Goal: Task Accomplishment & Management: Use online tool/utility

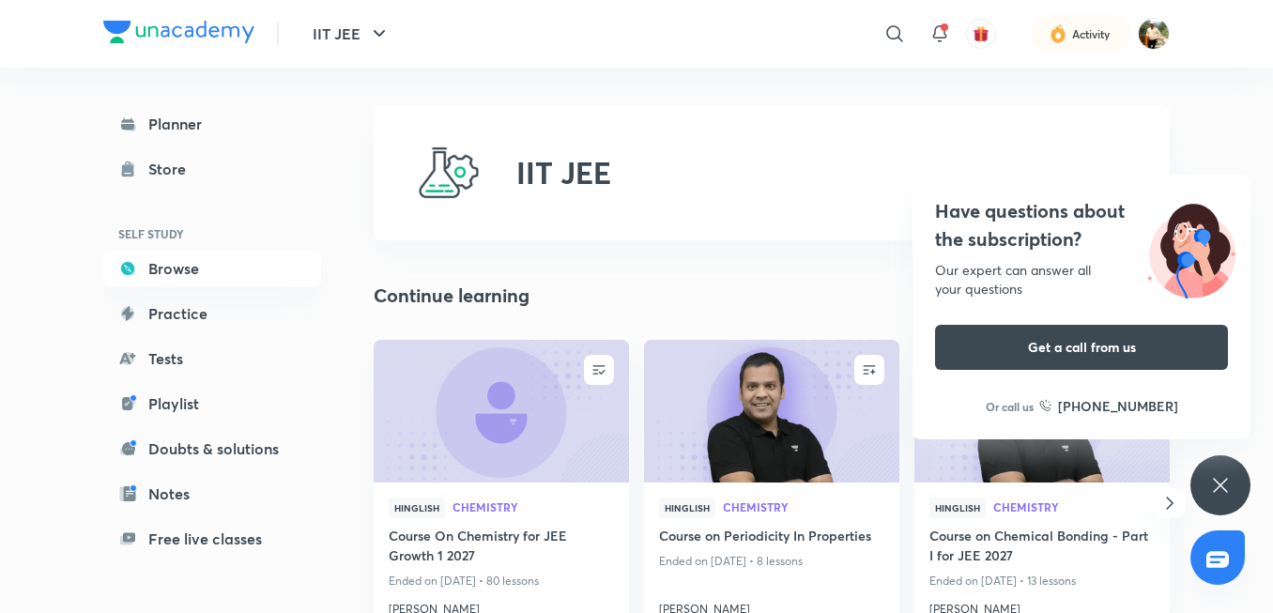
click at [1220, 496] on icon at bounding box center [1221, 485] width 23 height 23
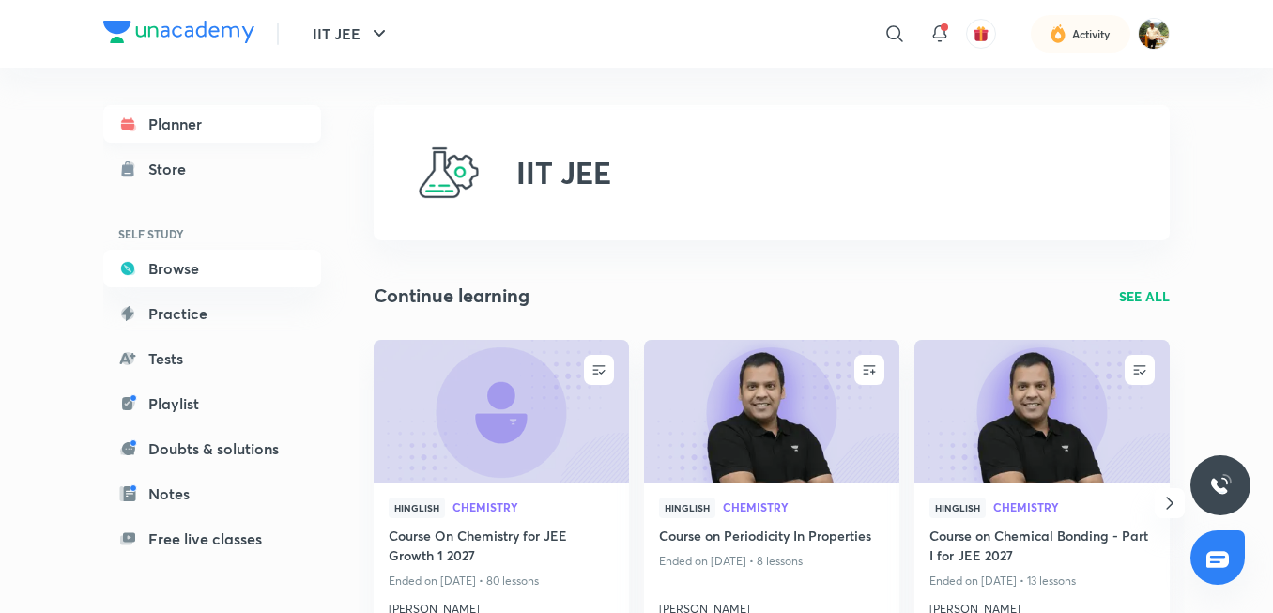
click at [146, 114] on link "Planner" at bounding box center [212, 124] width 218 height 38
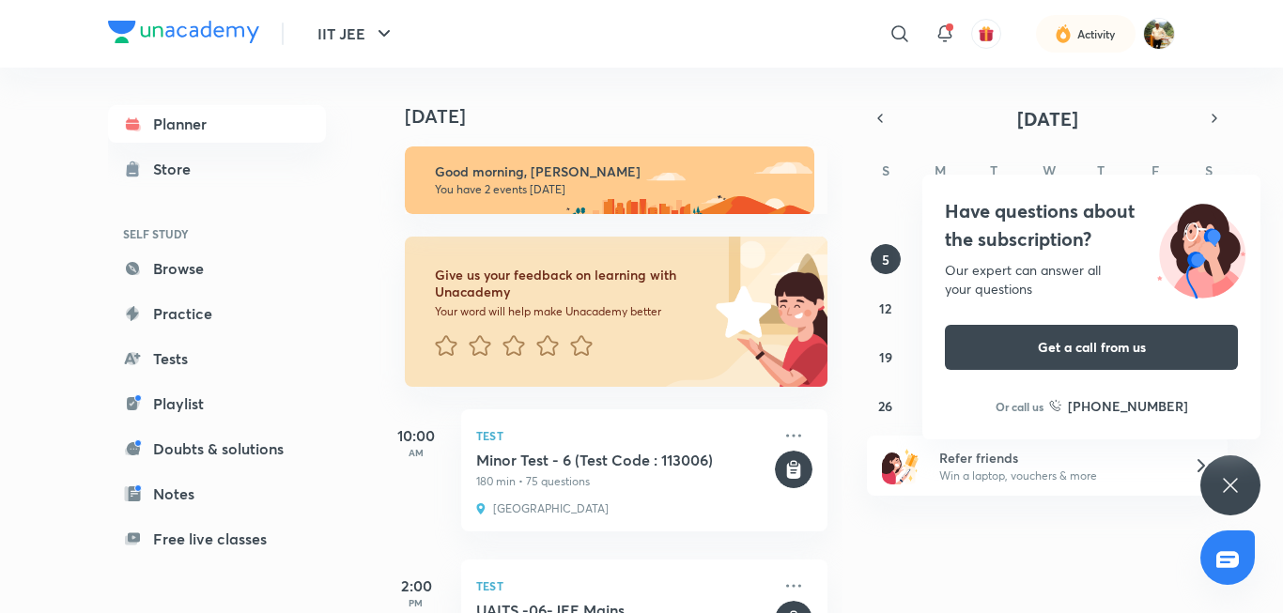
click at [1249, 479] on div "Have questions about the subscription? Our expert can answer all your questions…" at bounding box center [1230, 485] width 60 height 60
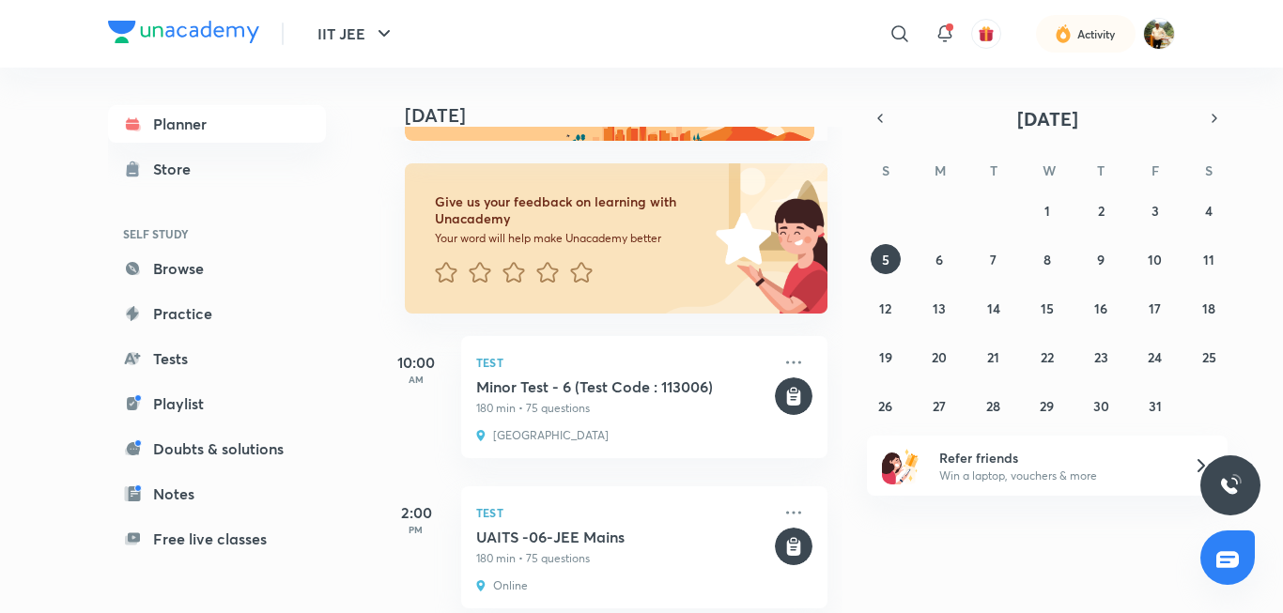
scroll to position [94, 0]
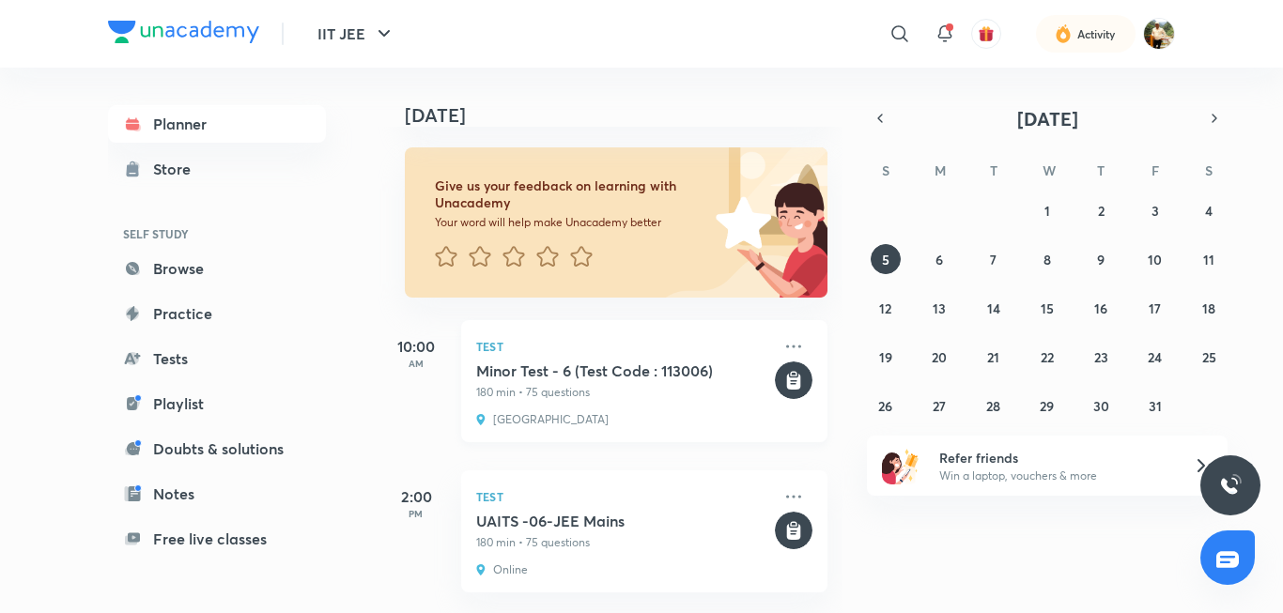
click at [669, 392] on p "180 min • 75 questions" at bounding box center [623, 392] width 295 height 17
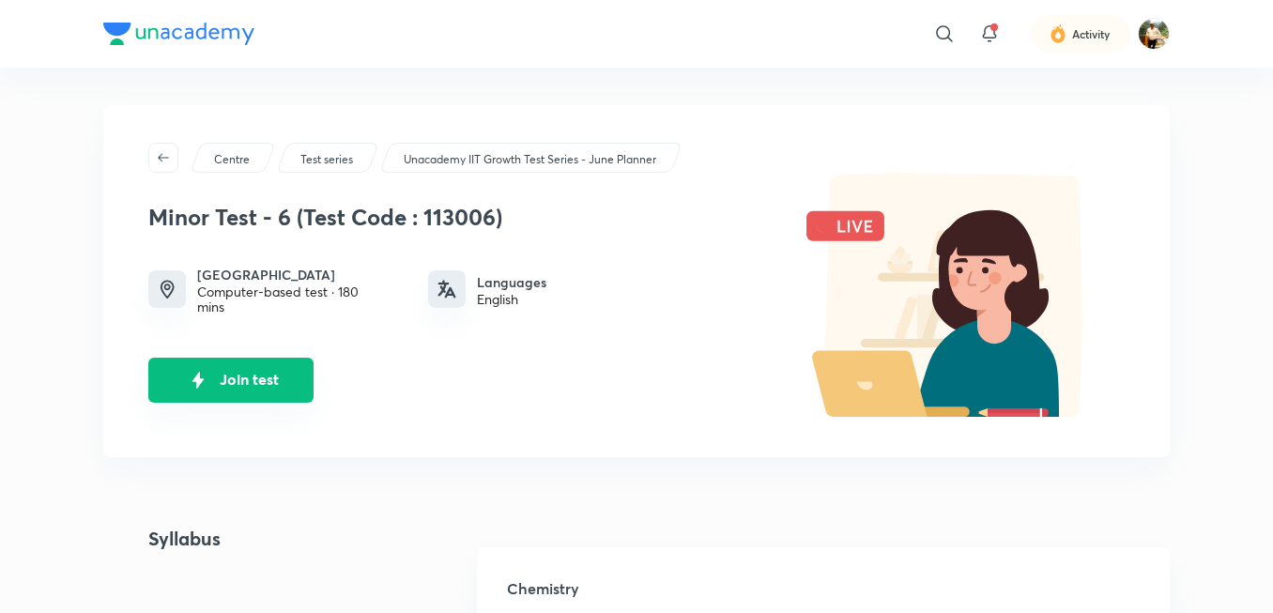
click at [235, 392] on button "Join test" at bounding box center [230, 380] width 165 height 45
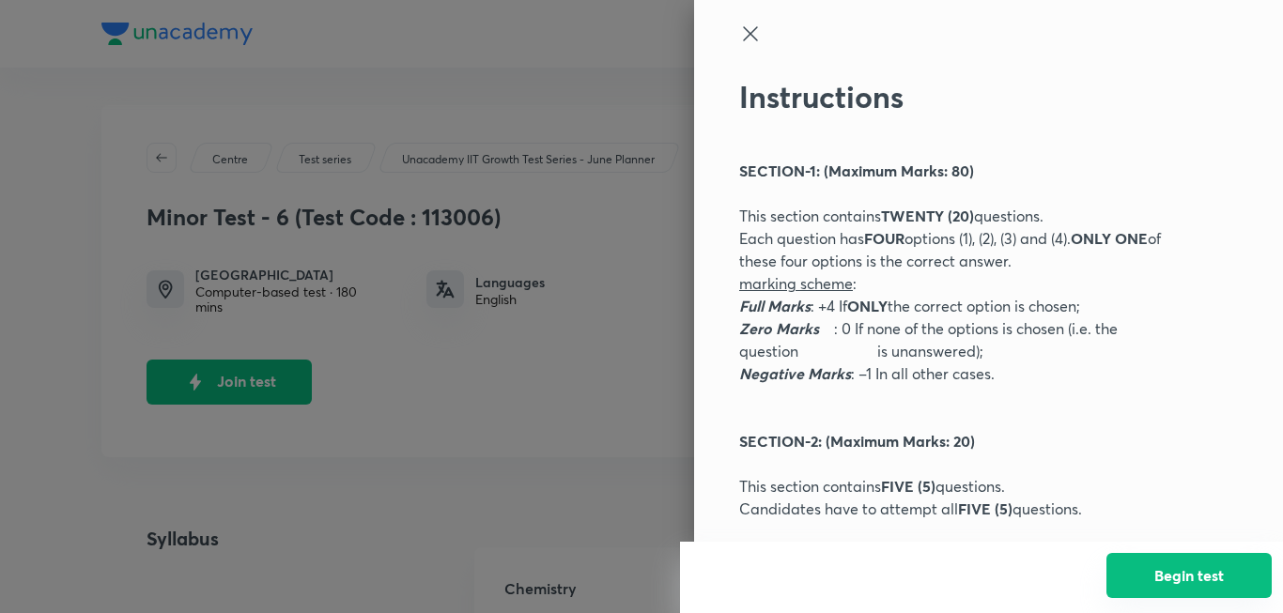
click at [1190, 571] on button "Begin test" at bounding box center [1188, 575] width 165 height 45
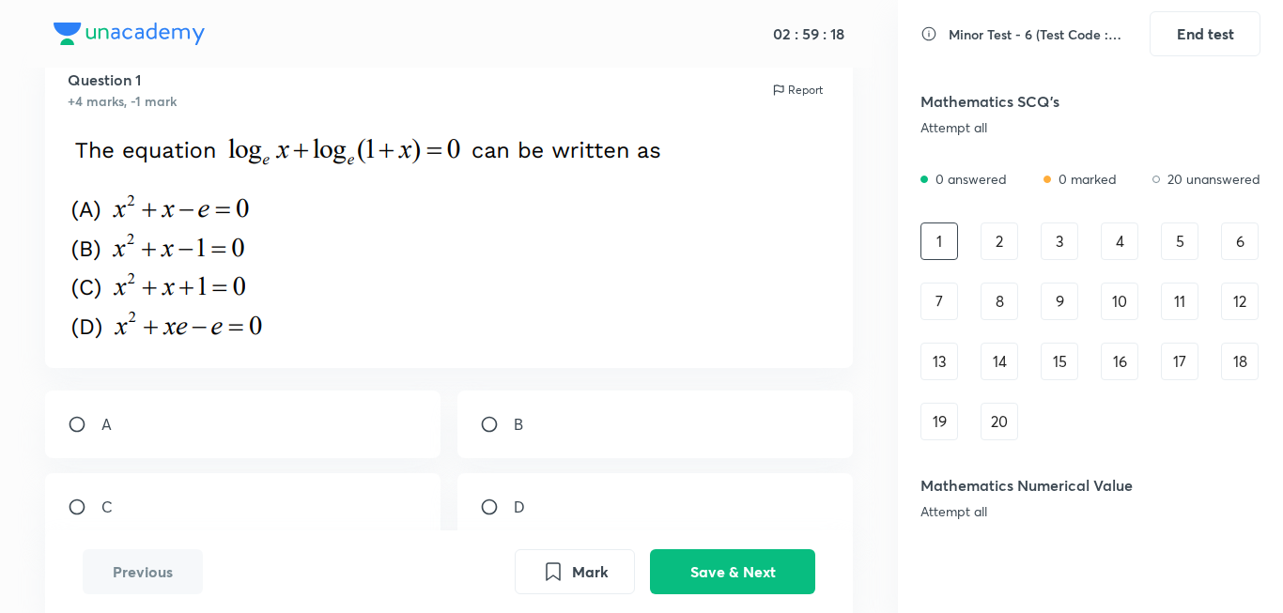
scroll to position [94, 0]
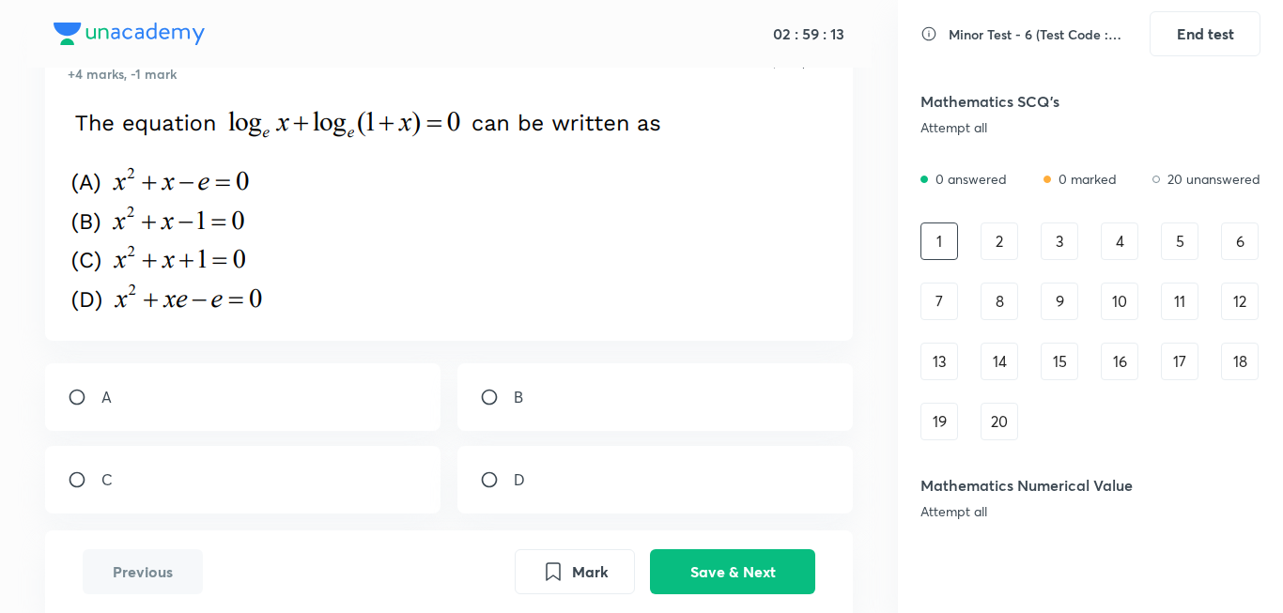
click at [553, 393] on div "B" at bounding box center [655, 397] width 396 height 68
radio input "true"
click at [774, 570] on button "Save & Next" at bounding box center [732, 570] width 165 height 45
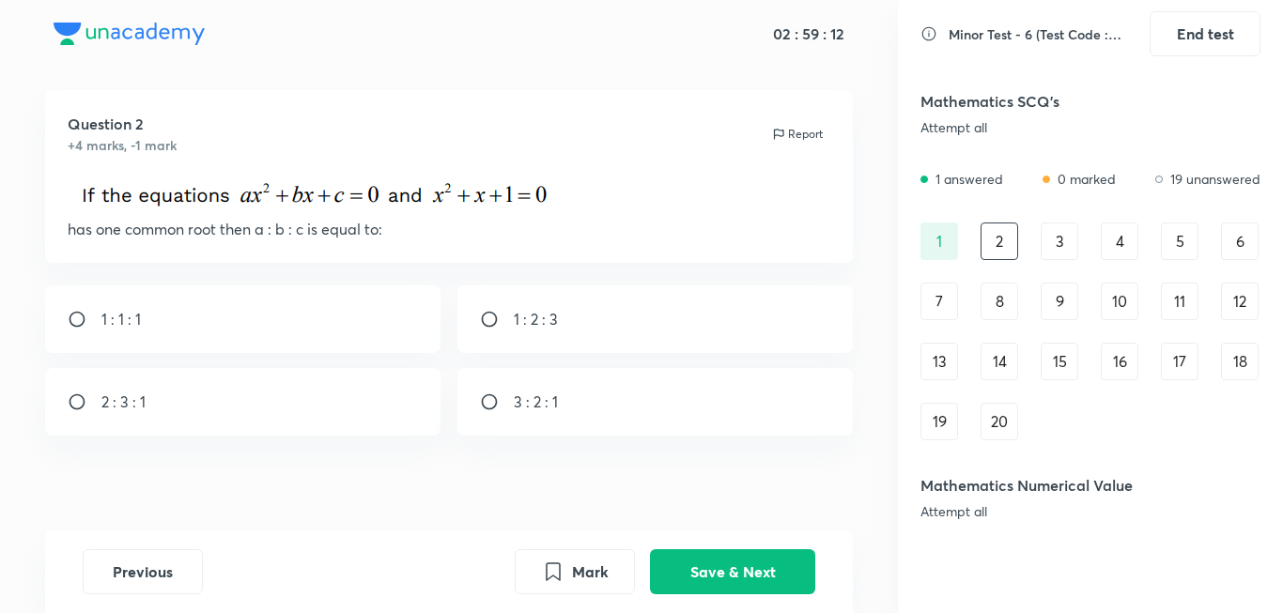
scroll to position [40, 0]
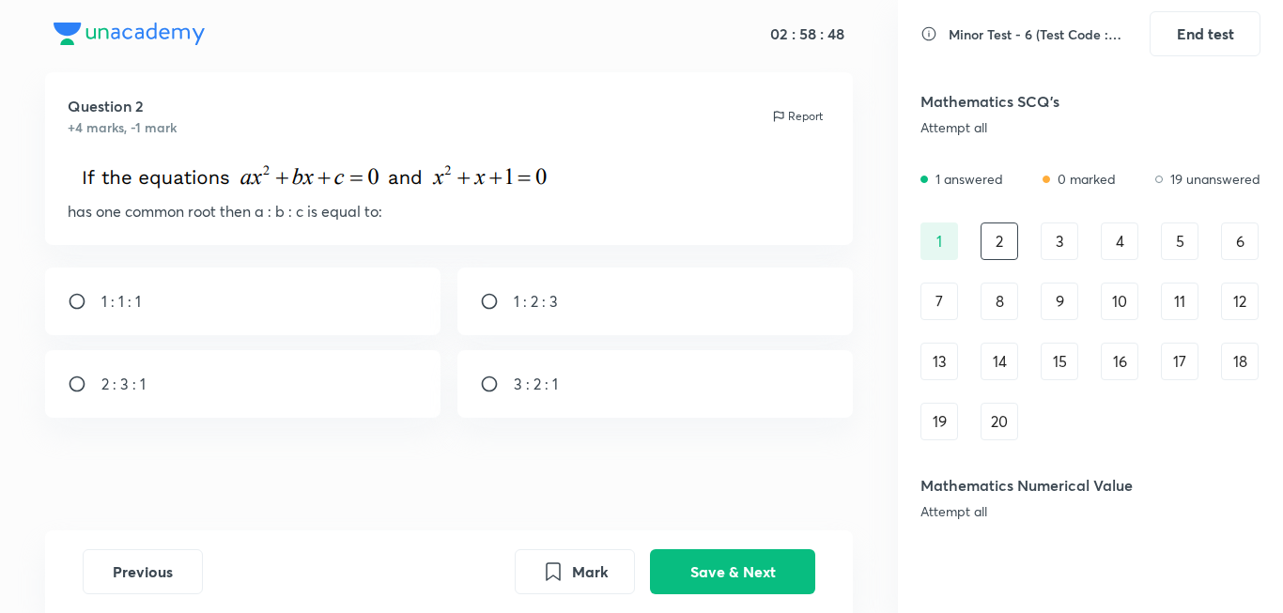
click at [140, 301] on p "1 : 1 : 1" at bounding box center [120, 301] width 39 height 23
radio input "true"
click at [776, 557] on button "Save & Next" at bounding box center [732, 570] width 165 height 45
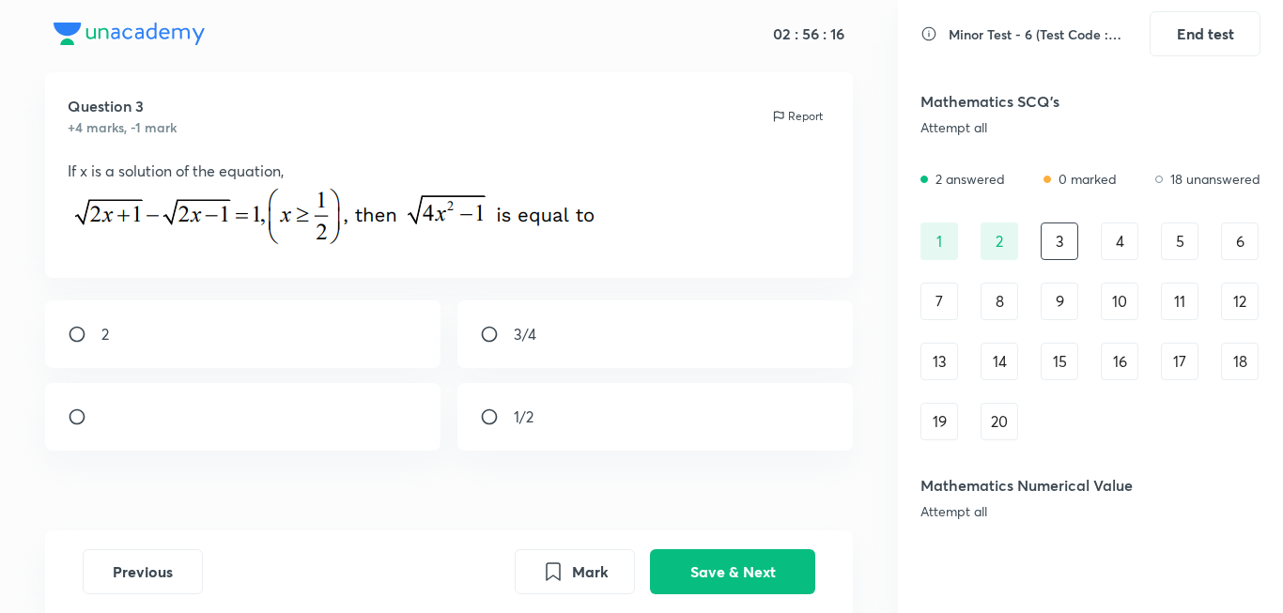
click at [733, 328] on div "3/4" at bounding box center [655, 335] width 396 height 68
radio input "true"
click at [777, 572] on button "Save & Next" at bounding box center [732, 570] width 165 height 45
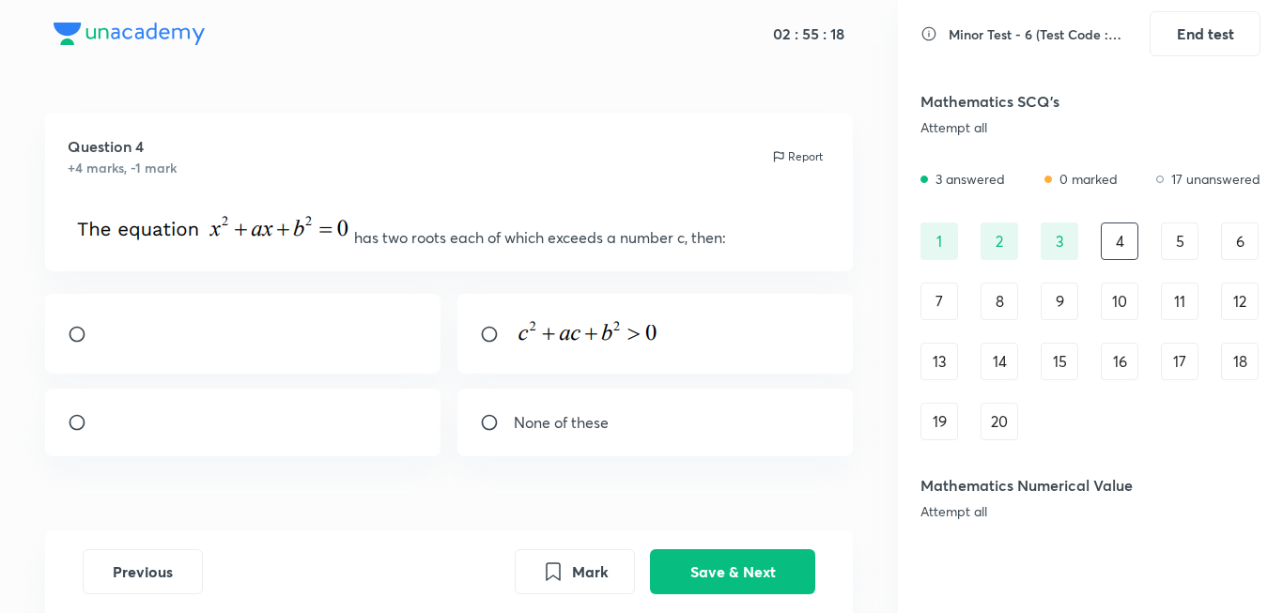
click at [615, 332] on img at bounding box center [587, 330] width 147 height 29
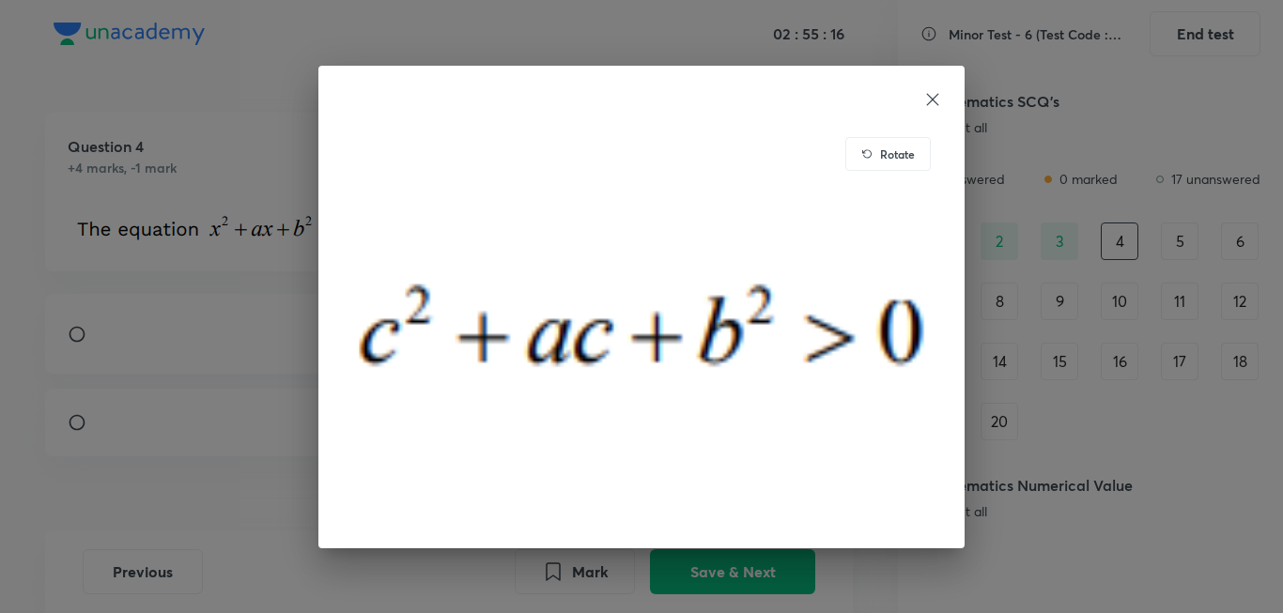
click at [933, 95] on icon at bounding box center [932, 99] width 19 height 19
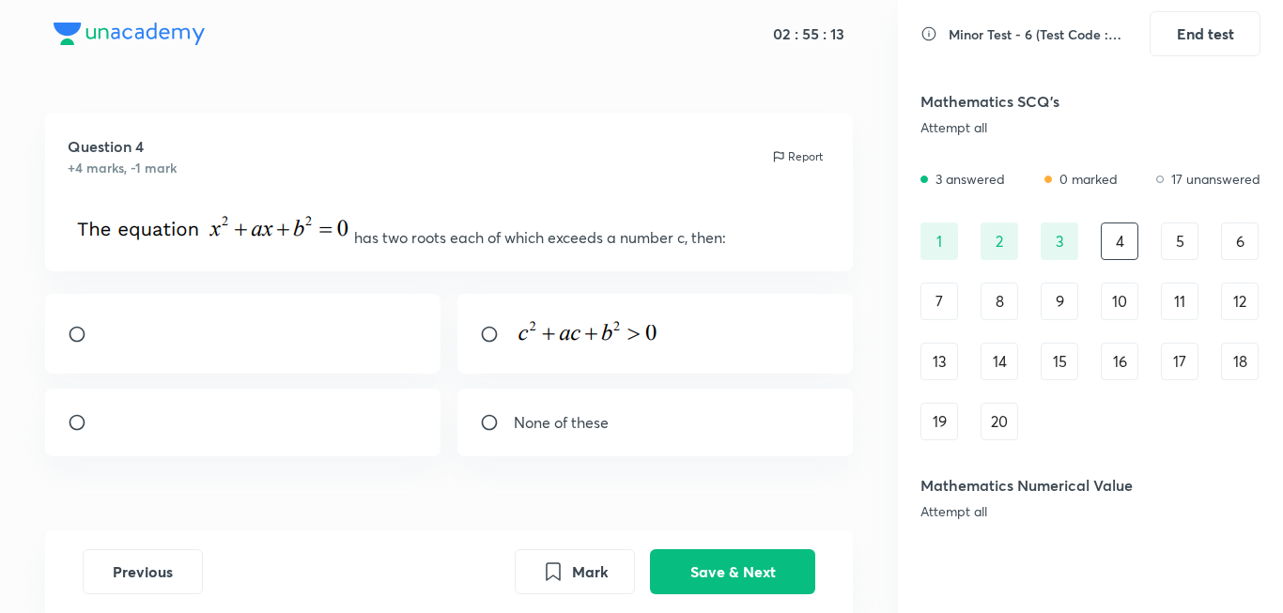
click at [487, 333] on input "radio" at bounding box center [497, 334] width 34 height 19
radio input "true"
click at [733, 565] on button "Save & Next" at bounding box center [732, 570] width 165 height 45
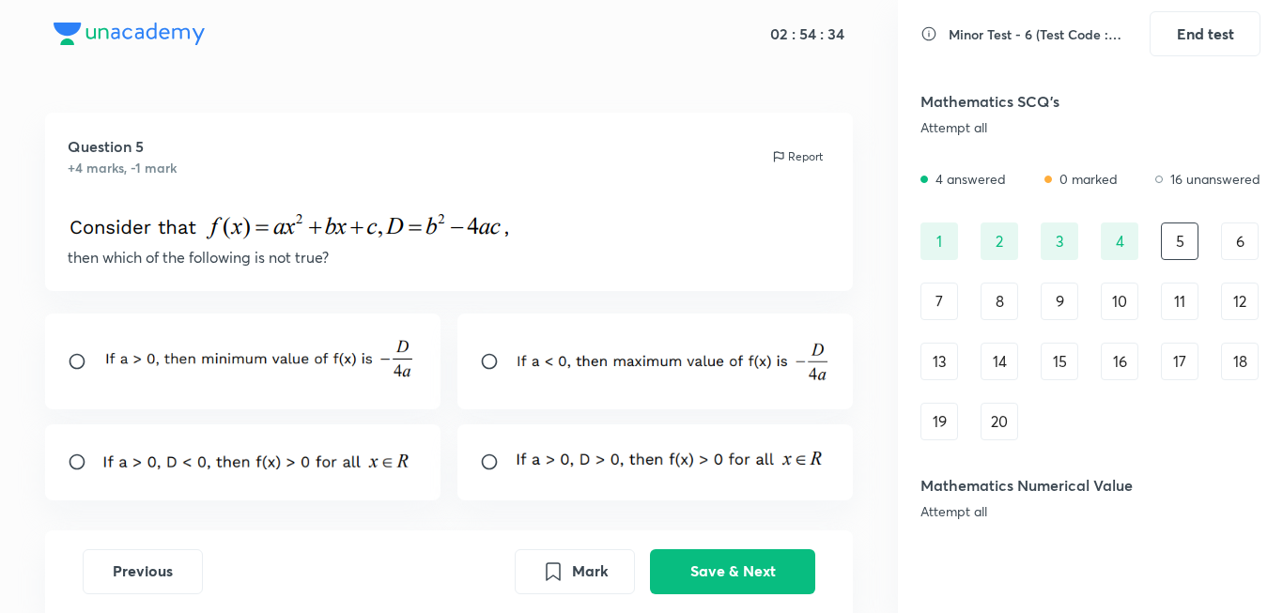
click at [499, 466] on input "radio" at bounding box center [497, 462] width 34 height 19
radio input "true"
click at [702, 579] on button "Save & Next" at bounding box center [732, 570] width 165 height 45
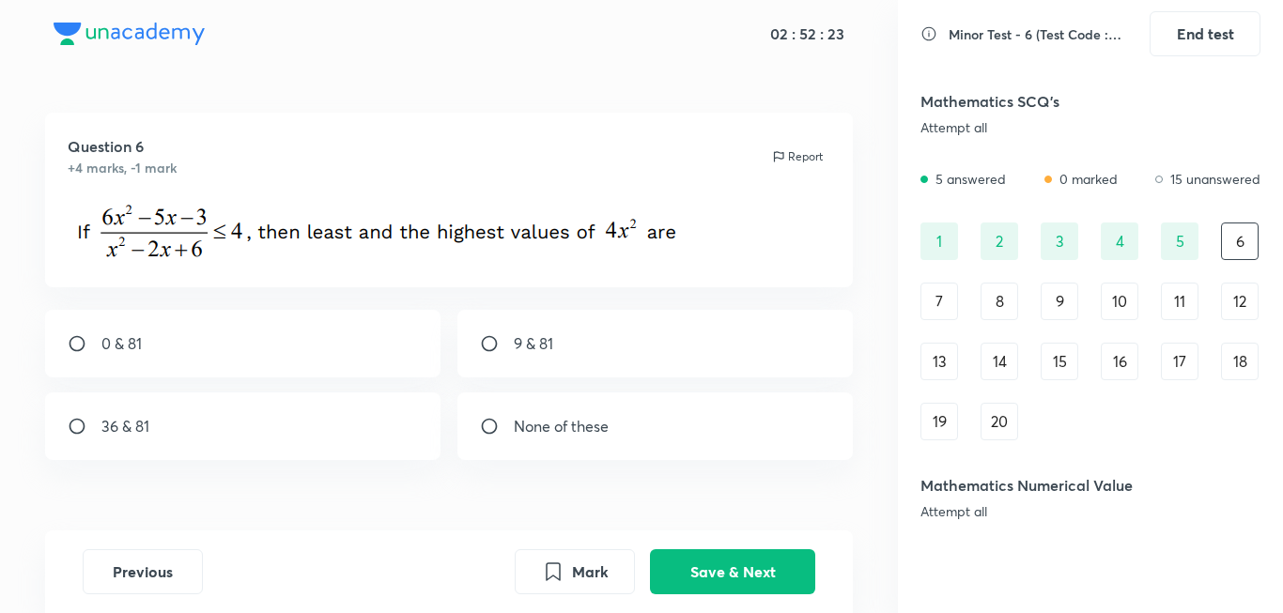
click at [187, 330] on div "0 & 81" at bounding box center [243, 344] width 396 height 68
radio input "true"
click at [742, 562] on button "Save & Next" at bounding box center [732, 570] width 165 height 45
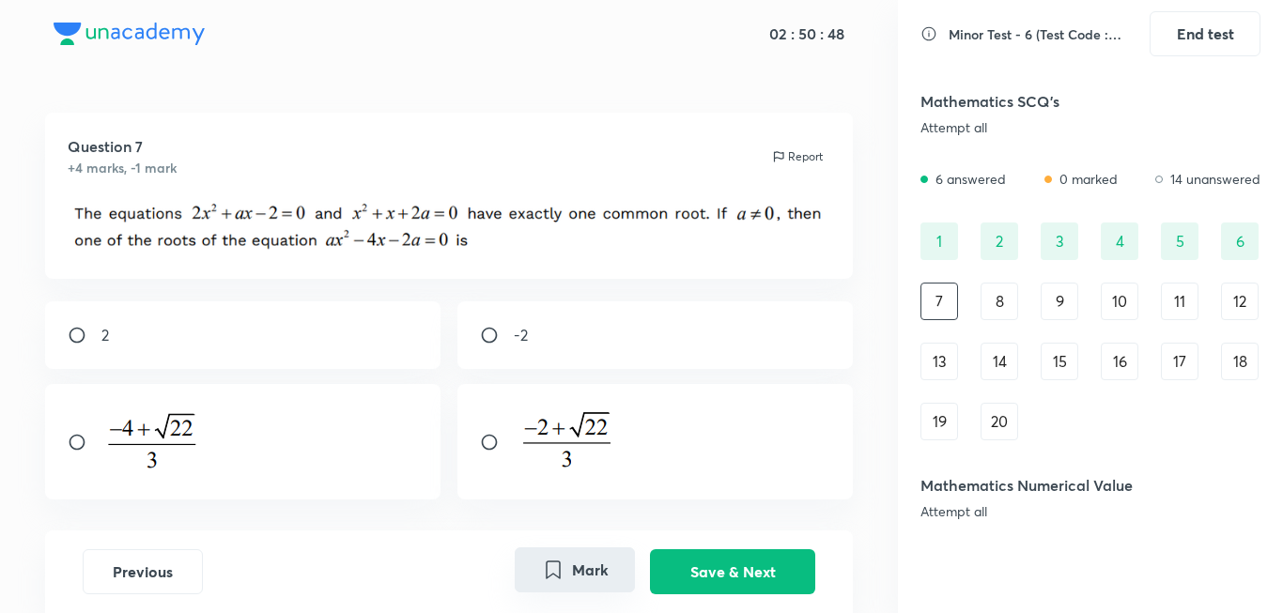
click at [587, 564] on button "Mark" at bounding box center [575, 570] width 120 height 45
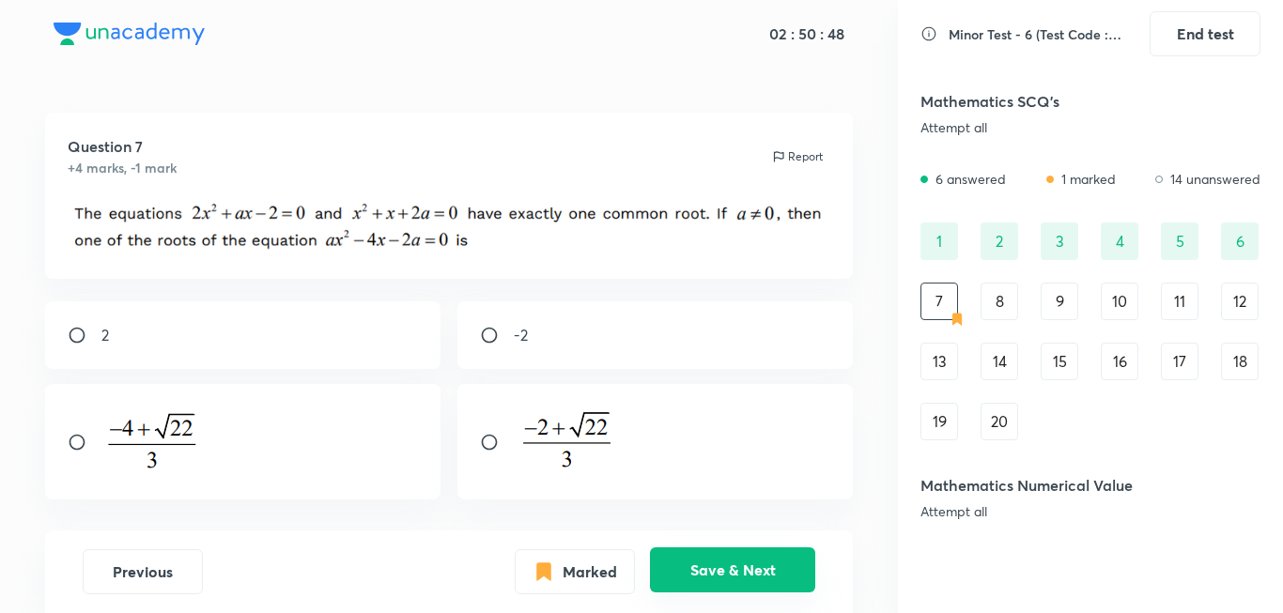
click at [701, 571] on button "Save & Next" at bounding box center [732, 570] width 165 height 45
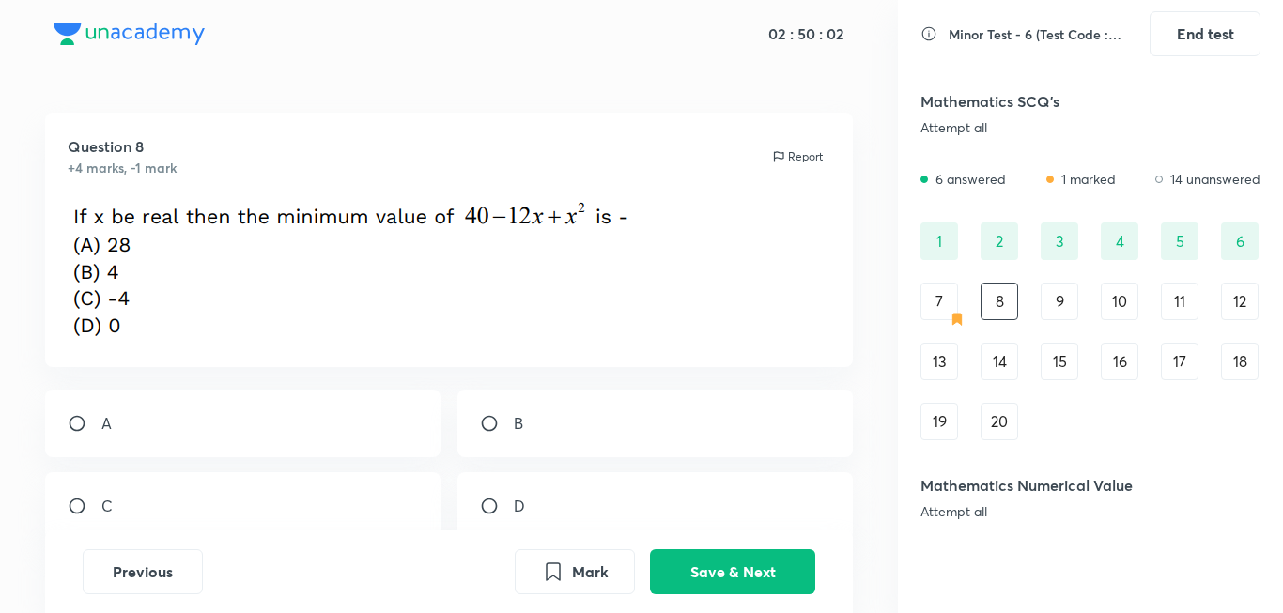
scroll to position [94, 0]
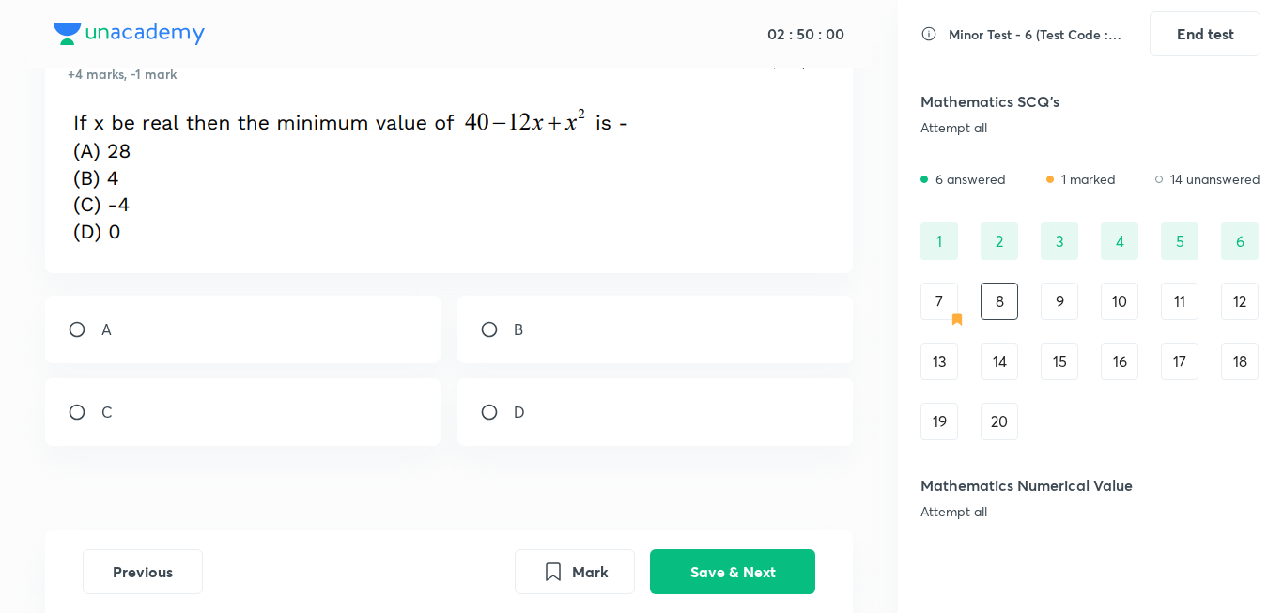
click at [544, 309] on div "B" at bounding box center [655, 330] width 396 height 68
radio input "true"
click at [717, 563] on button "Save & Next" at bounding box center [732, 570] width 165 height 45
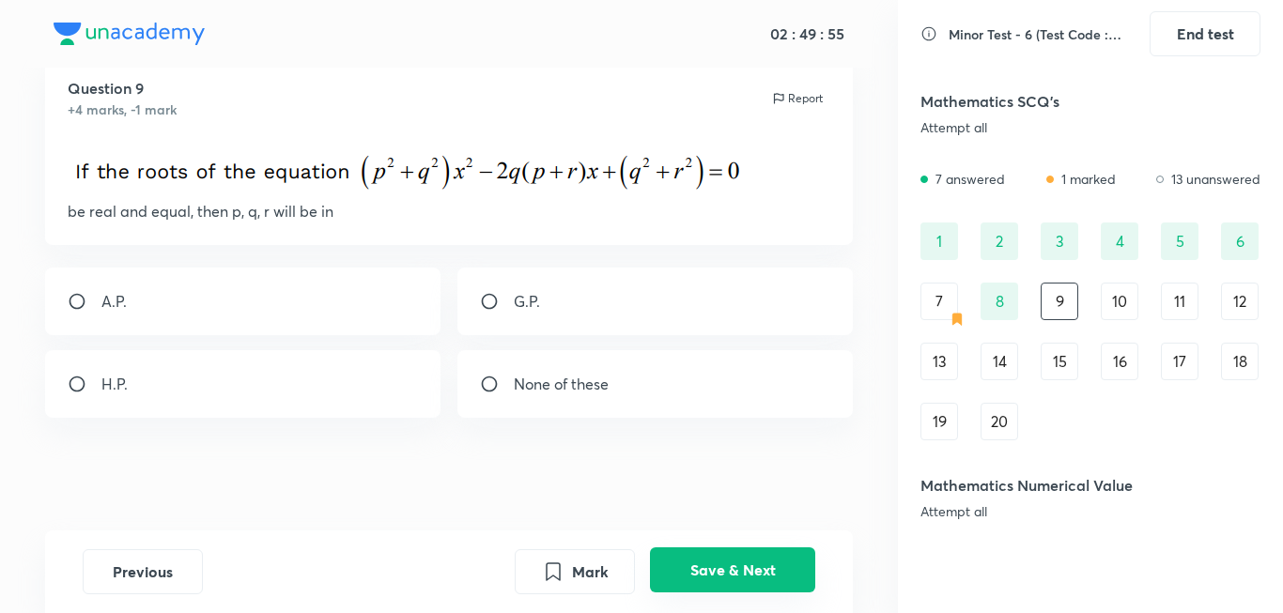
scroll to position [58, 0]
click at [353, 311] on div "A.P." at bounding box center [243, 302] width 396 height 68
click at [516, 297] on p "G.P." at bounding box center [527, 301] width 26 height 23
radio input "false"
radio input "true"
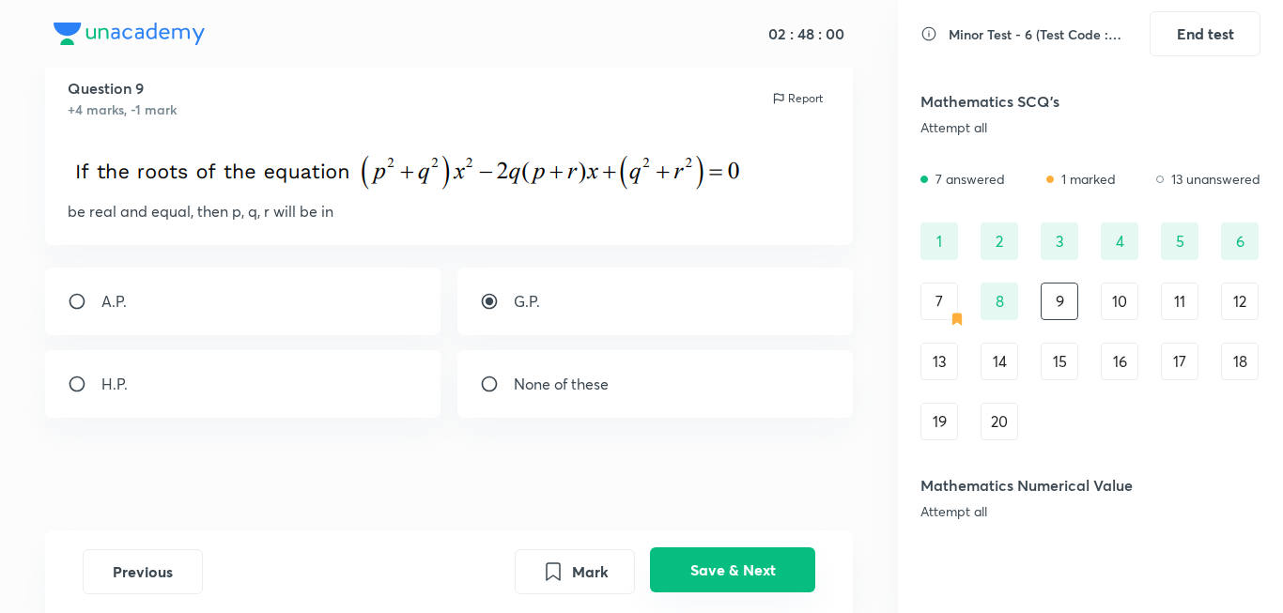
click at [760, 578] on button "Save & Next" at bounding box center [732, 570] width 165 height 45
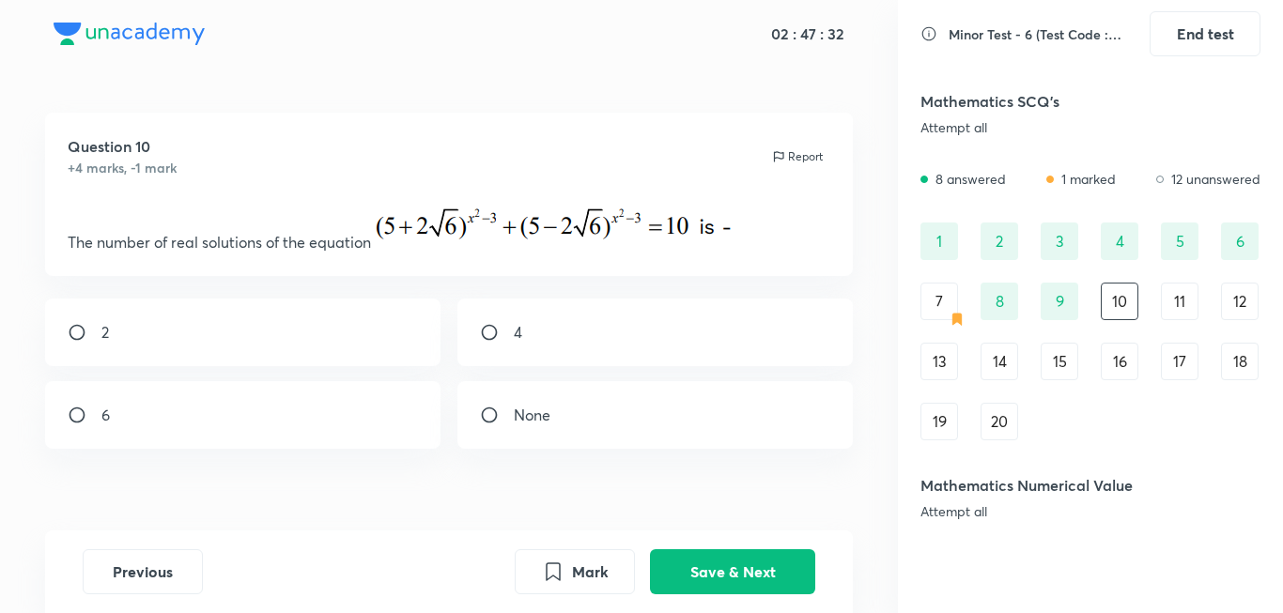
click at [560, 347] on div "4" at bounding box center [655, 333] width 396 height 68
radio input "true"
click at [758, 577] on button "Save & Next" at bounding box center [732, 570] width 165 height 45
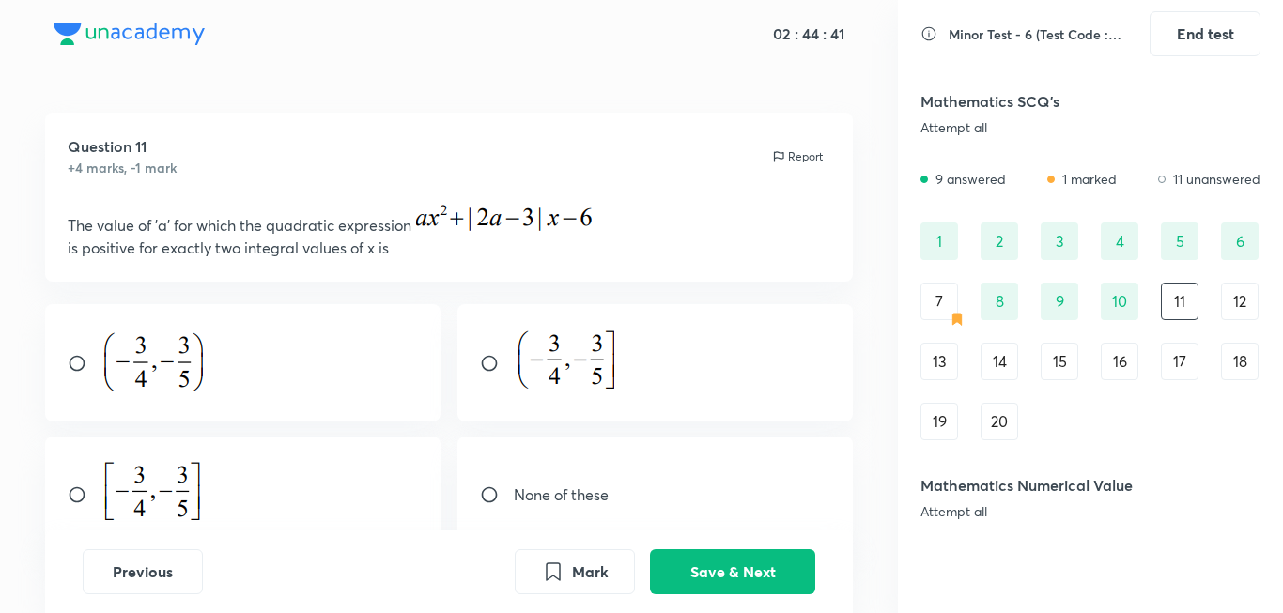
scroll to position [94, 0]
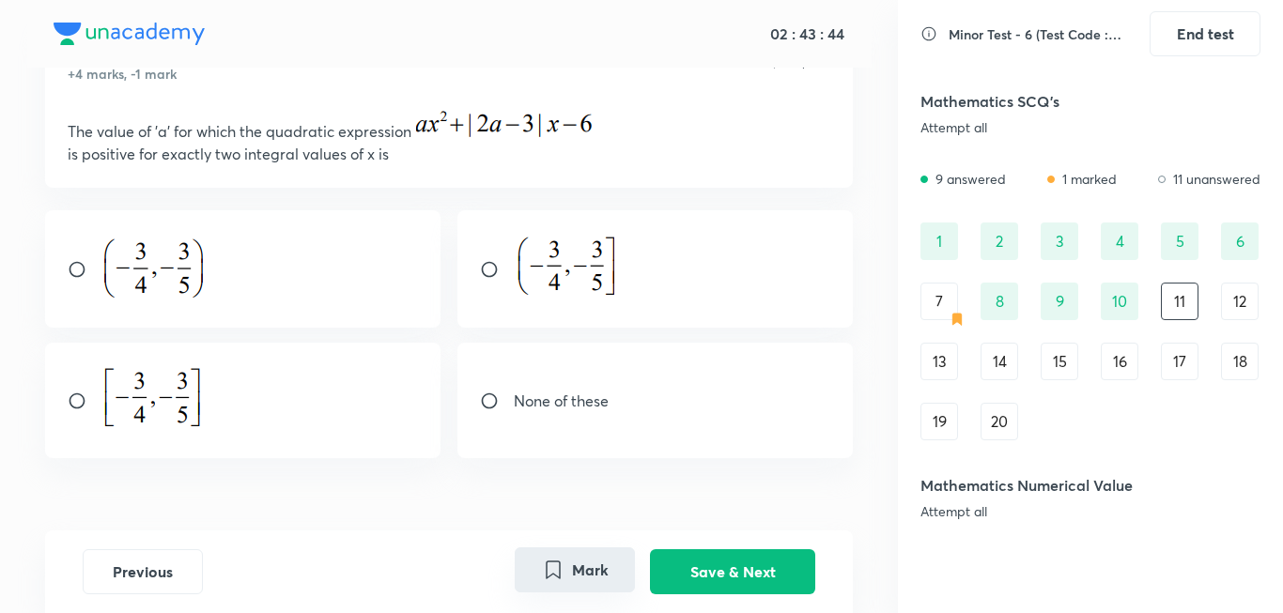
click at [571, 581] on button "Mark" at bounding box center [575, 570] width 120 height 45
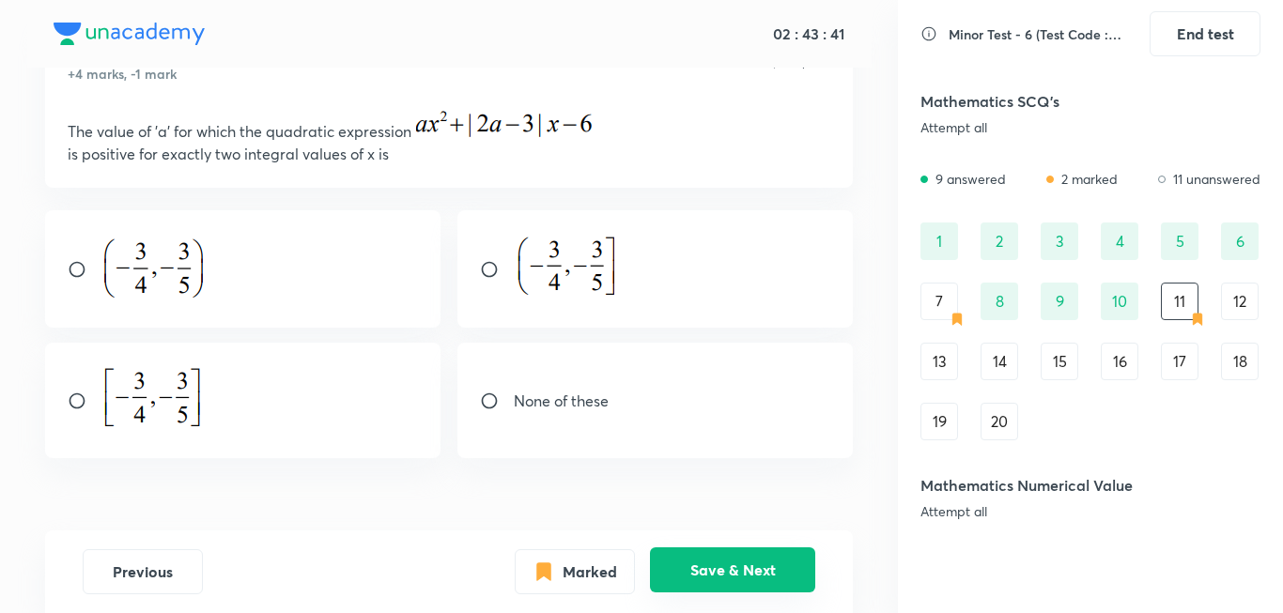
click at [775, 566] on button "Save & Next" at bounding box center [732, 570] width 165 height 45
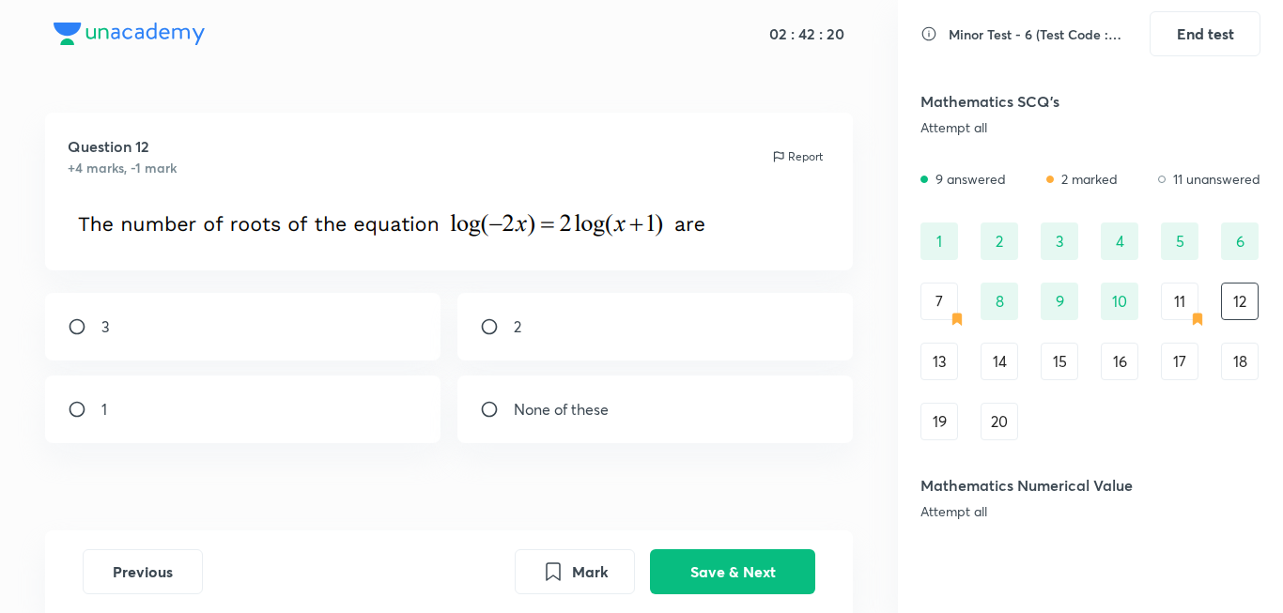
click at [295, 413] on div "1" at bounding box center [243, 410] width 396 height 68
radio input "true"
click at [753, 555] on button "Save & Next" at bounding box center [732, 570] width 165 height 45
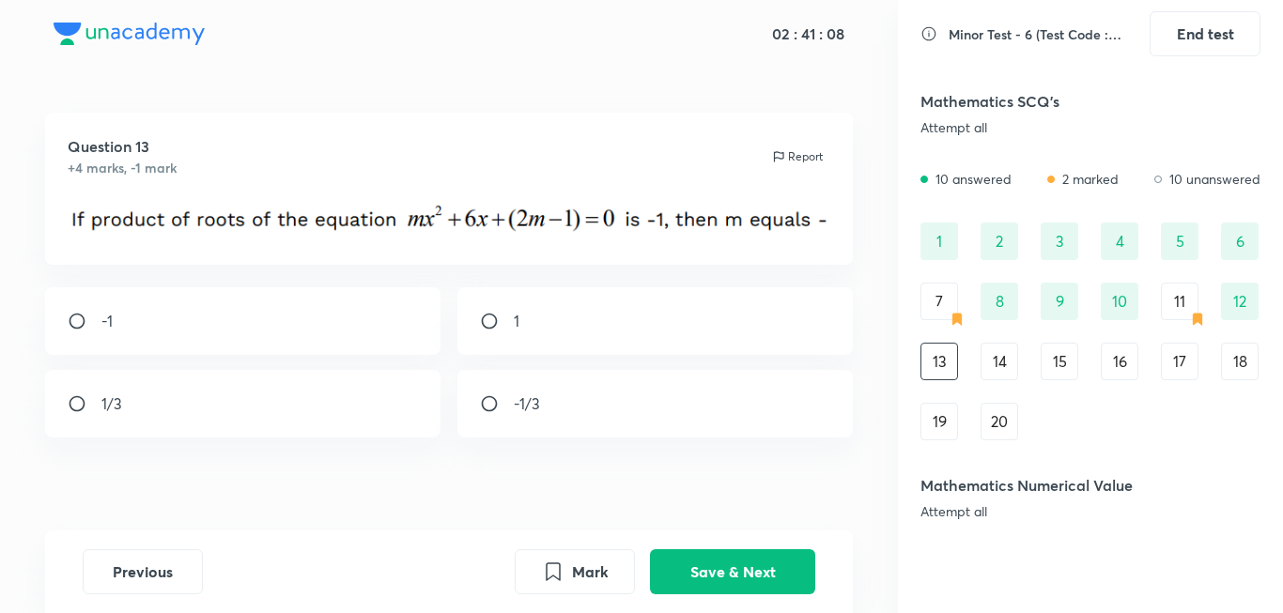
click at [250, 396] on div "1/3" at bounding box center [243, 404] width 396 height 68
radio input "true"
click at [743, 552] on button "Save & Next" at bounding box center [732, 570] width 165 height 45
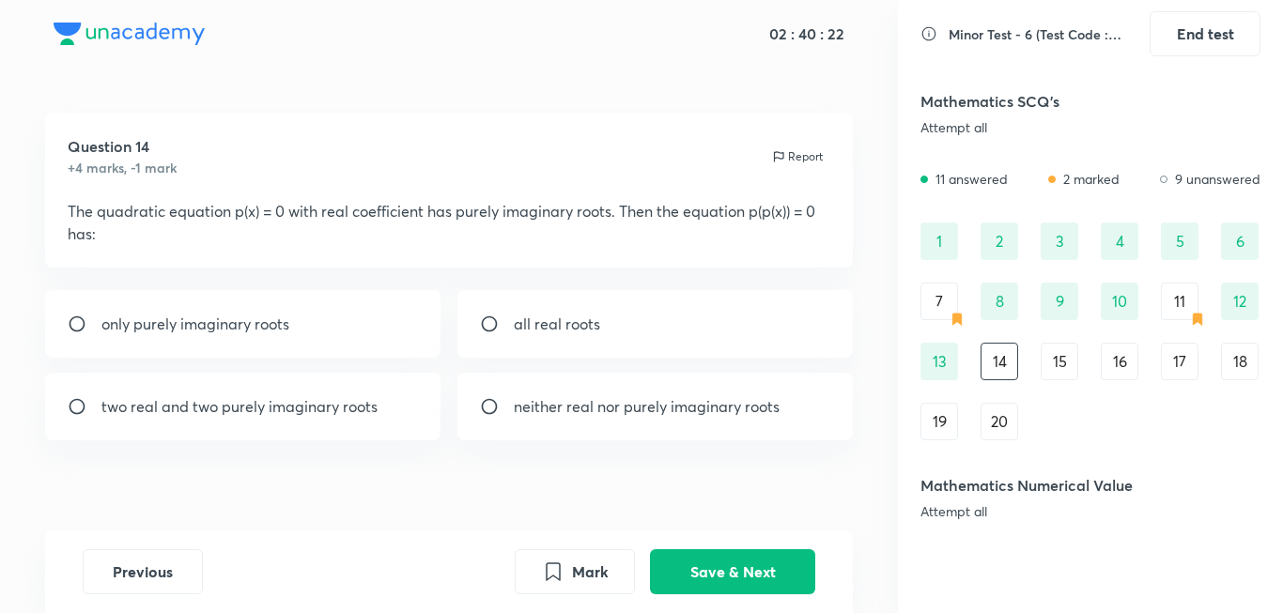
click at [601, 337] on div "all real roots" at bounding box center [655, 324] width 396 height 68
radio input "true"
click at [746, 571] on button "Save & Next" at bounding box center [732, 570] width 165 height 45
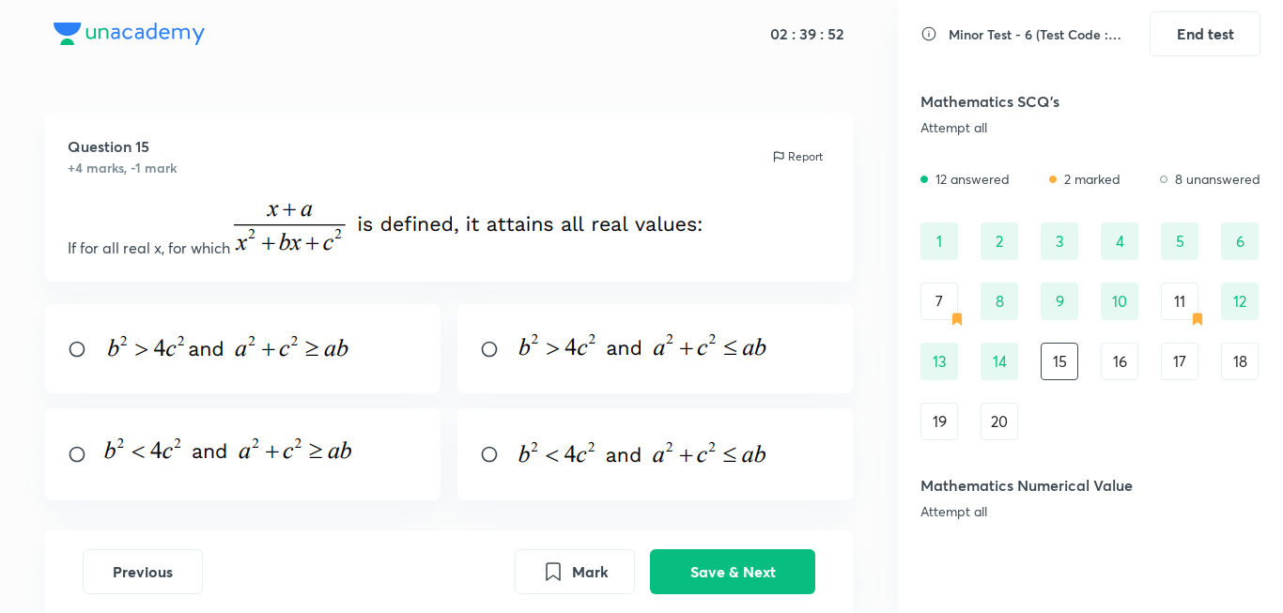
scroll to position [83, 0]
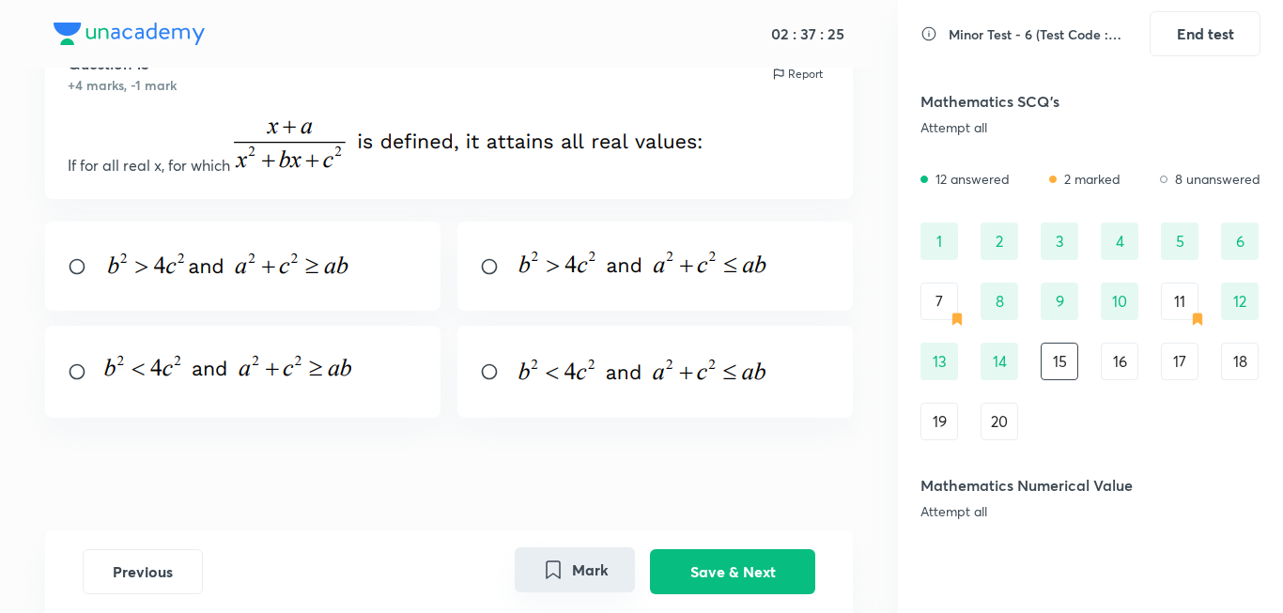
click at [588, 585] on button "Mark" at bounding box center [575, 570] width 120 height 45
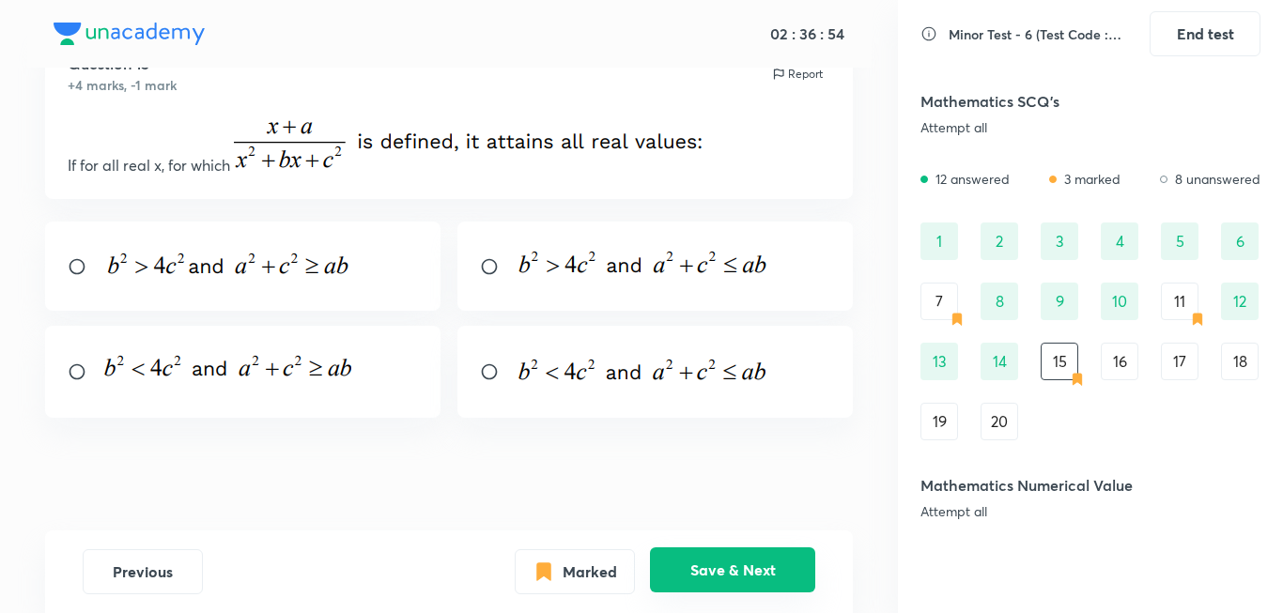
click at [743, 559] on button "Save & Next" at bounding box center [732, 570] width 165 height 45
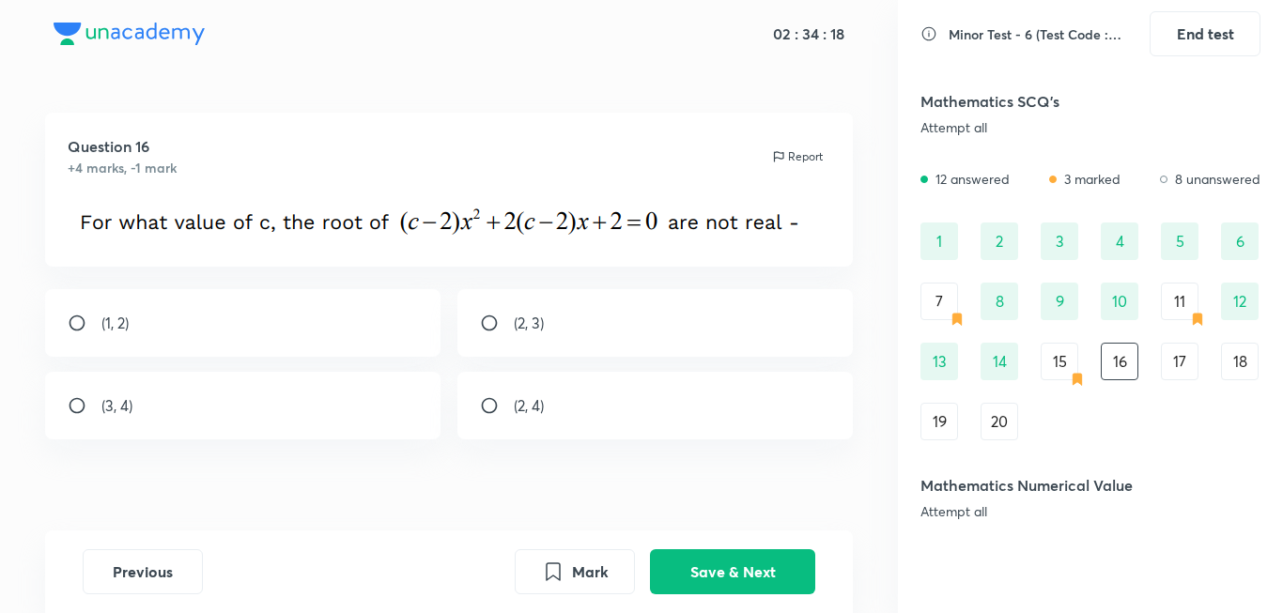
click at [578, 409] on div "(2, 4)" at bounding box center [655, 406] width 396 height 68
radio input "true"
click at [741, 561] on button "Save & Next" at bounding box center [732, 570] width 165 height 45
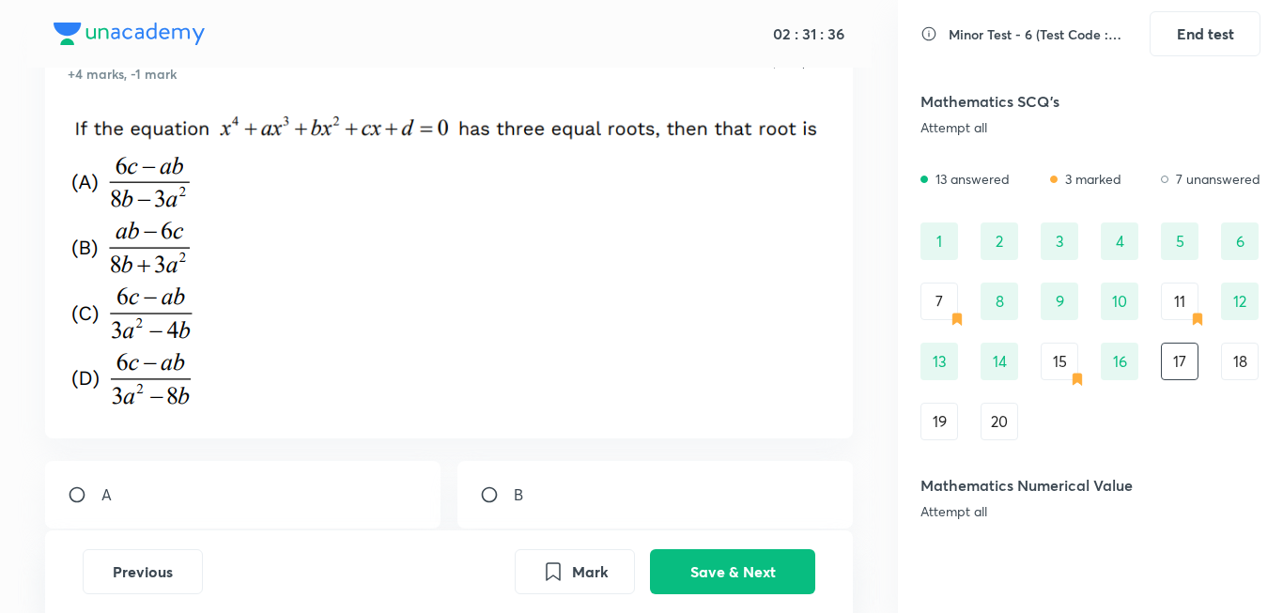
scroll to position [188, 0]
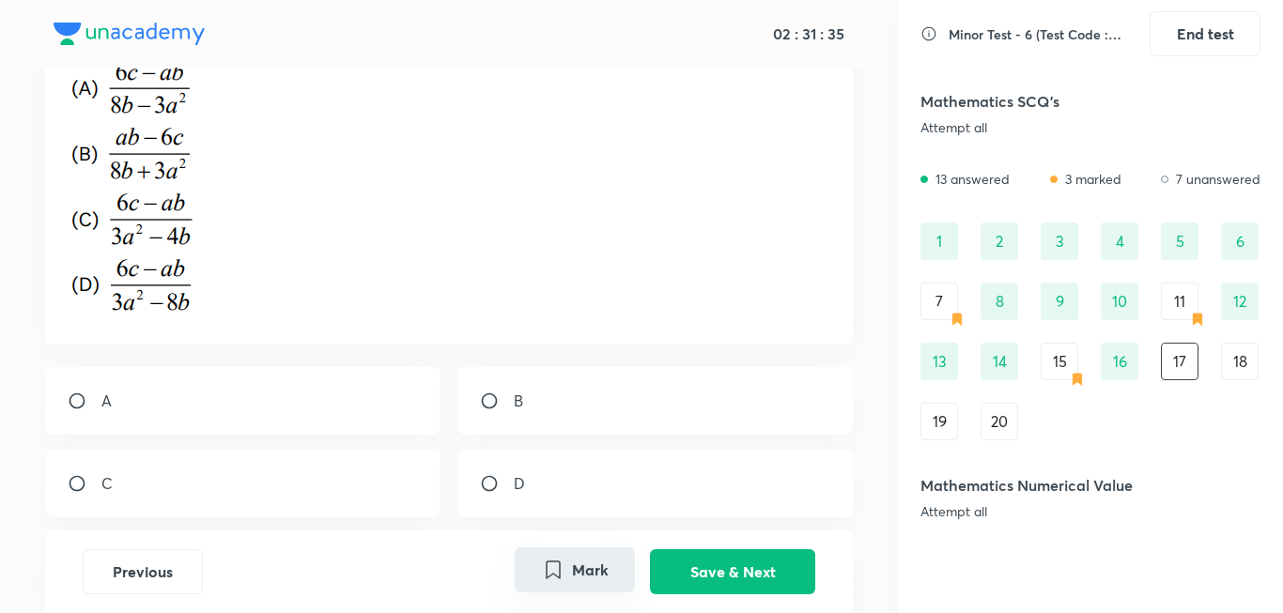
click at [587, 583] on button "Mark" at bounding box center [575, 570] width 120 height 45
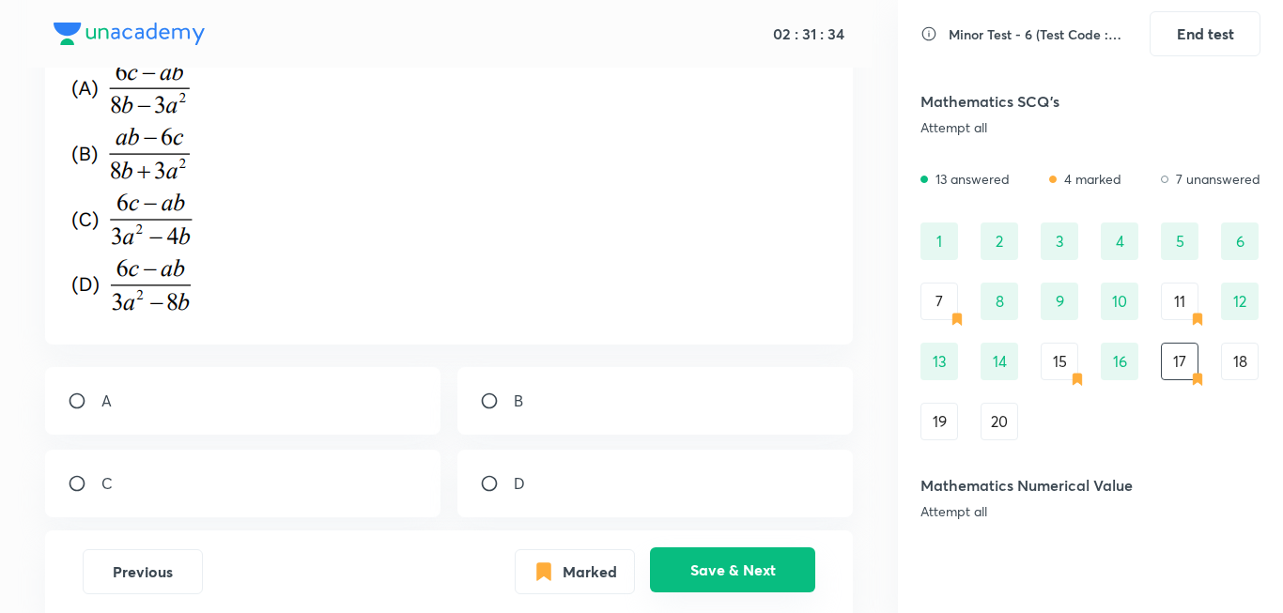
click at [717, 579] on button "Save & Next" at bounding box center [732, 570] width 165 height 45
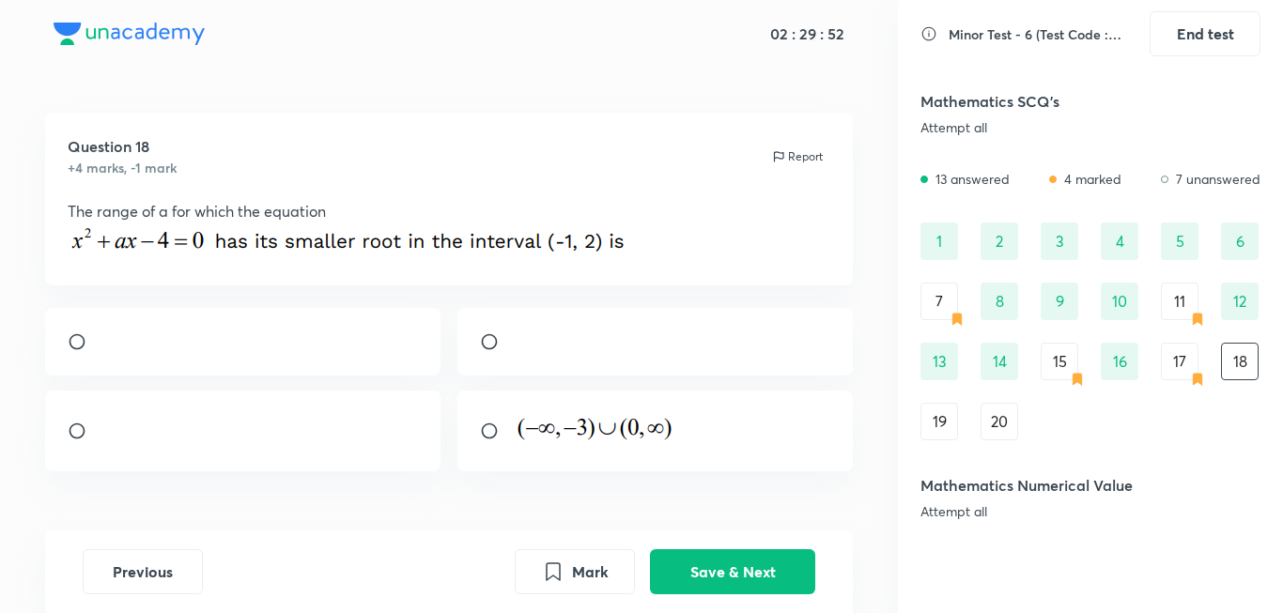
click at [365, 328] on div at bounding box center [243, 342] width 396 height 68
radio input "true"
click at [694, 562] on button "Save & Next" at bounding box center [732, 570] width 165 height 45
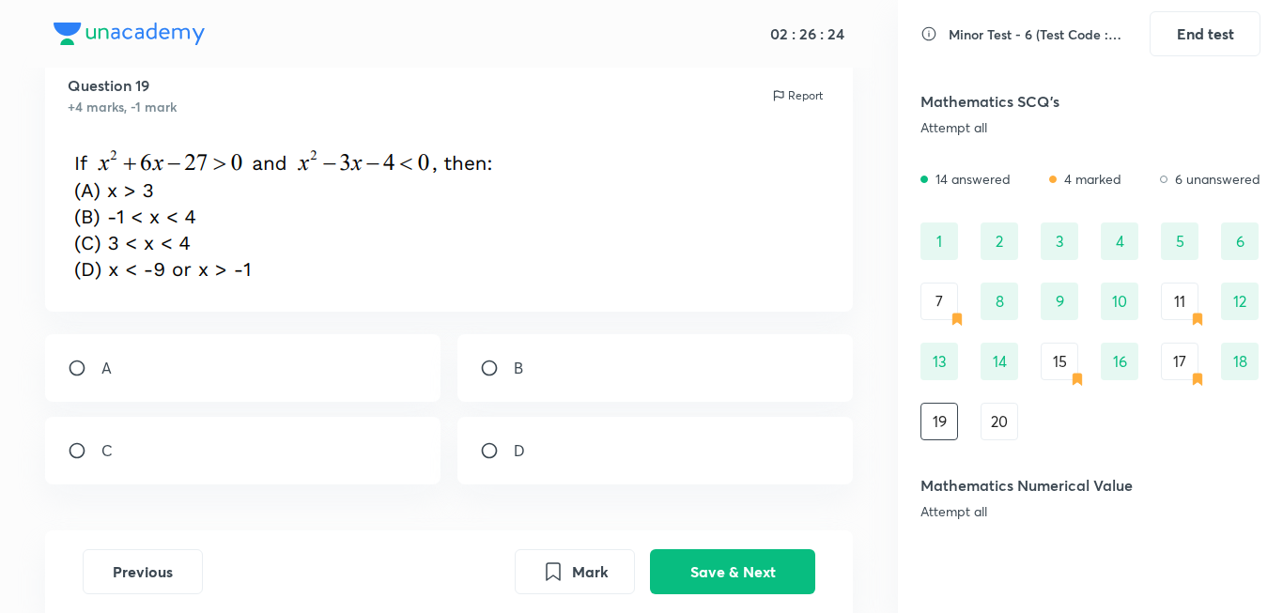
scroll to position [94, 0]
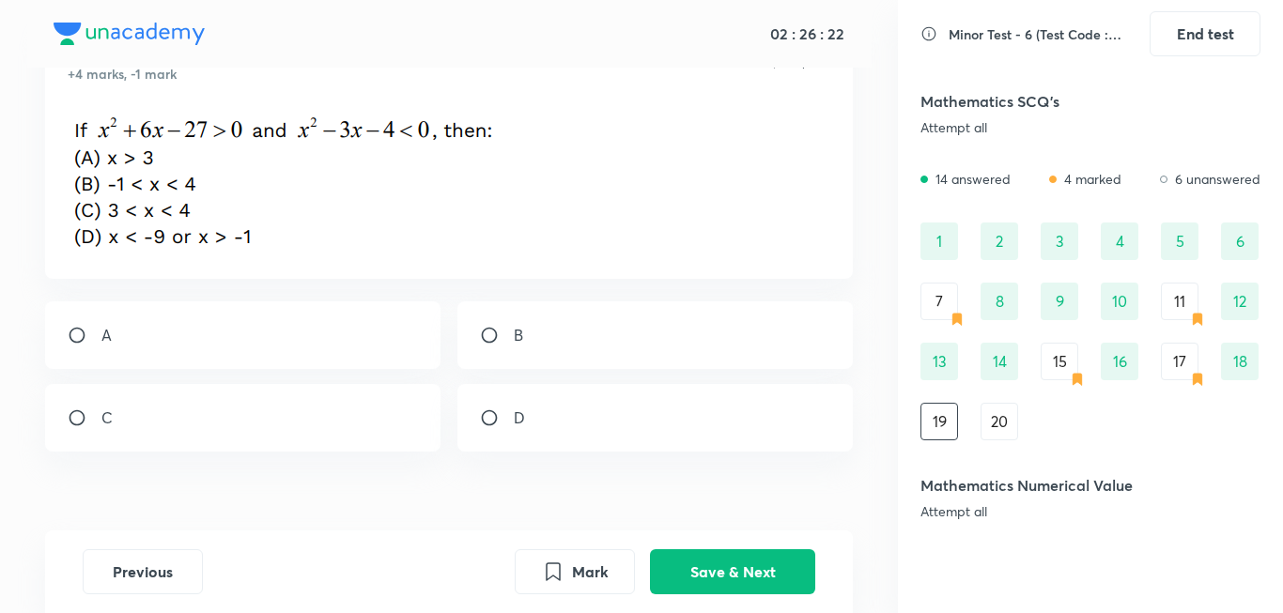
click at [246, 423] on div "C" at bounding box center [243, 418] width 396 height 68
radio input "true"
click at [734, 583] on button "Save & Next" at bounding box center [732, 570] width 165 height 45
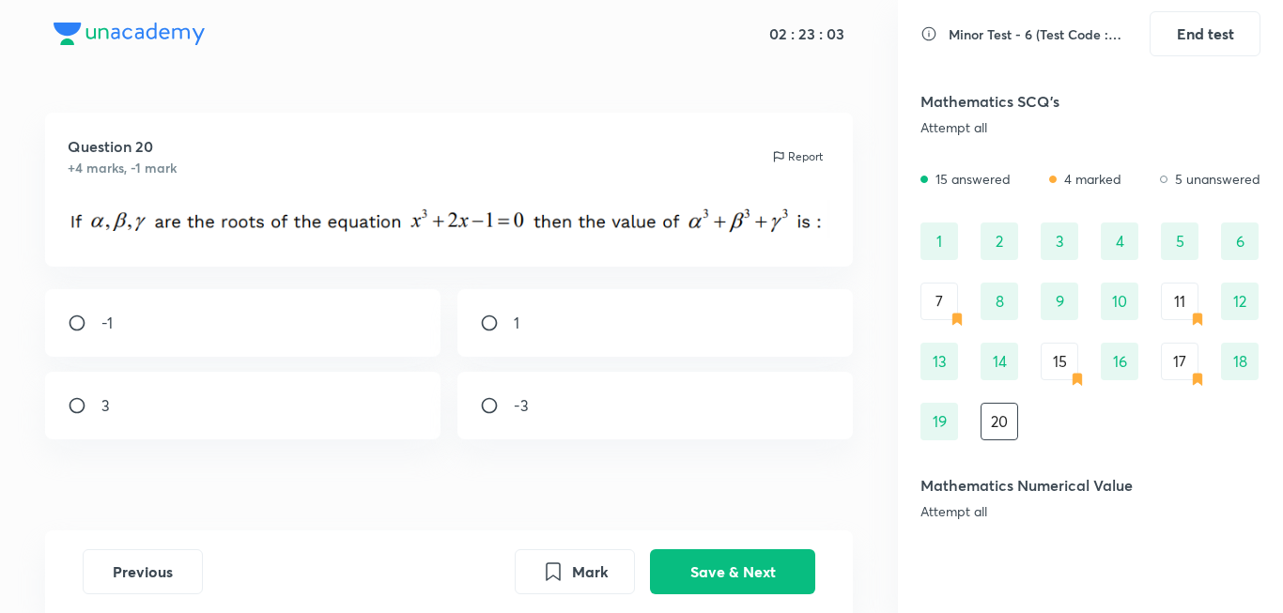
click at [290, 401] on div "3" at bounding box center [243, 406] width 396 height 68
radio input "true"
click at [759, 579] on button "Save & Next" at bounding box center [732, 570] width 165 height 45
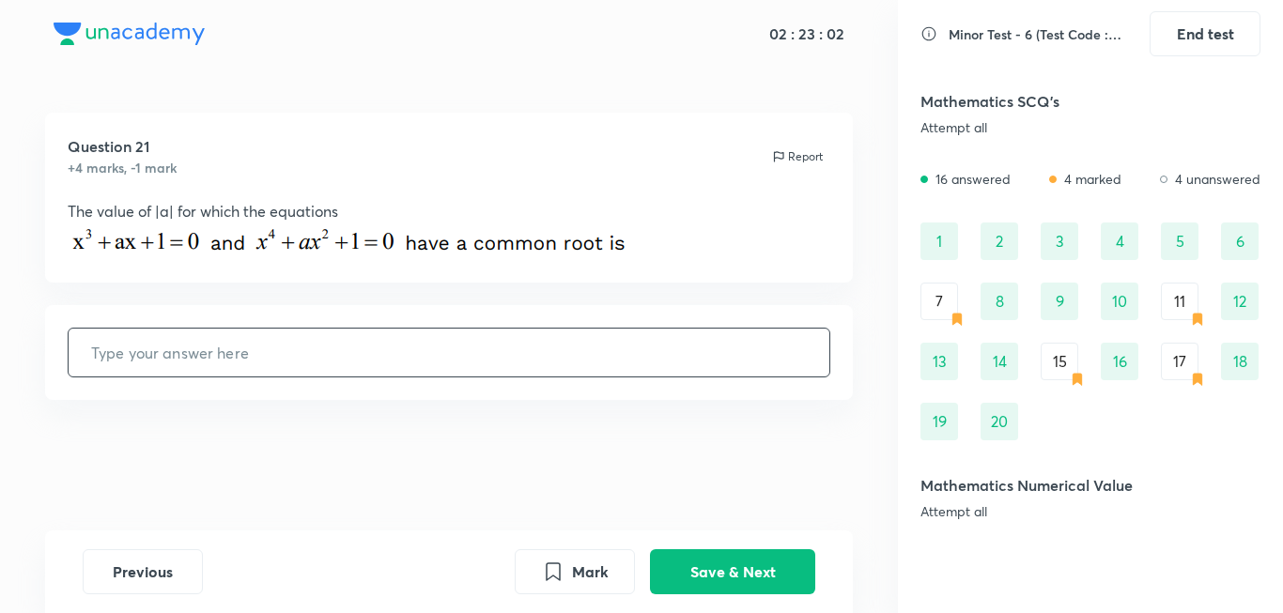
scroll to position [102, 0]
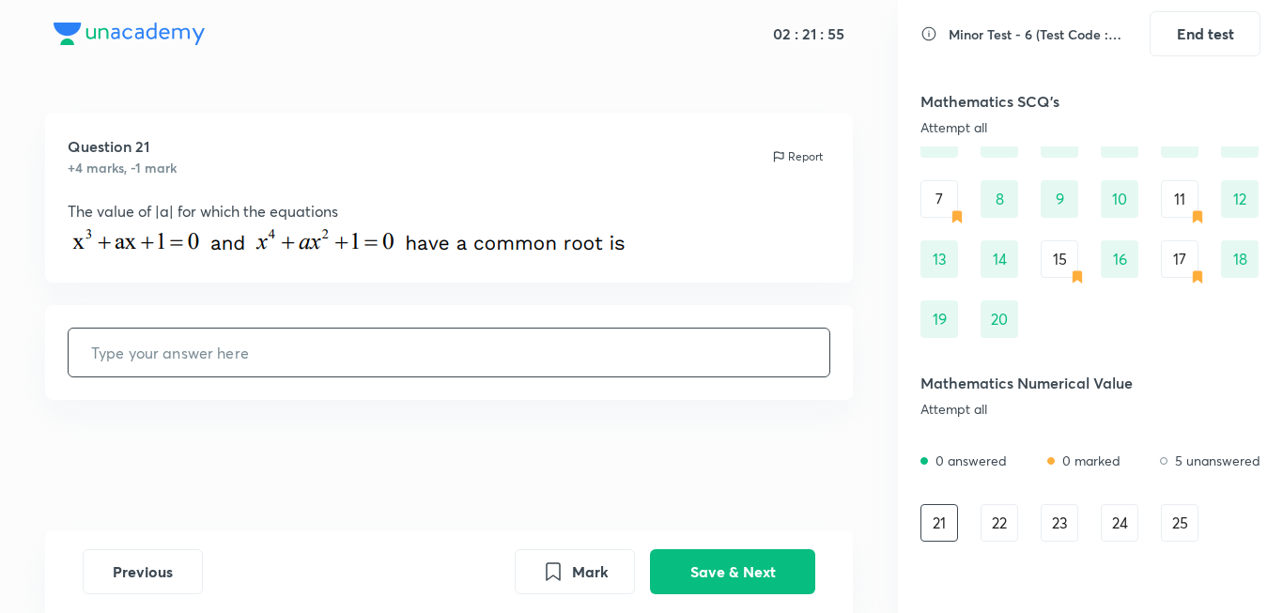
click at [640, 359] on input "text" at bounding box center [450, 353] width 762 height 48
type input "2"
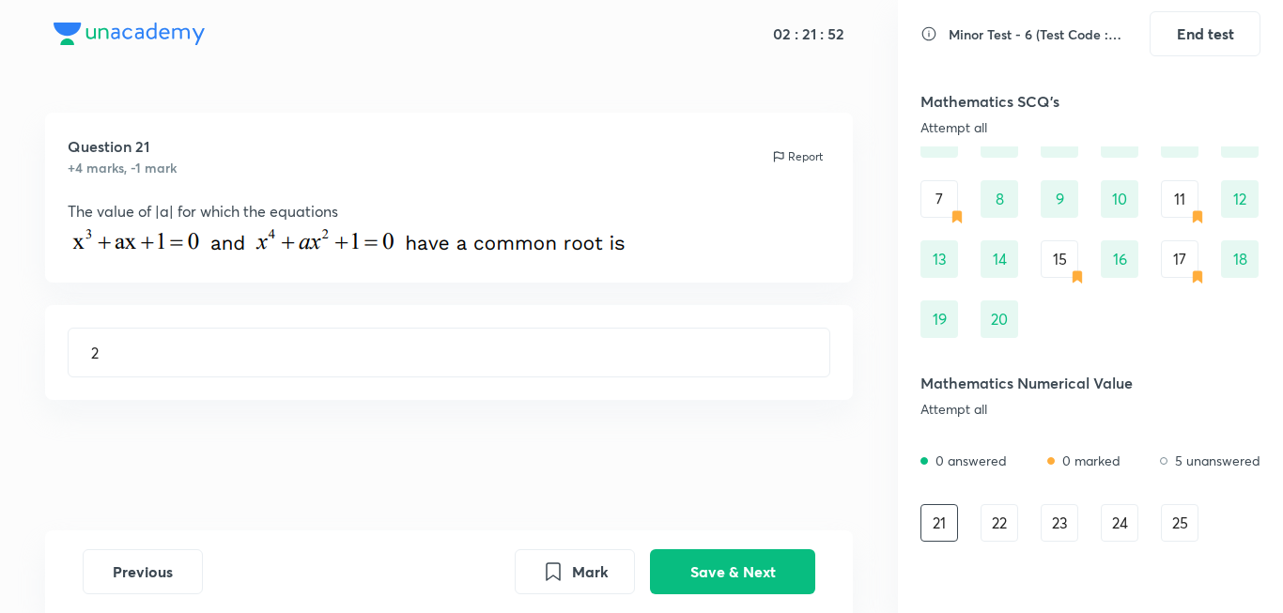
click at [752, 290] on div "Question 21 +4 marks, -1 mark Report The value of |a| for which the equations 2…" at bounding box center [449, 322] width 898 height 418
click at [775, 560] on button "Save & Next" at bounding box center [732, 570] width 165 height 45
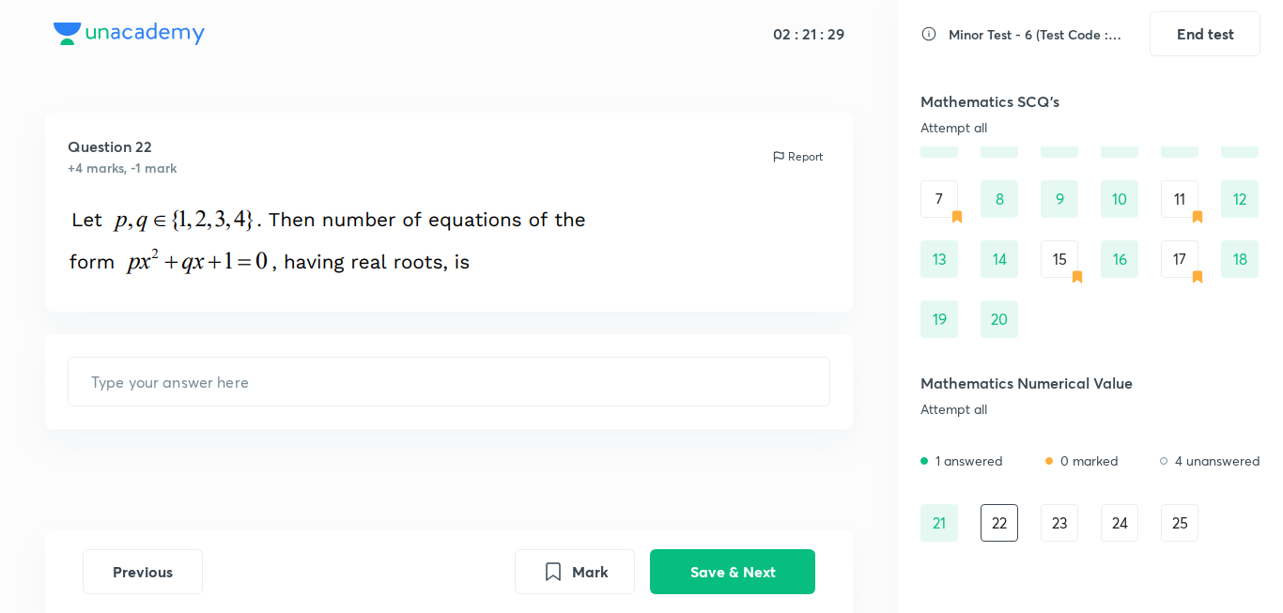
click at [935, 507] on div "21" at bounding box center [939, 523] width 38 height 38
type input "2"
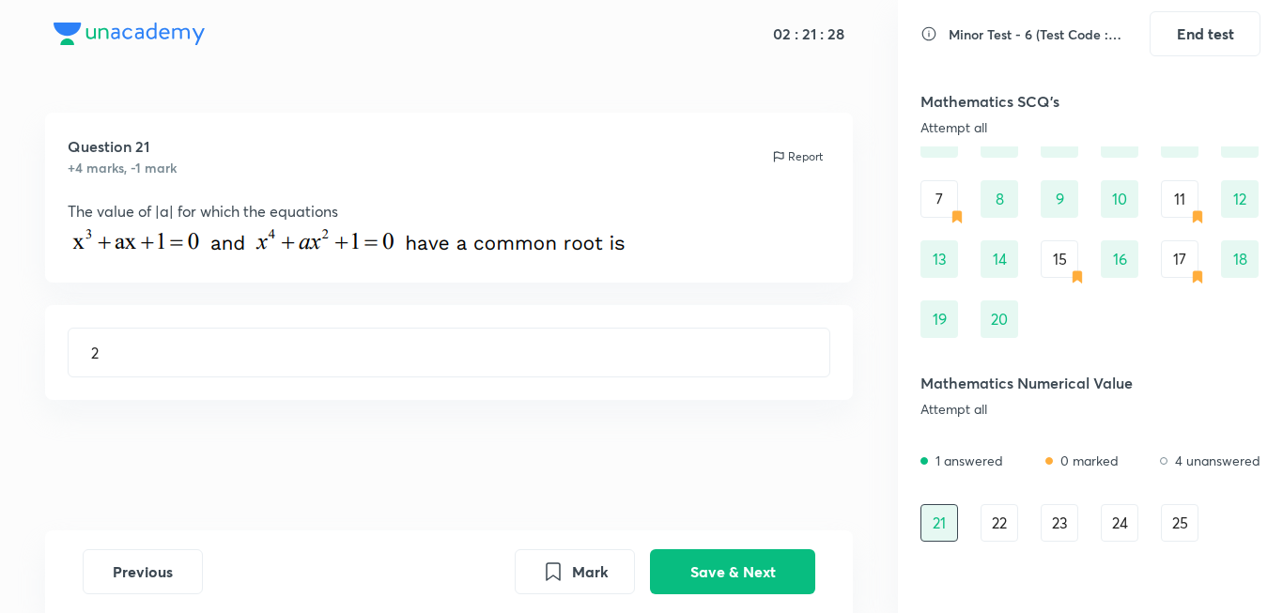
click at [990, 532] on div "22" at bounding box center [999, 523] width 38 height 38
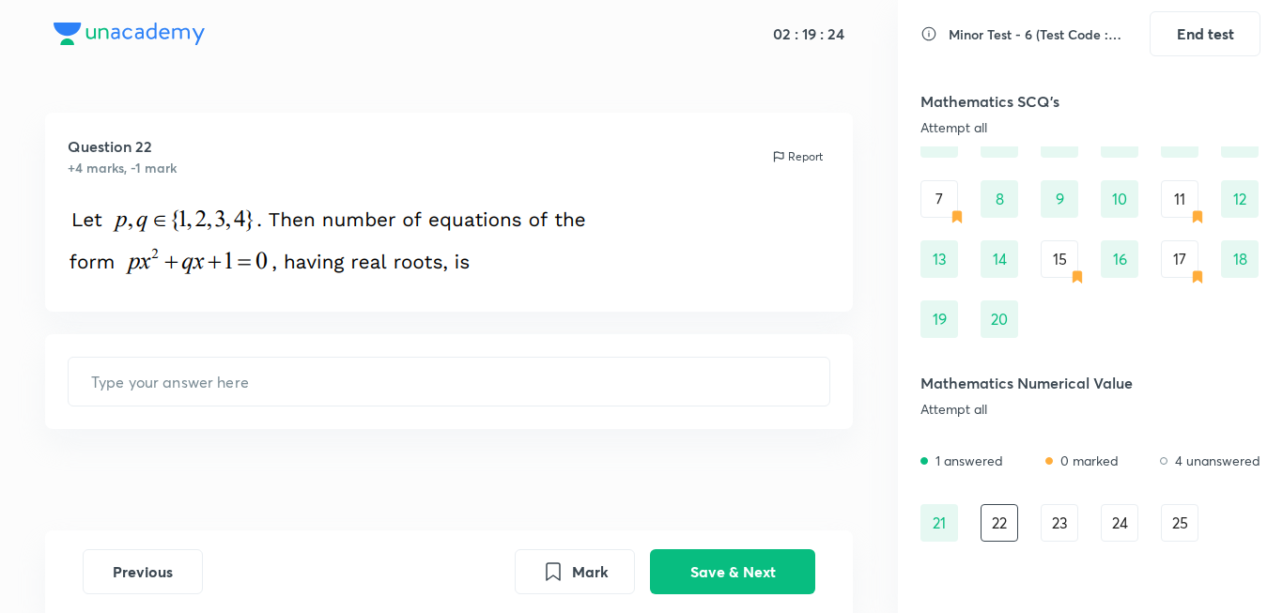
click at [740, 489] on div "Question 22 +4 marks, -1 mark Report ​" at bounding box center [449, 327] width 898 height 429
click at [592, 383] on input "text" at bounding box center [450, 382] width 762 height 48
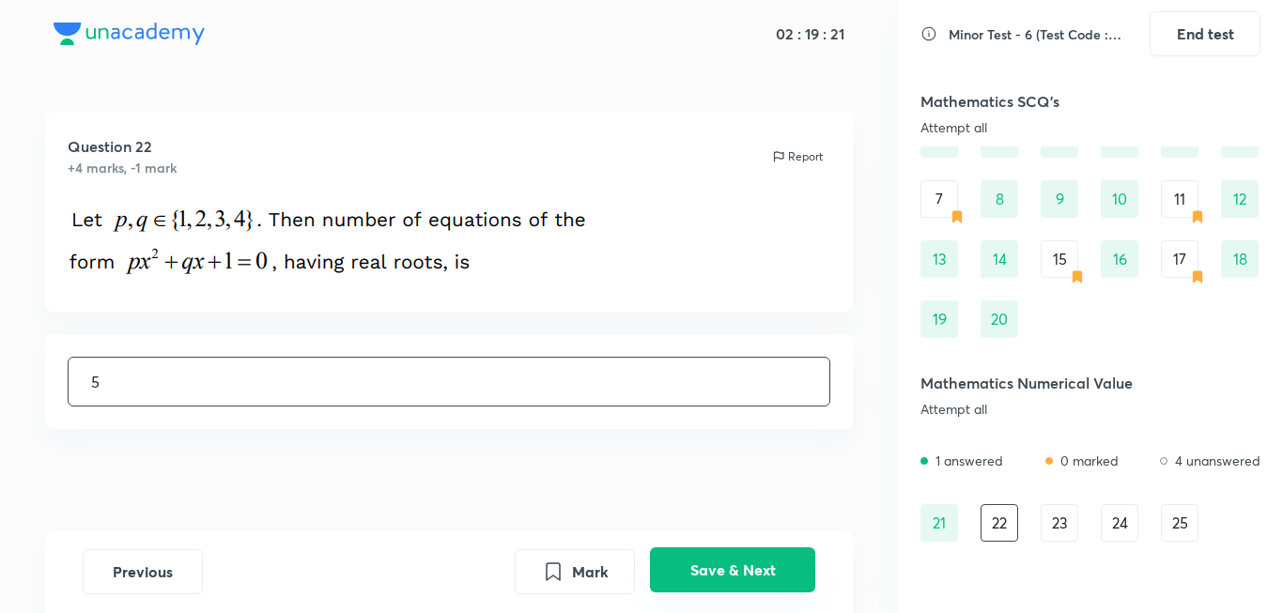
type input "5"
click at [780, 556] on button "Save & Next" at bounding box center [732, 570] width 165 height 45
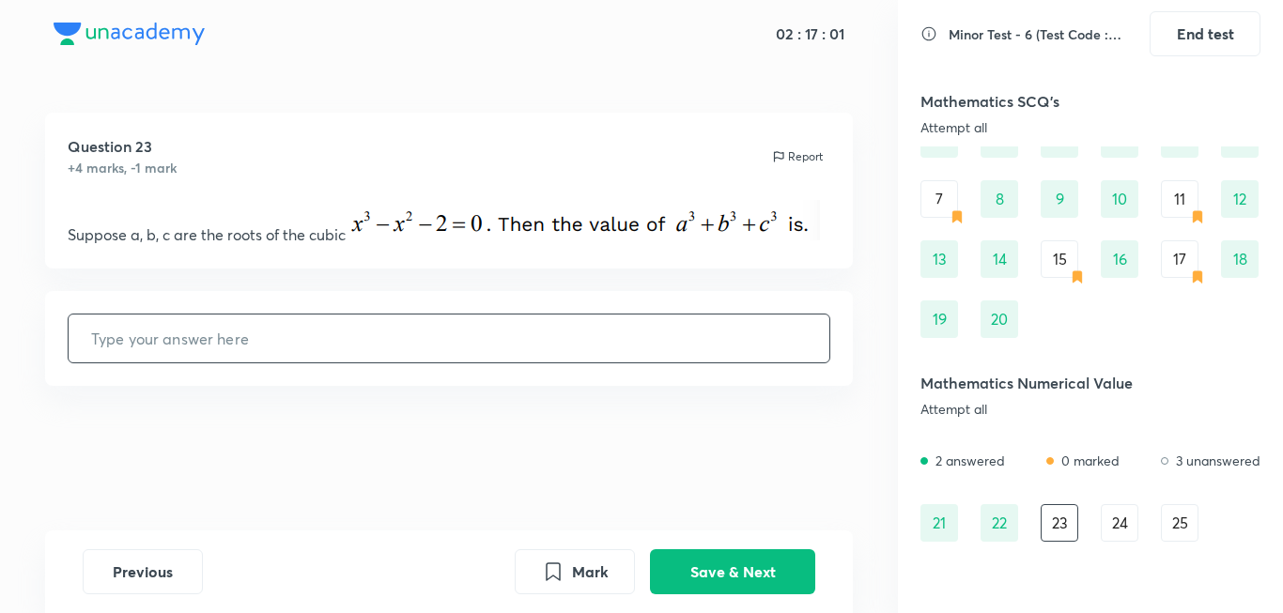
click at [630, 352] on input "text" at bounding box center [450, 339] width 762 height 48
type input "7"
click at [1105, 519] on div "24" at bounding box center [1120, 523] width 38 height 38
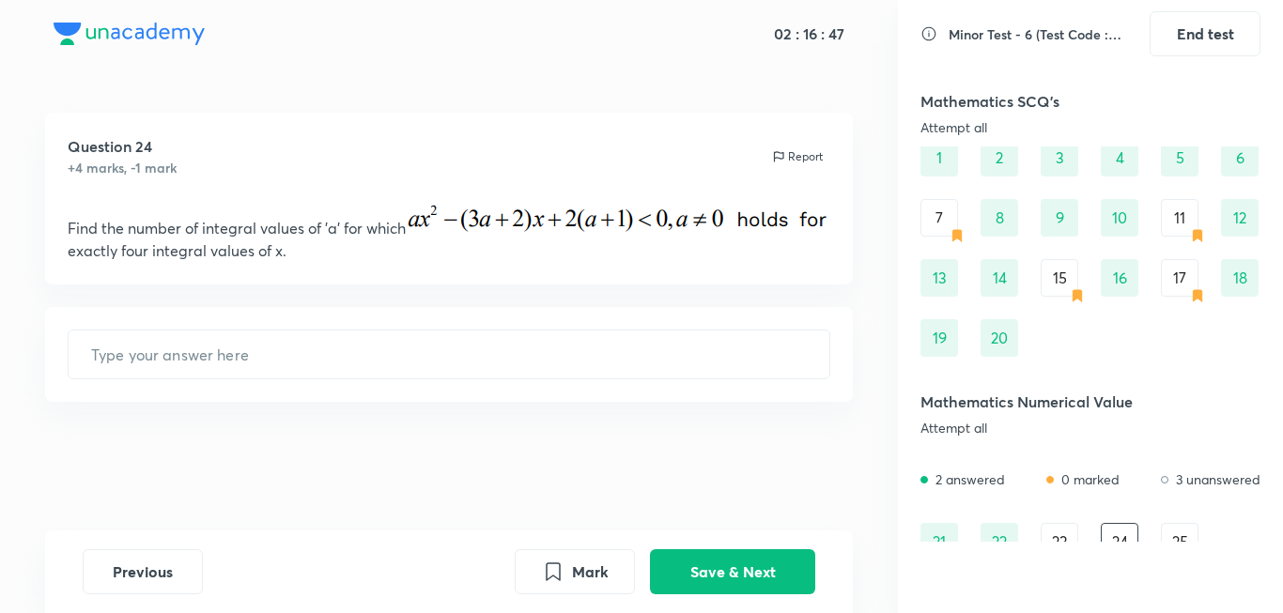
scroll to position [188, 0]
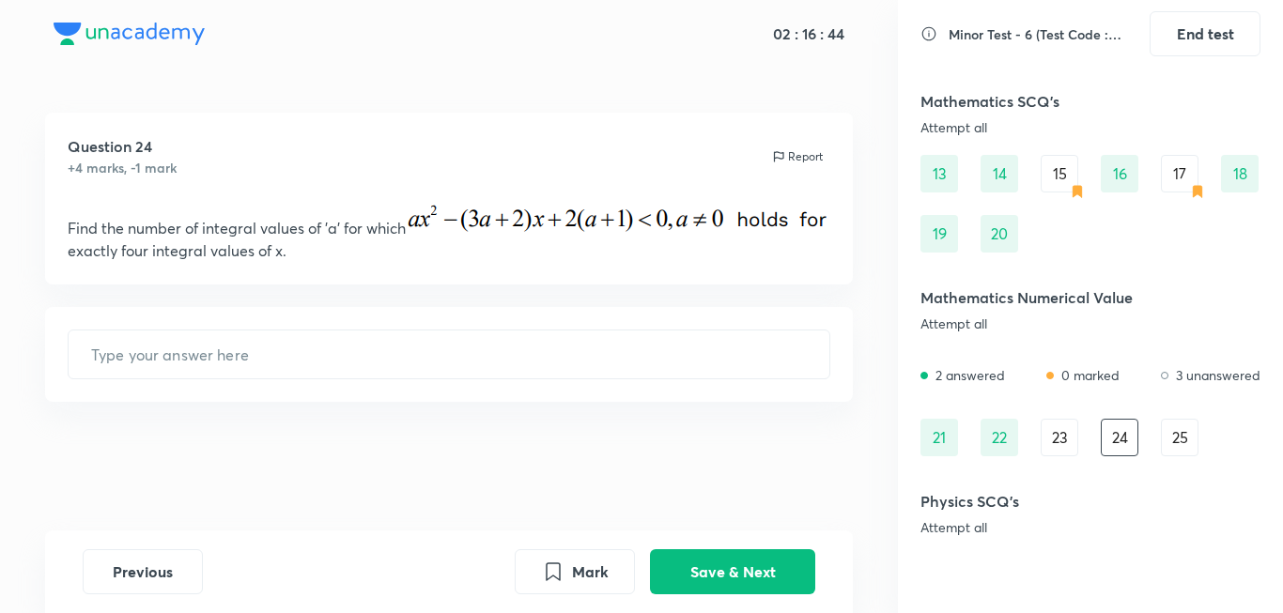
click at [1057, 444] on div "23" at bounding box center [1060, 438] width 38 height 38
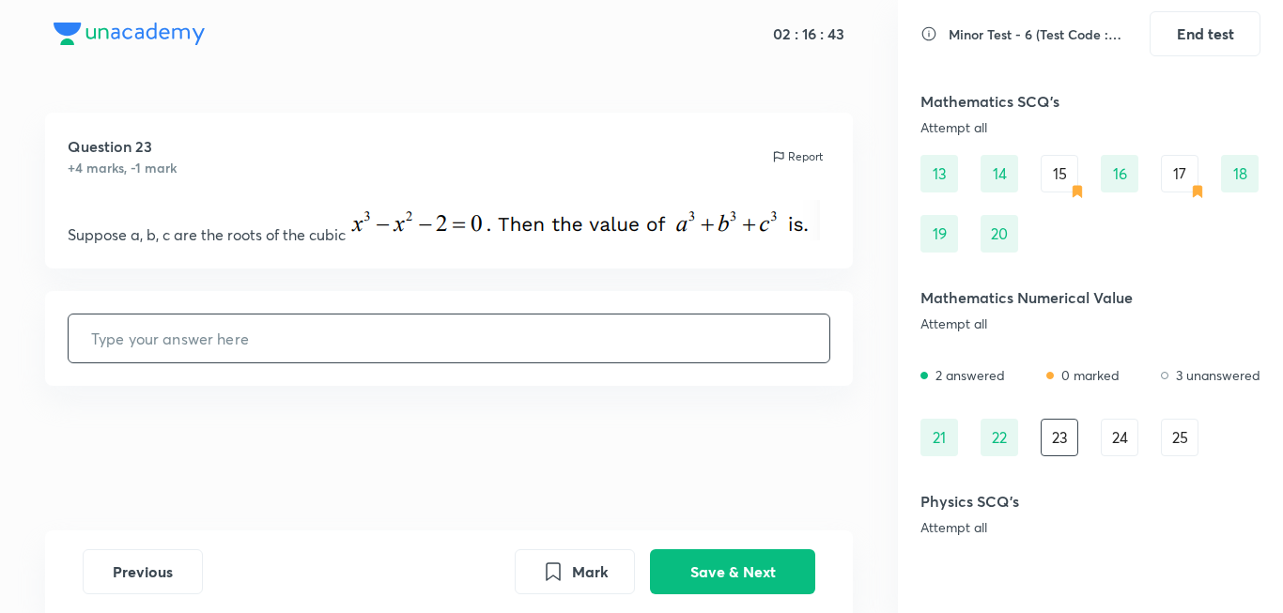
click at [672, 337] on input "text" at bounding box center [450, 339] width 762 height 48
type input "7"
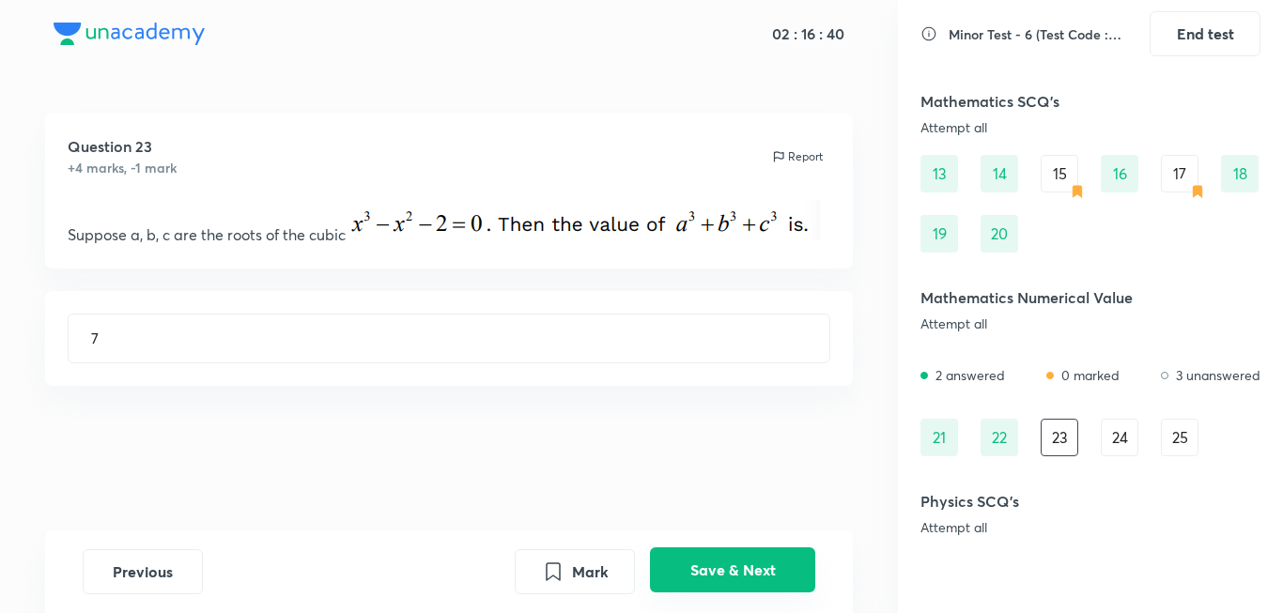
click at [740, 575] on button "Save & Next" at bounding box center [732, 570] width 165 height 45
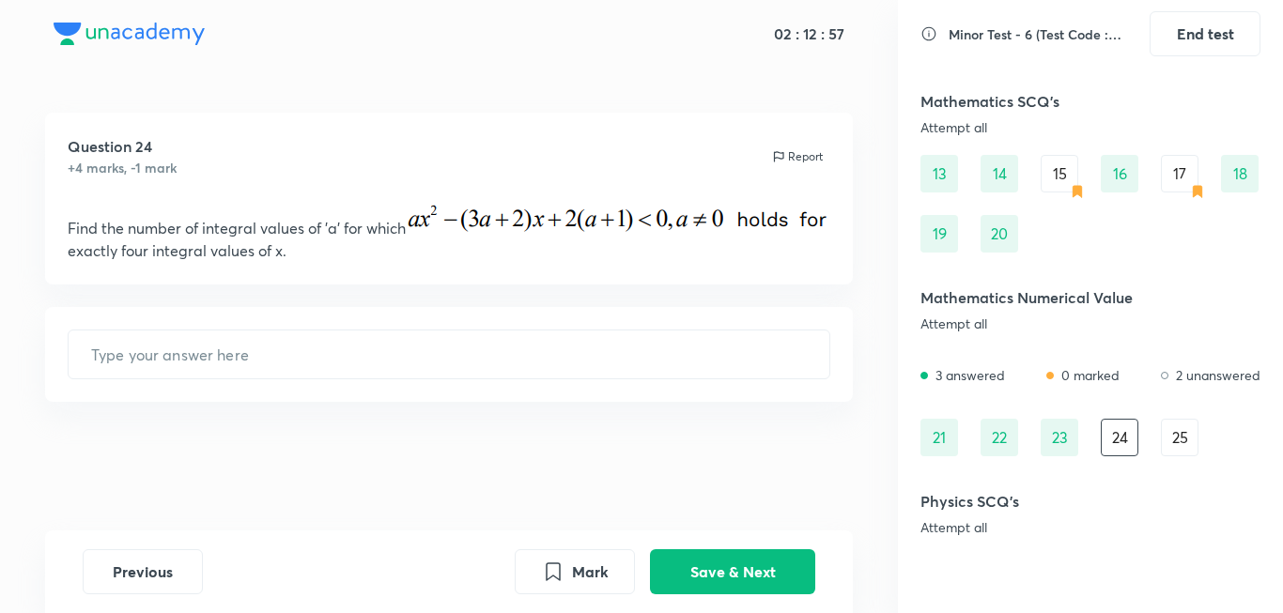
click at [682, 488] on div "Question 24 +4 marks, -1 mark Report Find the number of integral values of 'a' …" at bounding box center [449, 322] width 898 height 418
click at [591, 567] on button "Mark" at bounding box center [575, 570] width 120 height 45
click at [719, 559] on button "Save & Next" at bounding box center [732, 570] width 165 height 45
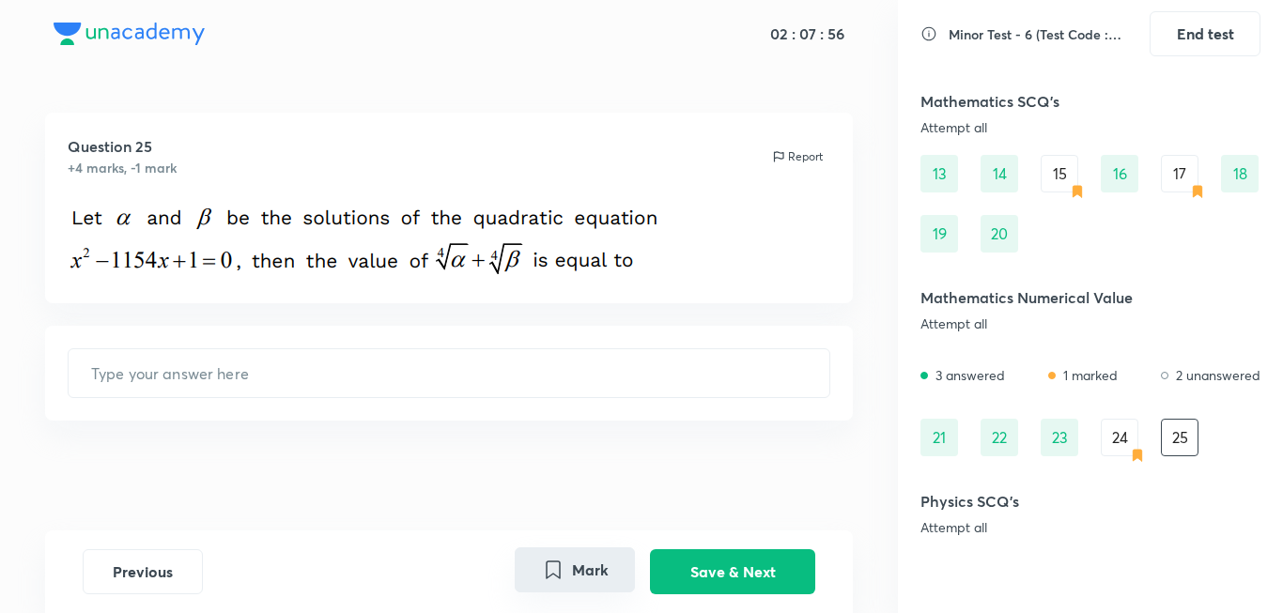
click at [593, 574] on button "Mark" at bounding box center [575, 570] width 120 height 45
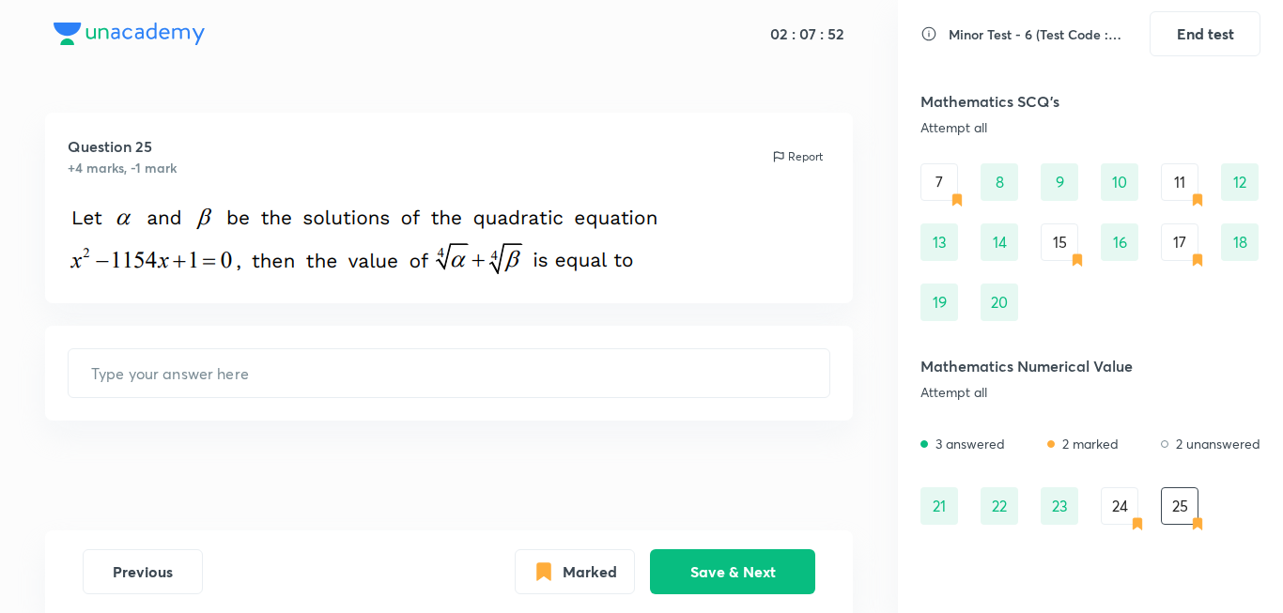
scroll to position [94, 0]
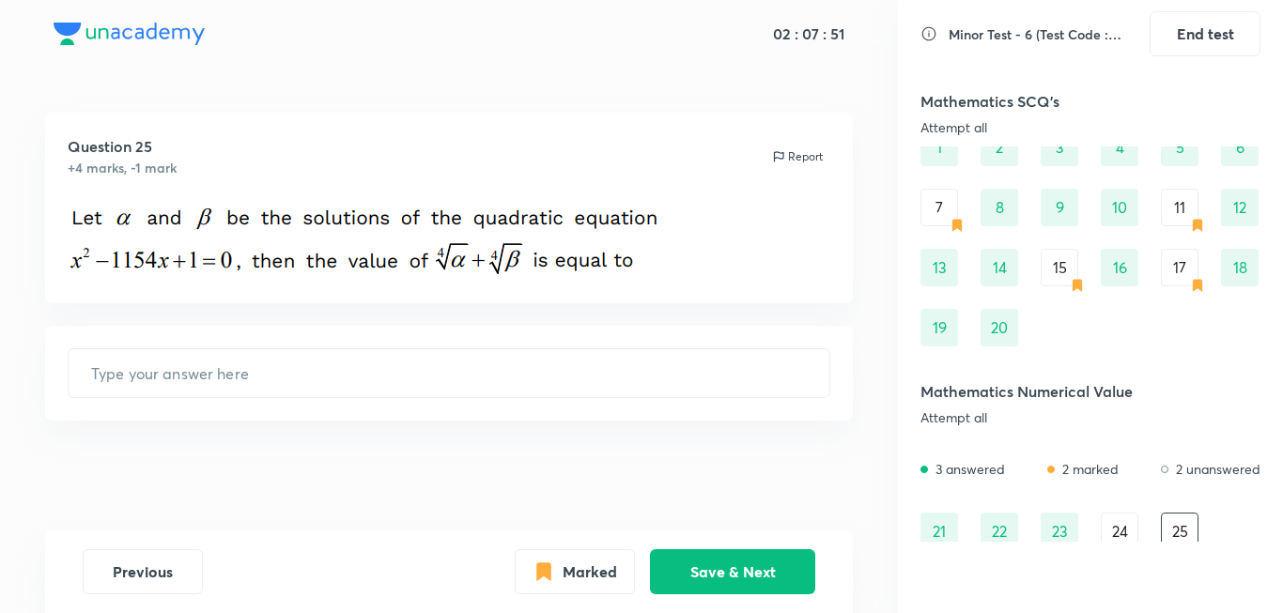
click at [1125, 532] on div "24" at bounding box center [1120, 532] width 38 height 38
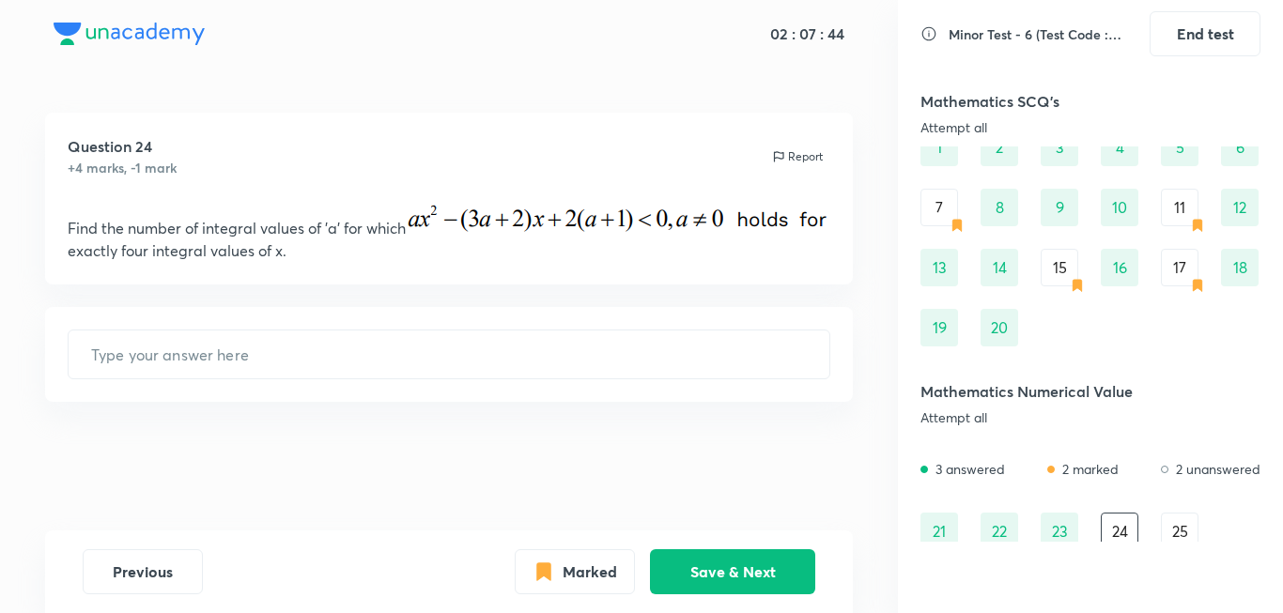
click at [1193, 289] on icon at bounding box center [1197, 285] width 15 height 15
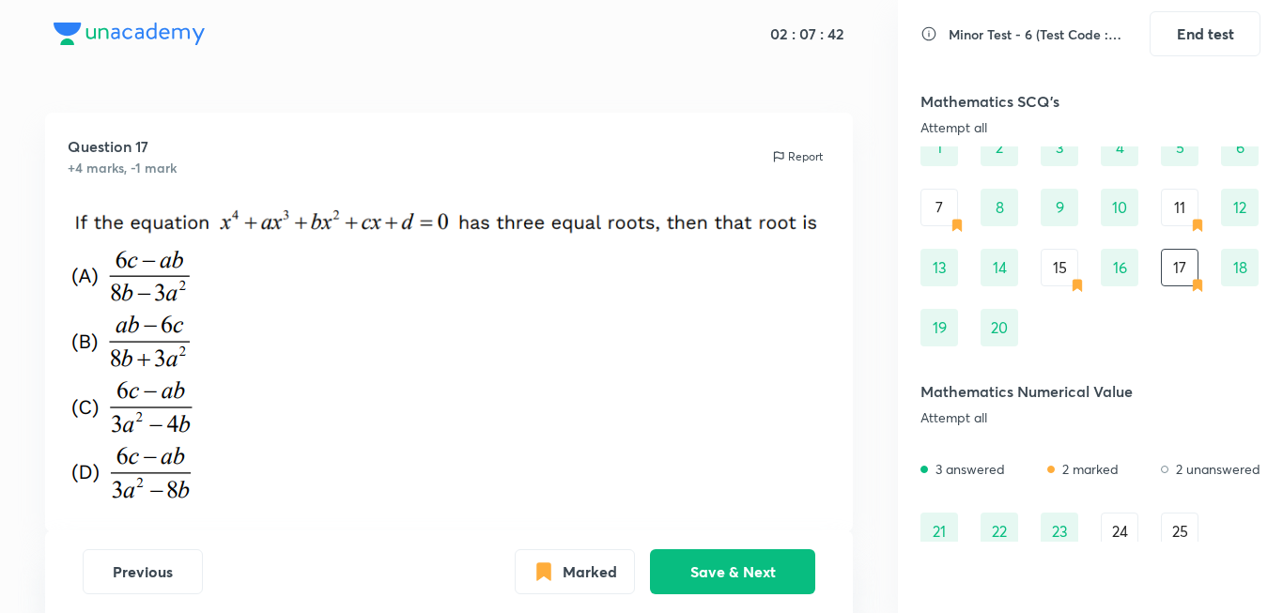
click at [1068, 286] on div "15" at bounding box center [1060, 268] width 38 height 38
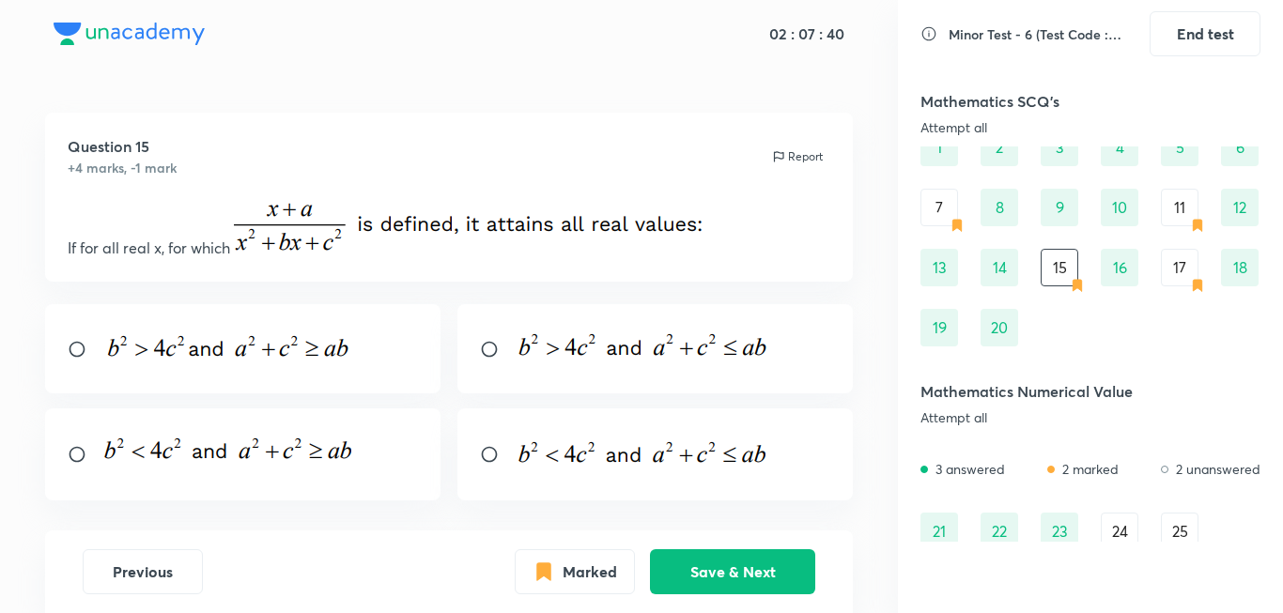
click at [950, 215] on div "7" at bounding box center [939, 208] width 38 height 38
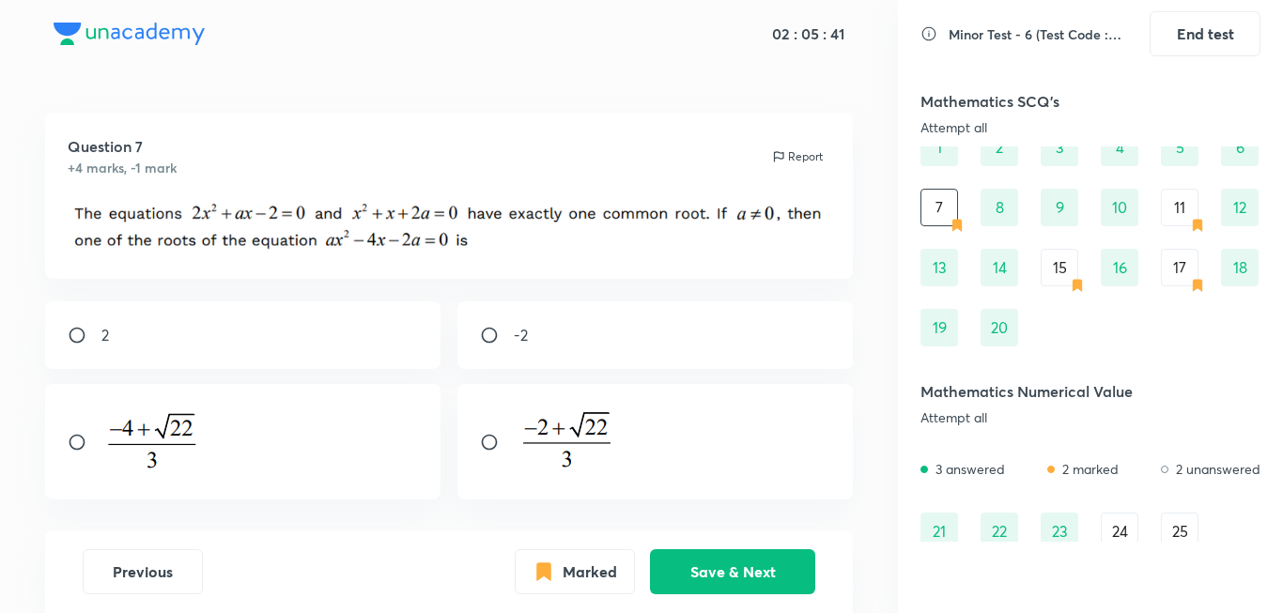
click at [678, 418] on div at bounding box center [655, 442] width 396 height 116
radio input "true"
click at [760, 584] on button "Save & Next" at bounding box center [732, 570] width 165 height 45
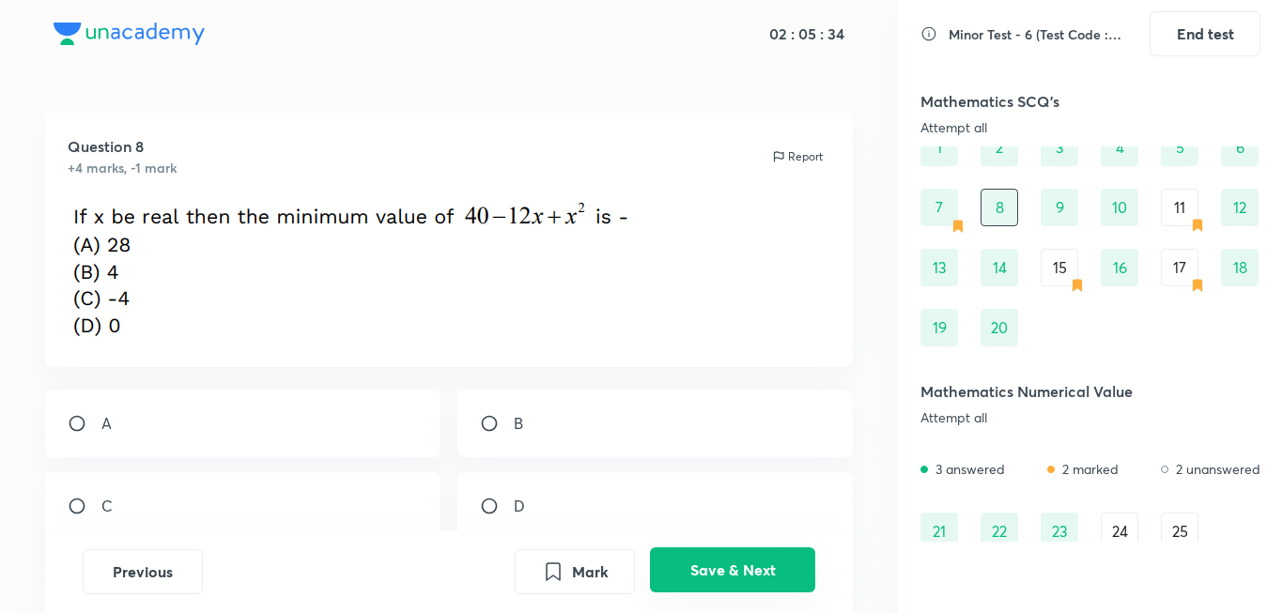
radio input "true"
click at [1180, 222] on div "11" at bounding box center [1180, 208] width 38 height 38
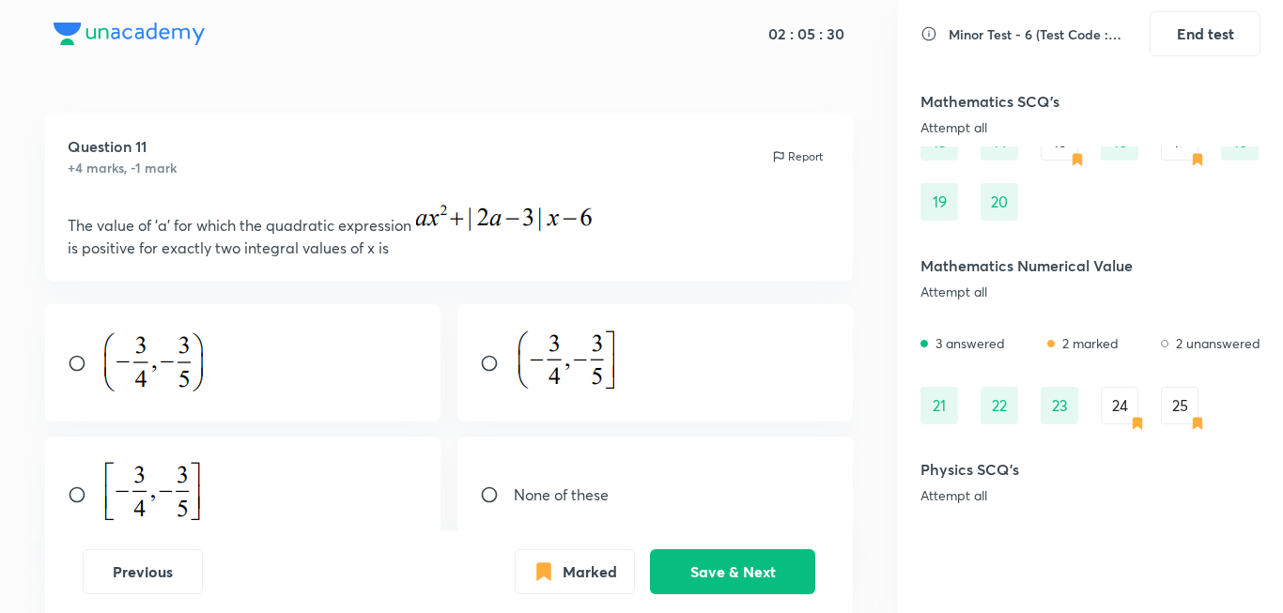
scroll to position [282, 0]
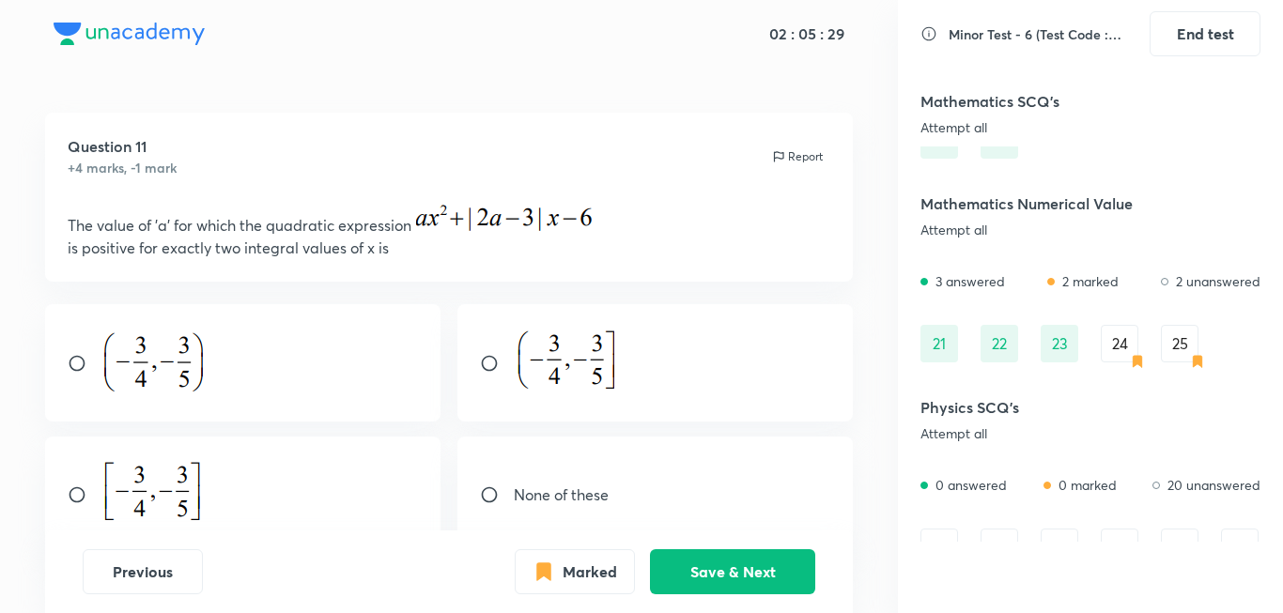
drag, startPoint x: 1106, startPoint y: 342, endPoint x: 1120, endPoint y: 340, distance: 14.2
click at [1112, 342] on div "24" at bounding box center [1120, 344] width 38 height 38
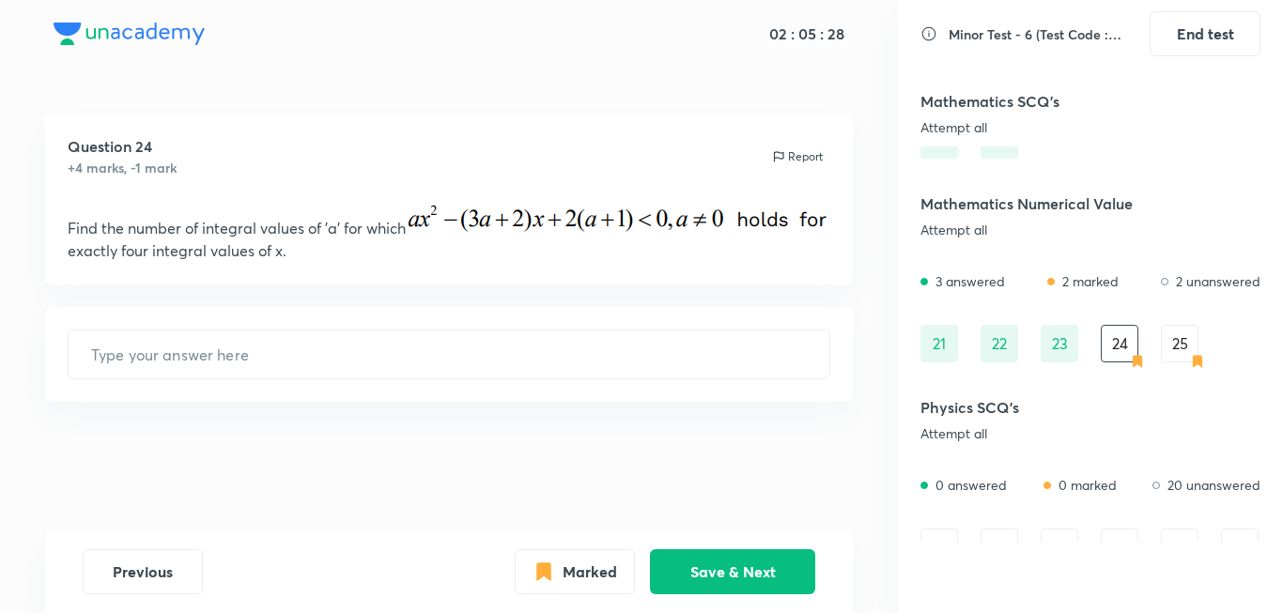
click at [1179, 340] on div "25" at bounding box center [1180, 344] width 38 height 38
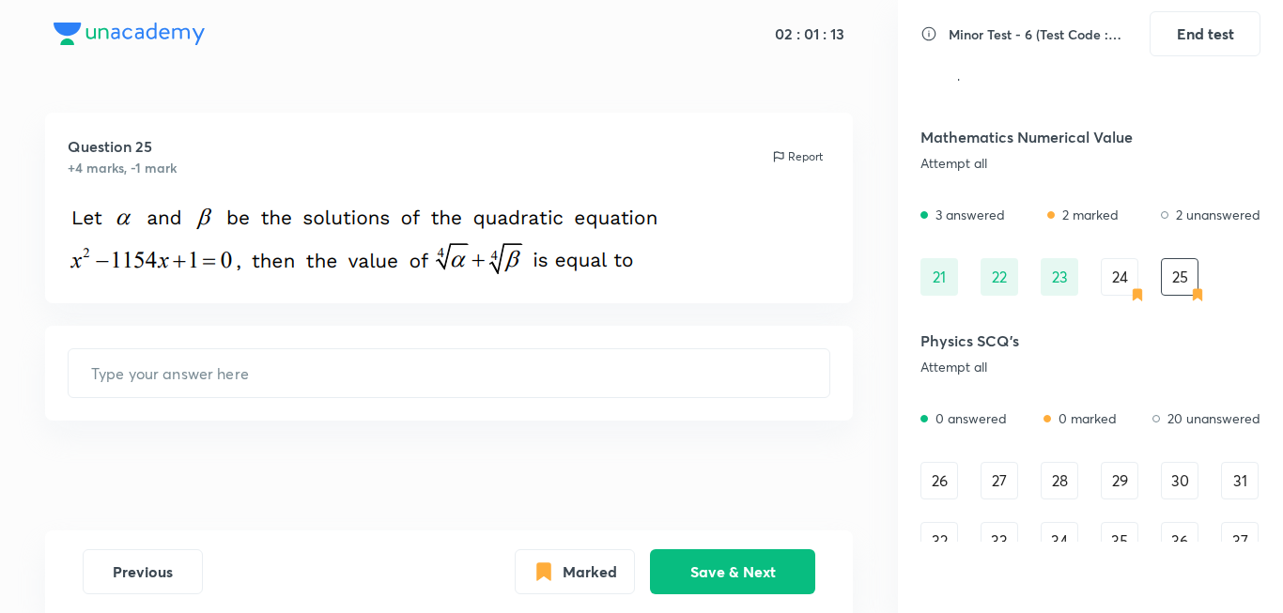
scroll to position [376, 0]
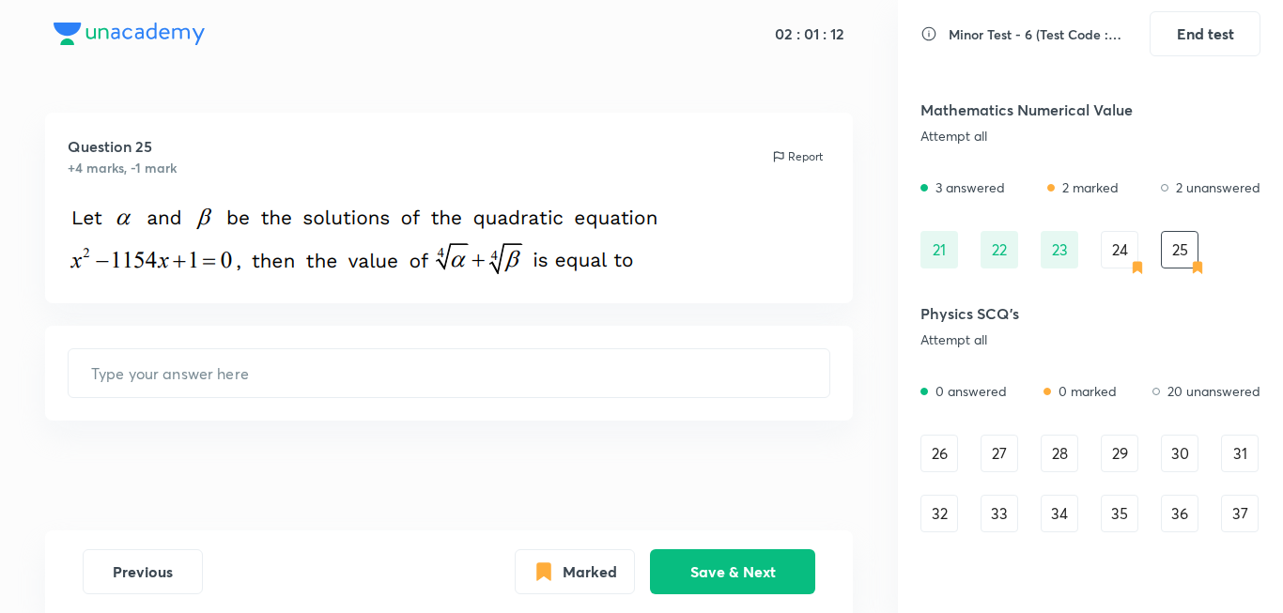
click at [934, 447] on div "26" at bounding box center [939, 454] width 38 height 38
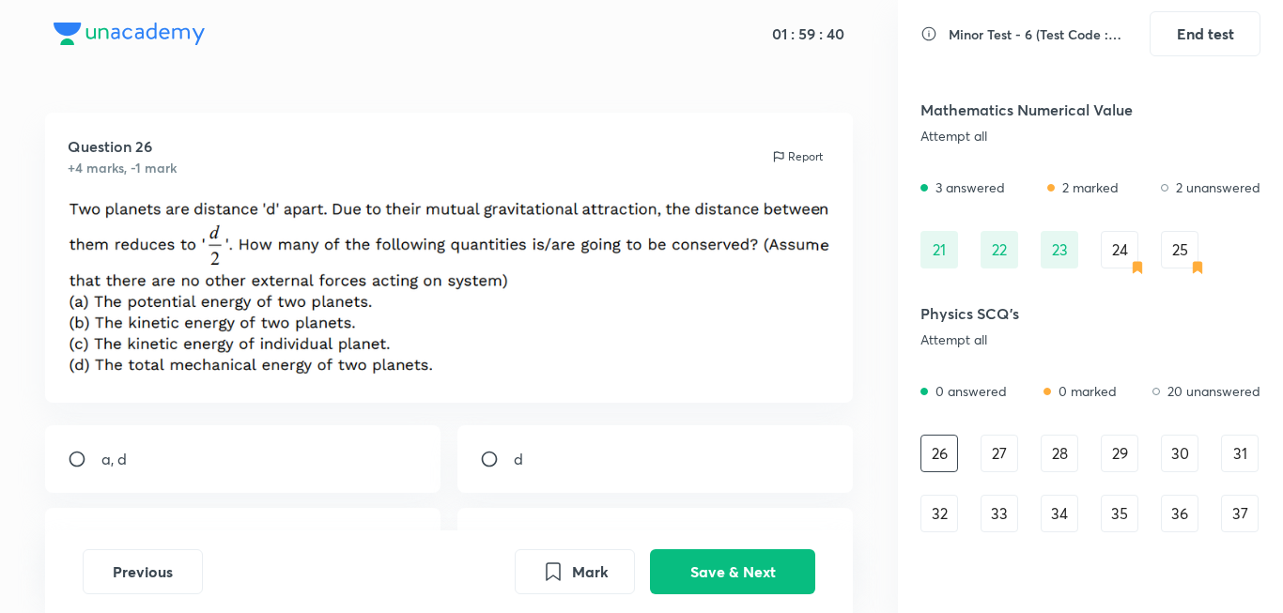
scroll to position [94, 0]
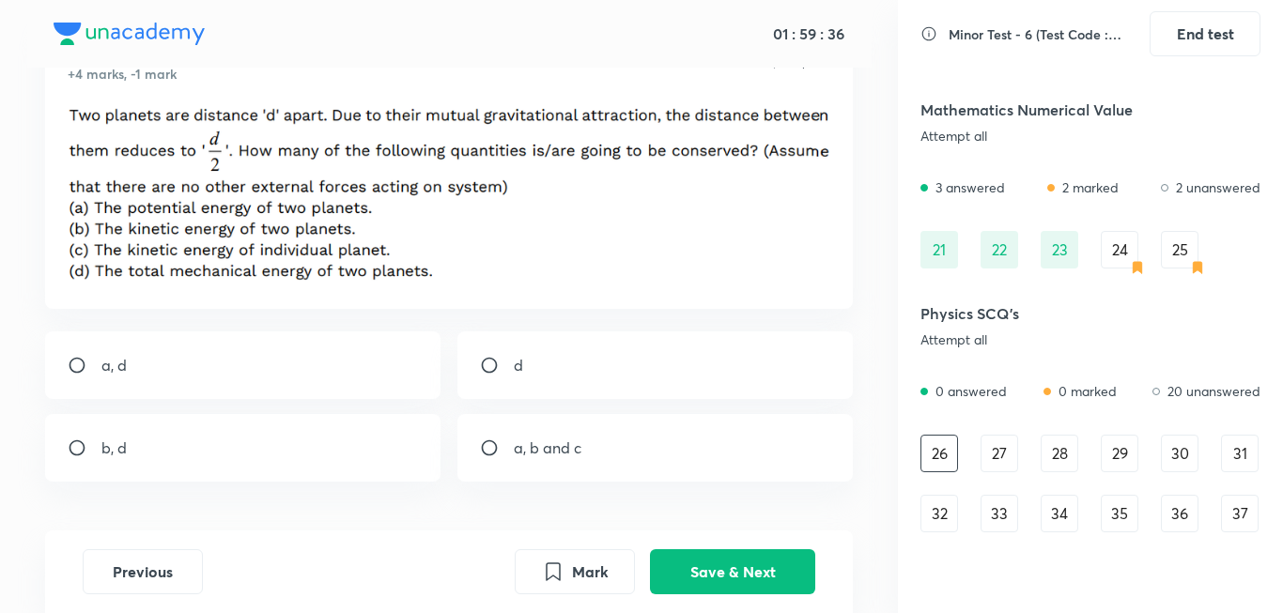
click at [592, 354] on div "d" at bounding box center [655, 366] width 396 height 68
radio input "true"
click at [739, 562] on button "Save & Next" at bounding box center [732, 570] width 165 height 45
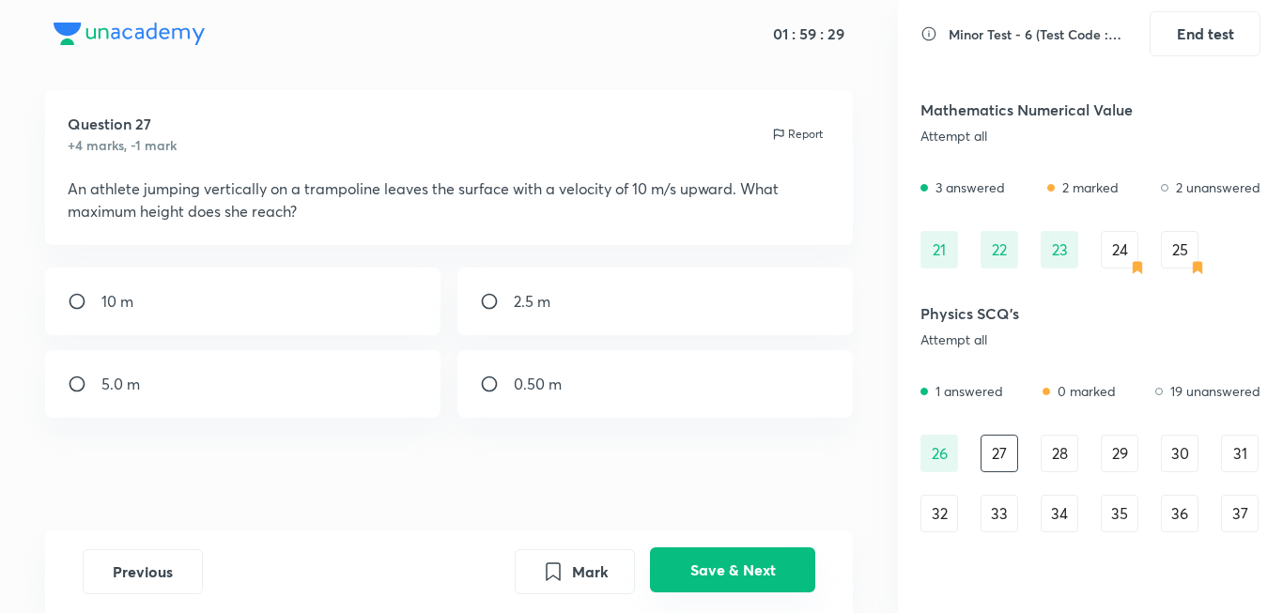
scroll to position [23, 0]
click at [344, 392] on div "5.0 m" at bounding box center [243, 384] width 396 height 68
radio input "true"
click at [691, 567] on button "Save & Next" at bounding box center [732, 570] width 165 height 45
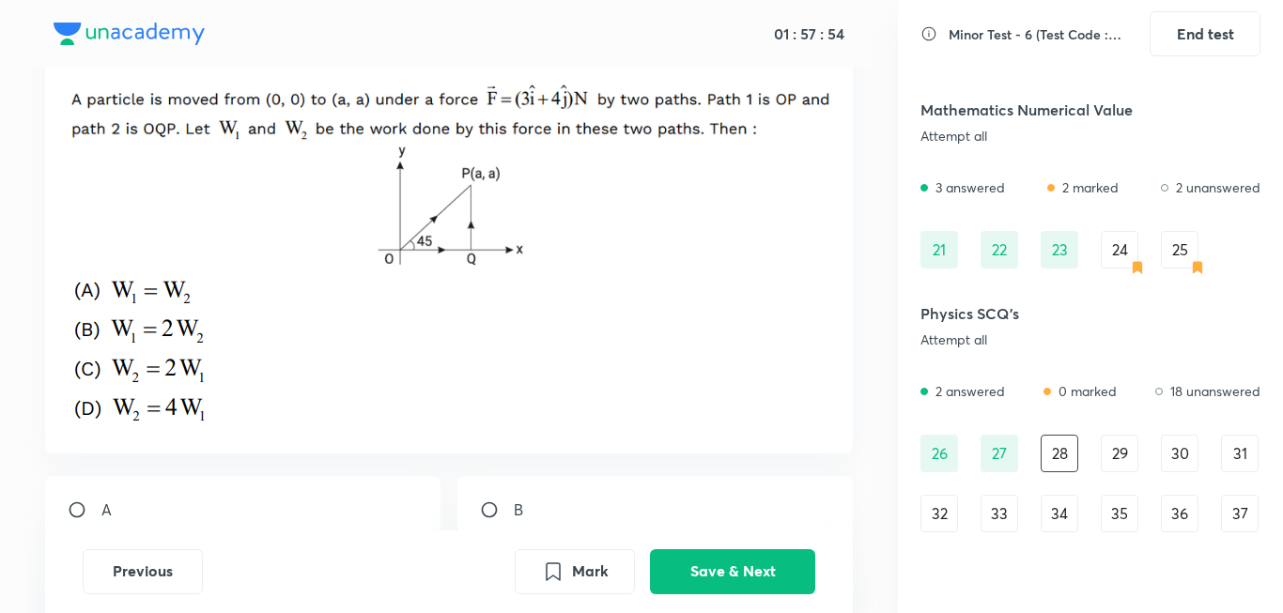
scroll to position [210, 0]
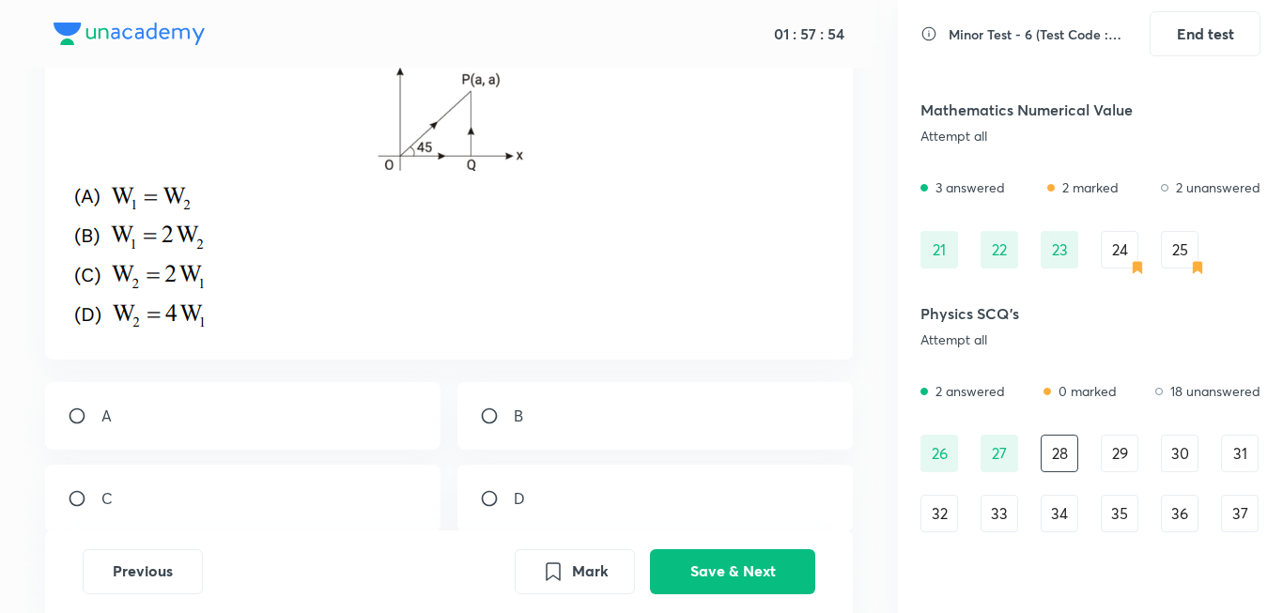
click at [254, 403] on div "A" at bounding box center [243, 416] width 396 height 68
radio input "true"
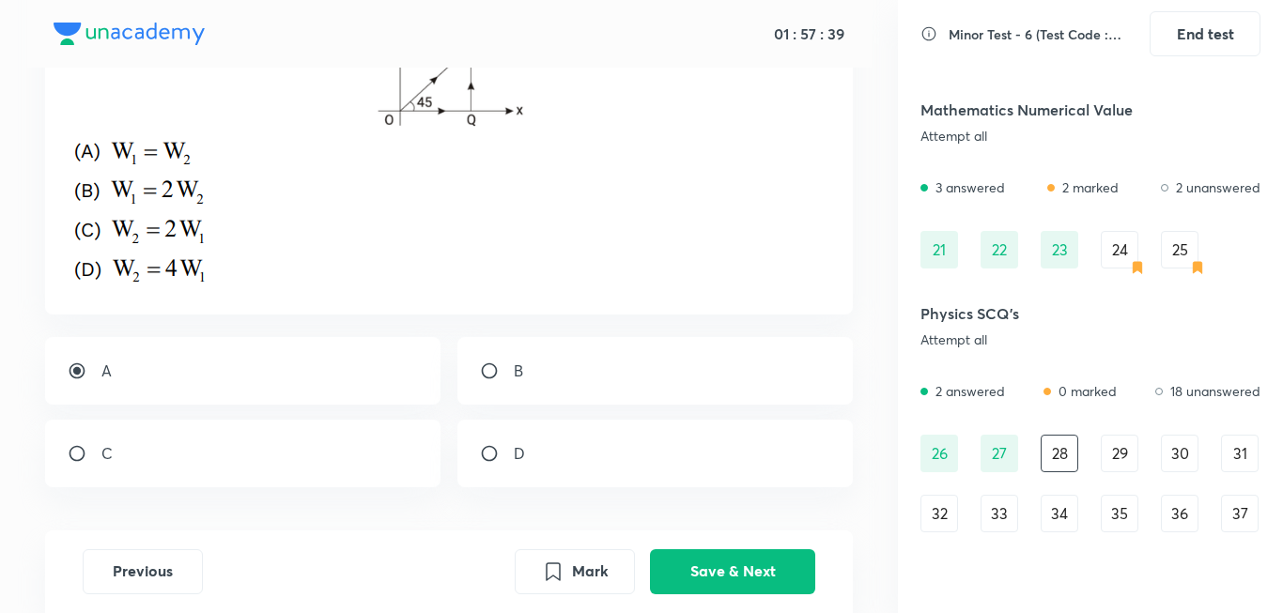
scroll to position [282, 0]
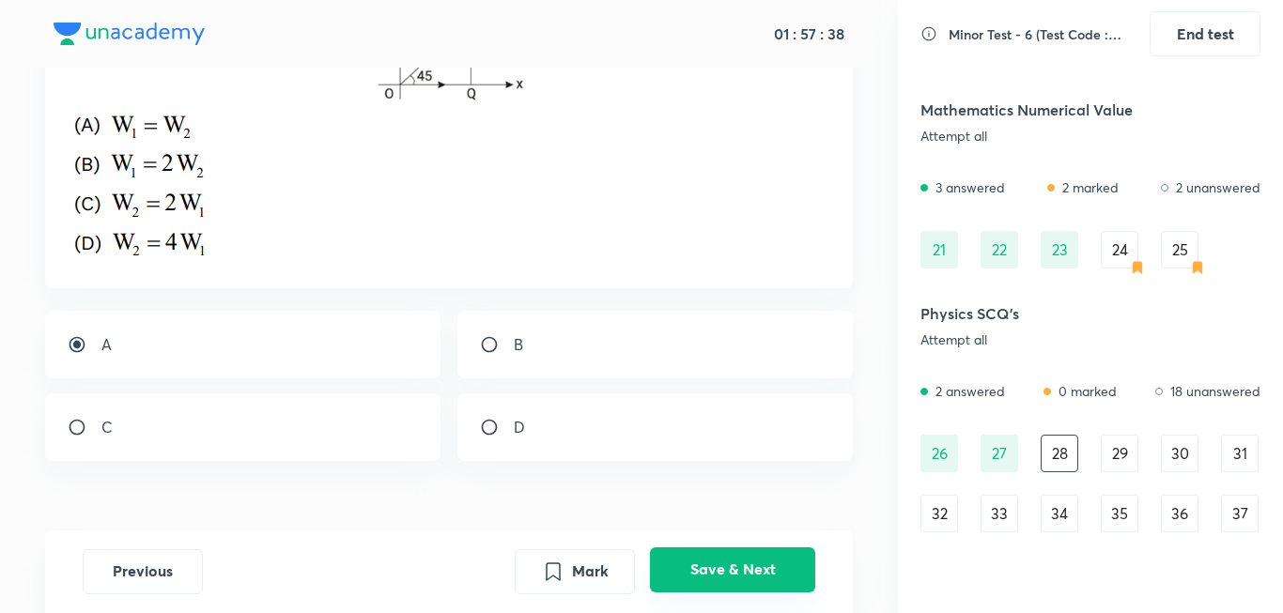
click at [766, 564] on button "Save & Next" at bounding box center [732, 570] width 165 height 45
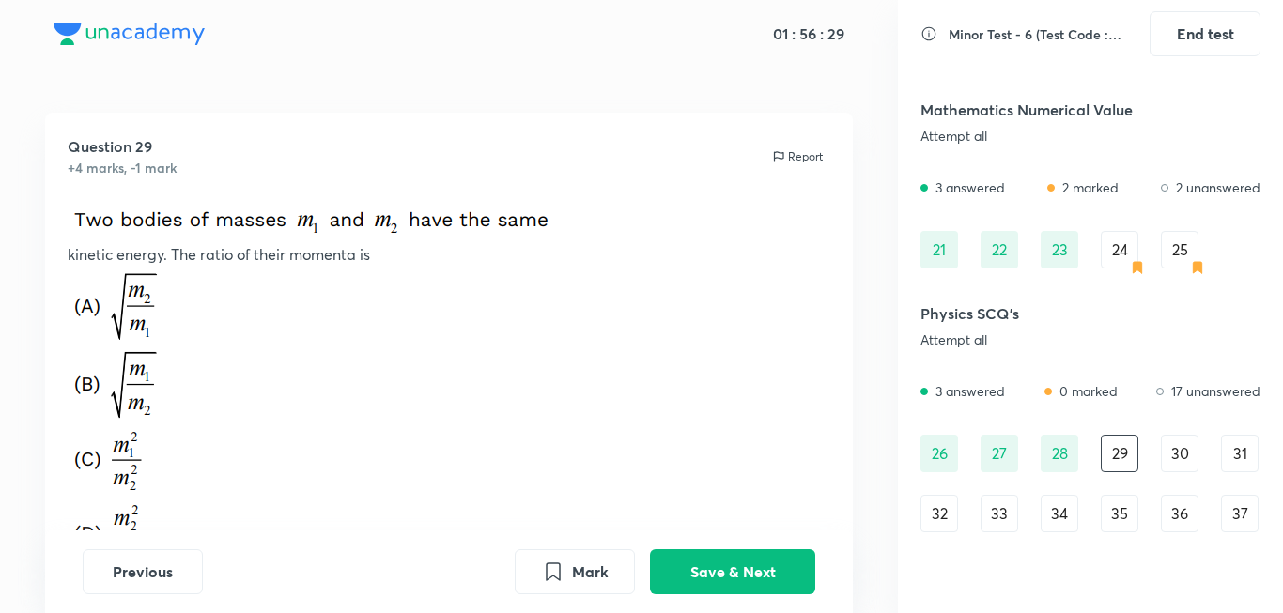
scroll to position [188, 0]
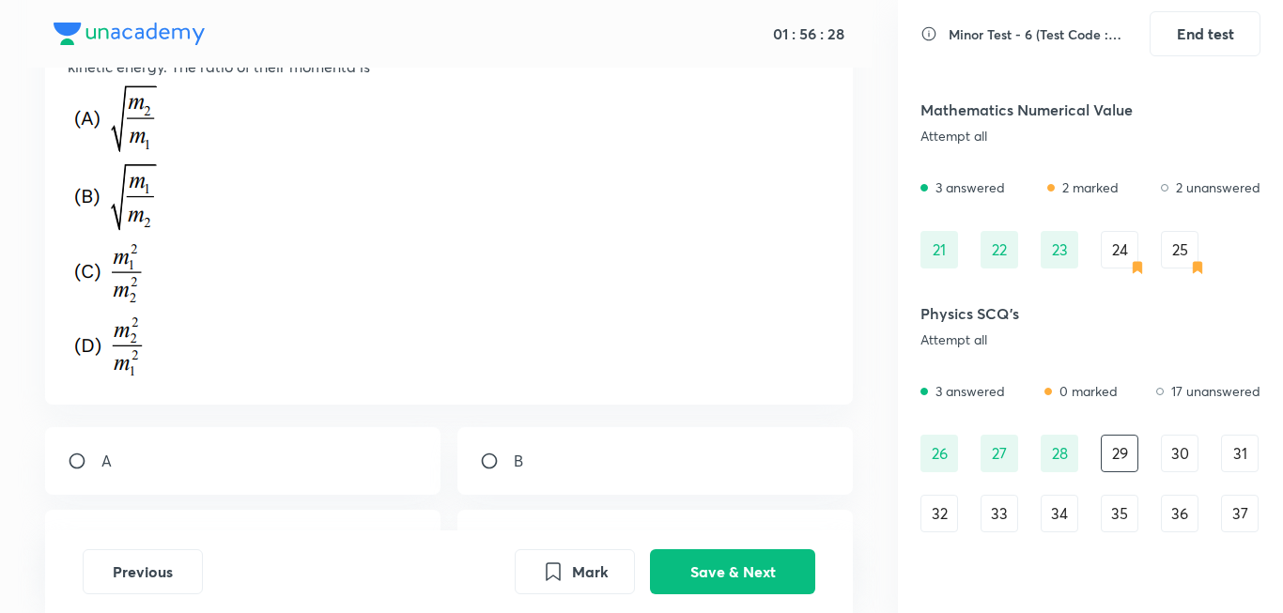
click at [534, 467] on div "B" at bounding box center [655, 461] width 396 height 68
radio input "true"
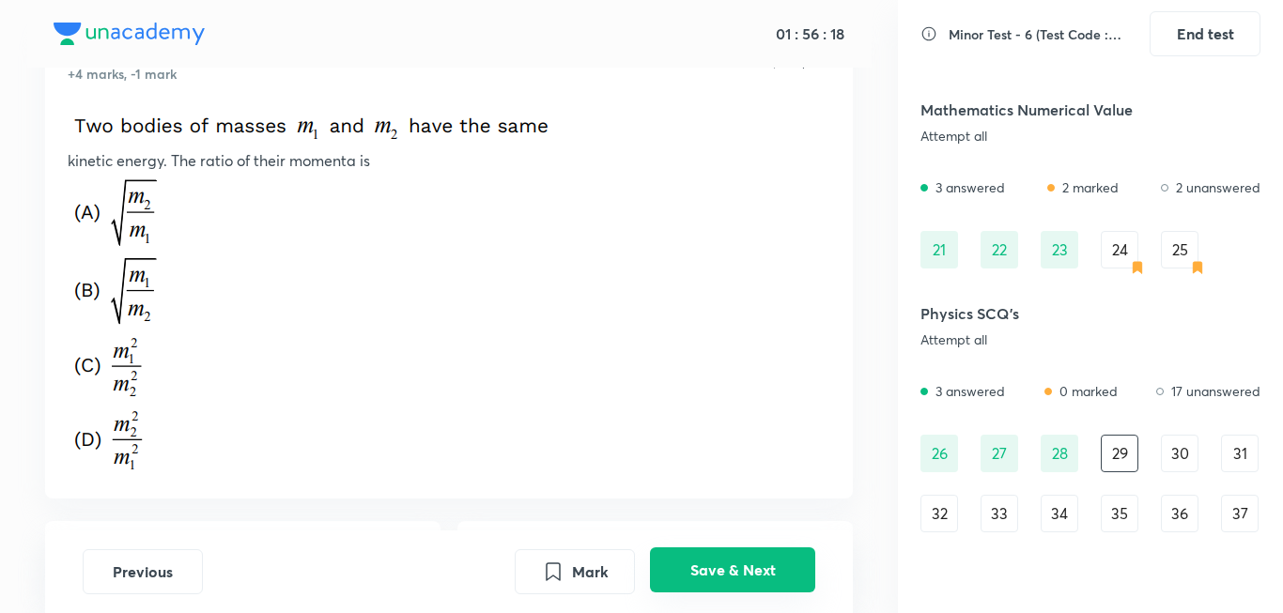
click at [795, 563] on button "Save & Next" at bounding box center [732, 570] width 165 height 45
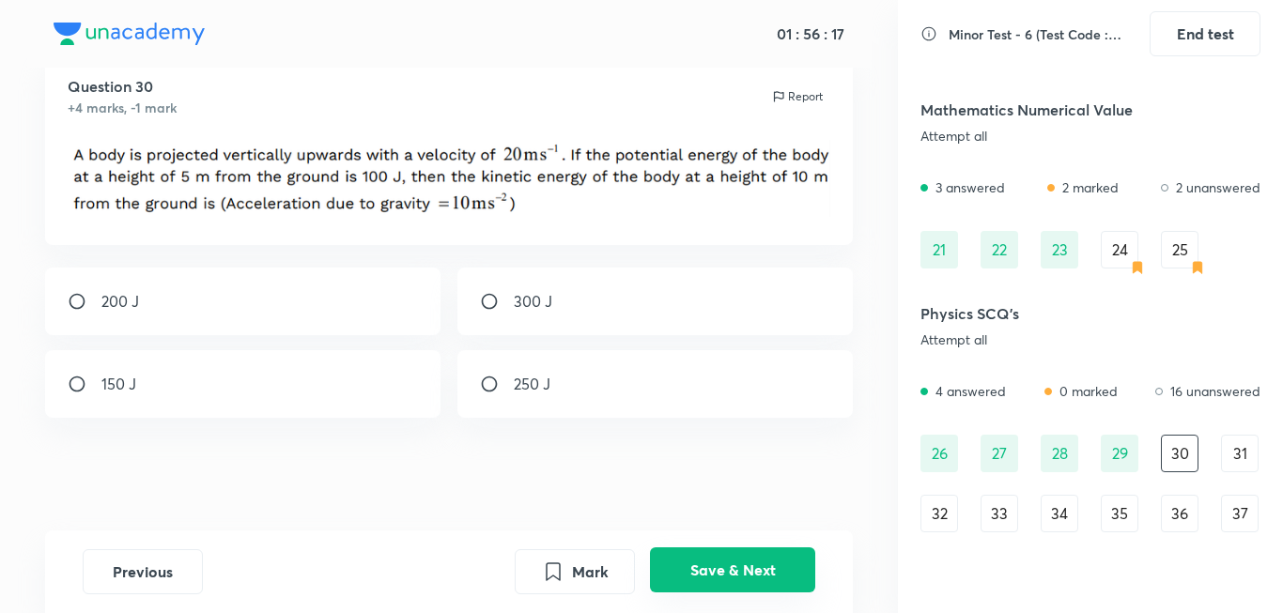
scroll to position [0, 0]
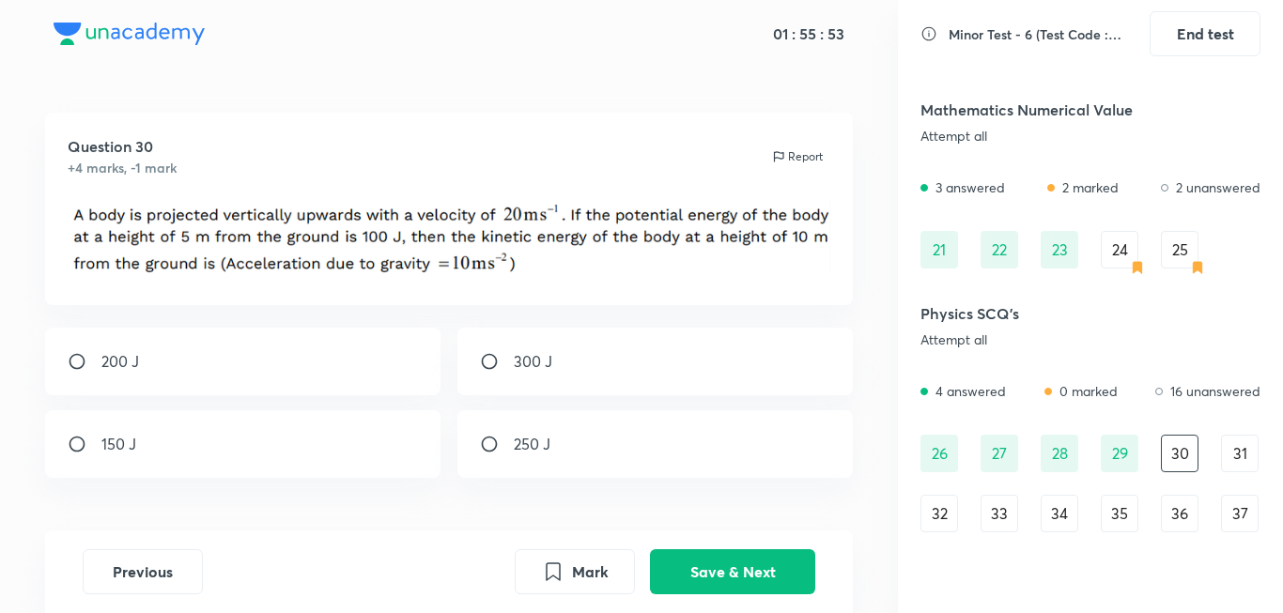
click at [1131, 450] on div "29" at bounding box center [1120, 454] width 38 height 38
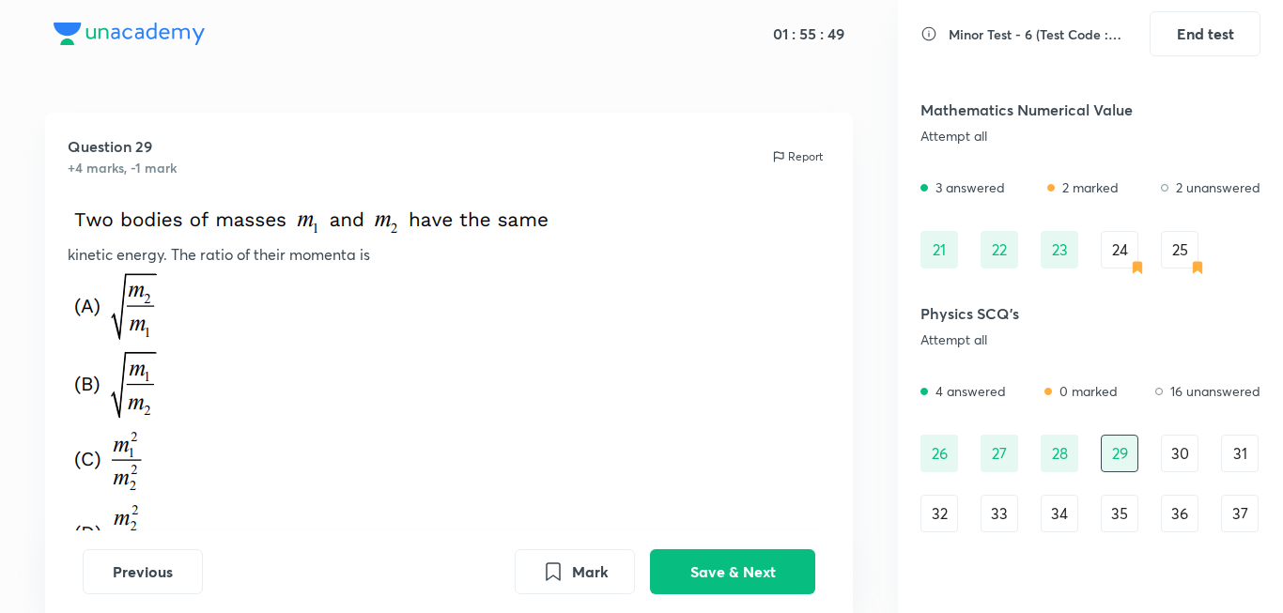
click at [1059, 456] on div "28" at bounding box center [1060, 454] width 38 height 38
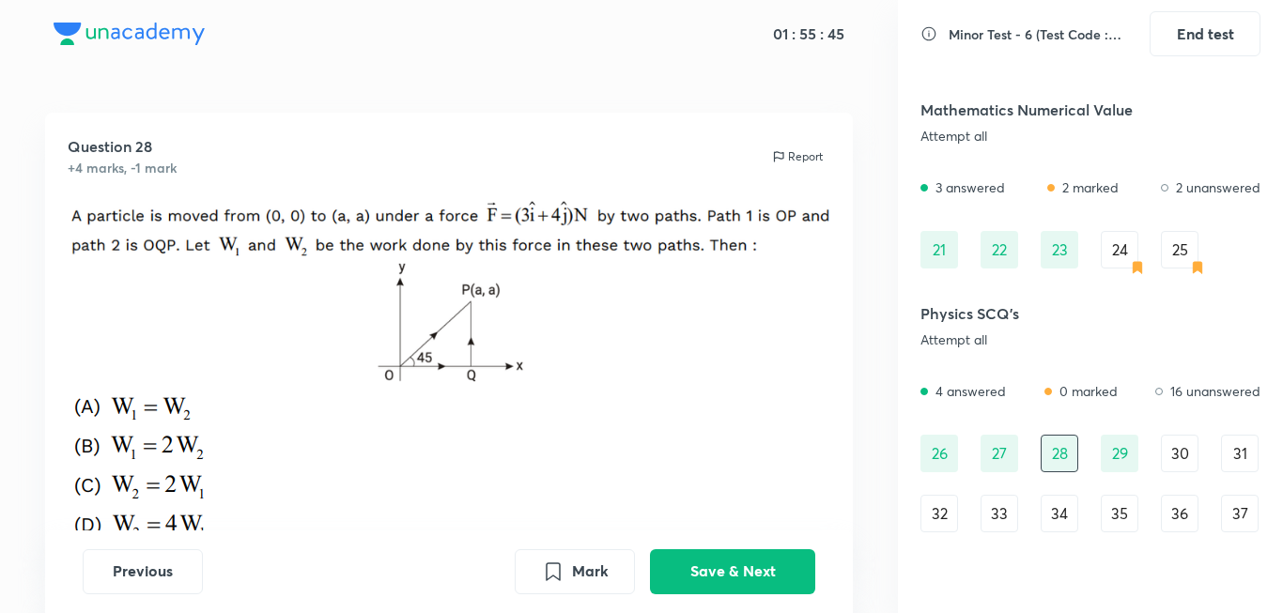
click at [1179, 456] on div "30" at bounding box center [1180, 454] width 38 height 38
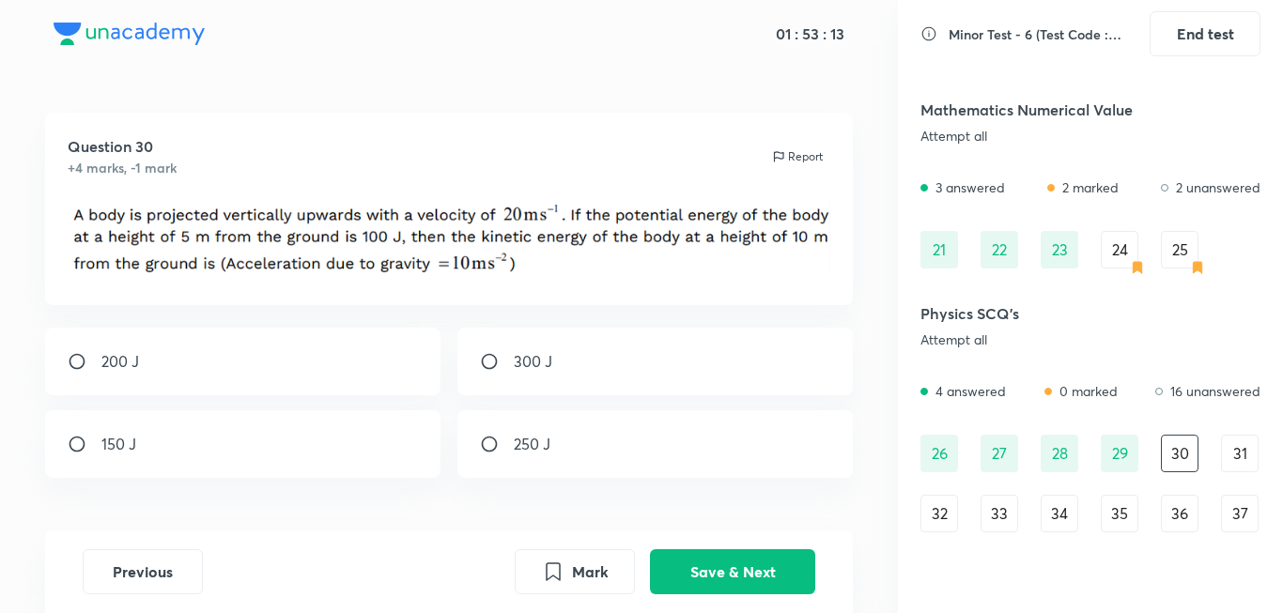
click at [252, 384] on div "200 J" at bounding box center [243, 362] width 396 height 68
radio input "true"
click at [740, 570] on button "Save & Next" at bounding box center [732, 570] width 165 height 45
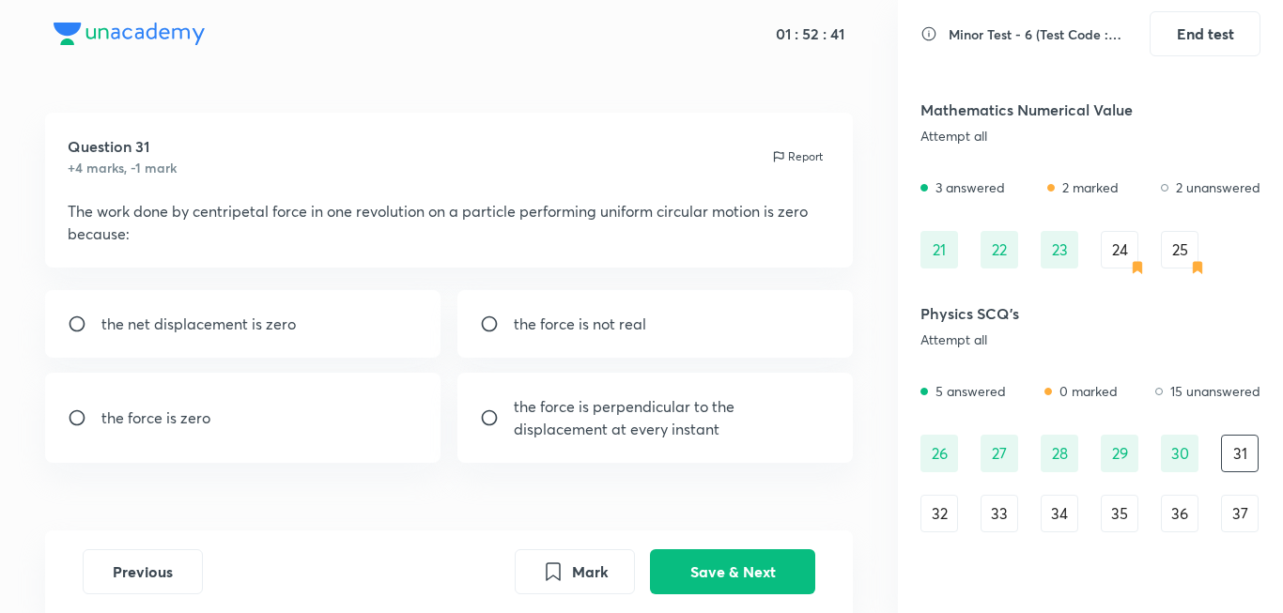
click at [578, 412] on p "the force is perpendicular to the displacement at every instant" at bounding box center [672, 417] width 317 height 45
radio input "true"
click at [735, 574] on button "Save & Next" at bounding box center [732, 570] width 165 height 45
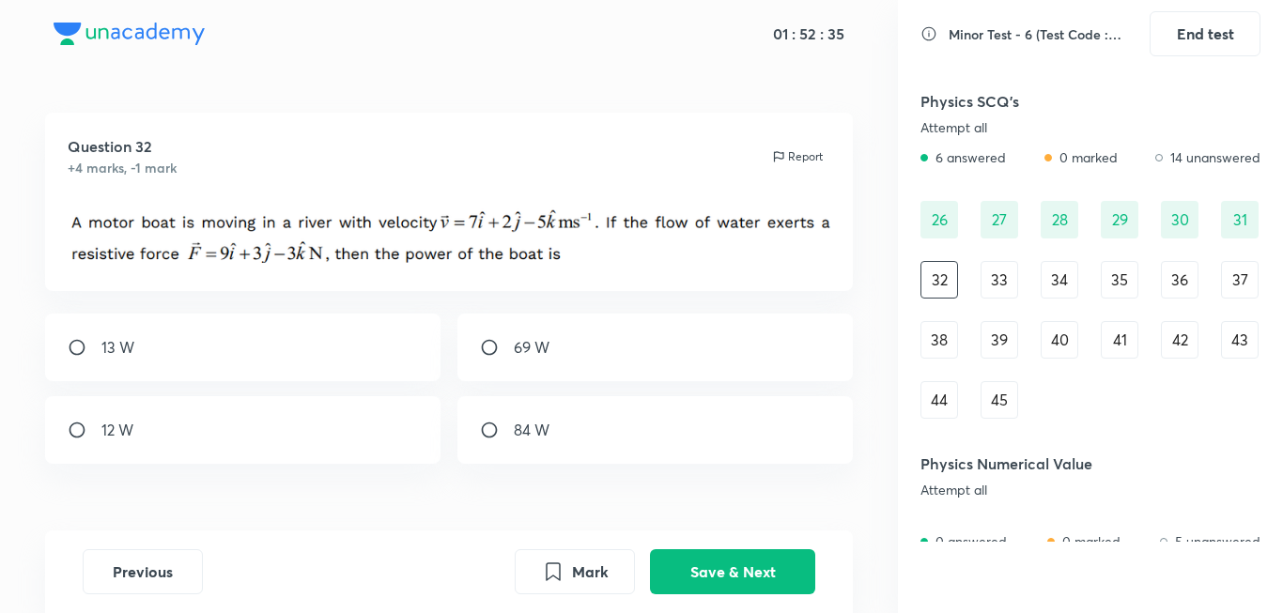
scroll to position [563, 0]
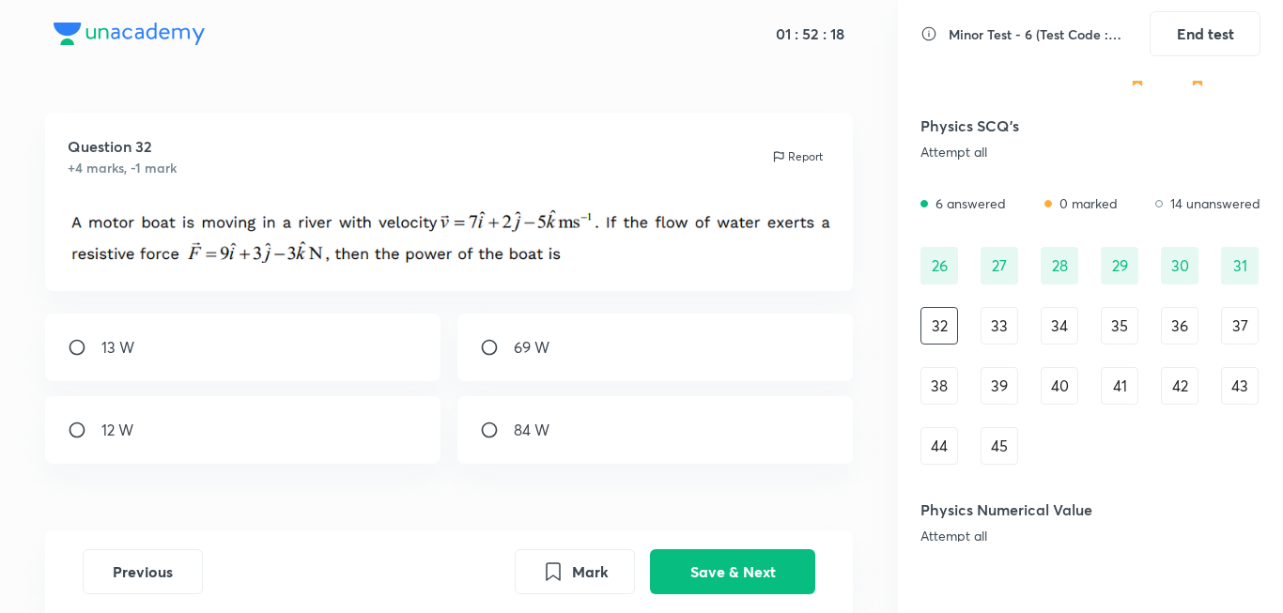
click at [1231, 255] on div "31" at bounding box center [1240, 266] width 38 height 38
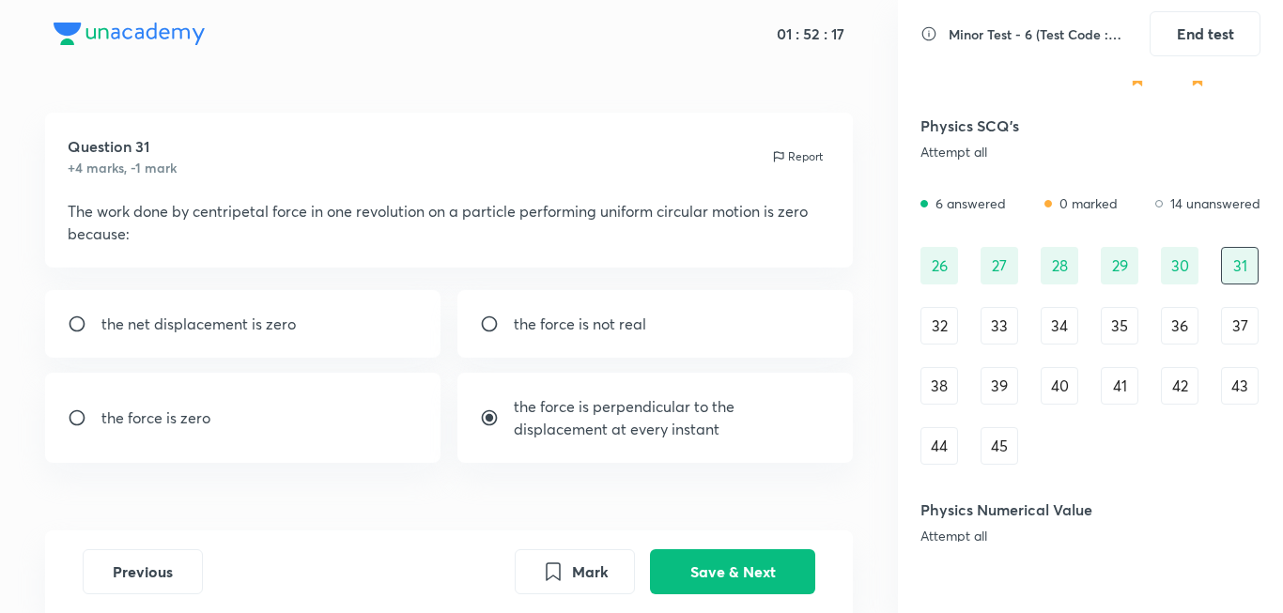
click at [944, 337] on div "32" at bounding box center [939, 326] width 38 height 38
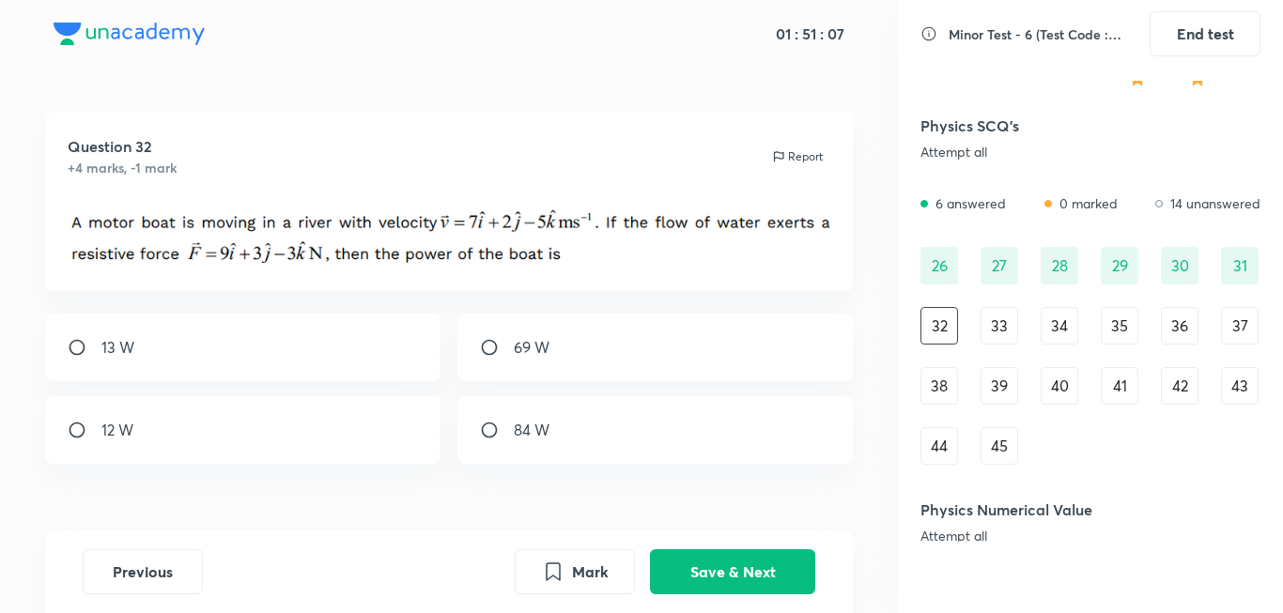
click at [745, 437] on div "84 W" at bounding box center [655, 430] width 396 height 68
radio input "true"
click at [787, 556] on button "Save & Next" at bounding box center [732, 570] width 165 height 45
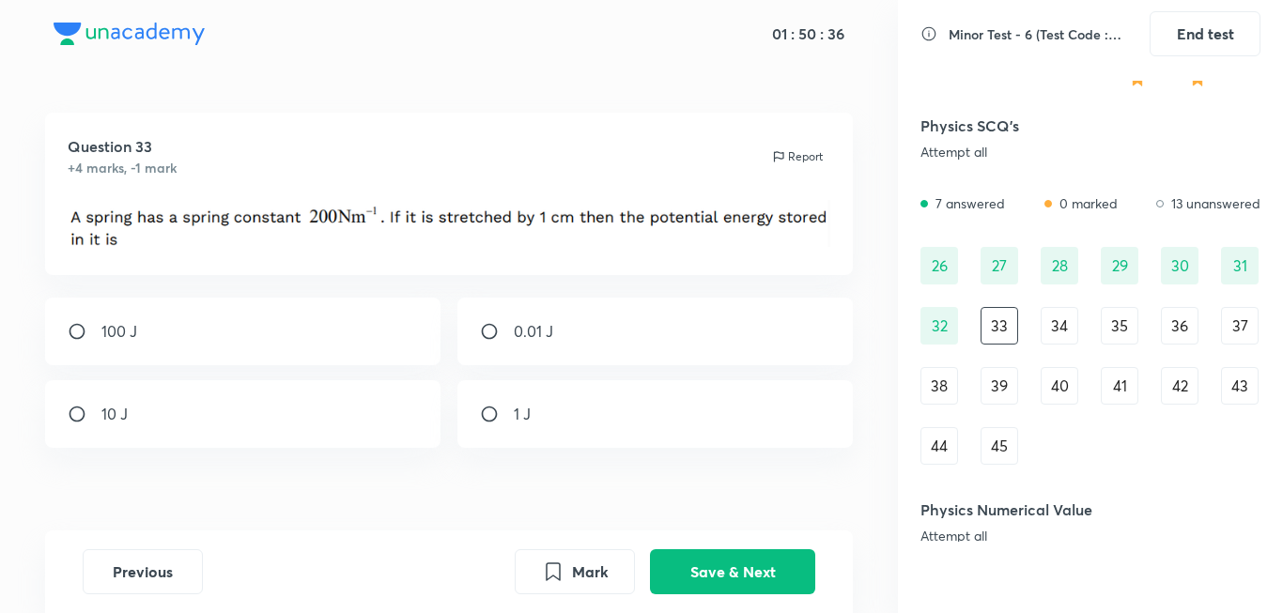
click at [708, 329] on div "0.01 J" at bounding box center [655, 332] width 396 height 68
radio input "true"
click at [741, 569] on button "Save & Next" at bounding box center [732, 570] width 165 height 45
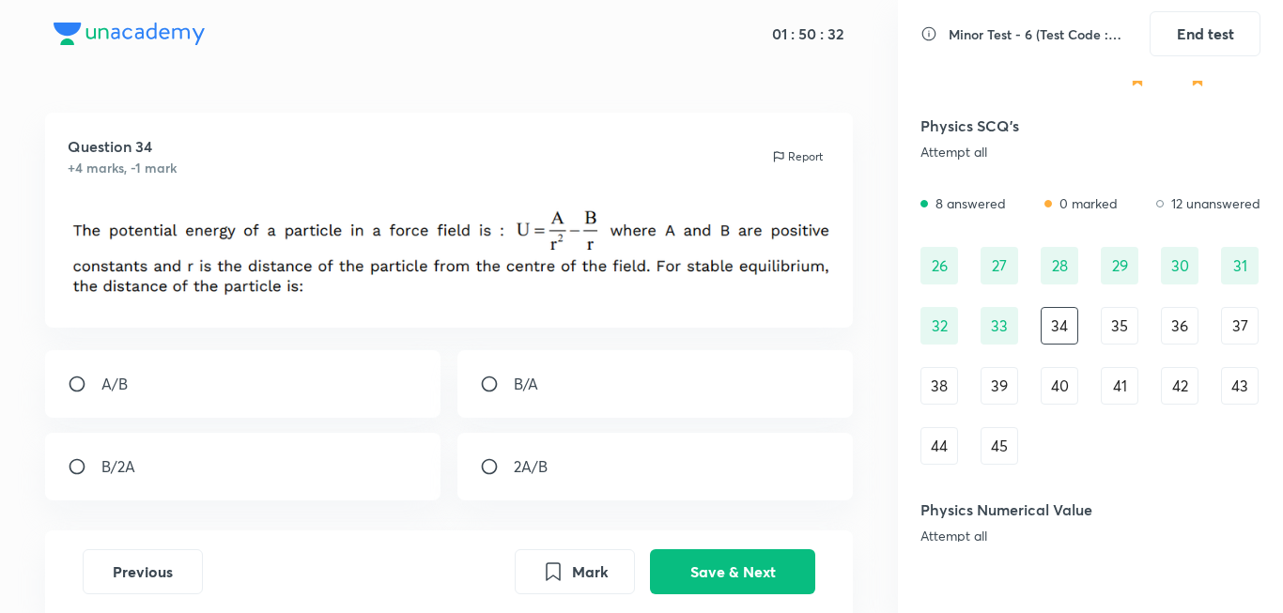
click at [1013, 328] on div "33" at bounding box center [999, 326] width 38 height 38
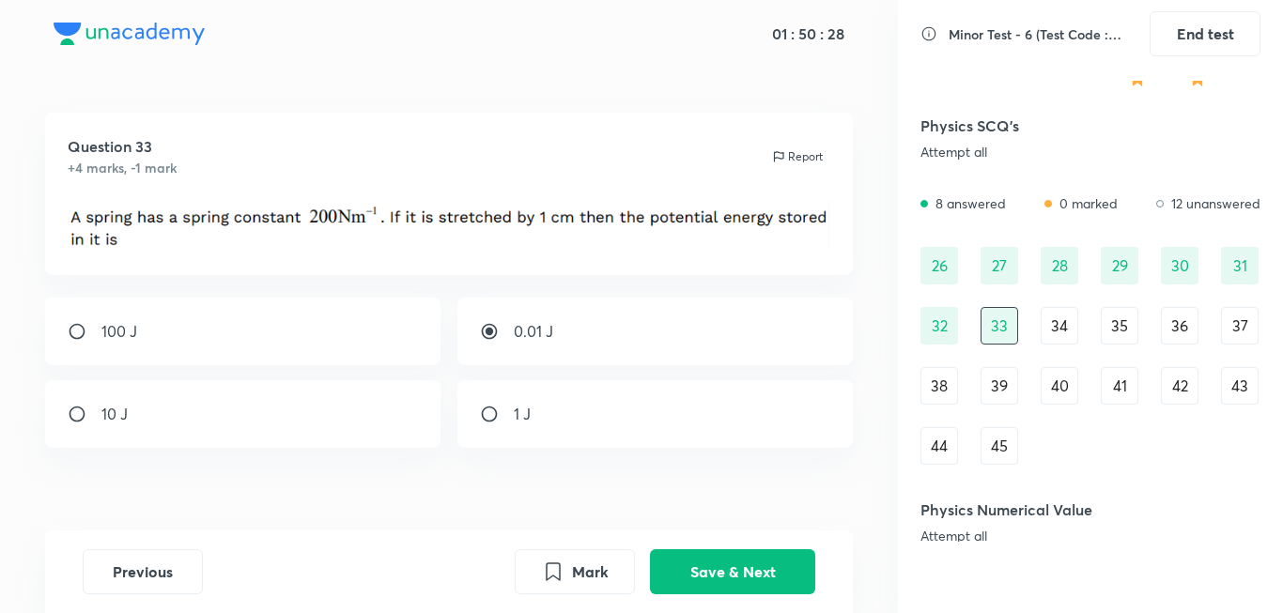
click at [1043, 326] on div "34" at bounding box center [1060, 326] width 38 height 38
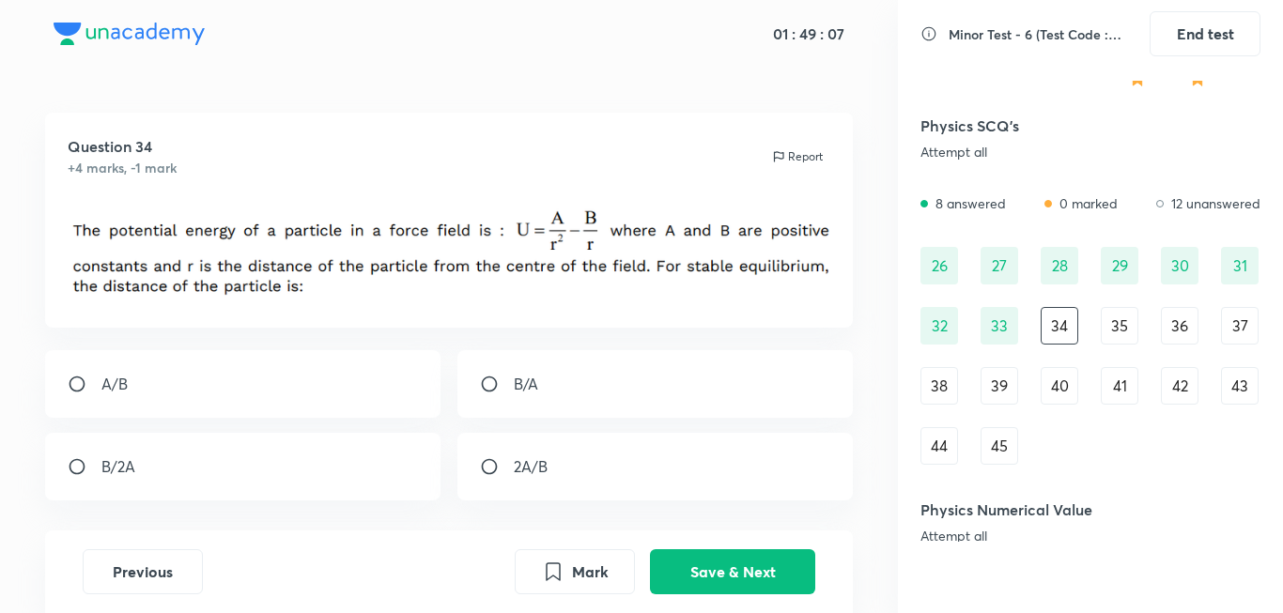
click at [698, 480] on div "2A/B" at bounding box center [655, 467] width 396 height 68
radio input "true"
click at [762, 587] on button "Save & Next" at bounding box center [732, 570] width 165 height 45
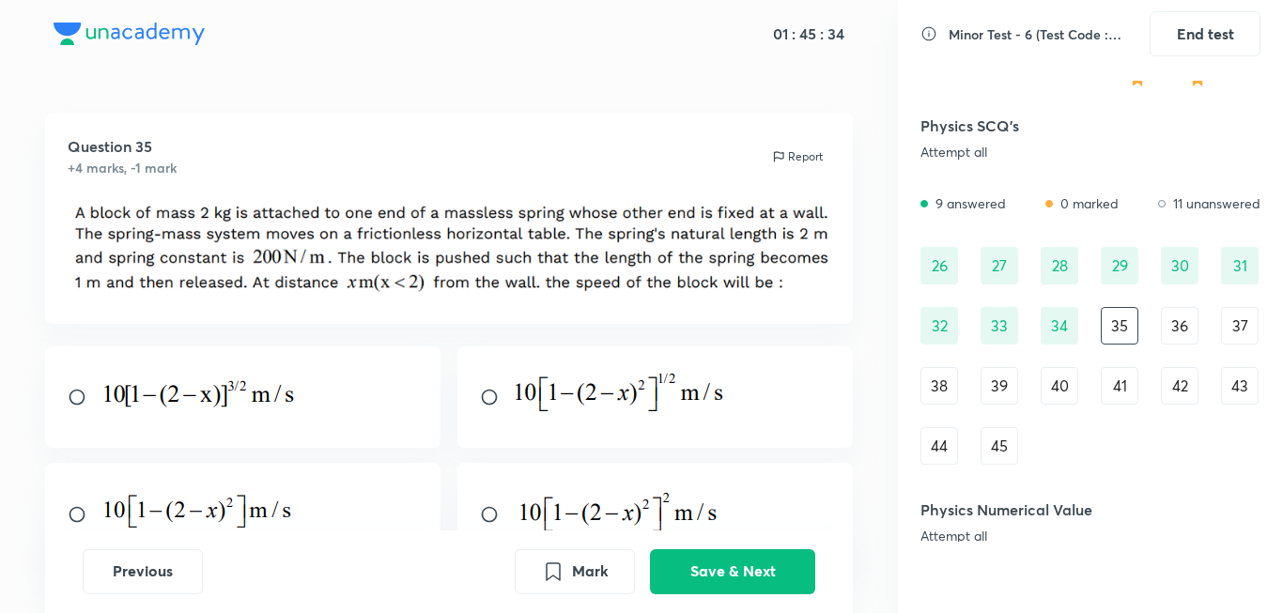
click at [646, 398] on img at bounding box center [624, 394] width 221 height 46
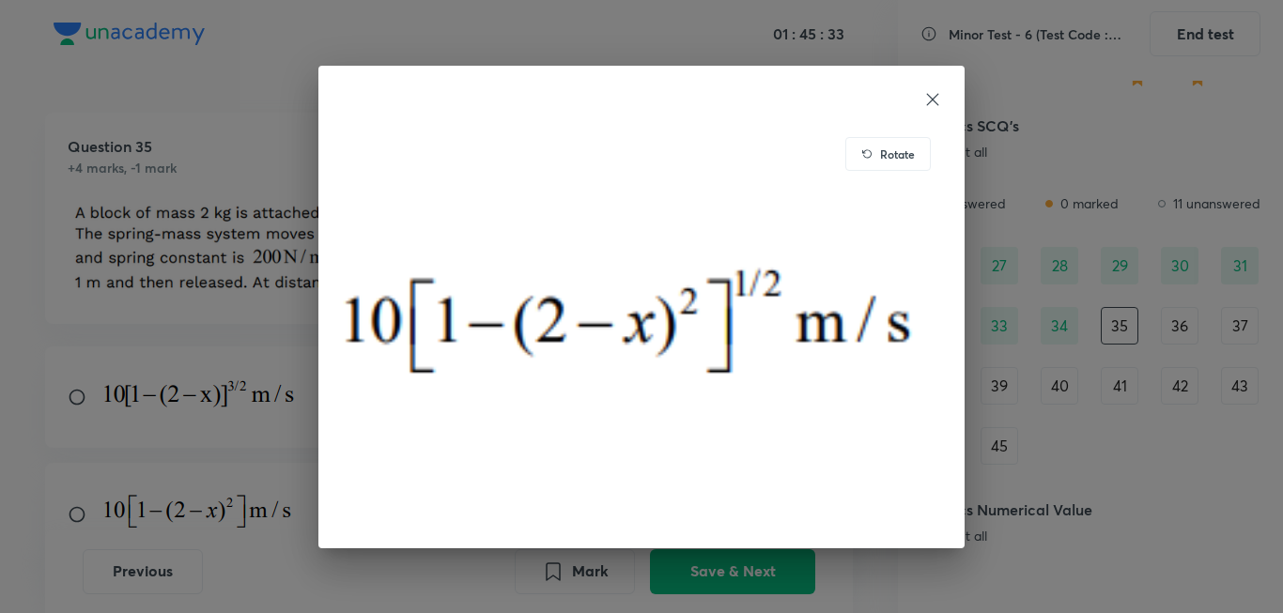
click at [925, 94] on icon at bounding box center [932, 99] width 19 height 19
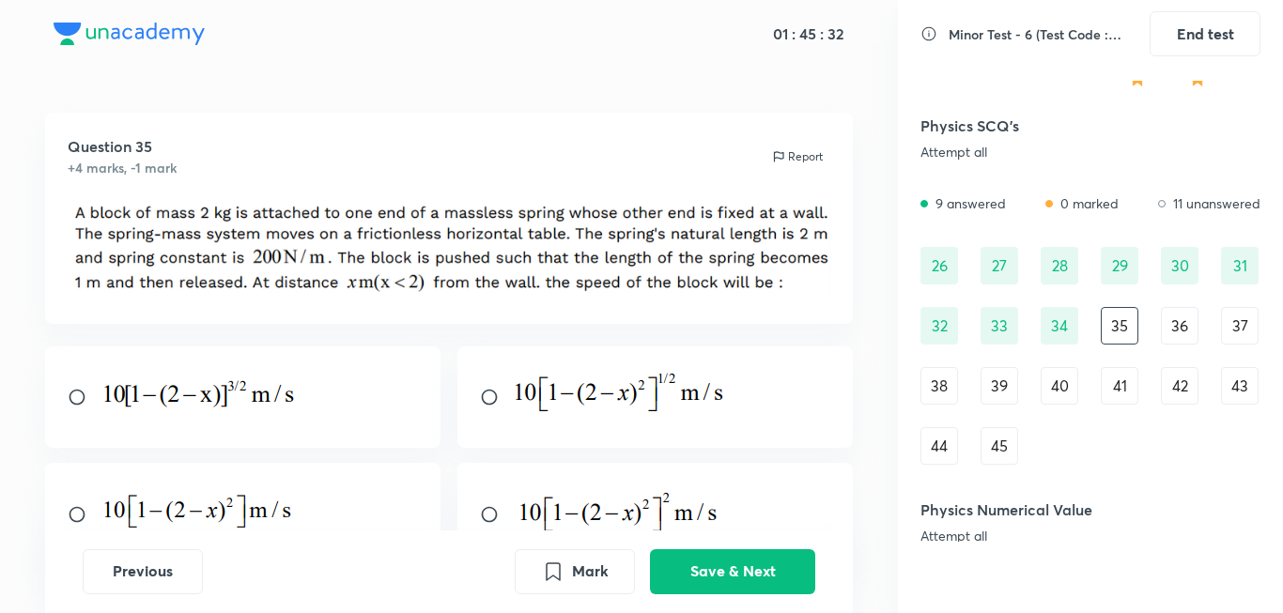
click at [478, 388] on div at bounding box center [655, 397] width 396 height 101
radio input "true"
click at [729, 584] on button "Save & Next" at bounding box center [732, 570] width 165 height 45
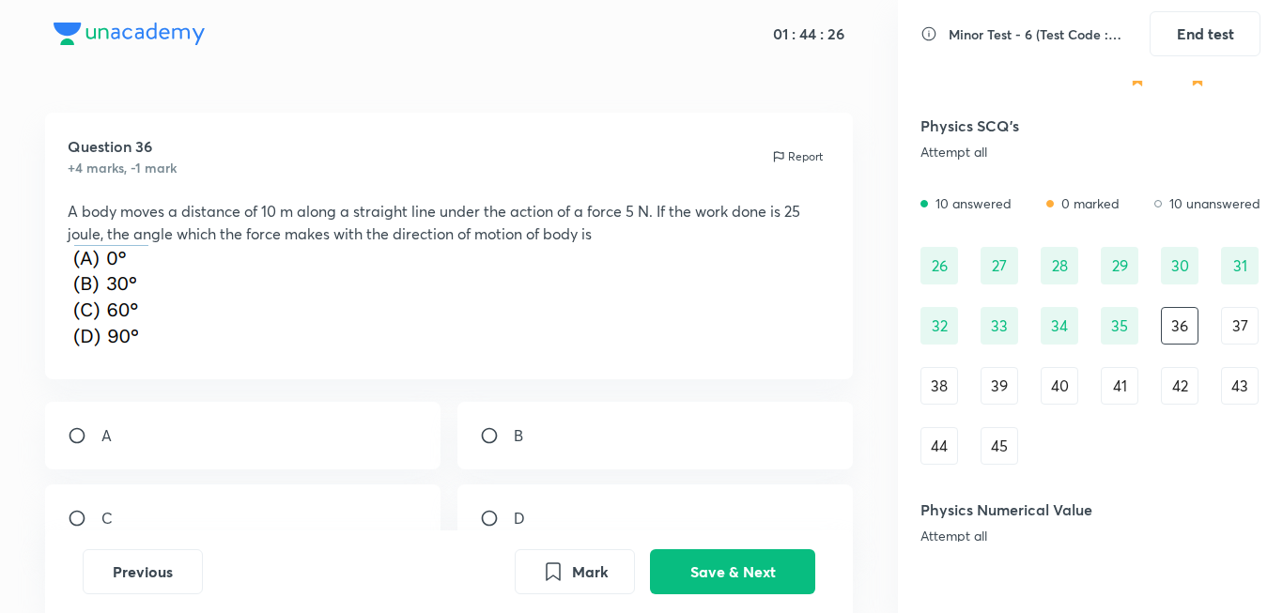
click at [285, 511] on div "C" at bounding box center [243, 519] width 396 height 68
radio input "true"
click at [738, 577] on button "Save & Next" at bounding box center [732, 570] width 165 height 45
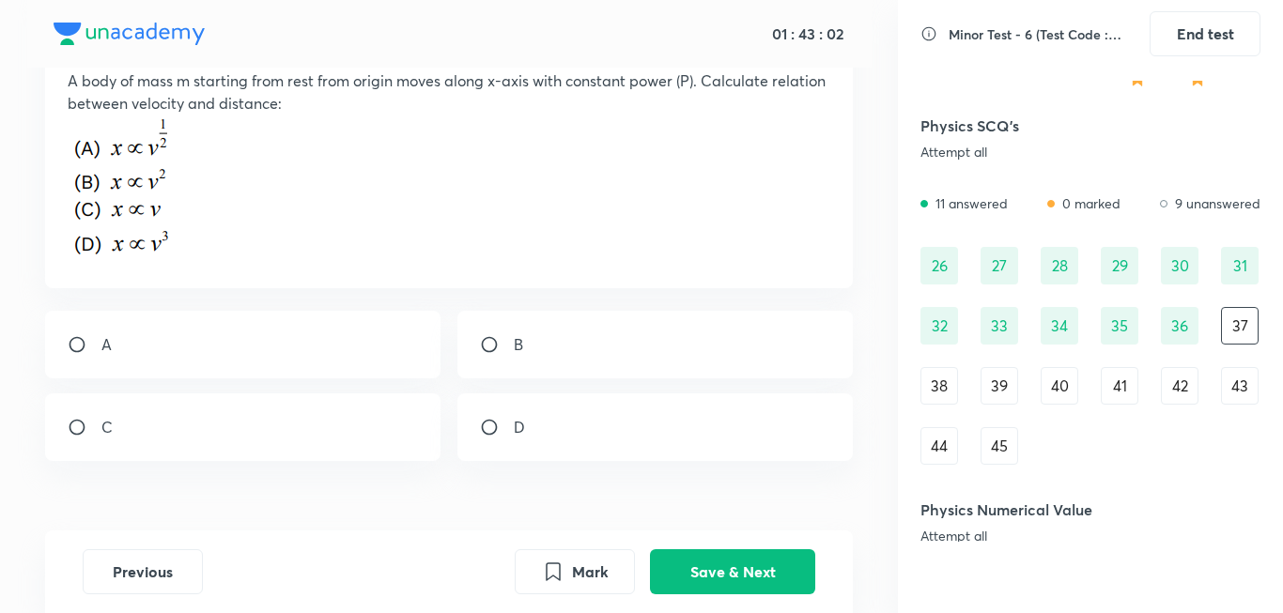
scroll to position [174, 0]
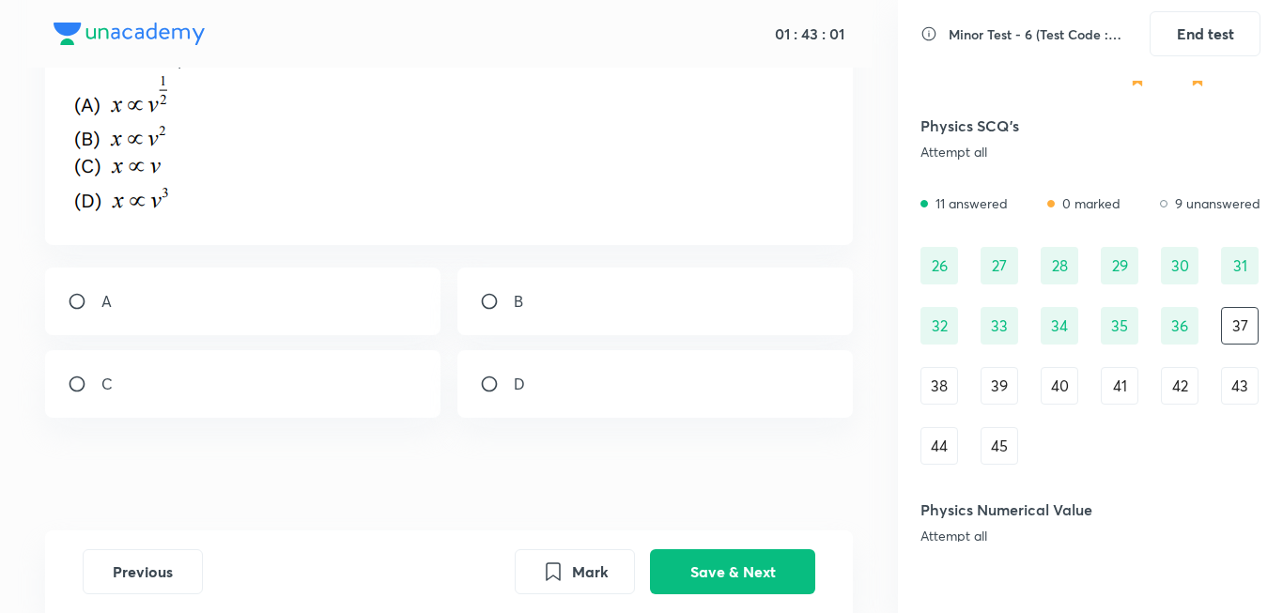
click at [529, 397] on div "D" at bounding box center [655, 384] width 396 height 68
radio input "true"
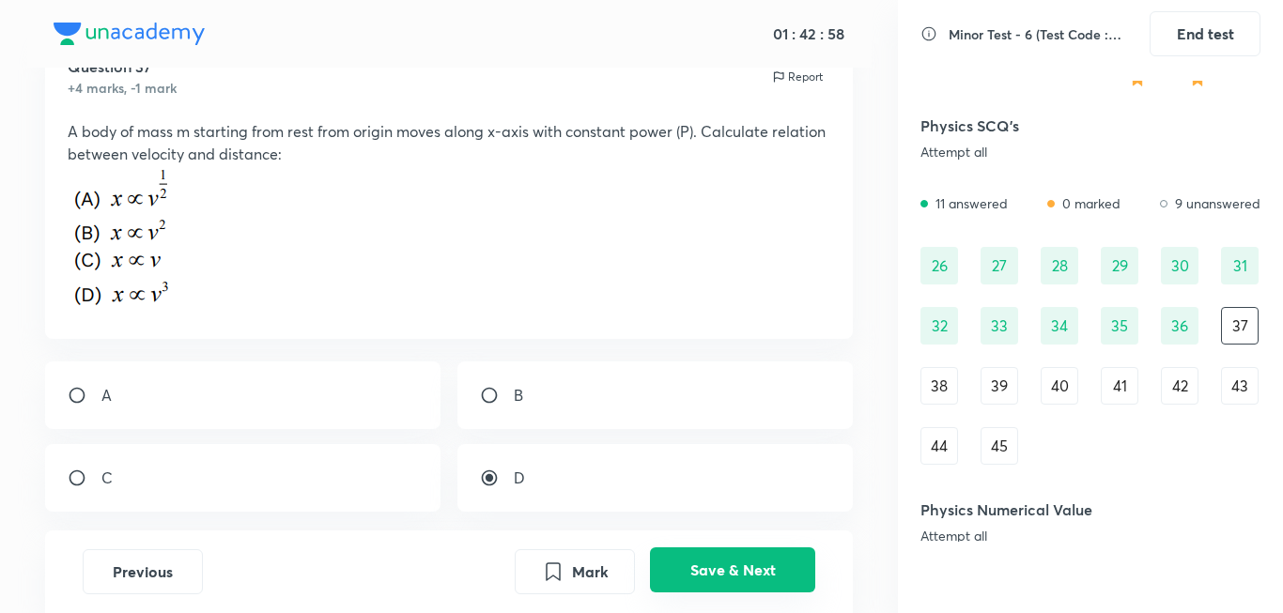
click at [746, 578] on button "Save & Next" at bounding box center [732, 570] width 165 height 45
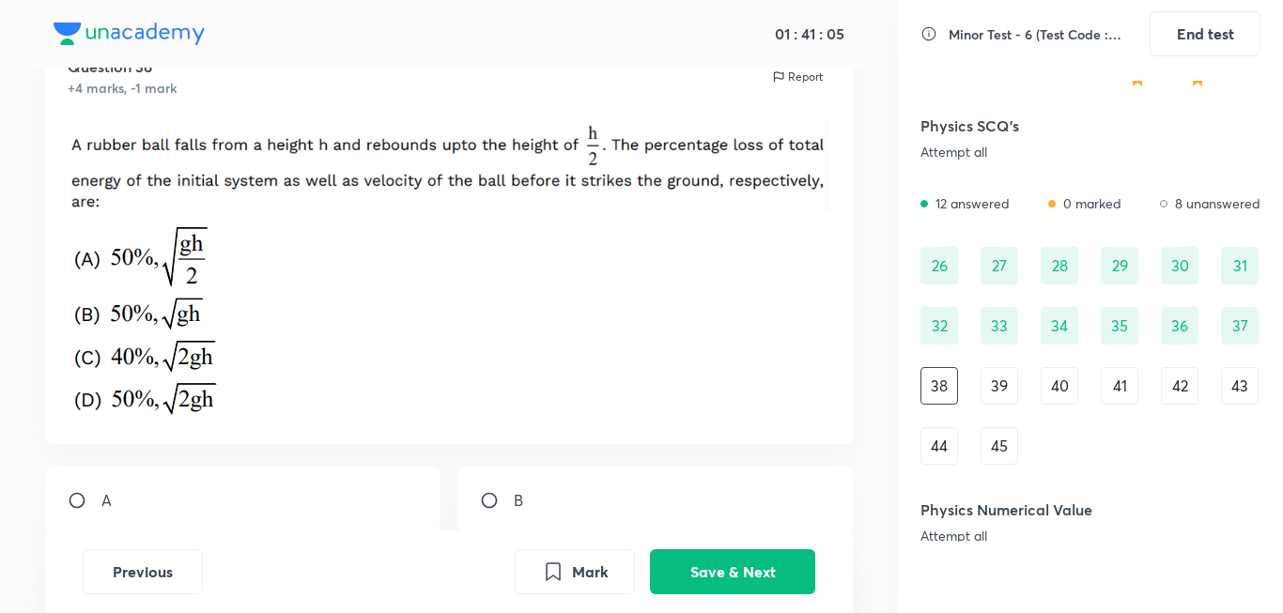
scroll to position [174, 0]
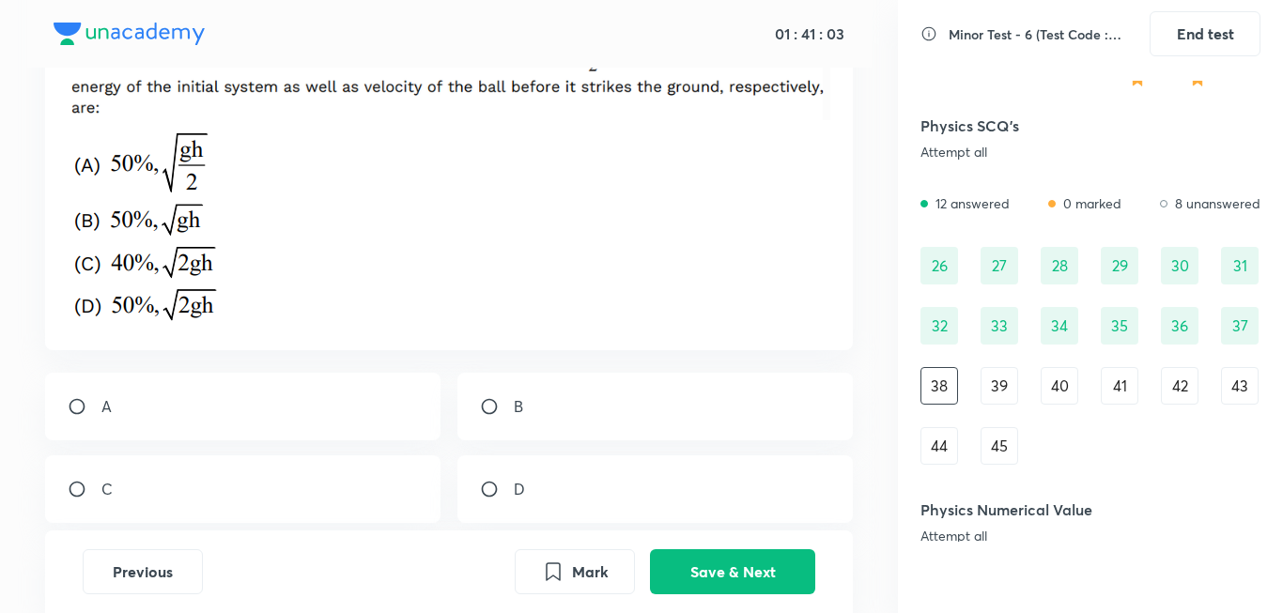
click at [517, 490] on p "D" at bounding box center [519, 489] width 11 height 23
radio input "true"
click at [696, 571] on button "Save & Next" at bounding box center [732, 570] width 165 height 45
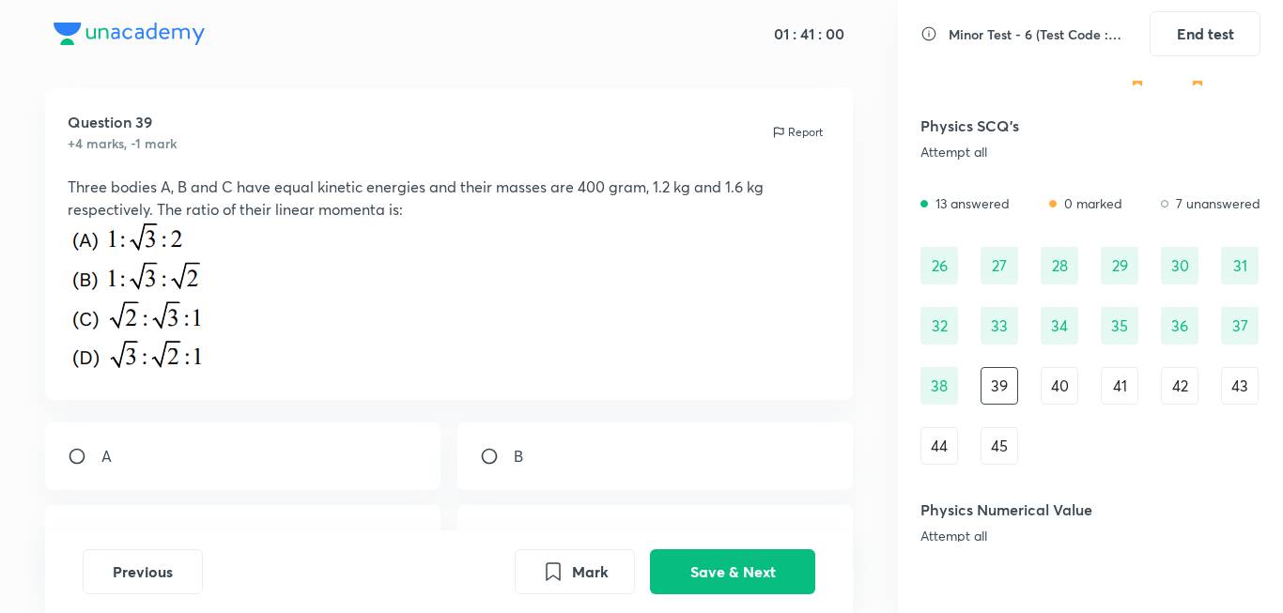
scroll to position [0, 0]
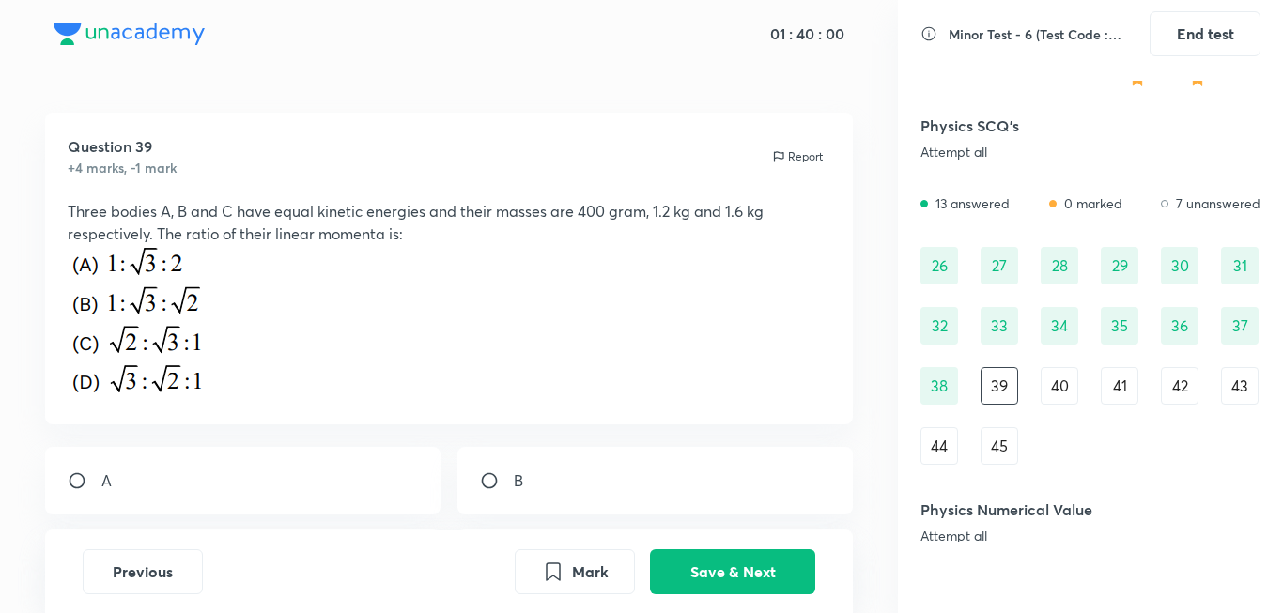
click at [186, 471] on div "A" at bounding box center [243, 481] width 396 height 68
radio input "true"
click at [718, 569] on button "Save & Next" at bounding box center [732, 570] width 165 height 45
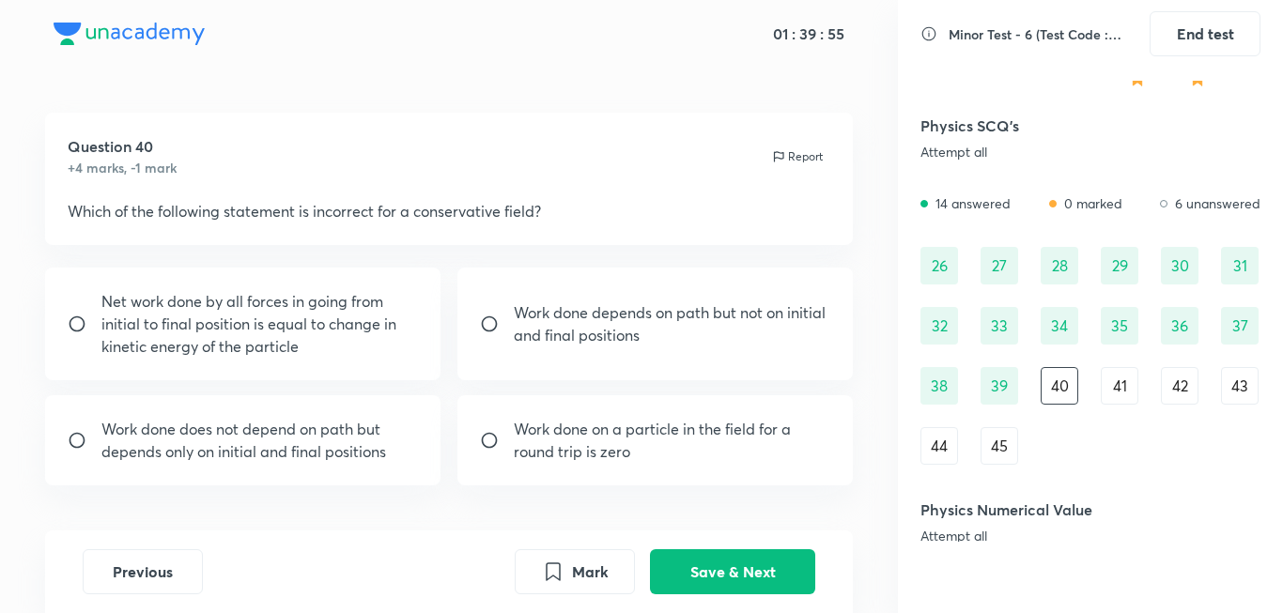
scroll to position [68, 0]
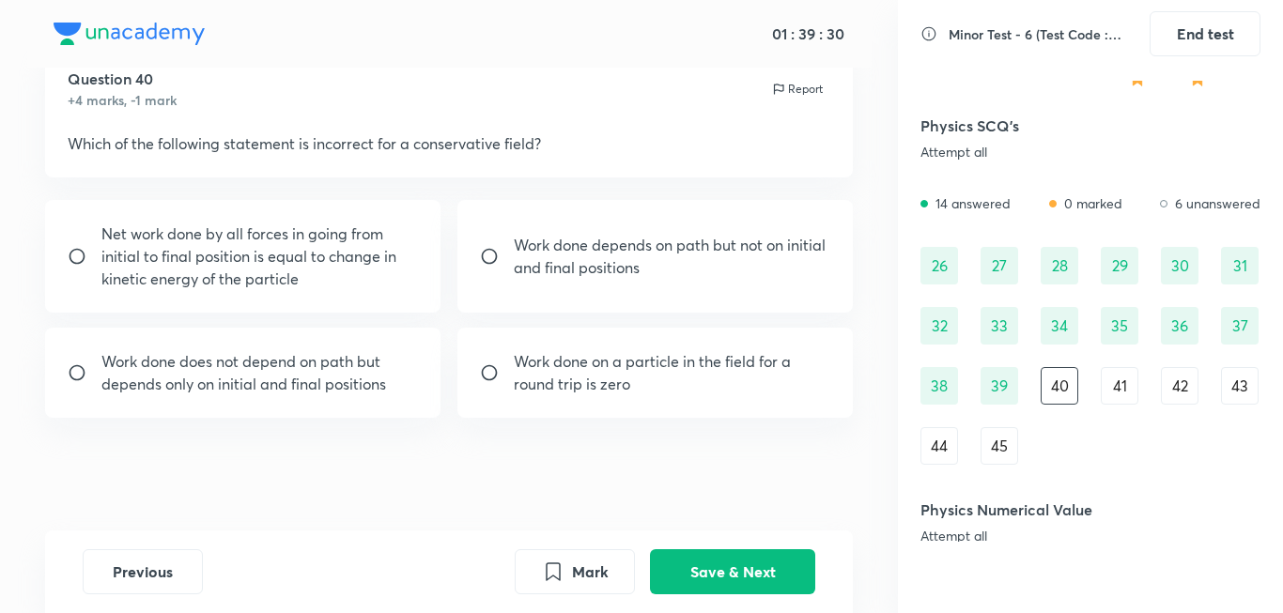
click at [498, 272] on div "Work done depends on path but not on initial and final positions" at bounding box center [655, 256] width 396 height 113
radio input "true"
click at [780, 561] on button "Save & Next" at bounding box center [732, 570] width 165 height 45
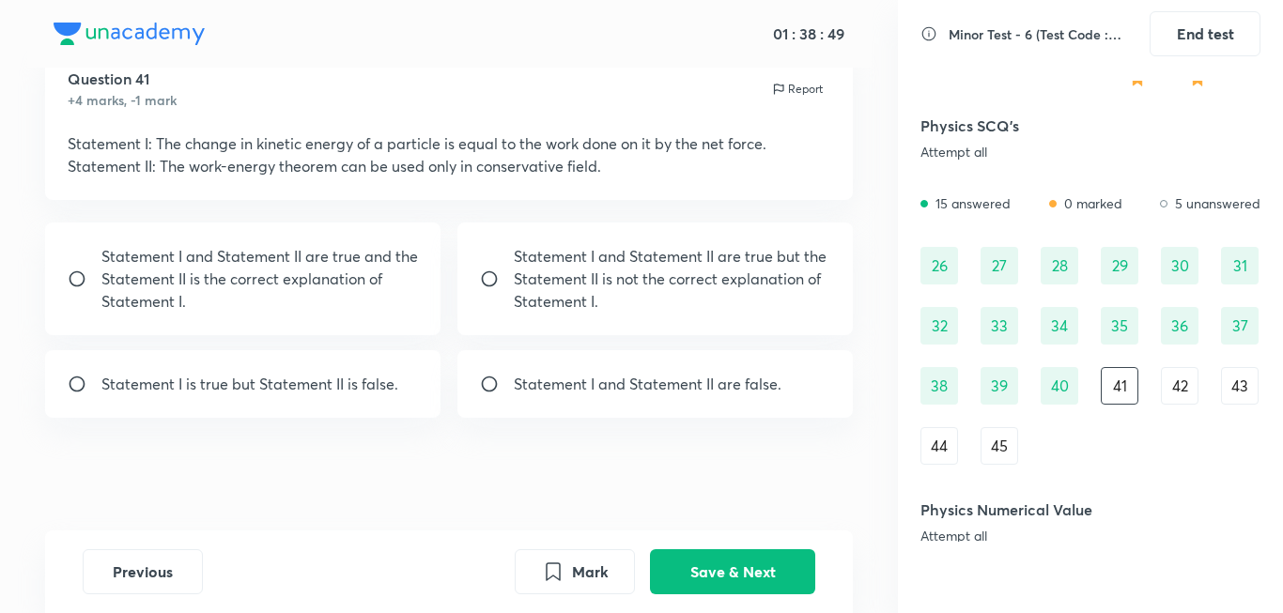
click at [316, 407] on div "Statement I is true but Statement II is false." at bounding box center [243, 384] width 396 height 68
radio input "true"
click at [707, 572] on button "Save & Next" at bounding box center [732, 570] width 165 height 45
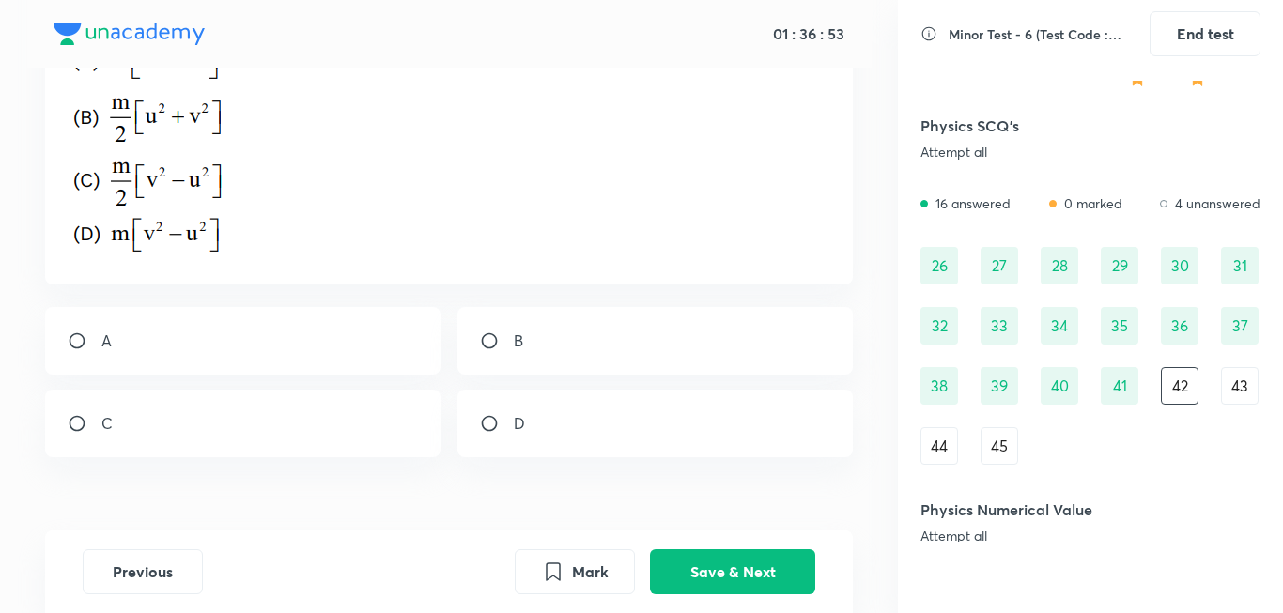
scroll to position [242, 0]
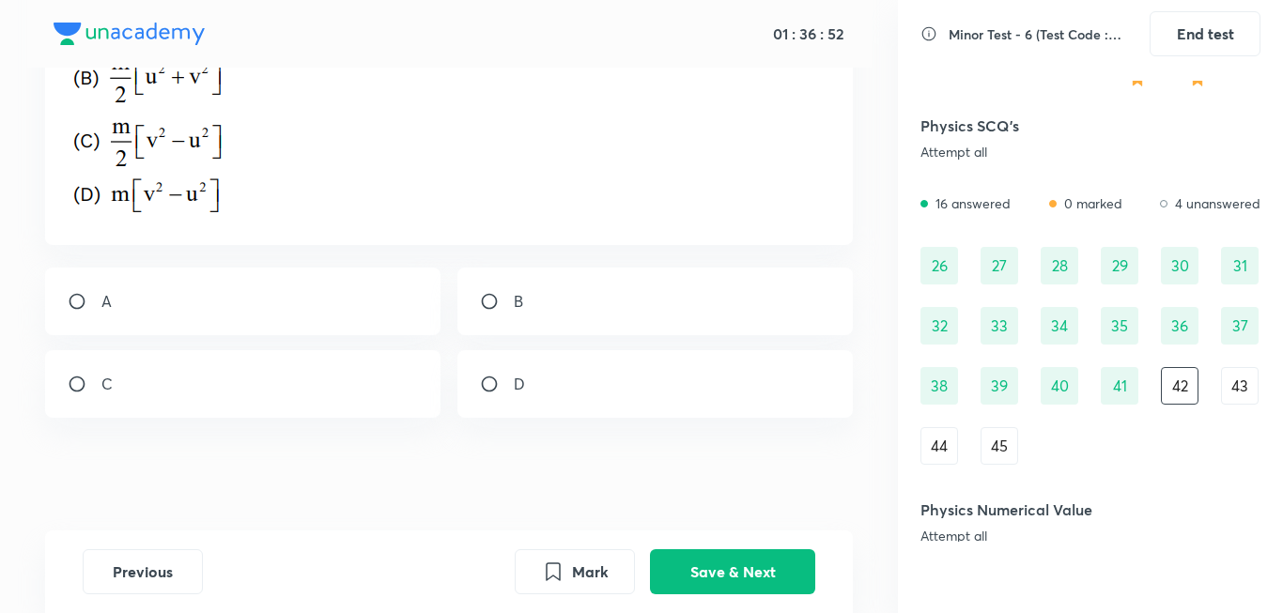
click at [217, 408] on div "C" at bounding box center [243, 384] width 396 height 68
radio input "true"
click at [716, 563] on button "Save & Next" at bounding box center [732, 570] width 165 height 45
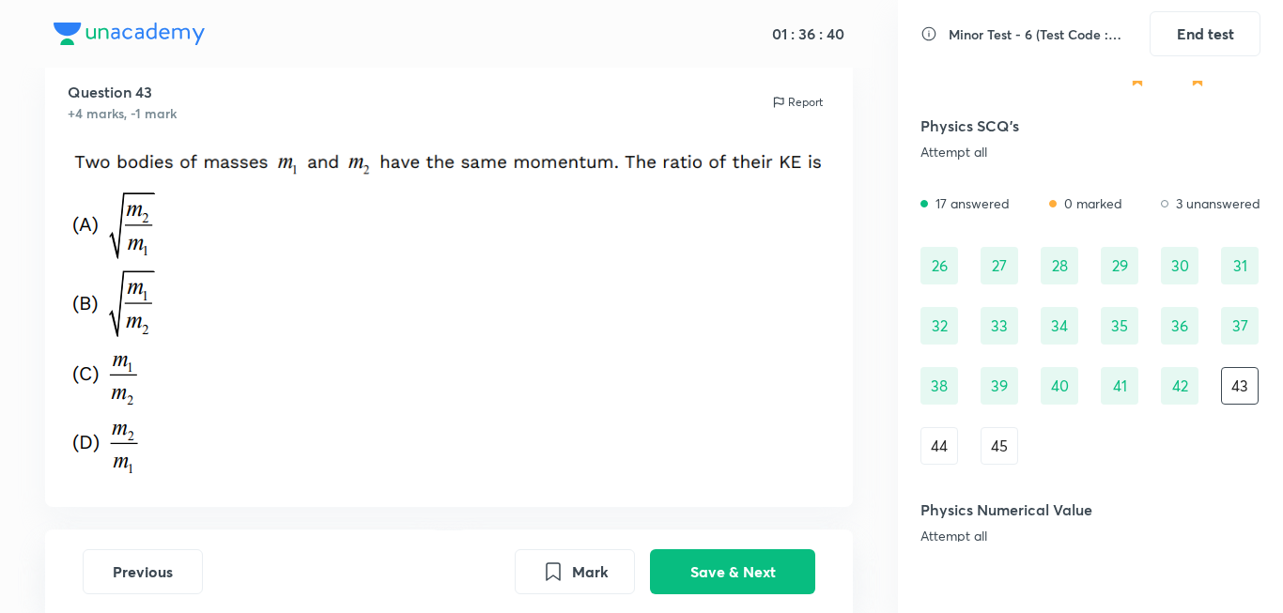
scroll to position [148, 0]
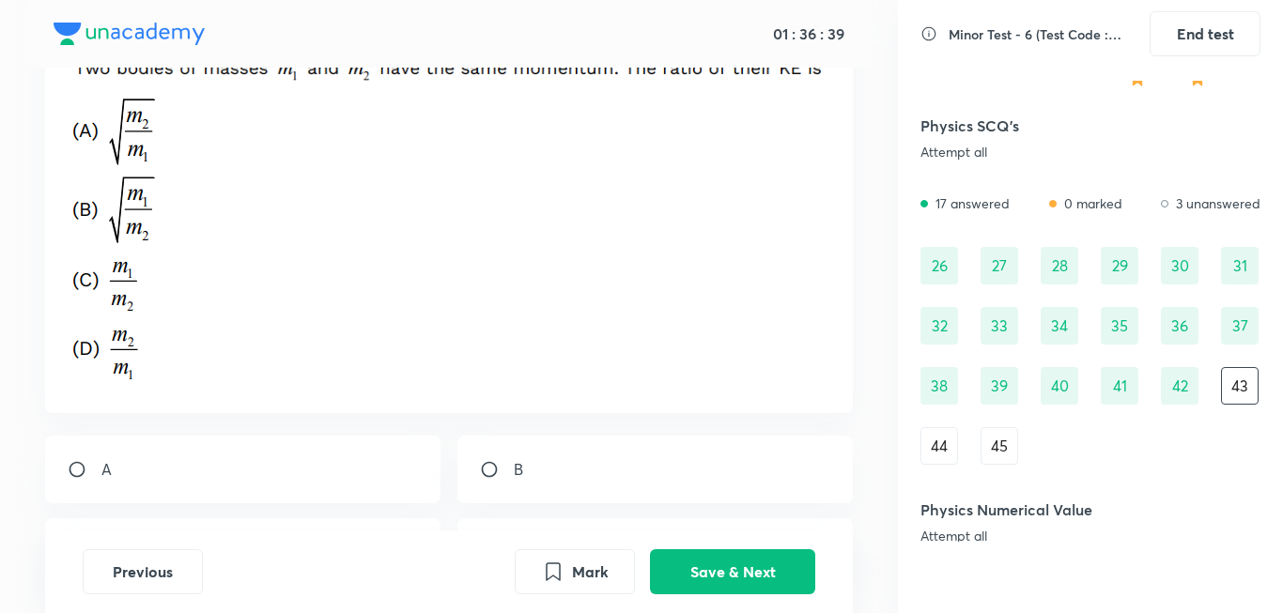
click at [524, 482] on div "B" at bounding box center [655, 470] width 396 height 68
radio input "true"
click at [712, 569] on button "Save & Next" at bounding box center [732, 570] width 165 height 45
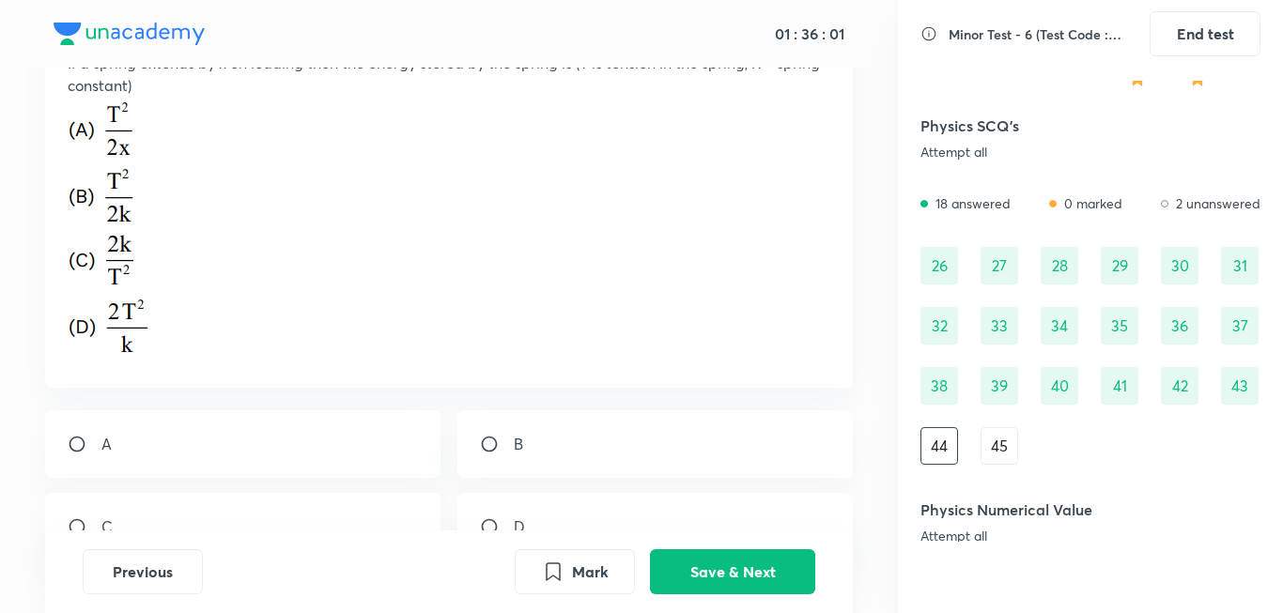
click at [509, 447] on input "radio" at bounding box center [497, 444] width 34 height 19
radio input "true"
click at [789, 562] on button "Save & Next" at bounding box center [732, 570] width 165 height 45
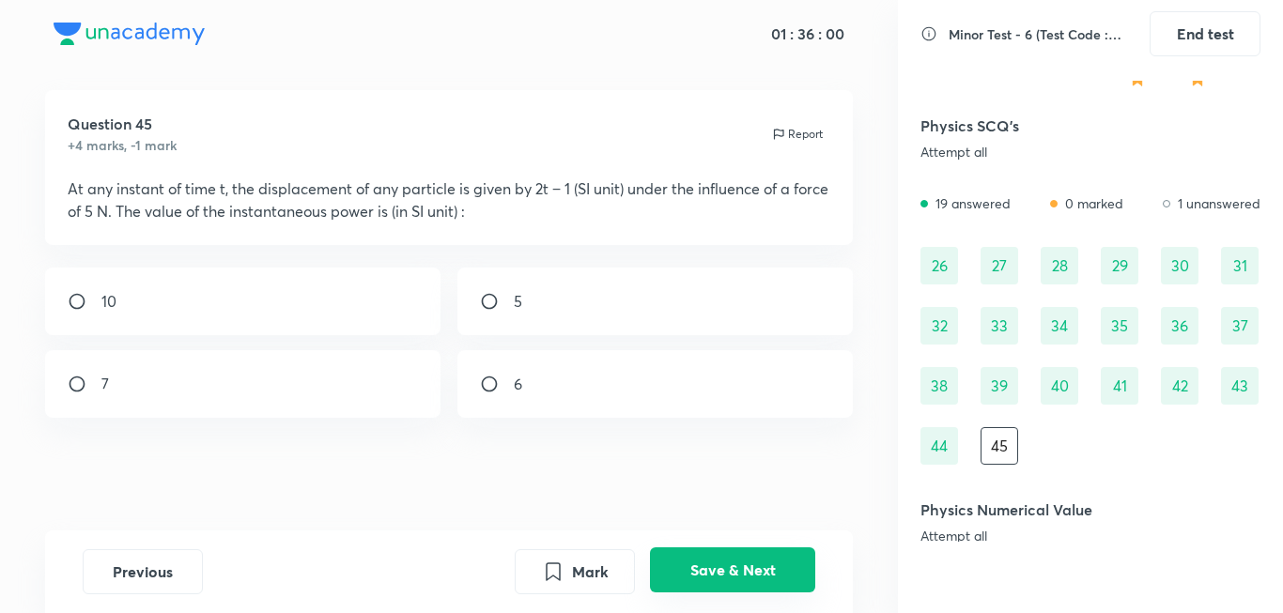
scroll to position [23, 0]
click at [1236, 378] on div "43" at bounding box center [1240, 386] width 38 height 38
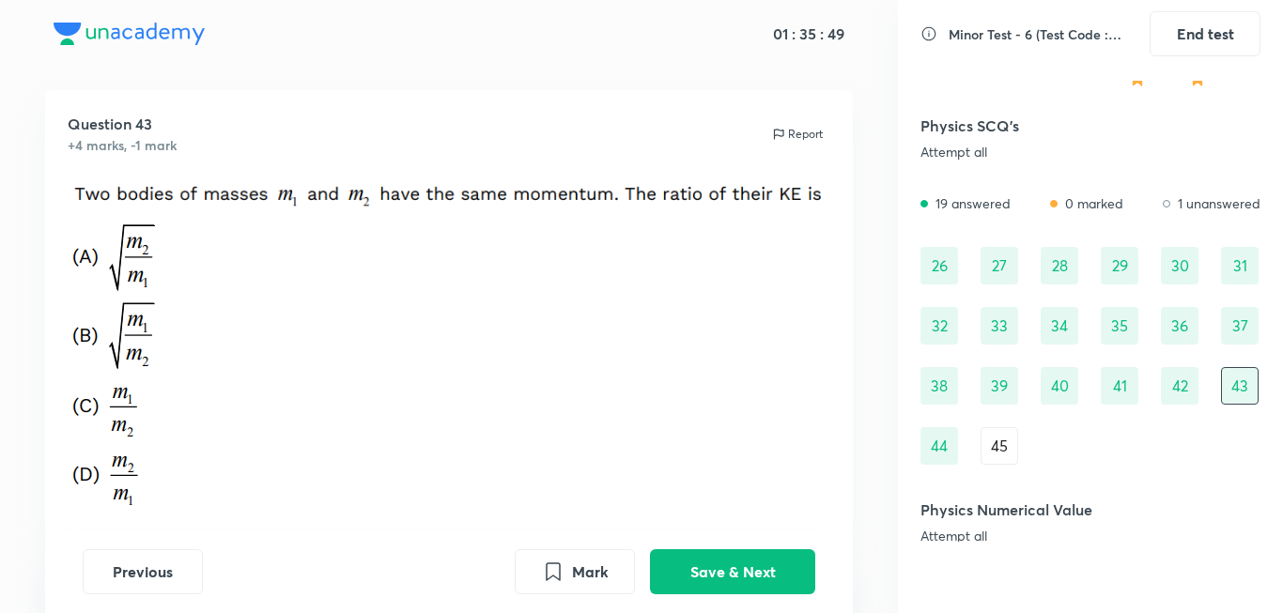
click at [1010, 450] on div "45" at bounding box center [999, 446] width 38 height 38
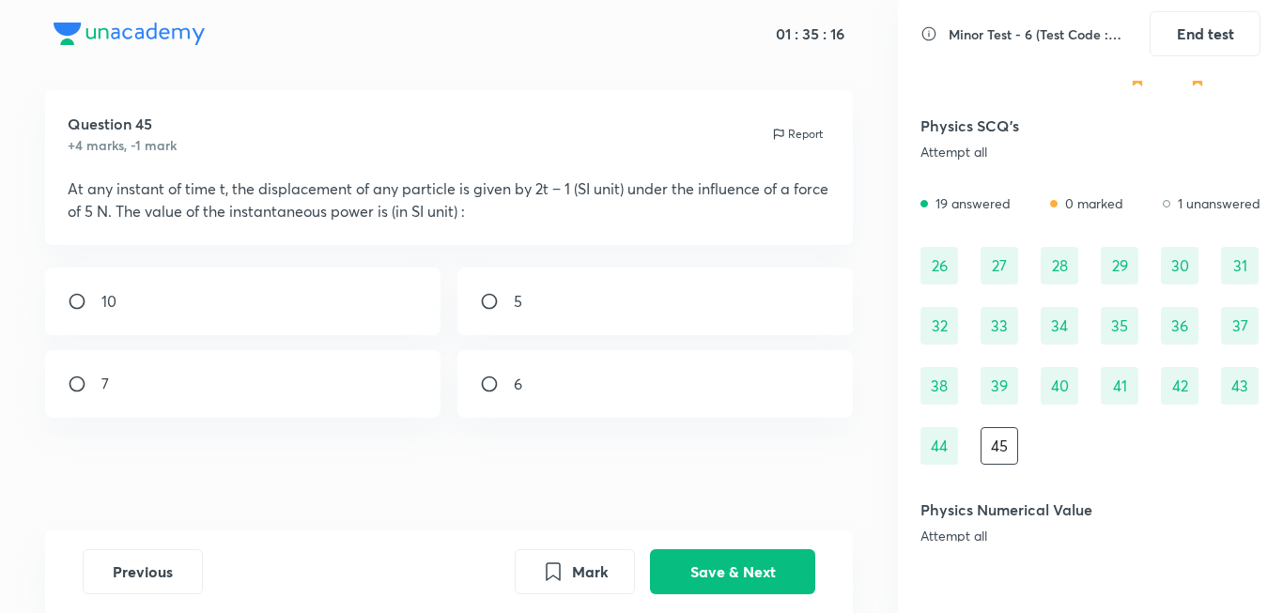
click at [300, 288] on div "10" at bounding box center [243, 302] width 396 height 68
radio input "true"
click at [568, 563] on button "Mark" at bounding box center [575, 570] width 120 height 45
click at [791, 566] on button "Save & Next" at bounding box center [732, 570] width 165 height 45
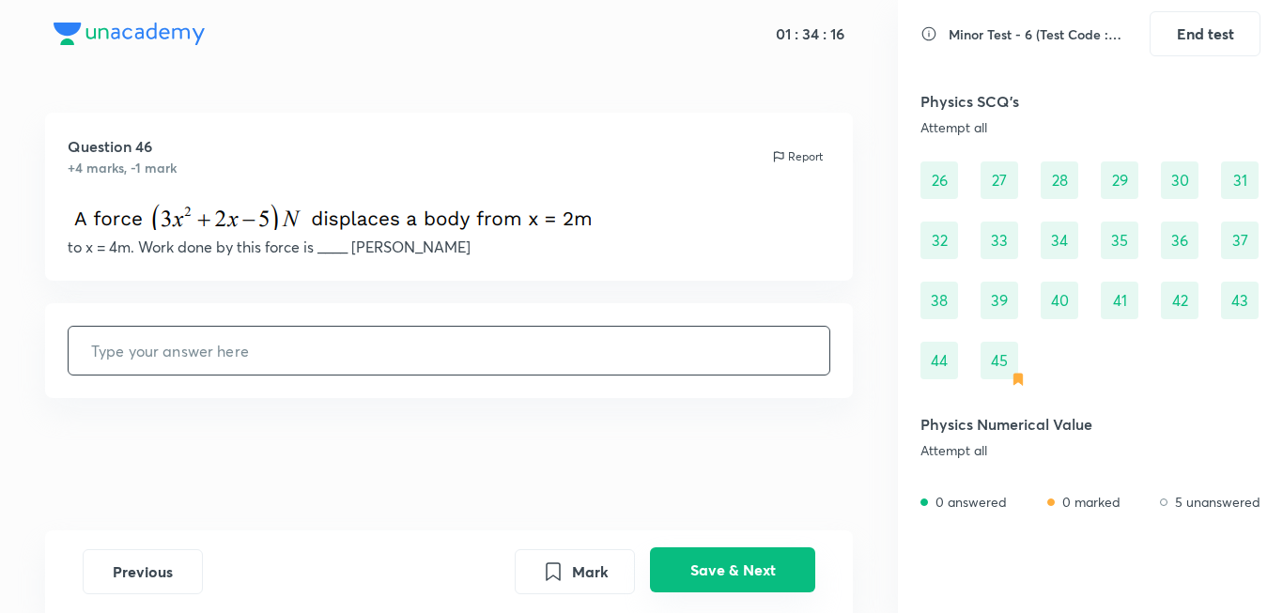
scroll to position [690, 0]
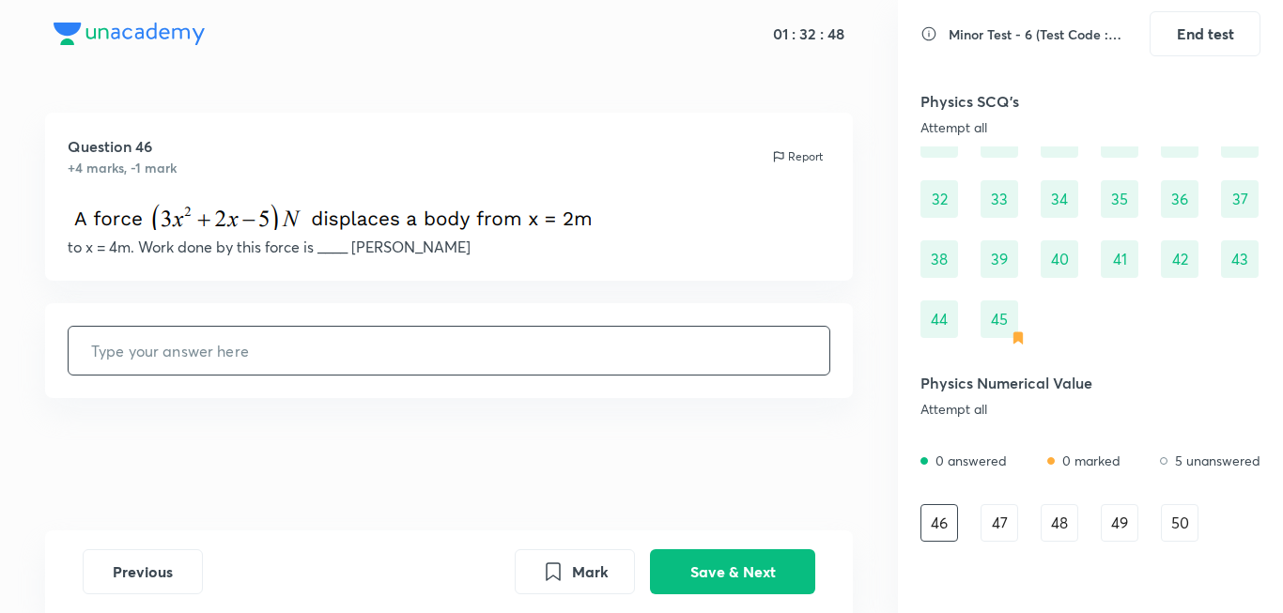
click at [391, 349] on input "text" at bounding box center [450, 351] width 762 height 48
type input "58"
click at [501, 268] on div "Question 46 +4 marks, -1 mark Report to x = 4m. Work done by this force is ____…" at bounding box center [449, 197] width 809 height 168
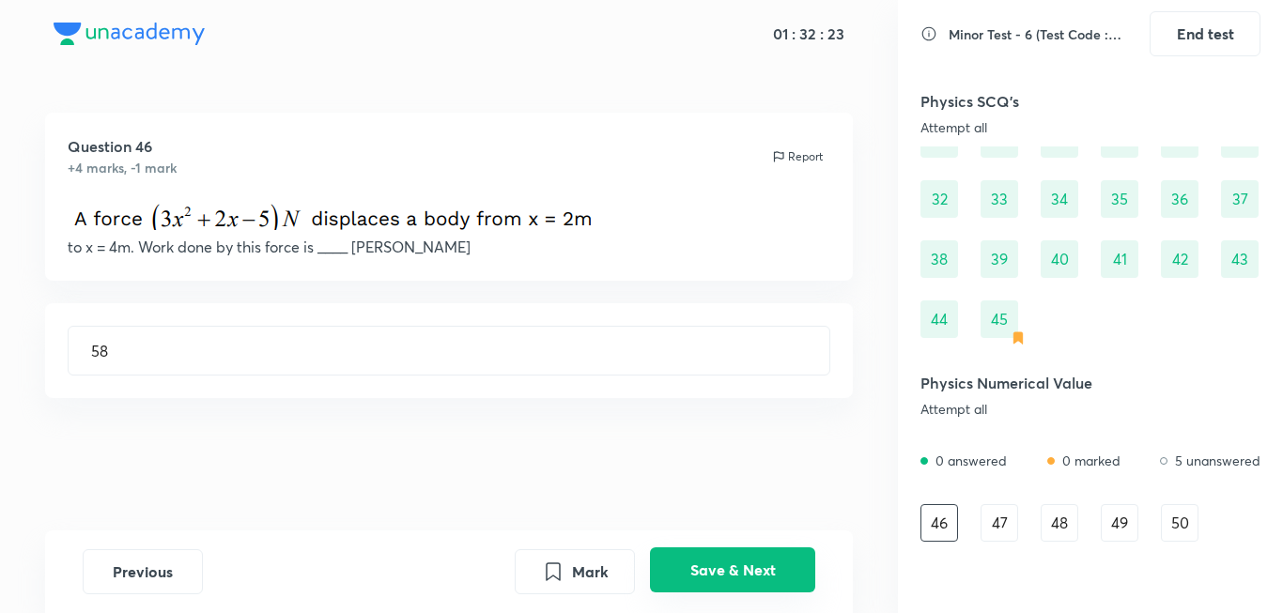
click at [738, 577] on button "Save & Next" at bounding box center [732, 570] width 165 height 45
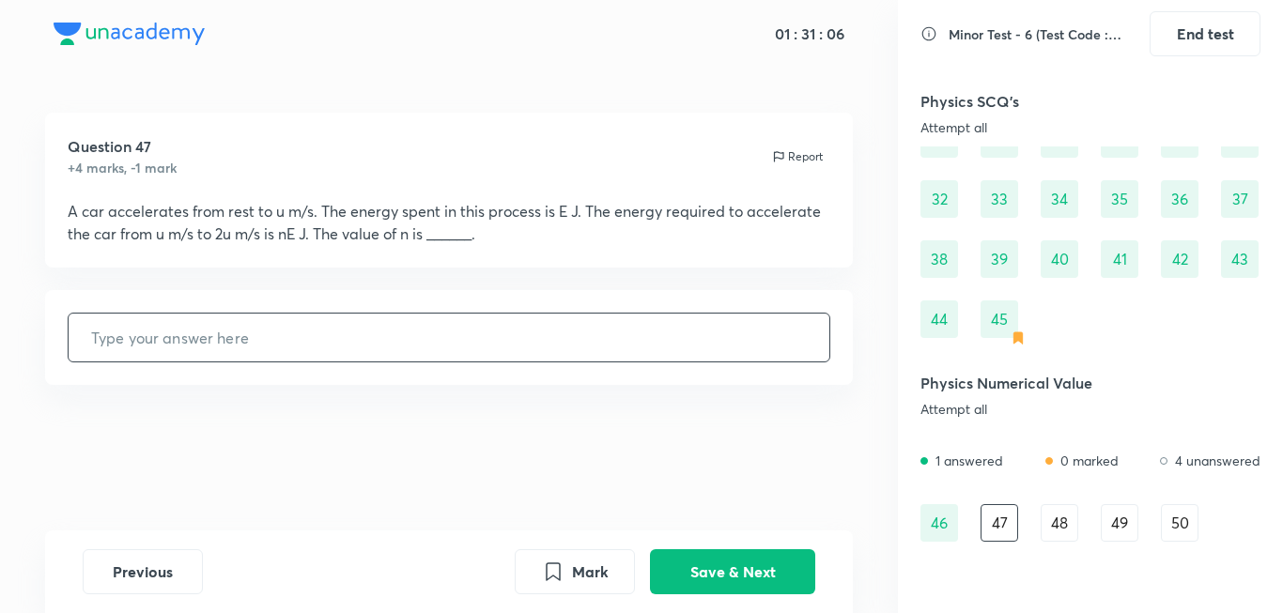
click at [691, 352] on input "text" at bounding box center [450, 338] width 762 height 48
type input "3"
click at [762, 561] on button "Save & Next" at bounding box center [732, 570] width 165 height 45
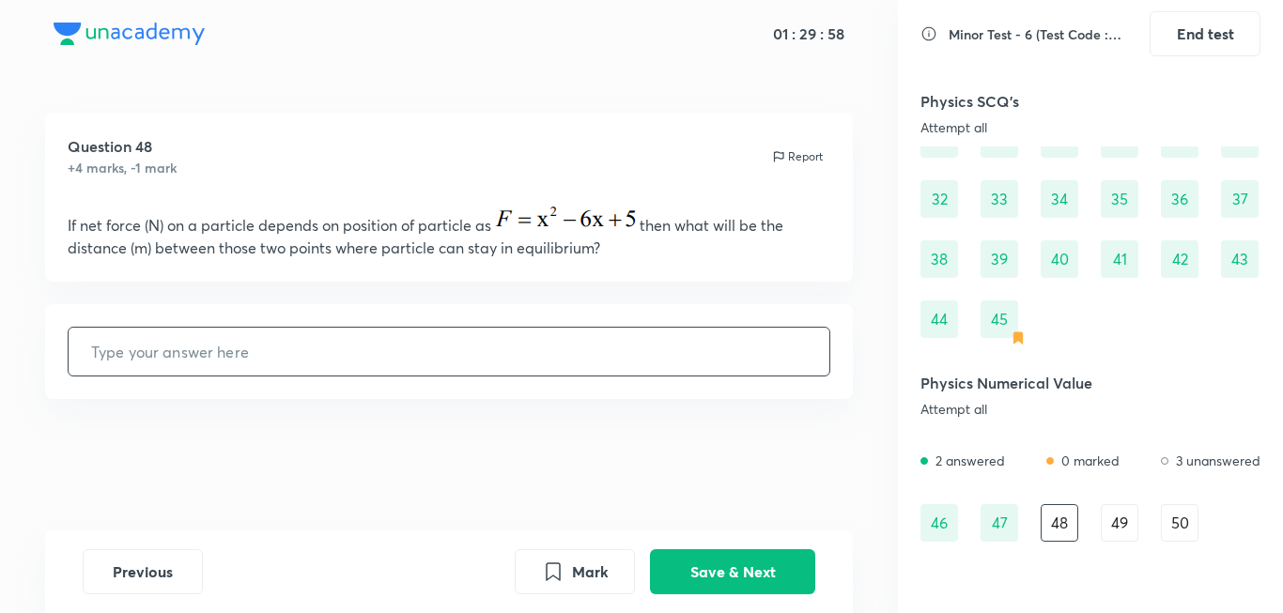
click at [270, 345] on input "text" at bounding box center [450, 352] width 762 height 48
type input "4"
click at [712, 578] on button "Save & Next" at bounding box center [732, 570] width 165 height 45
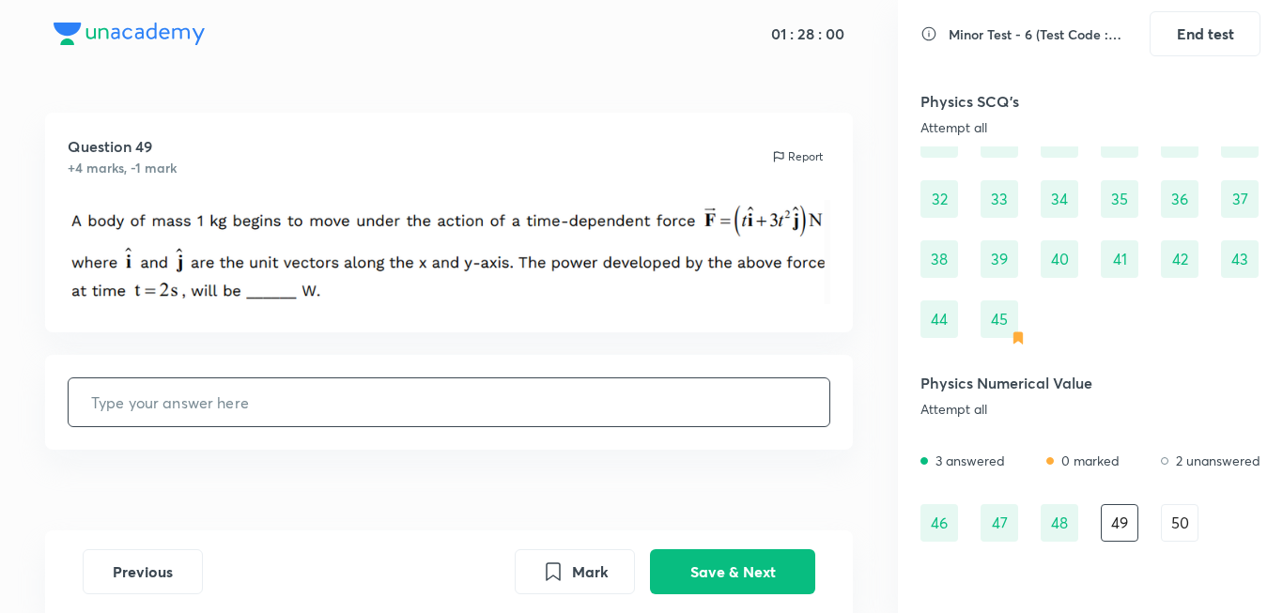
click at [504, 396] on input "text" at bounding box center [450, 402] width 762 height 48
type input "100"
click at [717, 571] on button "Save & Next" at bounding box center [732, 570] width 165 height 45
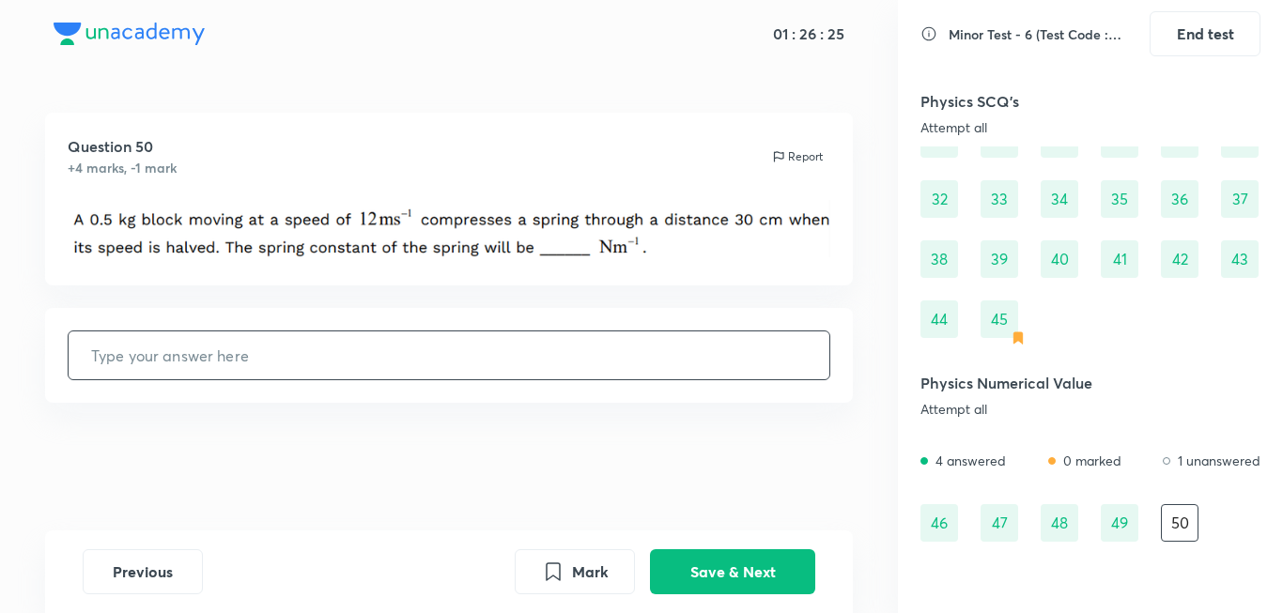
click at [620, 373] on input "text" at bounding box center [450, 356] width 762 height 48
type input "200"
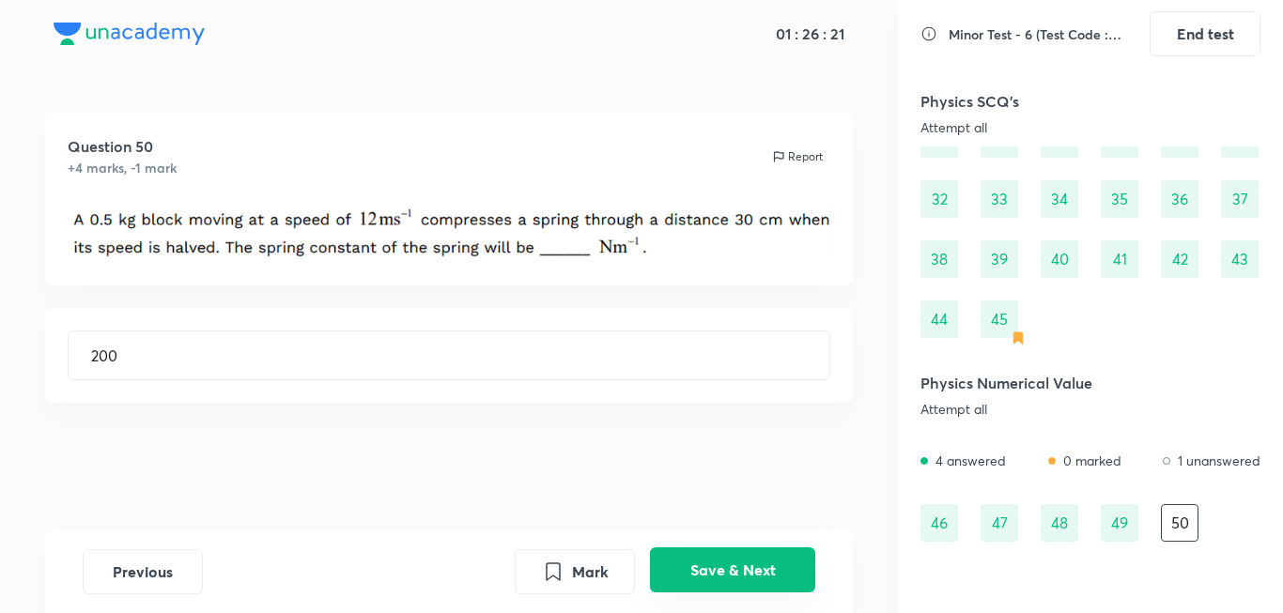
click at [751, 559] on button "Save & Next" at bounding box center [732, 570] width 165 height 45
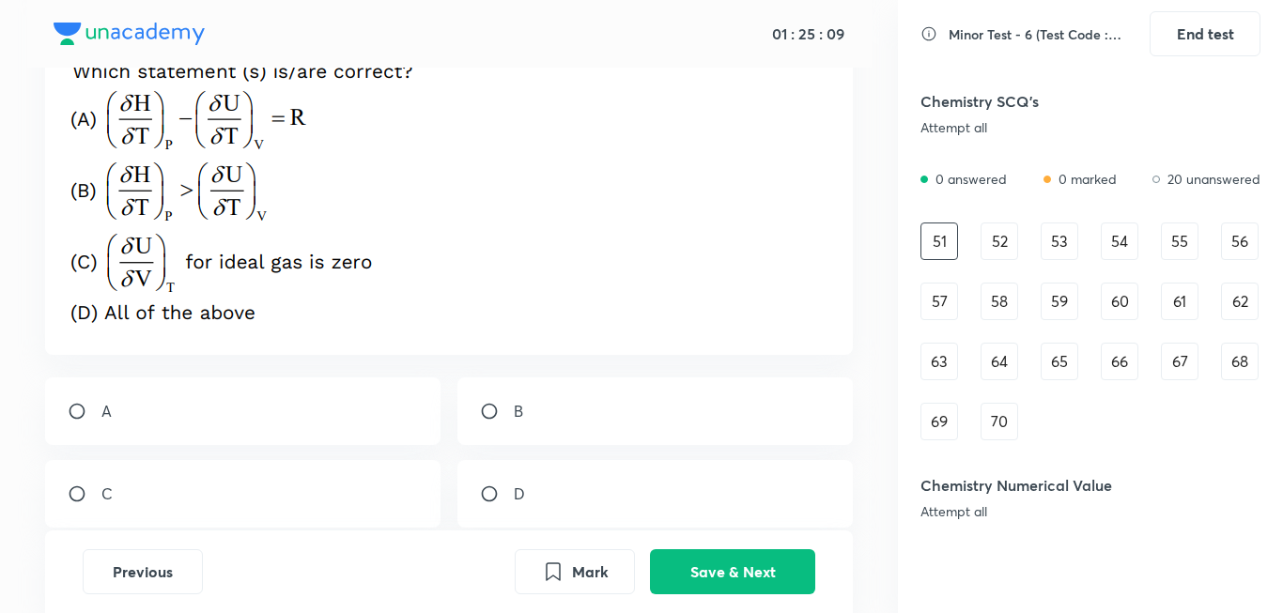
scroll to position [252, 0]
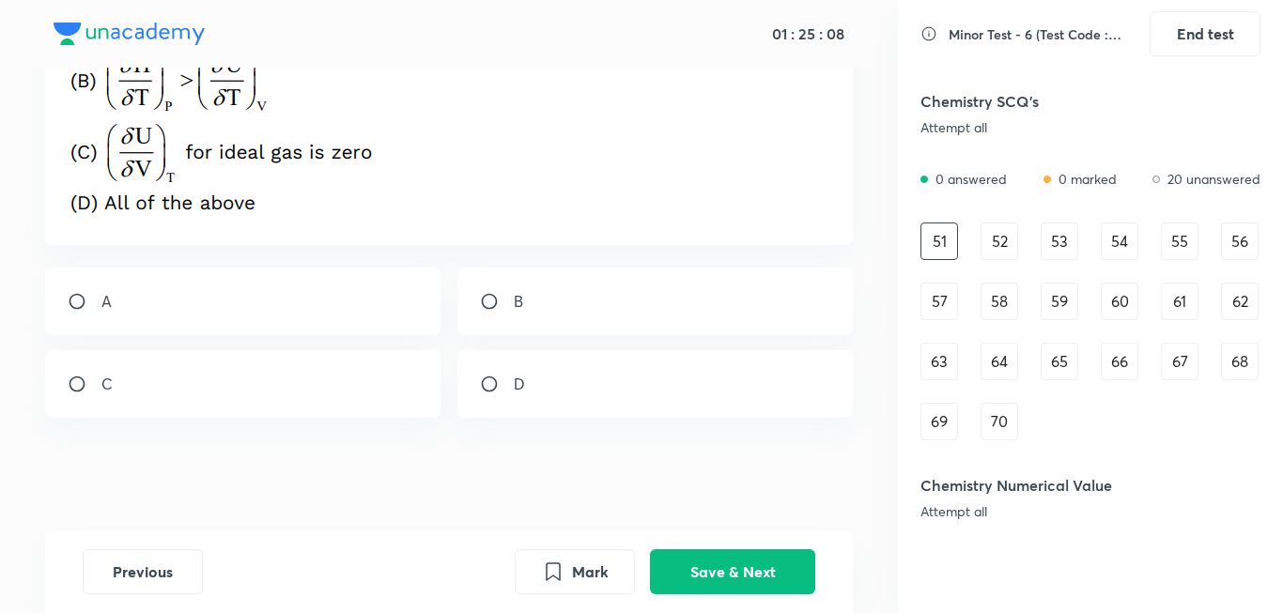
click at [582, 411] on div "D" at bounding box center [655, 384] width 396 height 68
radio input "true"
click at [762, 579] on button "Save & Next" at bounding box center [732, 570] width 165 height 45
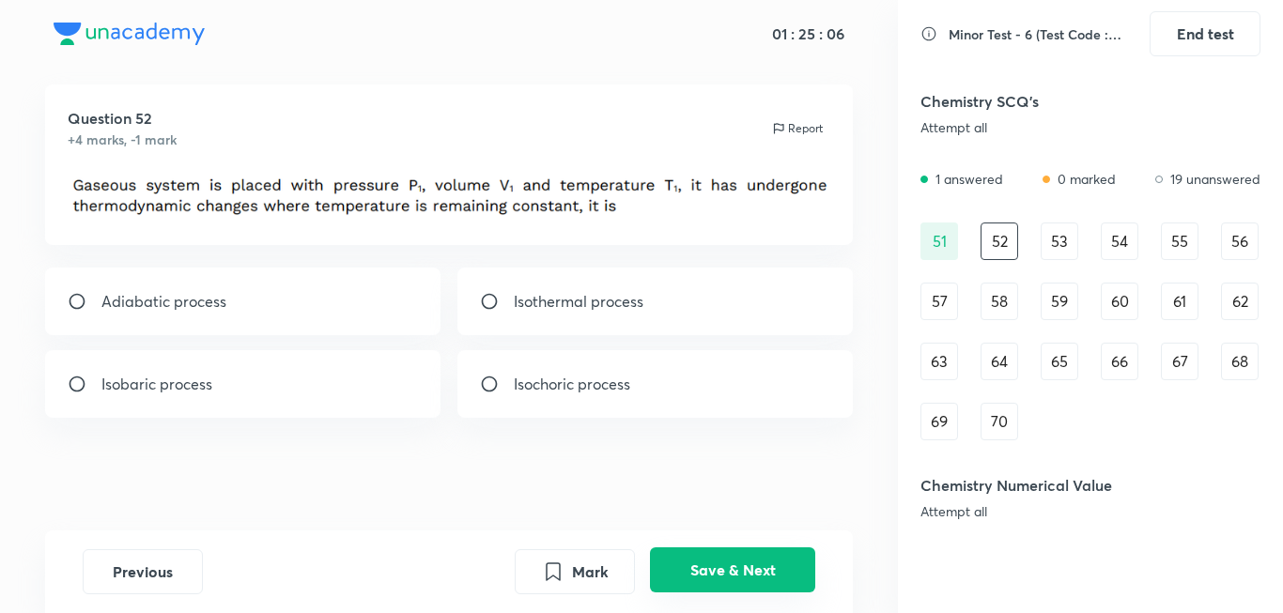
scroll to position [0, 0]
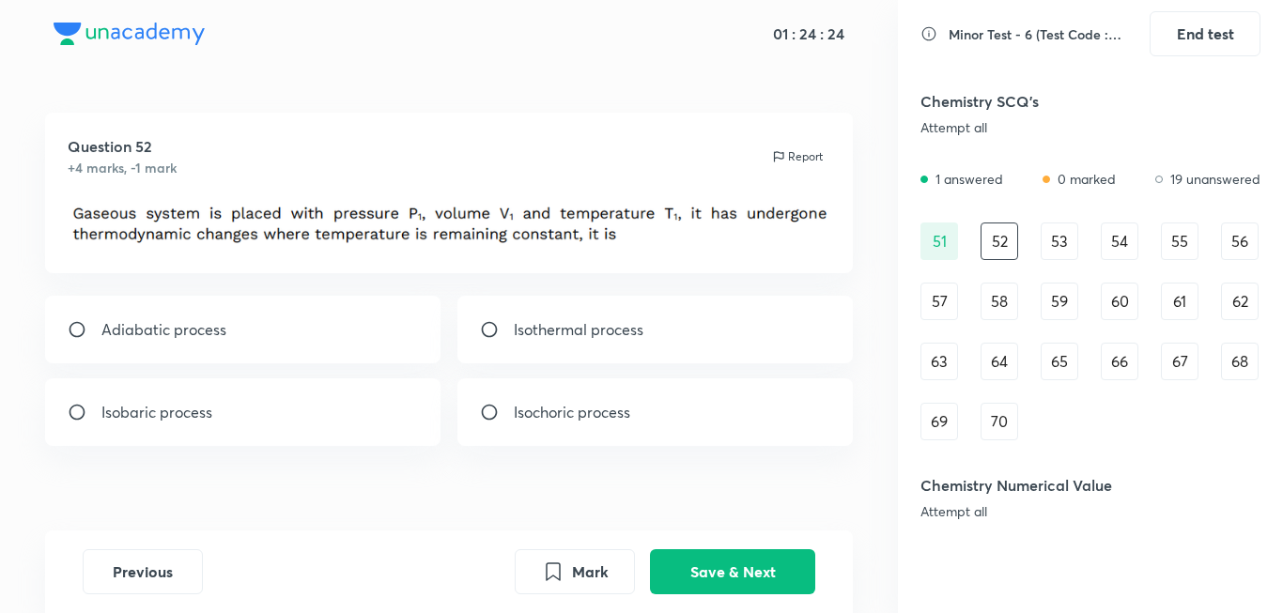
click at [679, 311] on div "Isothermal process" at bounding box center [655, 330] width 396 height 68
radio input "true"
click at [752, 568] on button "Save & Next" at bounding box center [732, 570] width 165 height 45
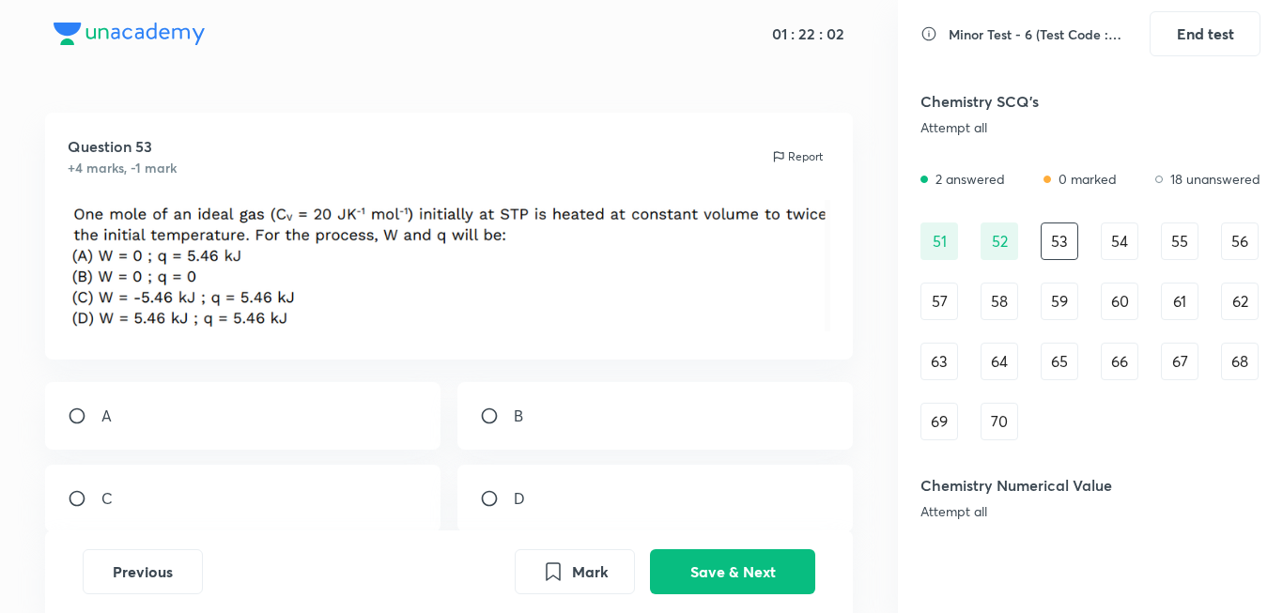
click at [132, 428] on div "A" at bounding box center [243, 416] width 396 height 68
radio input "true"
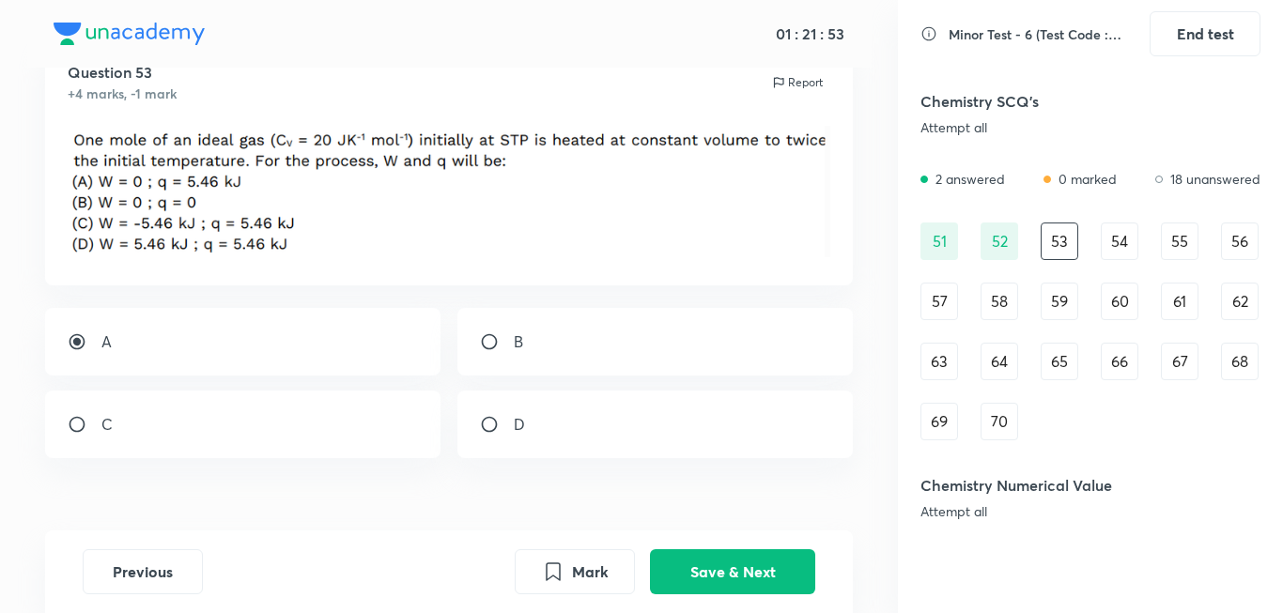
scroll to position [94, 0]
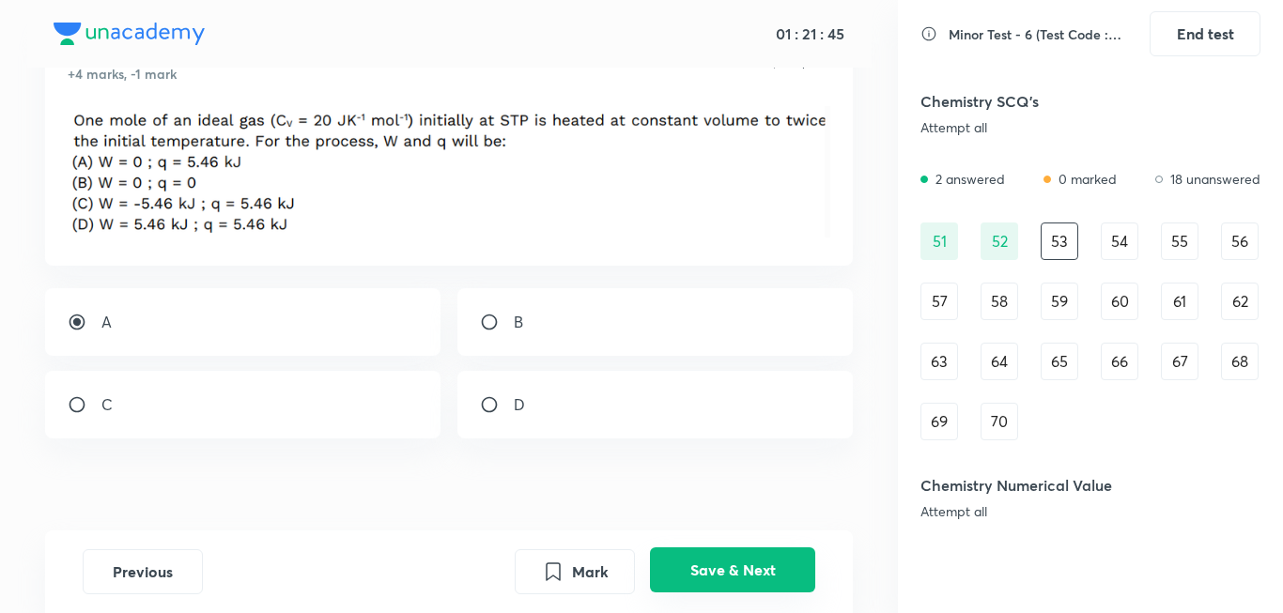
click at [704, 581] on button "Save & Next" at bounding box center [732, 570] width 165 height 45
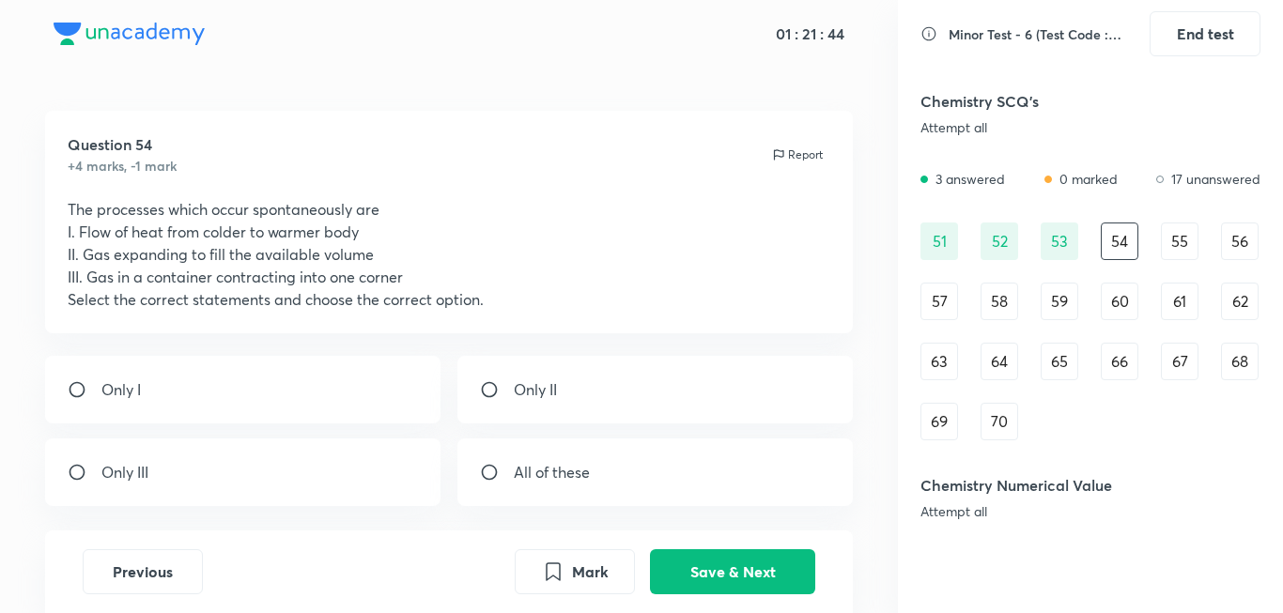
scroll to position [0, 0]
click at [547, 470] on p "All of these" at bounding box center [552, 474] width 76 height 23
radio input "true"
click at [787, 562] on button "Save & Next" at bounding box center [732, 570] width 165 height 45
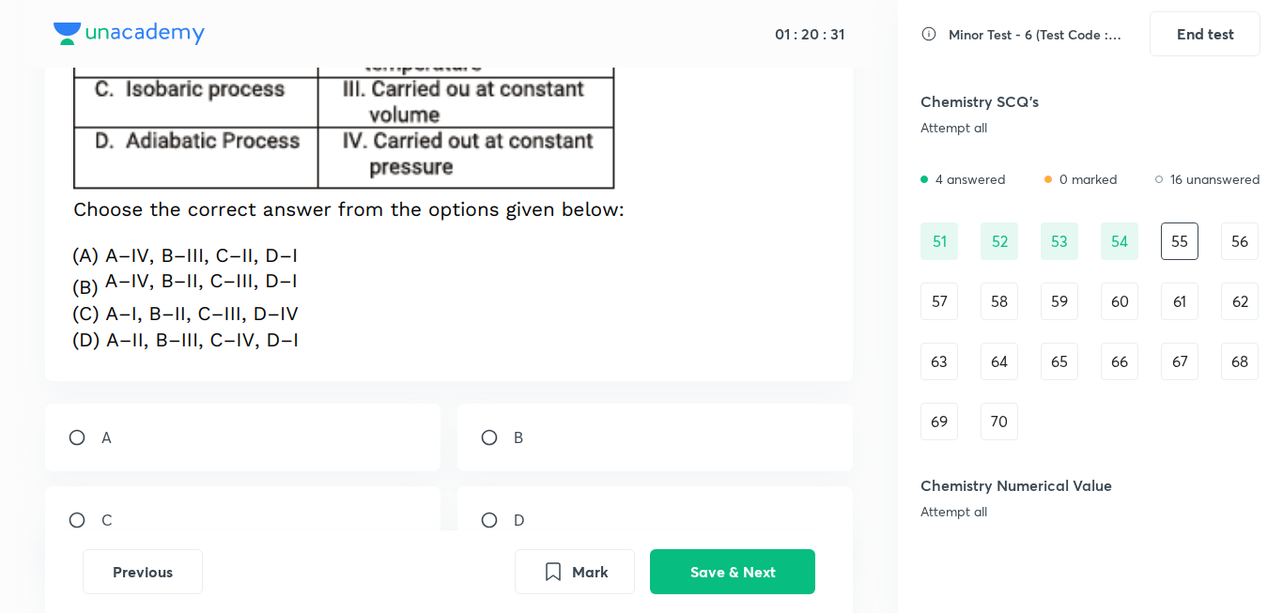
scroll to position [376, 0]
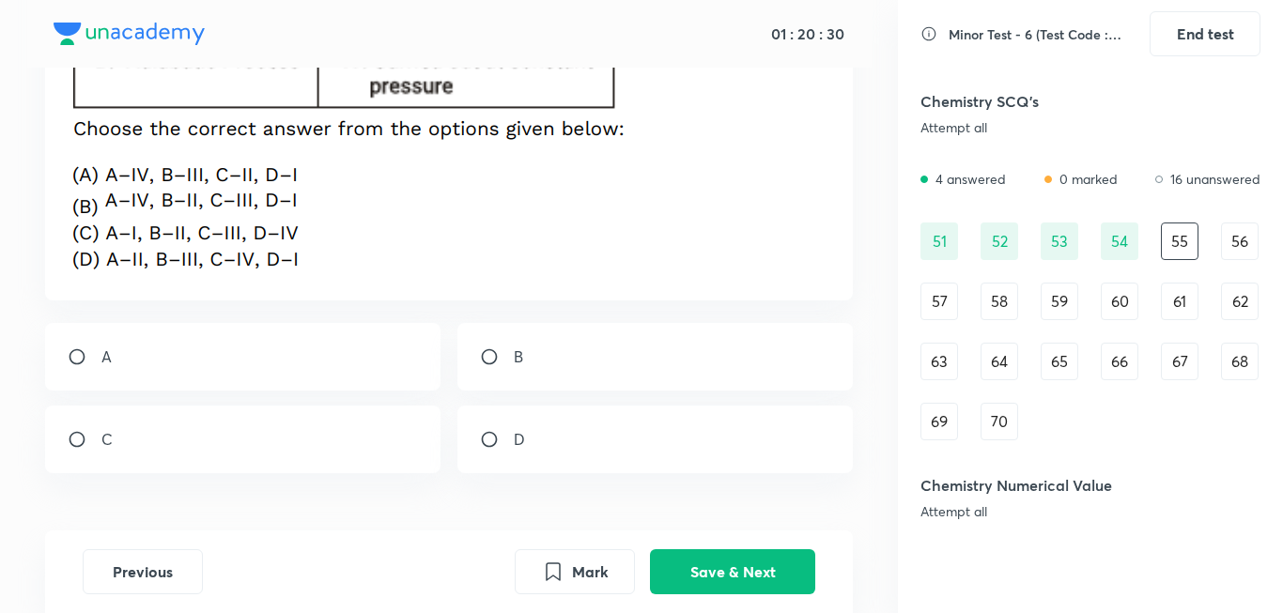
click at [577, 440] on div "D" at bounding box center [655, 440] width 396 height 68
radio input "true"
click at [792, 561] on button "Save & Next" at bounding box center [732, 570] width 165 height 45
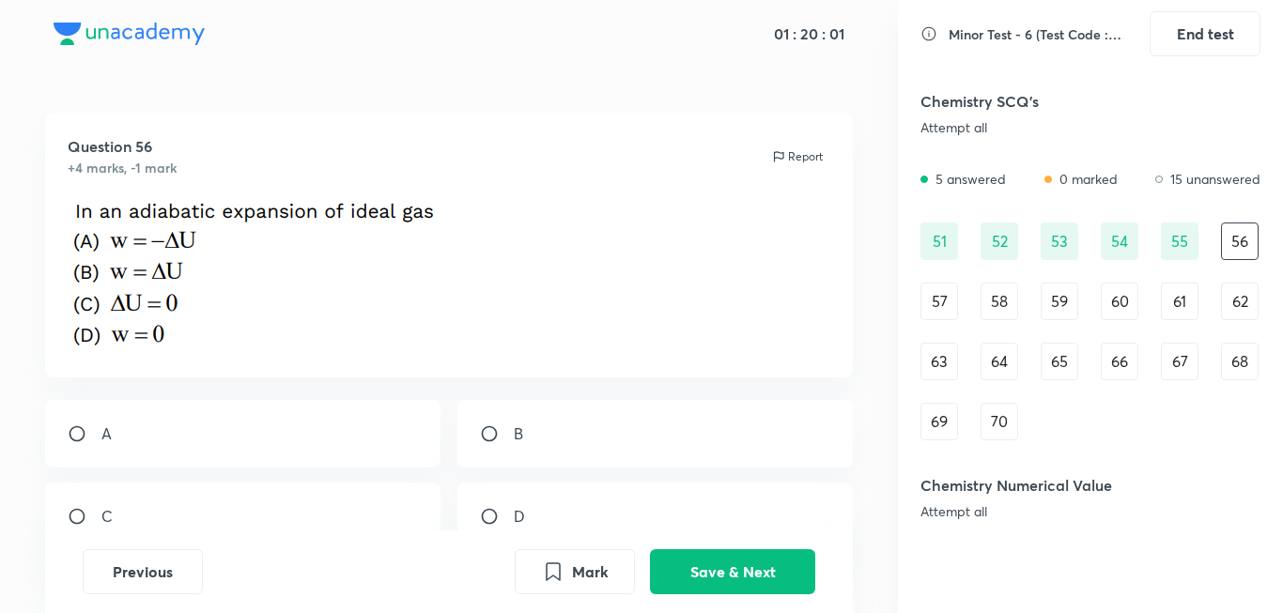
click at [518, 436] on p "B" at bounding box center [518, 434] width 9 height 23
radio input "true"
click at [758, 565] on button "Save & Next" at bounding box center [732, 570] width 165 height 45
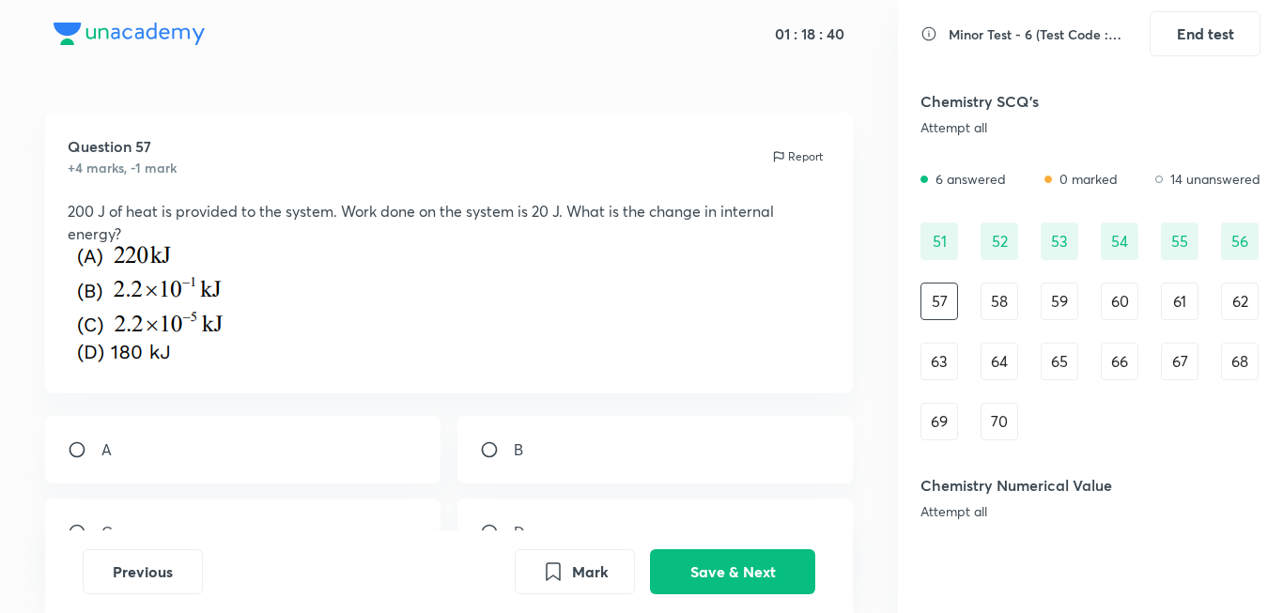
click at [535, 446] on div "B" at bounding box center [655, 450] width 396 height 68
radio input "true"
click at [712, 572] on button "Save & Next" at bounding box center [732, 570] width 165 height 45
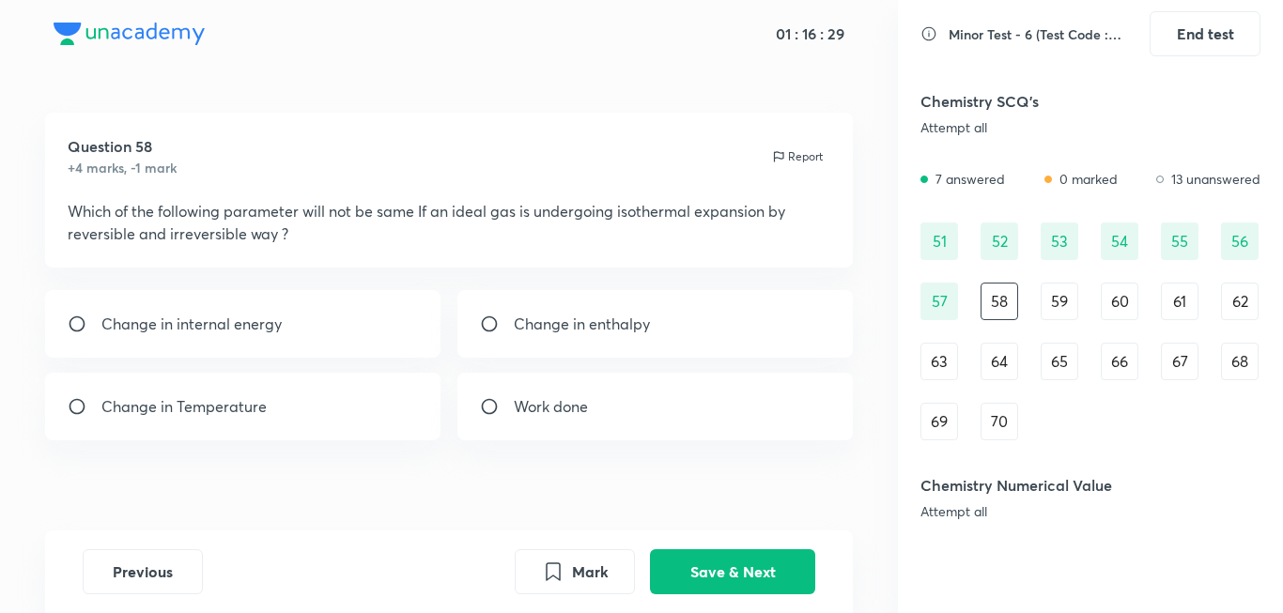
click at [573, 381] on div "Work done" at bounding box center [655, 407] width 396 height 68
radio input "true"
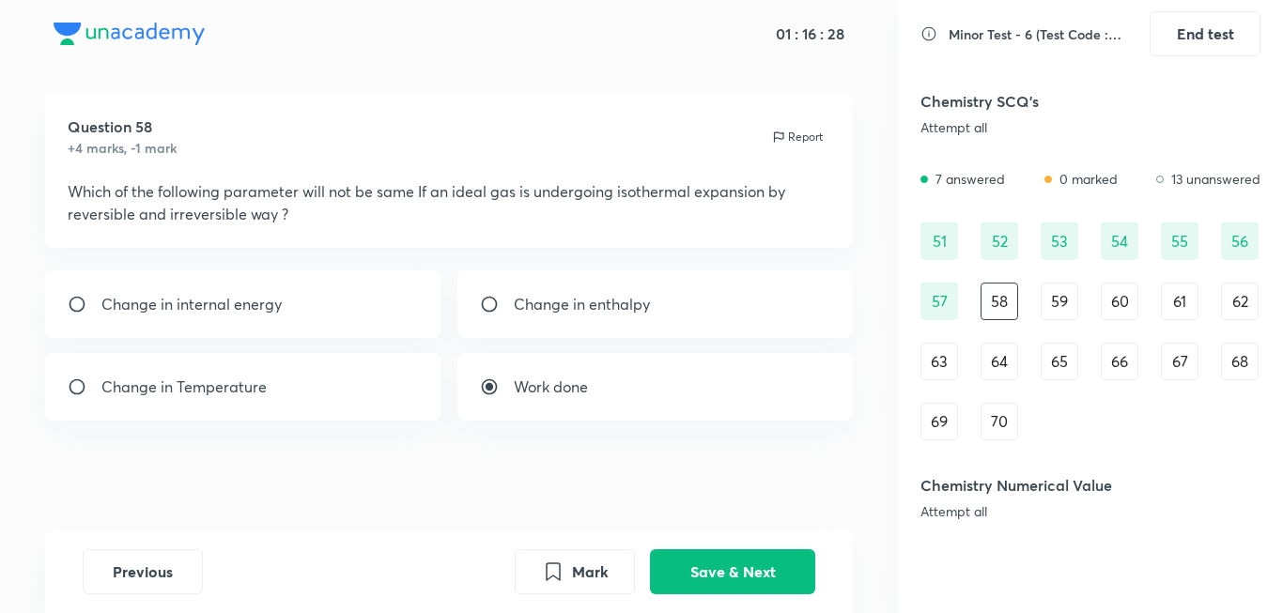
scroll to position [23, 0]
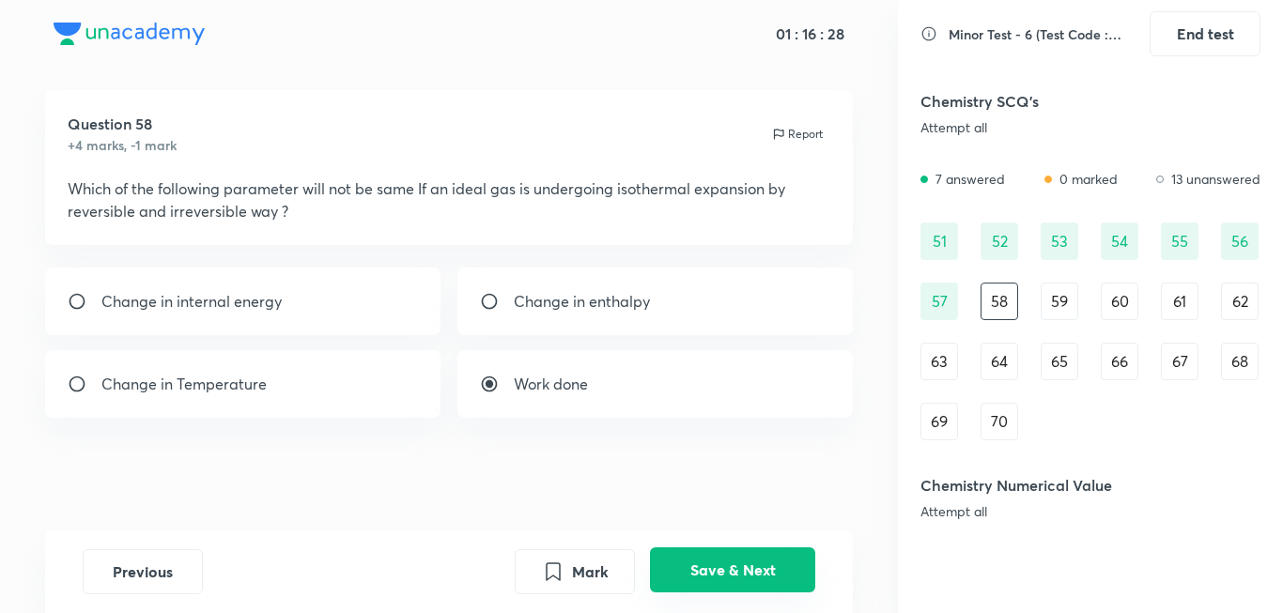
click at [795, 569] on button "Save & Next" at bounding box center [732, 570] width 165 height 45
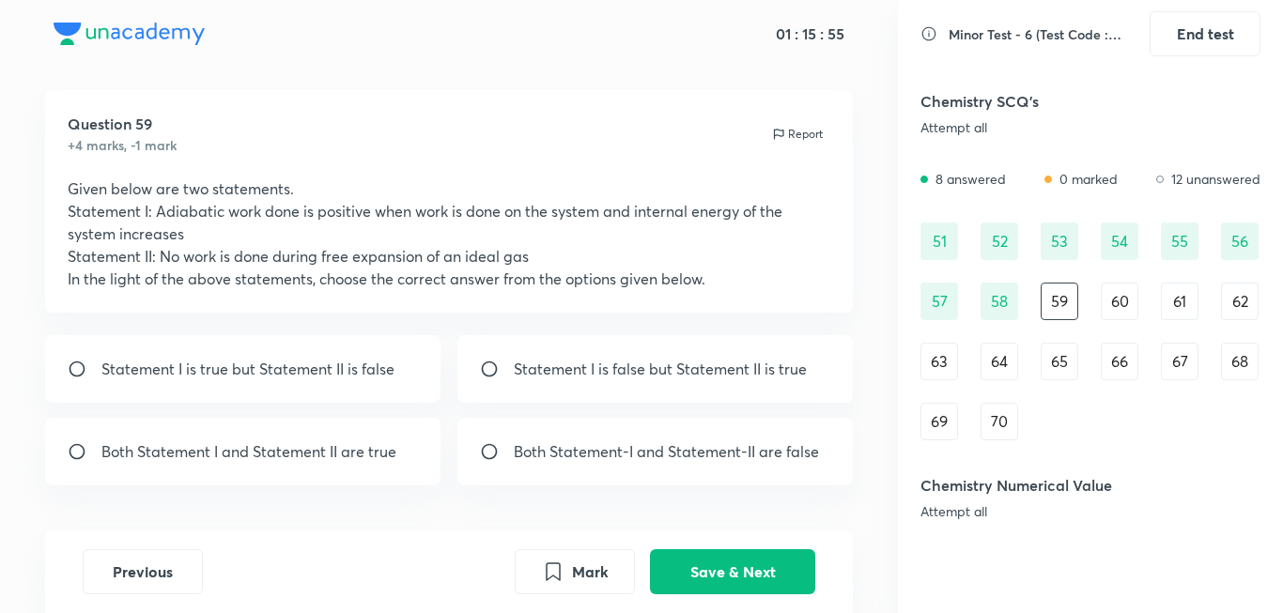
click at [350, 367] on p "Statement I is true but Statement II is false" at bounding box center [247, 369] width 293 height 23
radio input "true"
click at [590, 580] on button "Mark" at bounding box center [575, 570] width 120 height 45
click at [686, 566] on button "Save & Next" at bounding box center [732, 570] width 165 height 45
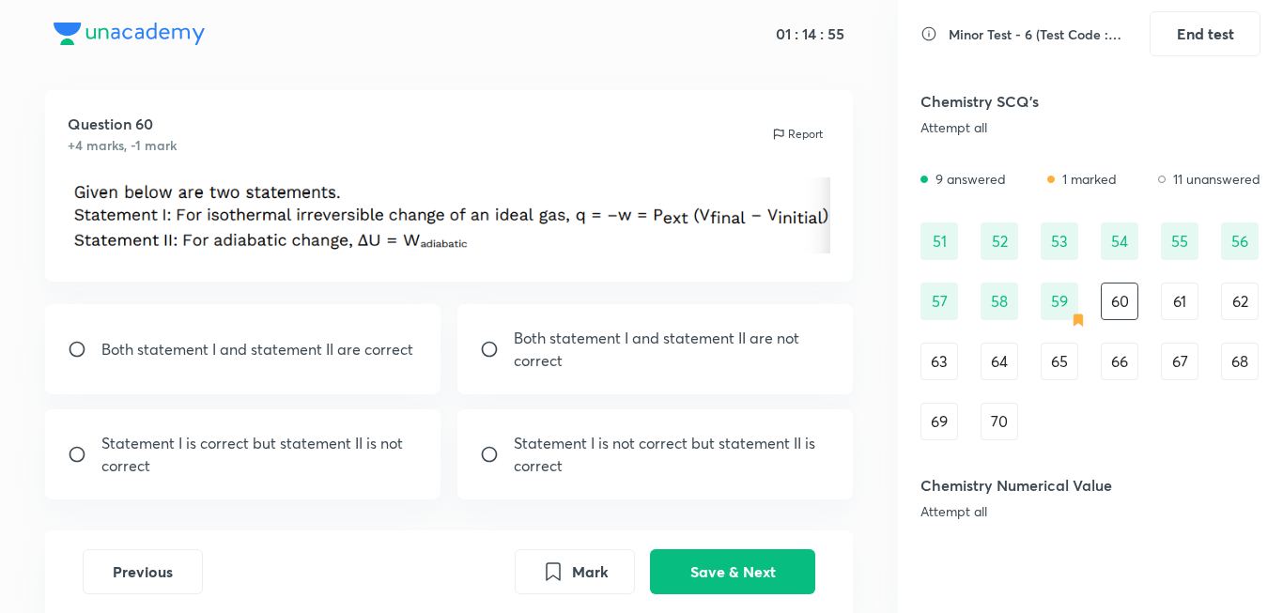
click at [1043, 316] on div "59" at bounding box center [1060, 302] width 38 height 38
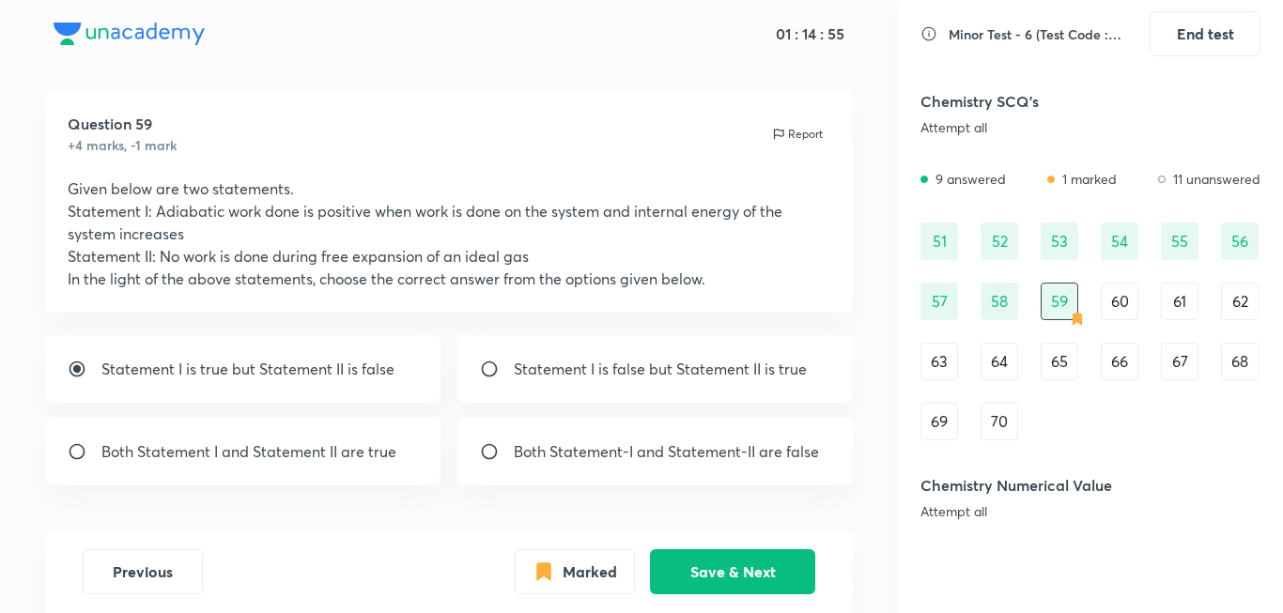
click at [1045, 316] on div "59" at bounding box center [1060, 302] width 38 height 38
radio input "false"
click at [1009, 303] on div "58" at bounding box center [999, 302] width 38 height 38
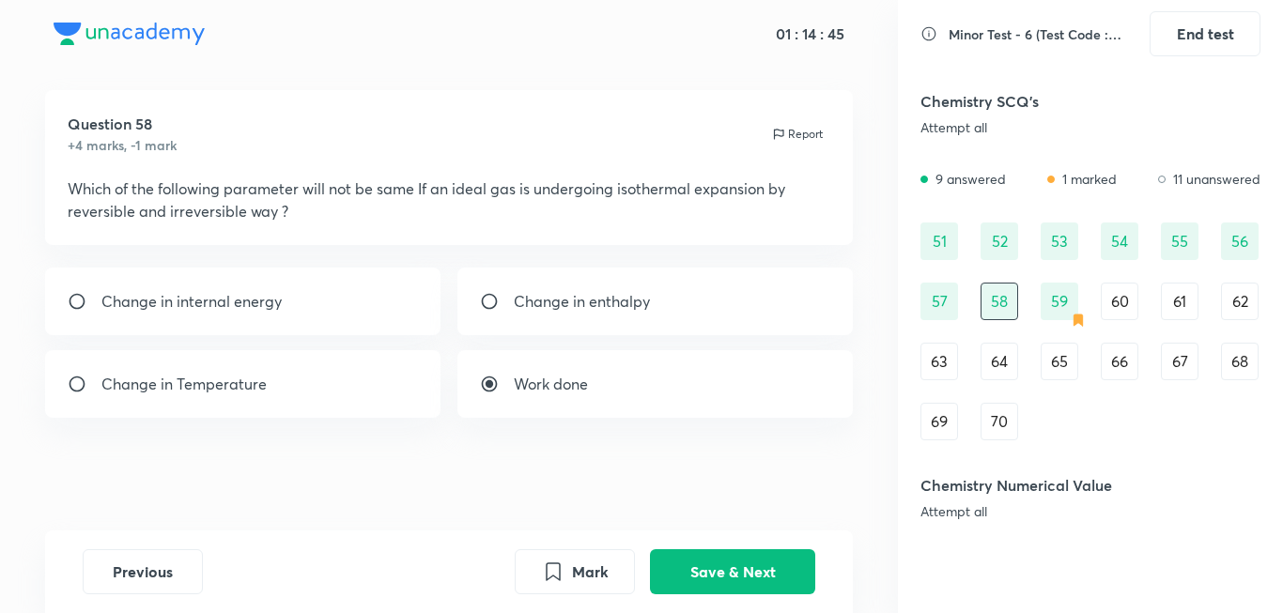
click at [1060, 302] on div "59" at bounding box center [1060, 302] width 38 height 38
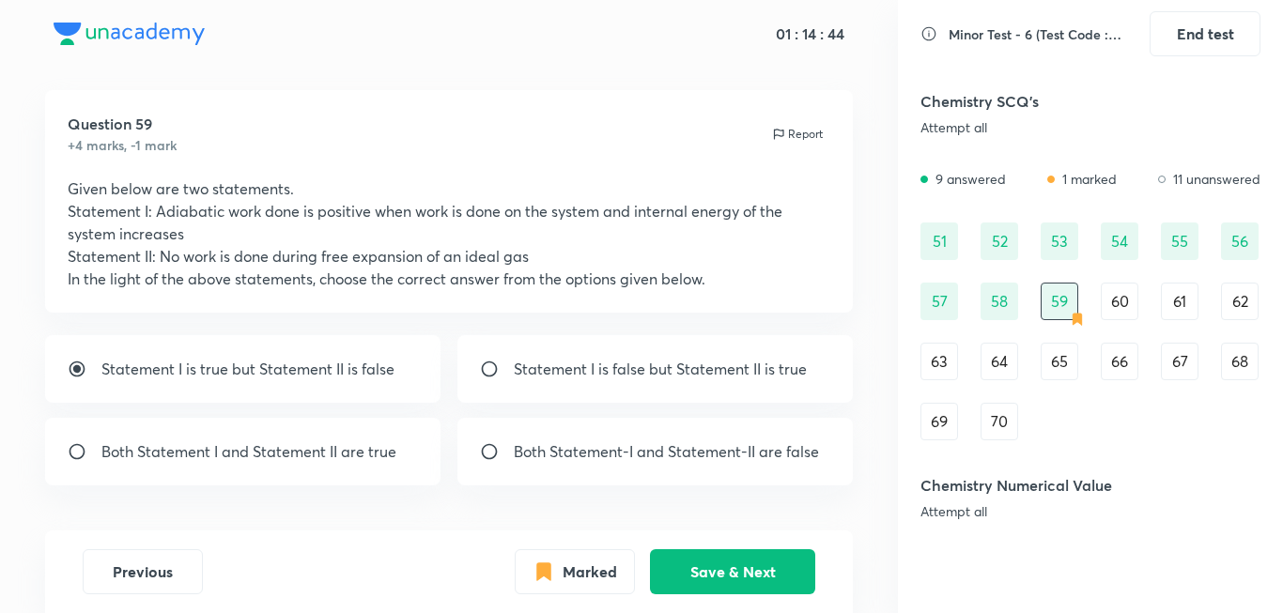
click at [1009, 316] on div "58" at bounding box center [999, 302] width 38 height 38
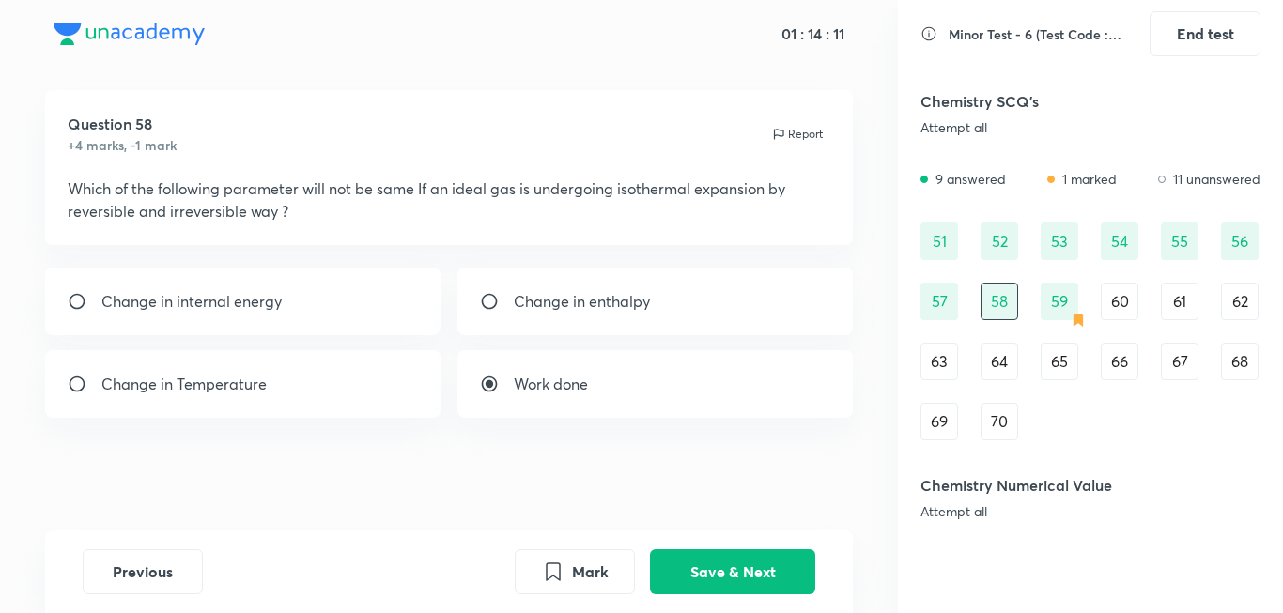
click at [1067, 303] on div "59" at bounding box center [1060, 302] width 38 height 38
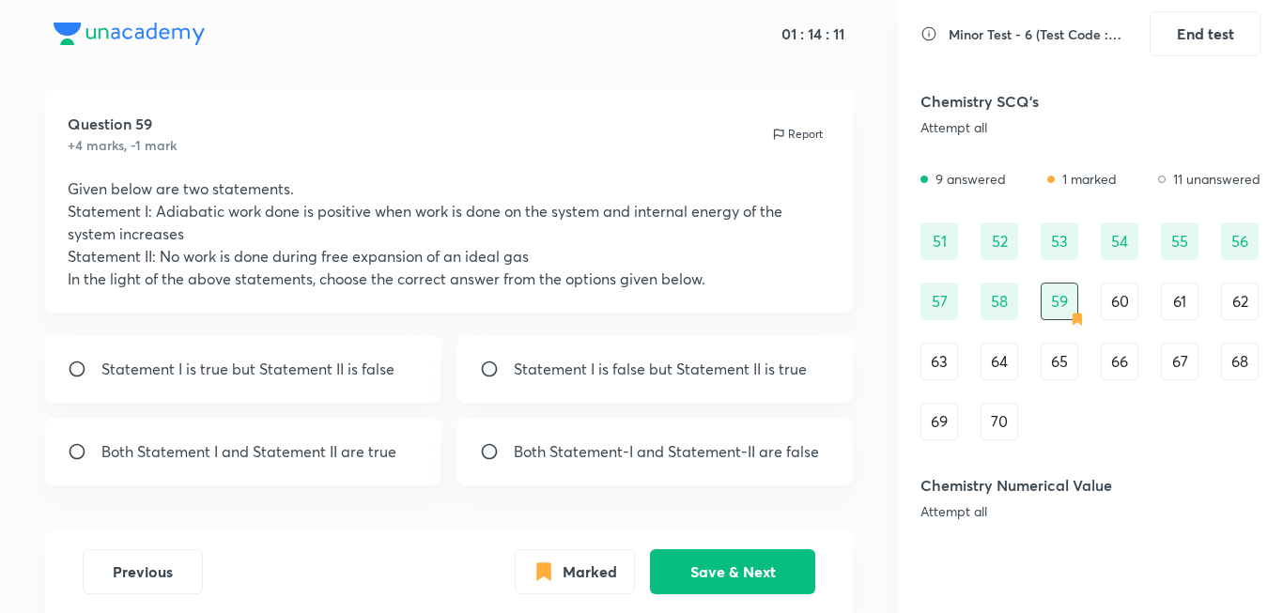
radio input "true"
drag, startPoint x: 780, startPoint y: 567, endPoint x: 763, endPoint y: 540, distance: 32.6
click at [779, 565] on button "Save & Next" at bounding box center [732, 571] width 165 height 45
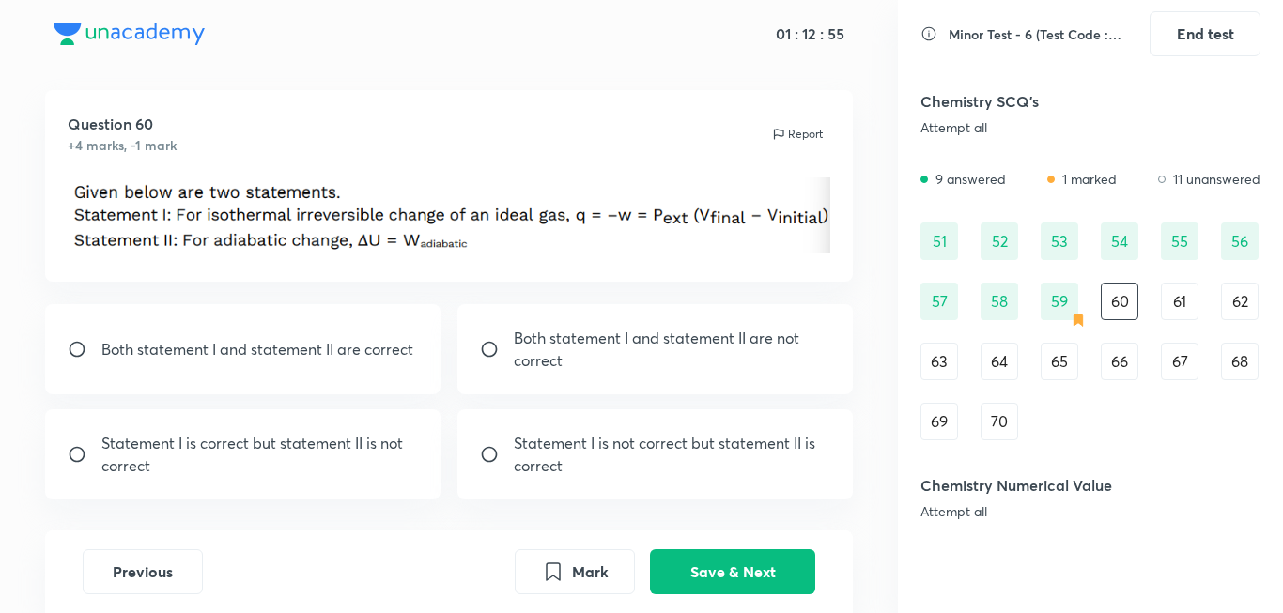
click at [928, 261] on div "51 52 53 54 55 56 57 58 59 60 61 62 63 64 65 66 67 68 69 70" at bounding box center [1090, 332] width 340 height 218
click at [933, 255] on div "51" at bounding box center [939, 242] width 38 height 38
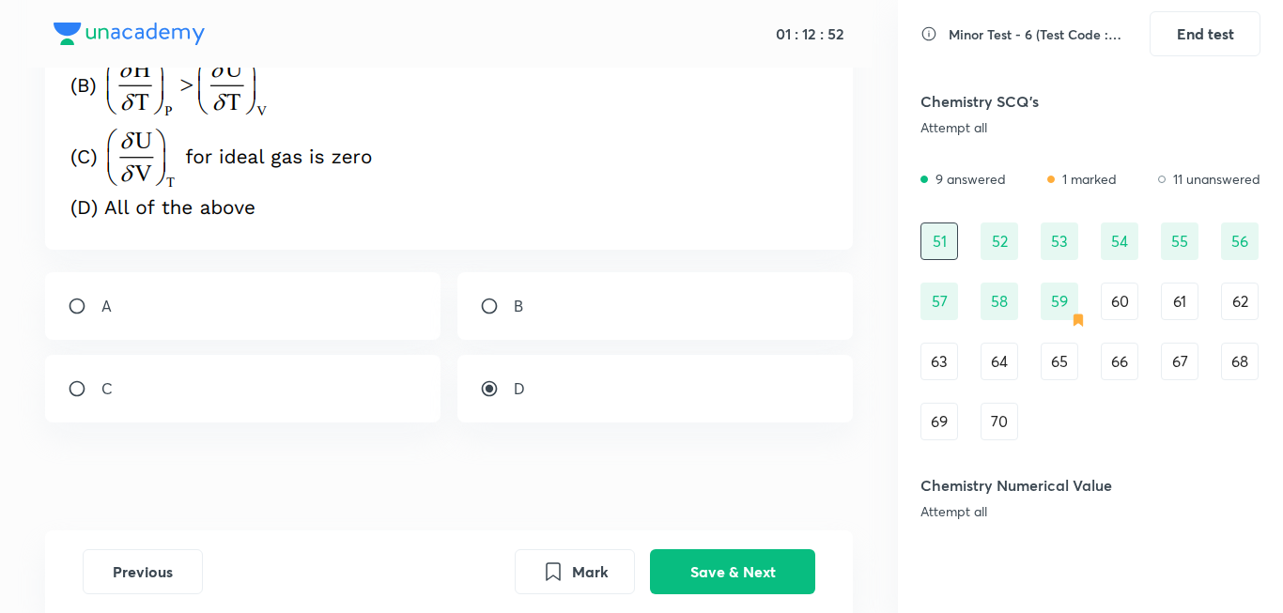
scroll to position [252, 0]
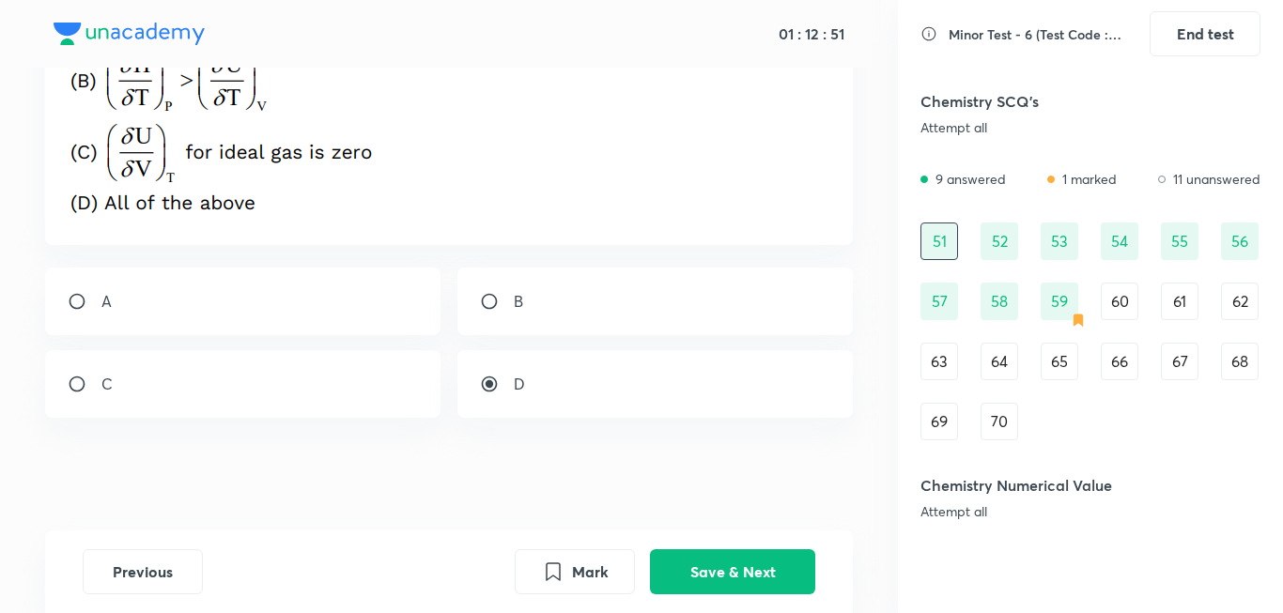
click at [1001, 239] on div "52" at bounding box center [999, 242] width 38 height 38
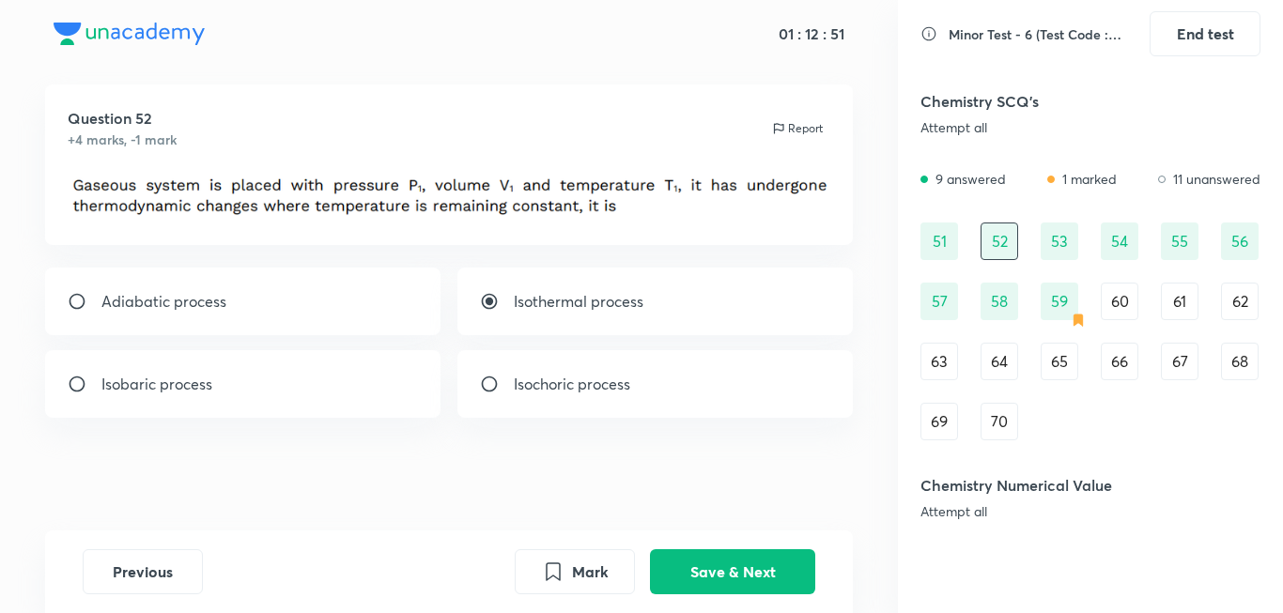
scroll to position [0, 0]
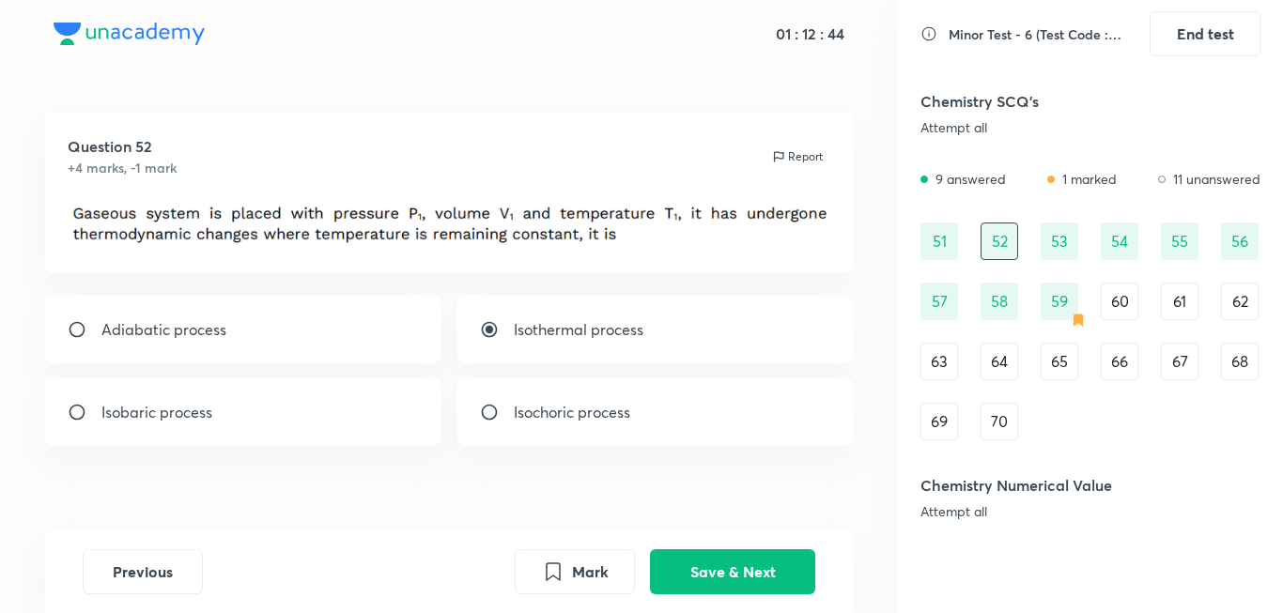
click at [1072, 239] on div "53" at bounding box center [1060, 242] width 38 height 38
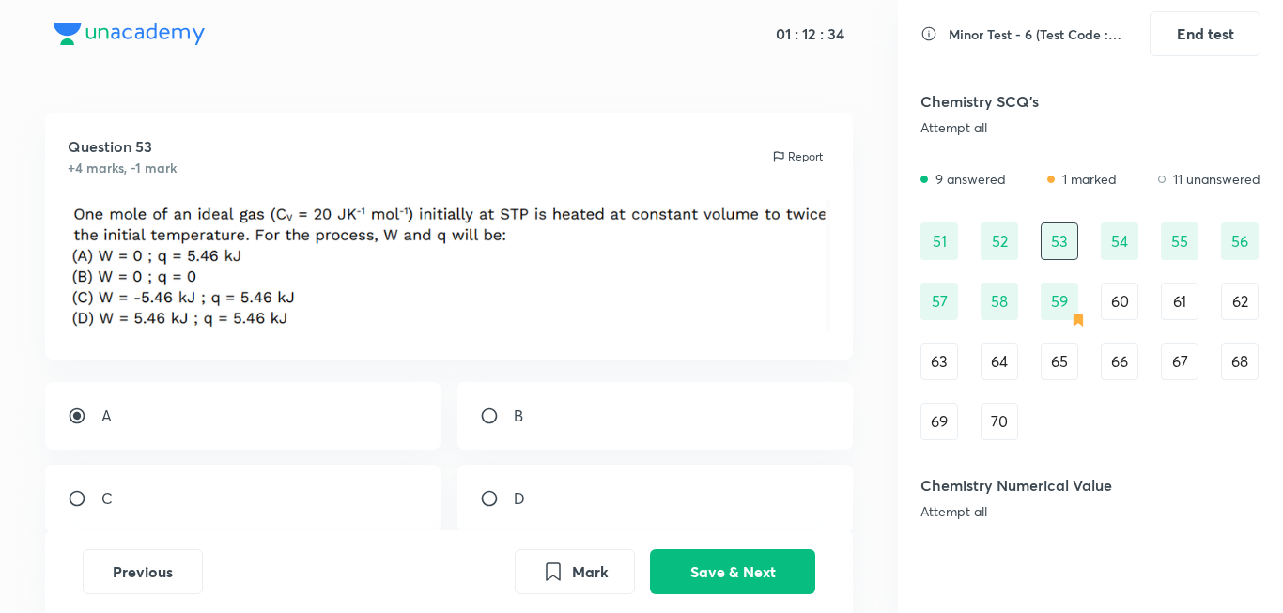
click at [1111, 227] on div "54" at bounding box center [1120, 242] width 38 height 38
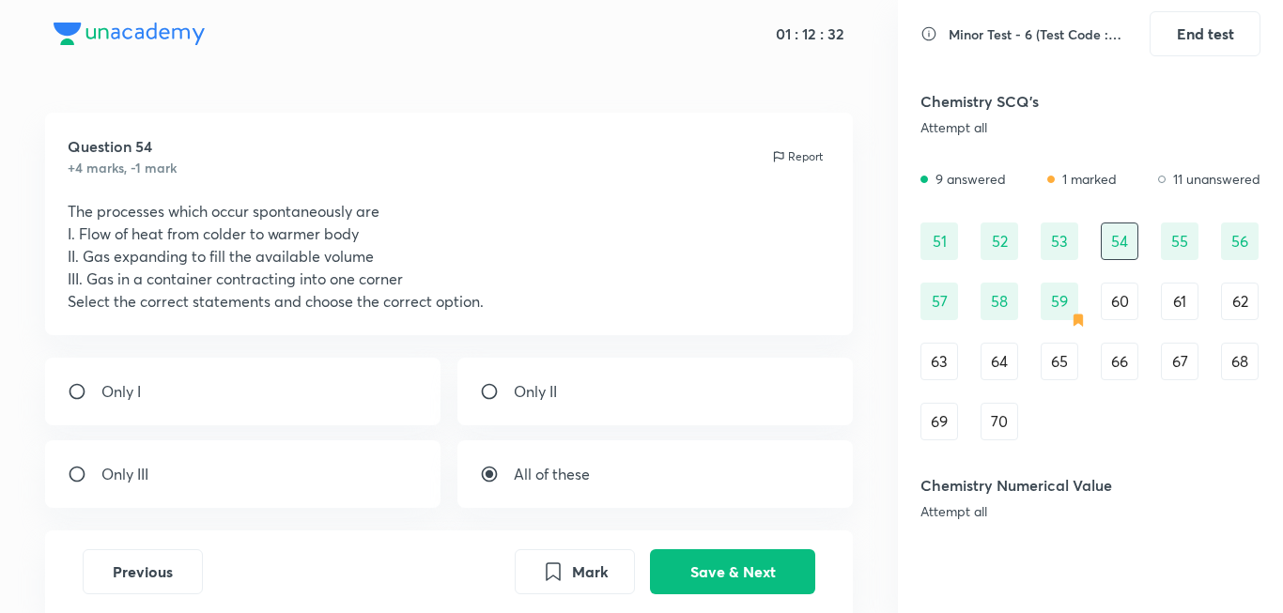
click at [1173, 240] on div "55" at bounding box center [1180, 242] width 38 height 38
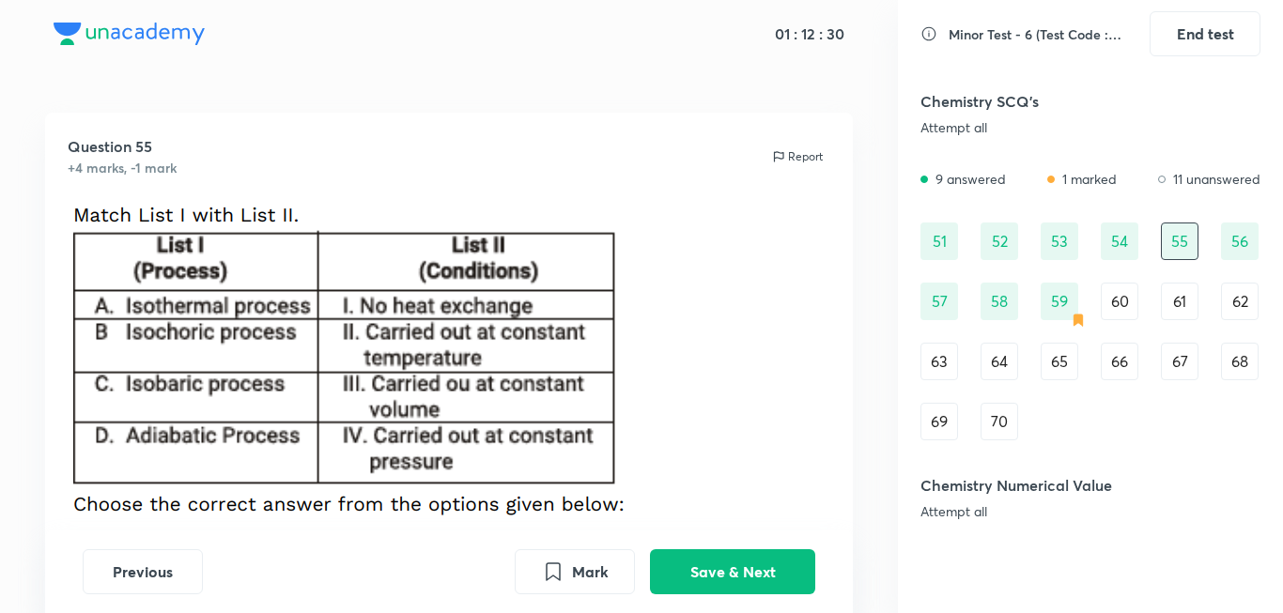
click at [1254, 248] on div "56" at bounding box center [1240, 242] width 38 height 38
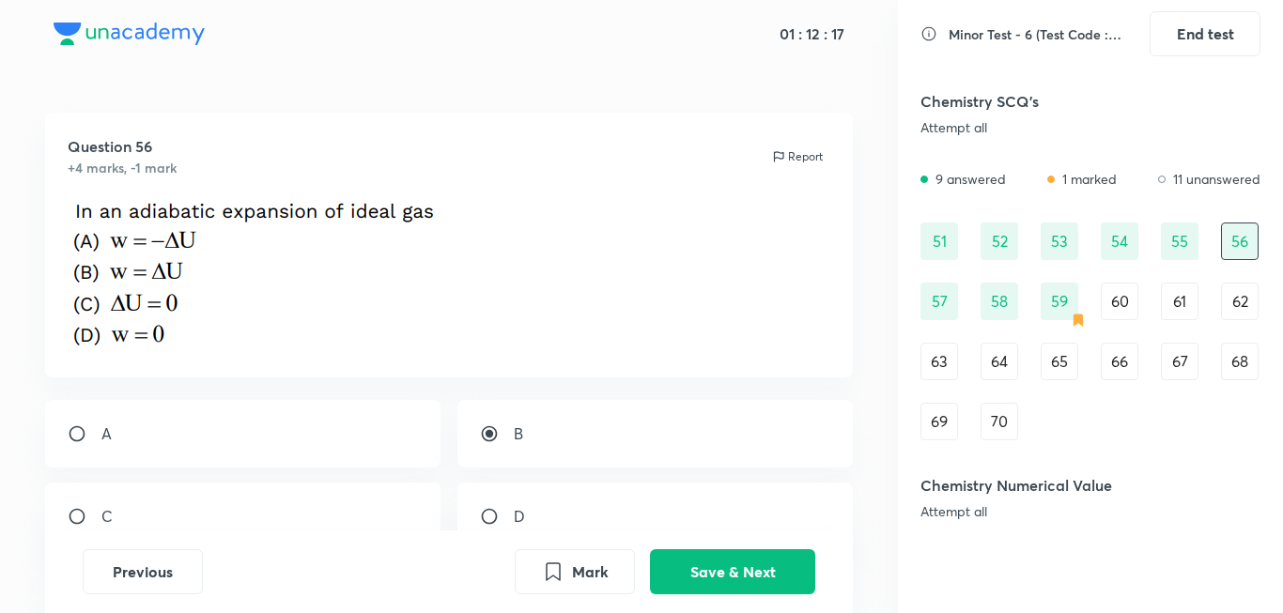
click at [948, 304] on div "57" at bounding box center [939, 302] width 38 height 38
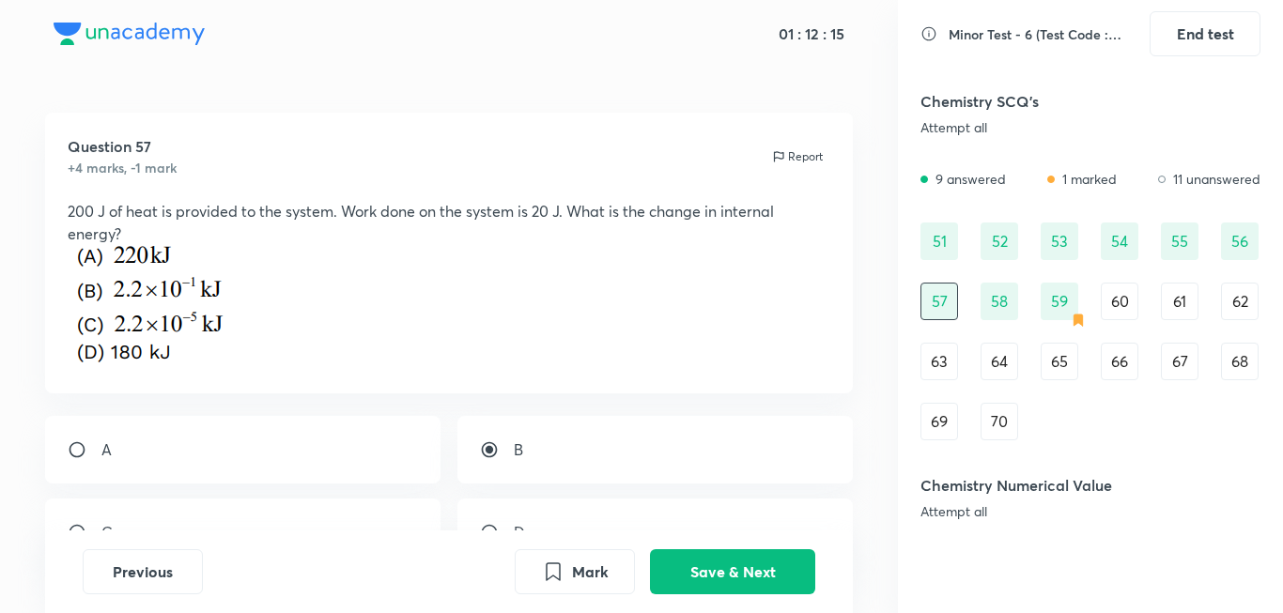
click at [1133, 307] on div "60" at bounding box center [1120, 302] width 38 height 38
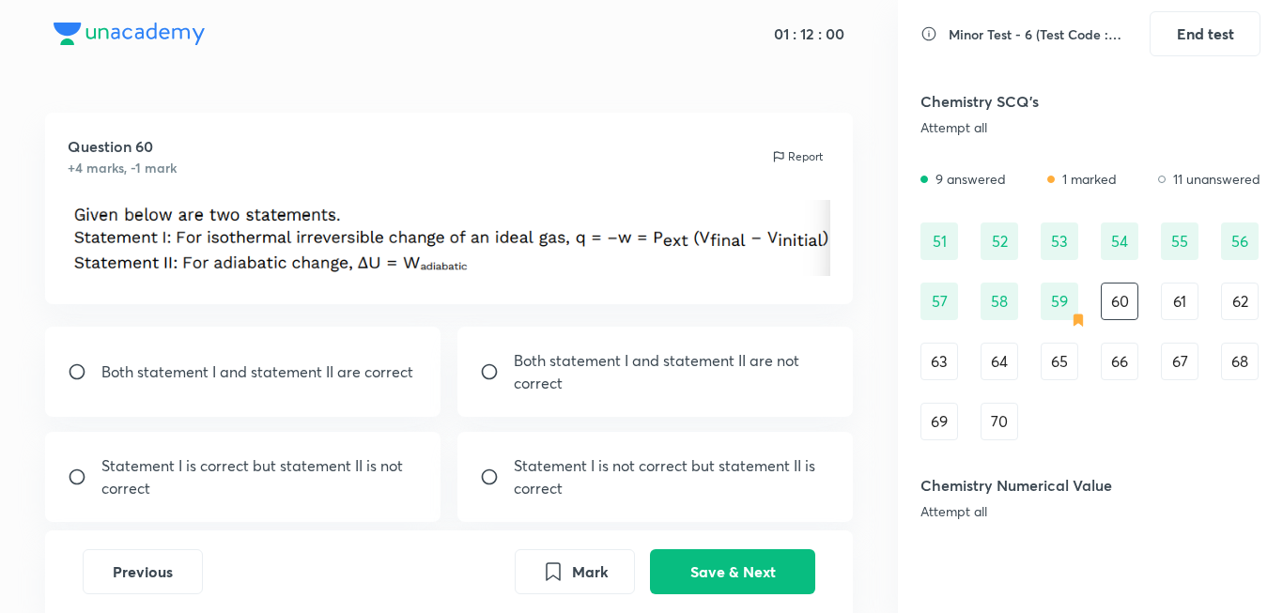
click at [373, 362] on p "Both statement I and statement II are correct" at bounding box center [257, 372] width 312 height 23
radio input "true"
click at [770, 565] on button "Save & Next" at bounding box center [732, 570] width 165 height 45
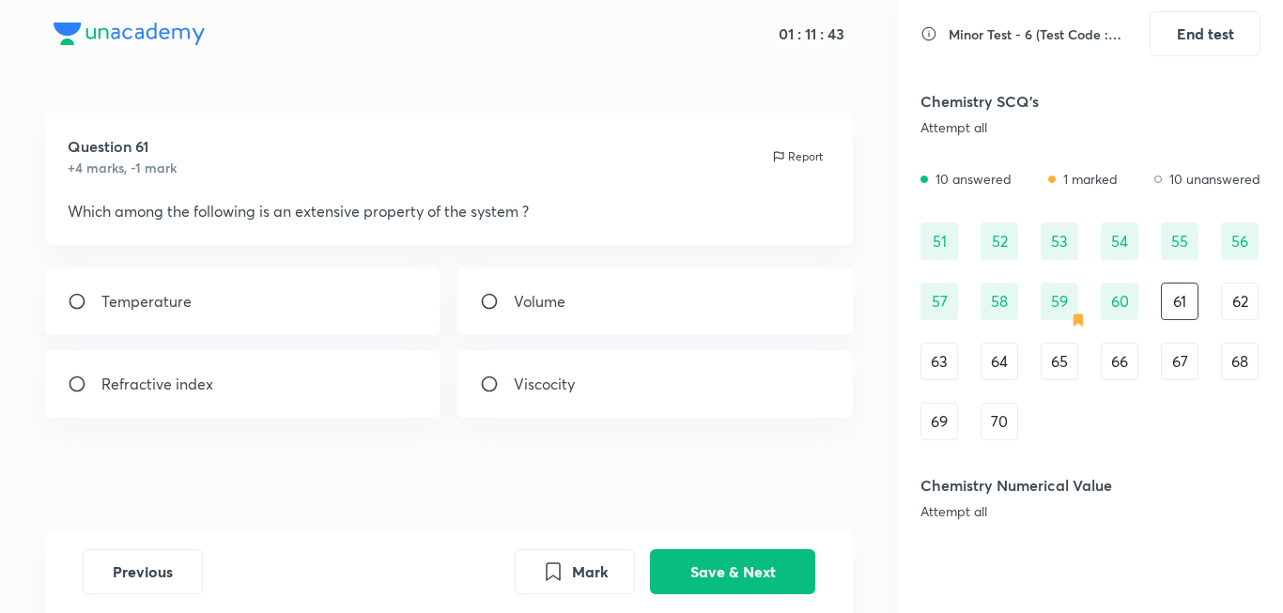
click at [578, 291] on div "Volume" at bounding box center [655, 302] width 396 height 68
radio input "true"
click at [753, 564] on button "Save & Next" at bounding box center [732, 570] width 165 height 45
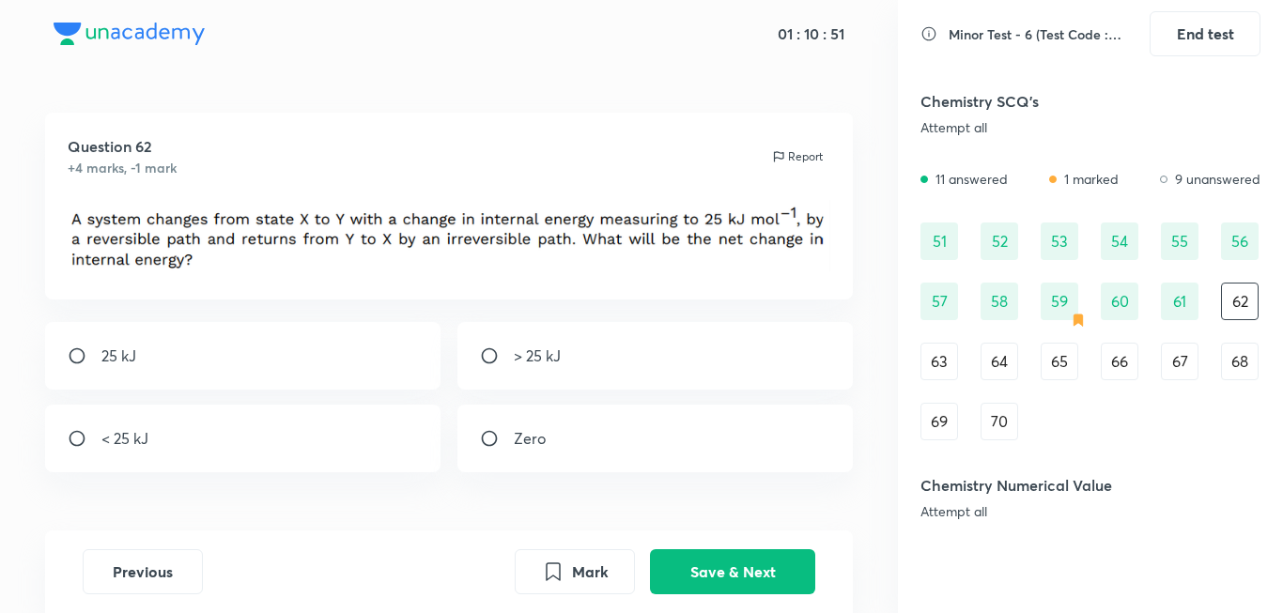
click at [586, 447] on div "Zero" at bounding box center [655, 439] width 396 height 68
radio input "true"
click at [688, 588] on button "Save & Next" at bounding box center [732, 570] width 165 height 45
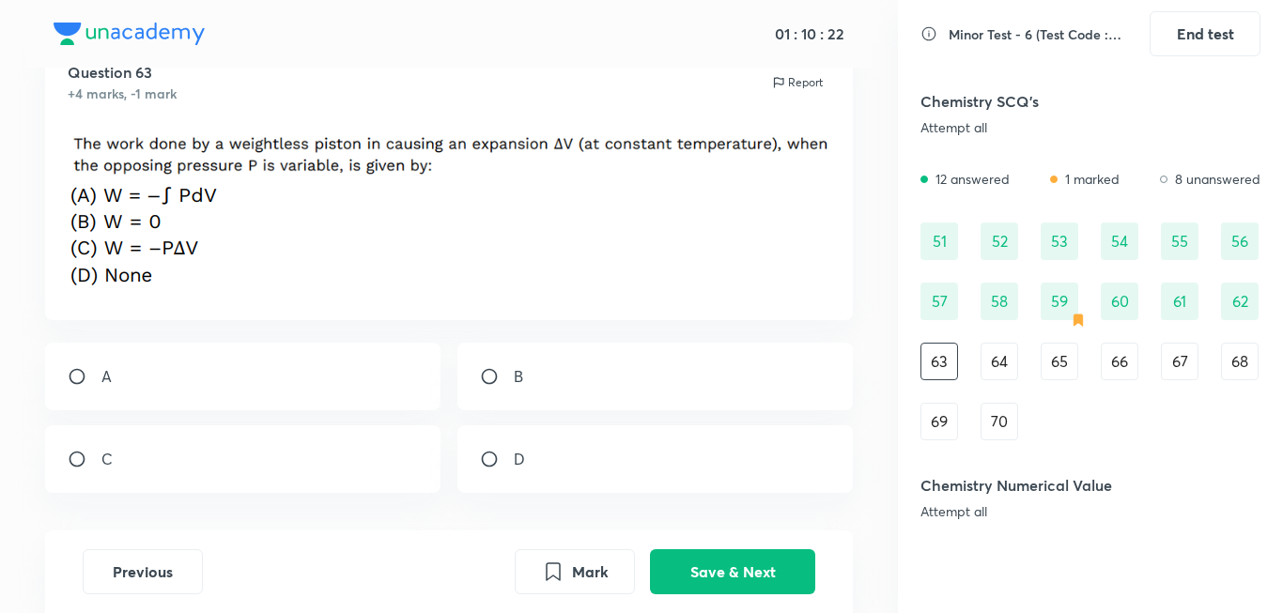
scroll to position [94, 0]
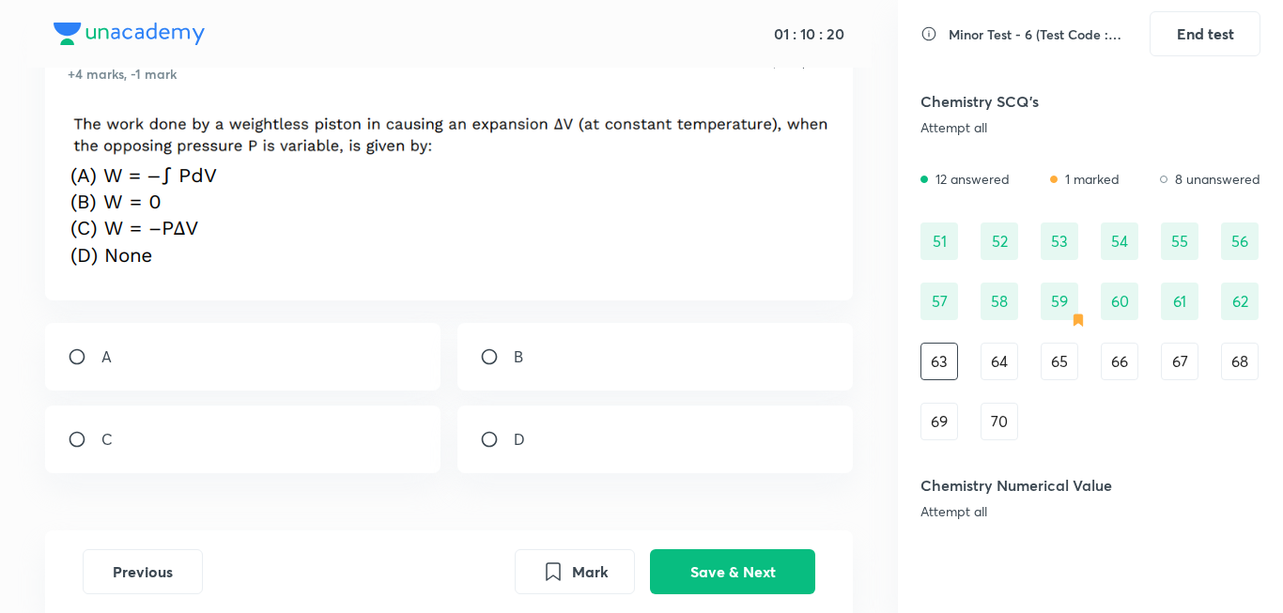
click at [260, 360] on div "A" at bounding box center [243, 357] width 396 height 68
radio input "true"
click at [749, 550] on button "Save & Next" at bounding box center [732, 570] width 165 height 45
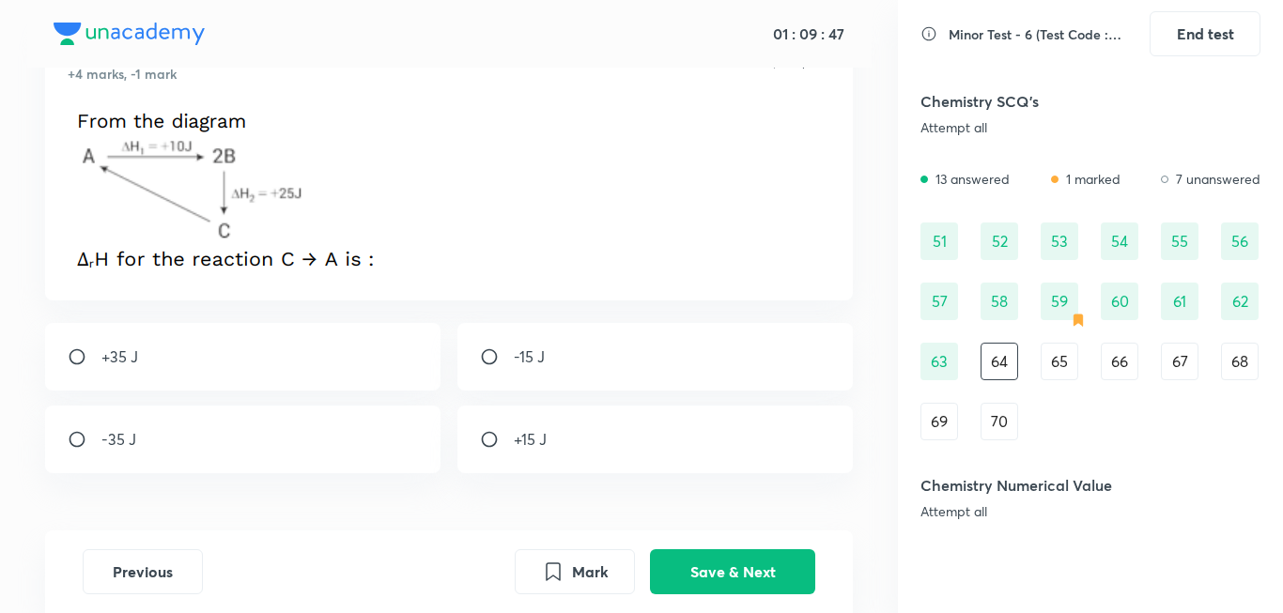
click at [243, 440] on div "-35 J" at bounding box center [243, 440] width 396 height 68
radio input "true"
click at [733, 571] on button "Save & Next" at bounding box center [732, 570] width 165 height 45
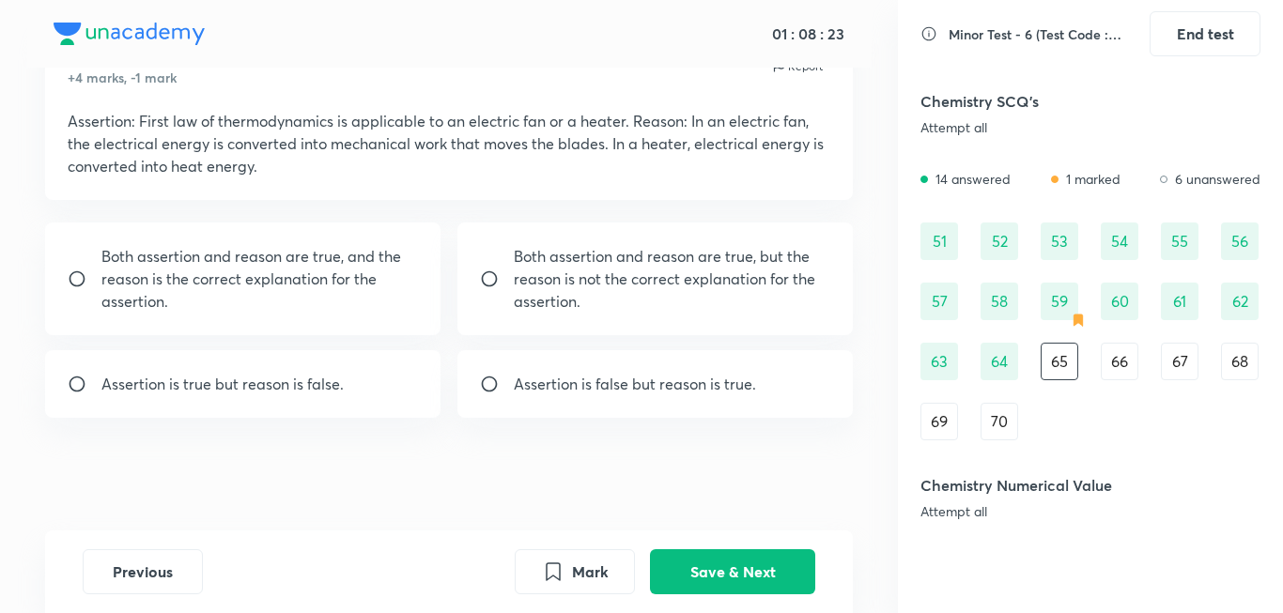
click at [292, 287] on p "Both assertion and reason are true, and the reason is the correct explanation f…" at bounding box center [259, 279] width 317 height 68
radio input "true"
click at [769, 569] on button "Save & Next" at bounding box center [732, 570] width 165 height 45
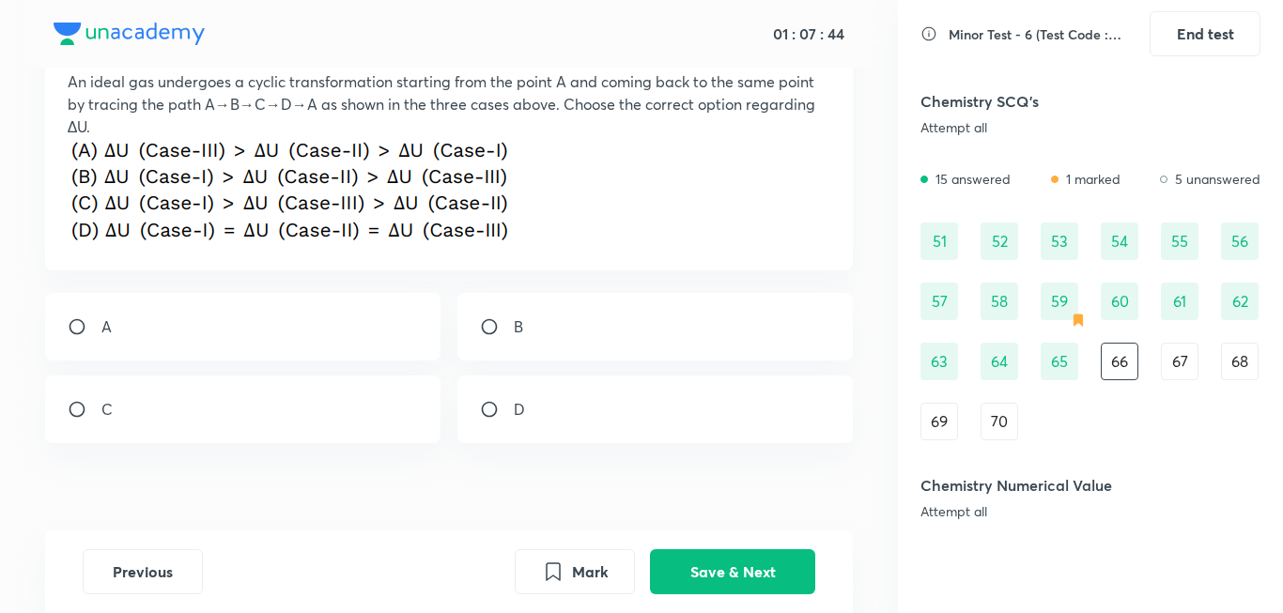
scroll to position [1012, 0]
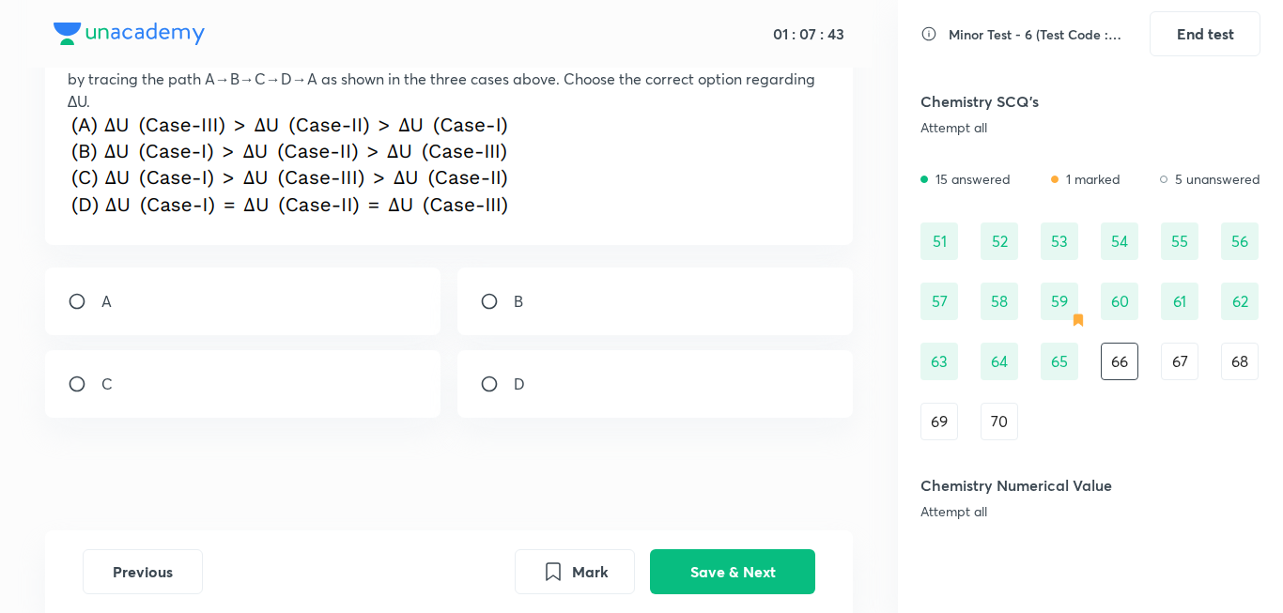
click at [559, 373] on div "D" at bounding box center [655, 384] width 396 height 68
radio input "true"
click at [732, 585] on button "Save & Next" at bounding box center [732, 570] width 165 height 45
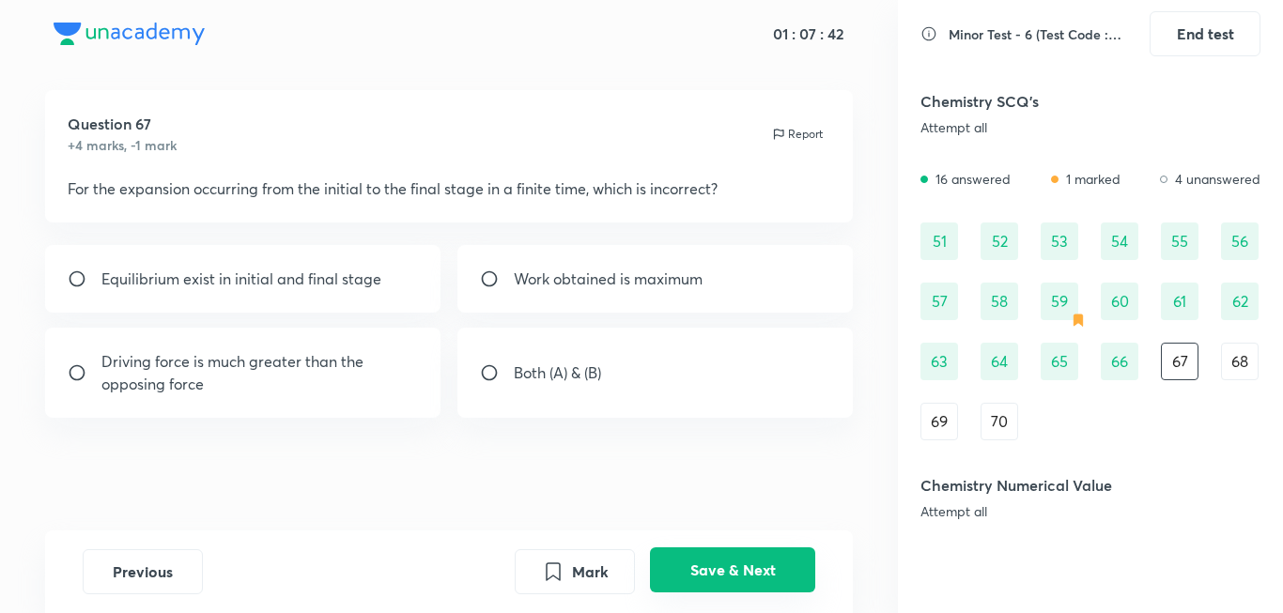
scroll to position [23, 0]
click at [330, 302] on div "Equilibrium exist in initial and final stage" at bounding box center [243, 279] width 396 height 68
click at [578, 256] on div "Work obtained is maximum" at bounding box center [655, 279] width 396 height 68
radio input "false"
click at [348, 378] on p "Driving force is much greater than the opposing force" at bounding box center [259, 372] width 317 height 45
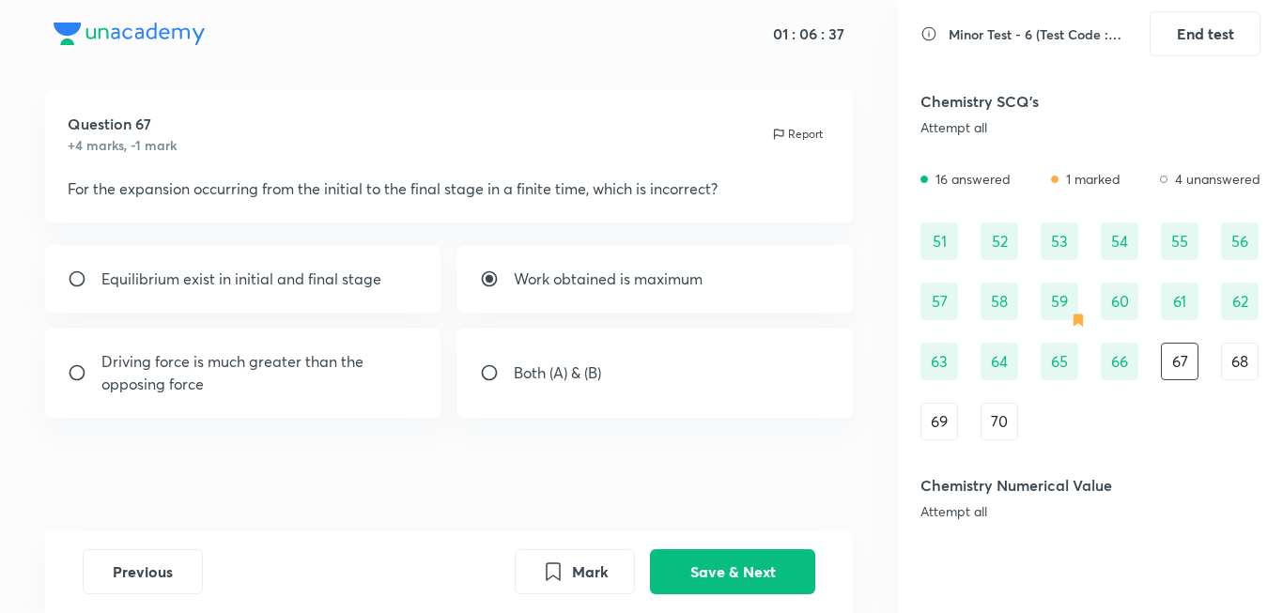
radio input "false"
radio input "true"
click at [657, 296] on div "Work obtained is maximum" at bounding box center [655, 279] width 396 height 68
radio input "true"
radio input "false"
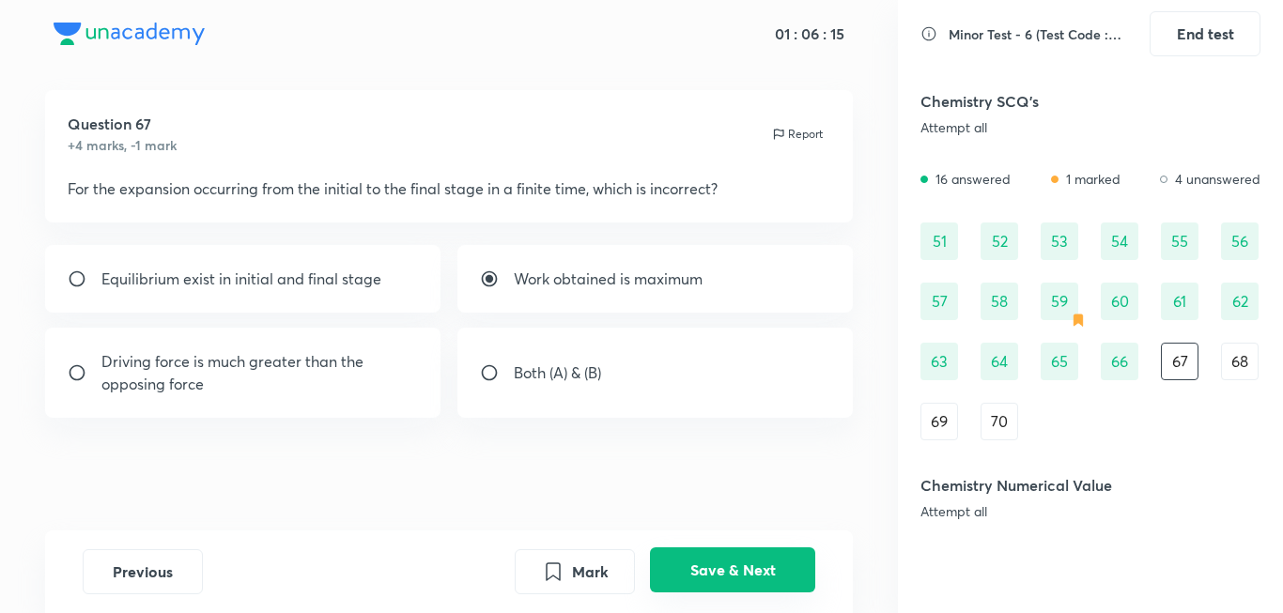
click at [756, 563] on button "Save & Next" at bounding box center [732, 570] width 165 height 45
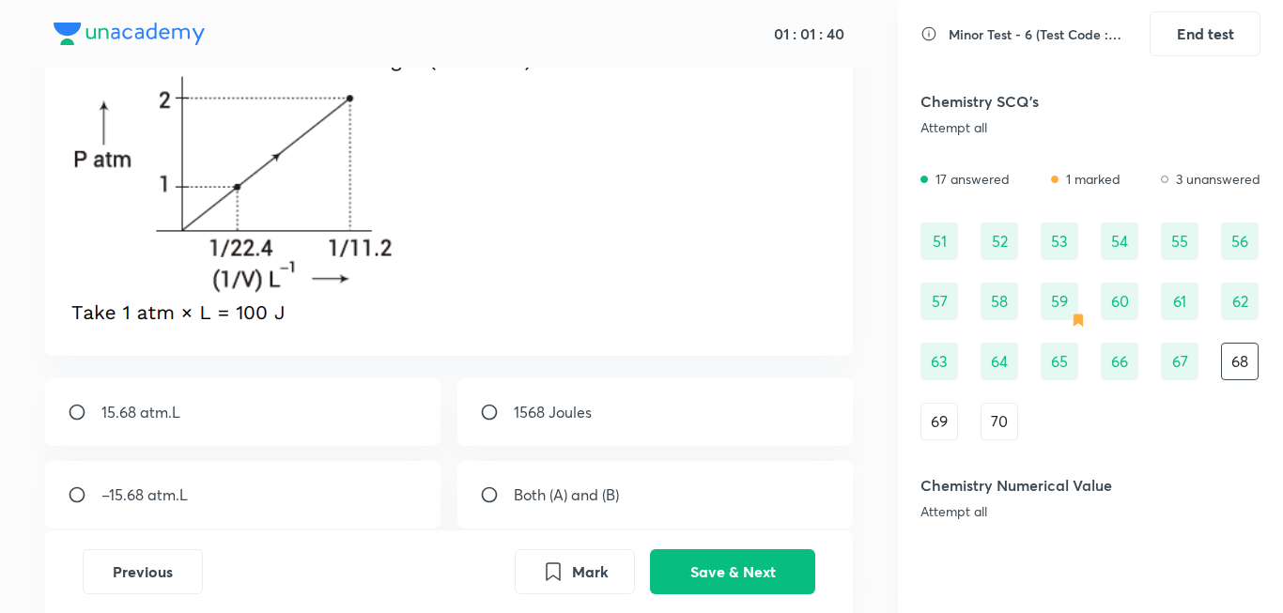
scroll to position [264, 0]
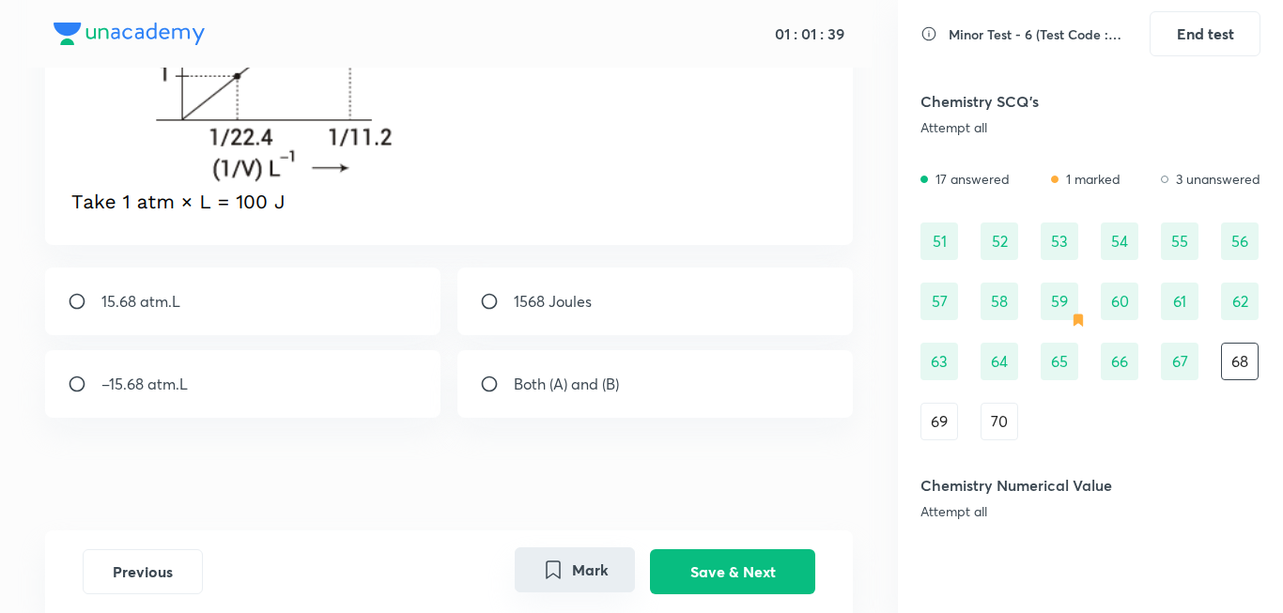
click at [566, 563] on button "Mark" at bounding box center [575, 570] width 120 height 45
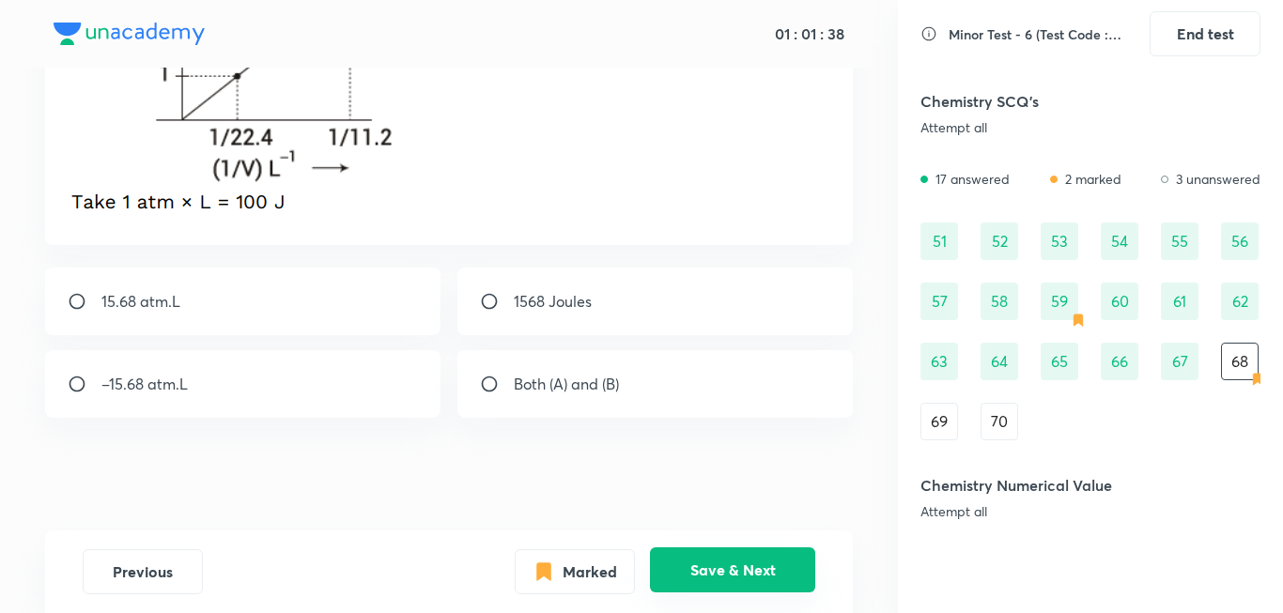
click at [742, 574] on button "Save & Next" at bounding box center [732, 570] width 165 height 45
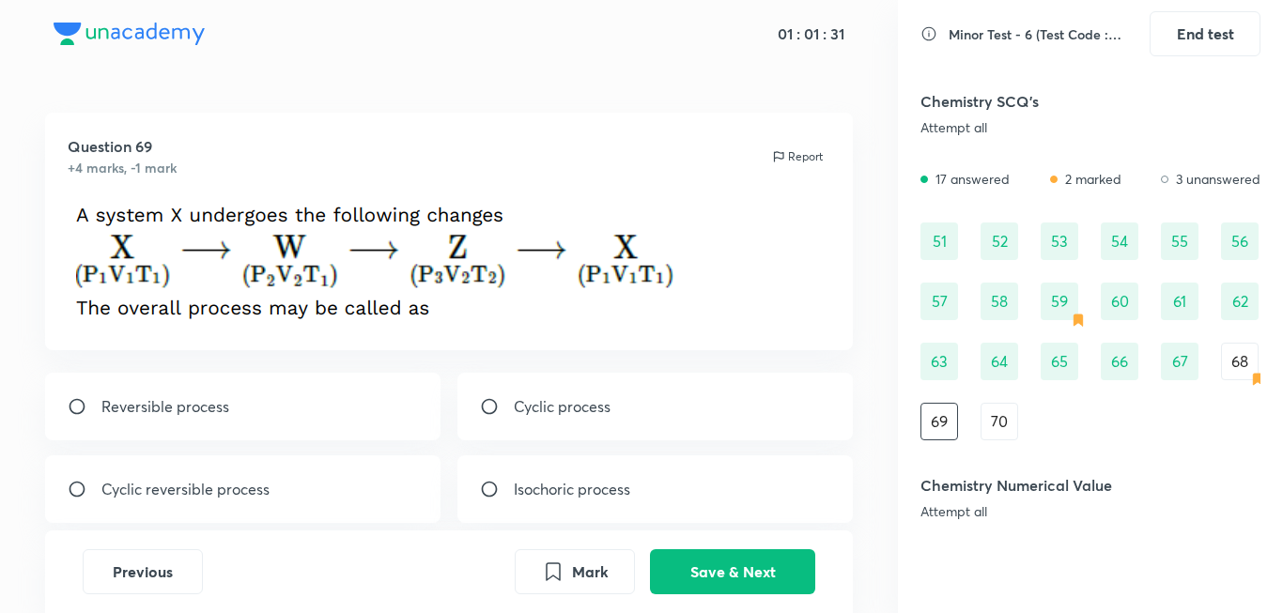
scroll to position [94, 0]
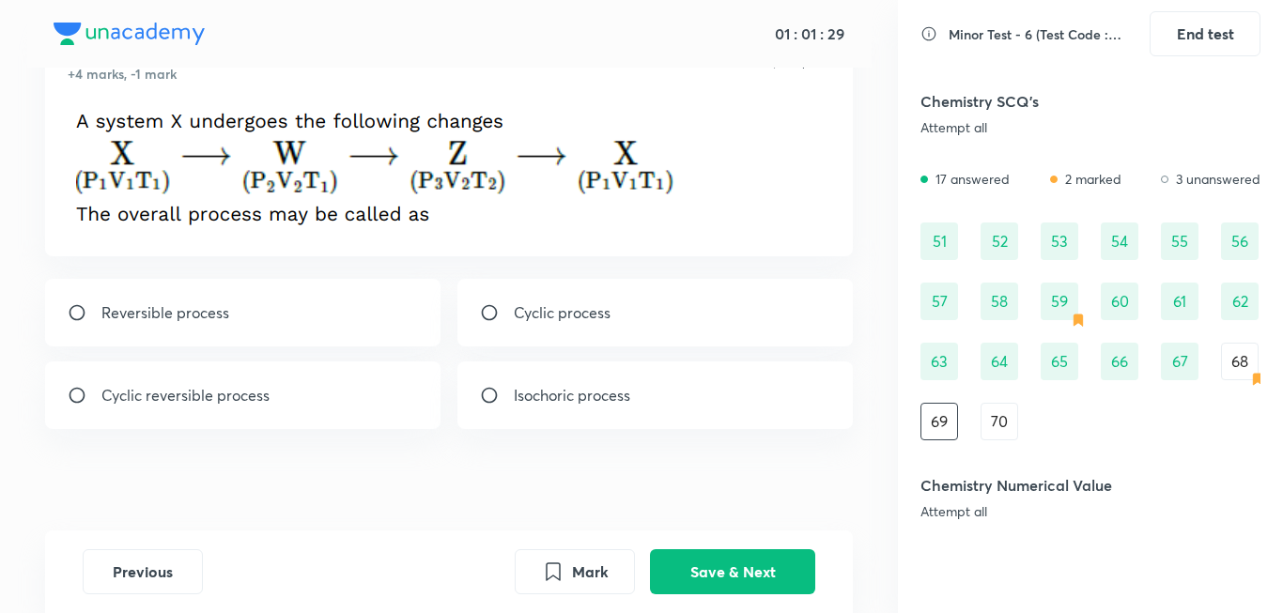
click at [526, 308] on p "Cyclic process" at bounding box center [562, 312] width 97 height 23
radio input "true"
click at [73, 387] on input "radio" at bounding box center [85, 395] width 34 height 19
radio input "true"
radio input "false"
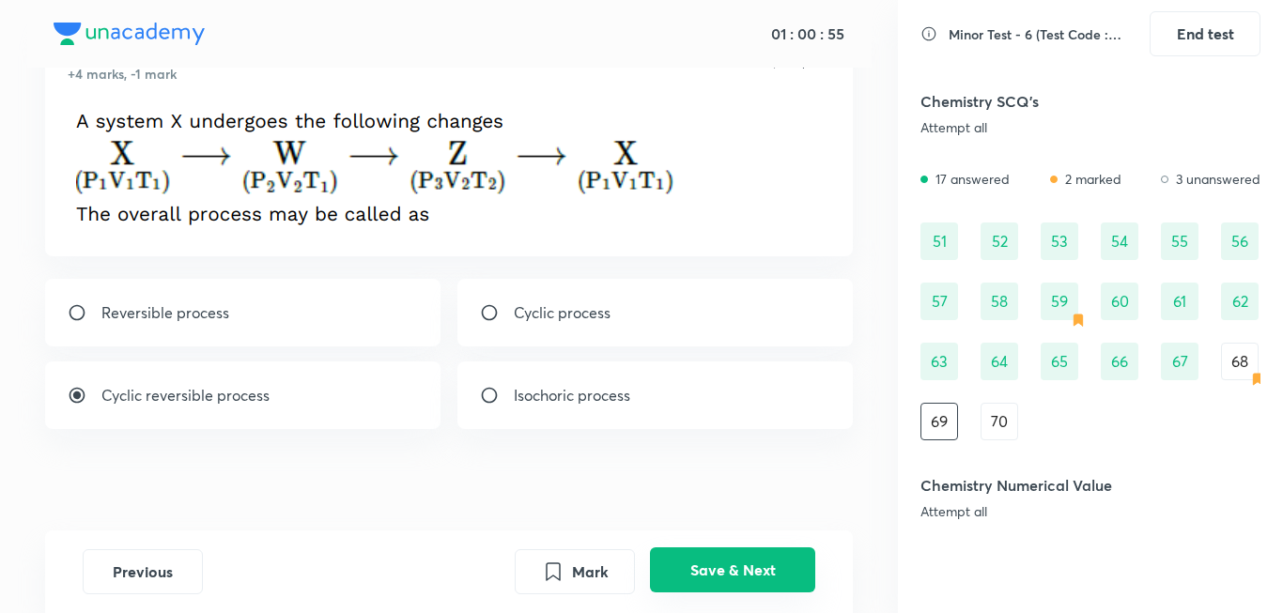
click at [727, 572] on button "Save & Next" at bounding box center [732, 570] width 165 height 45
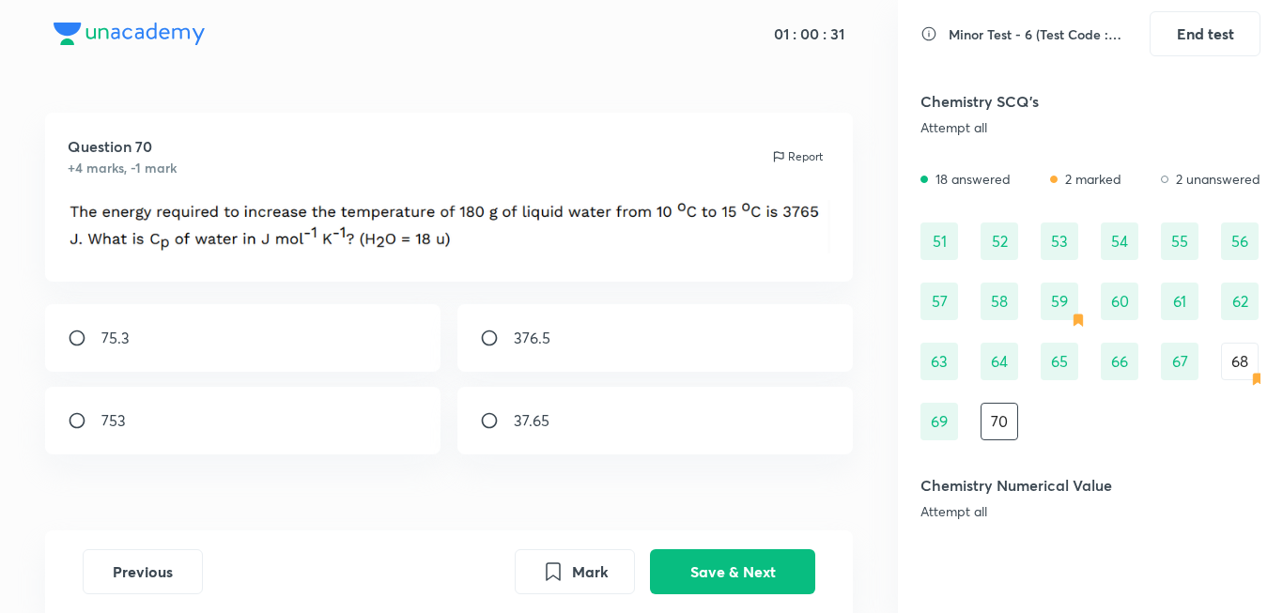
click at [1247, 360] on div "68" at bounding box center [1240, 362] width 38 height 38
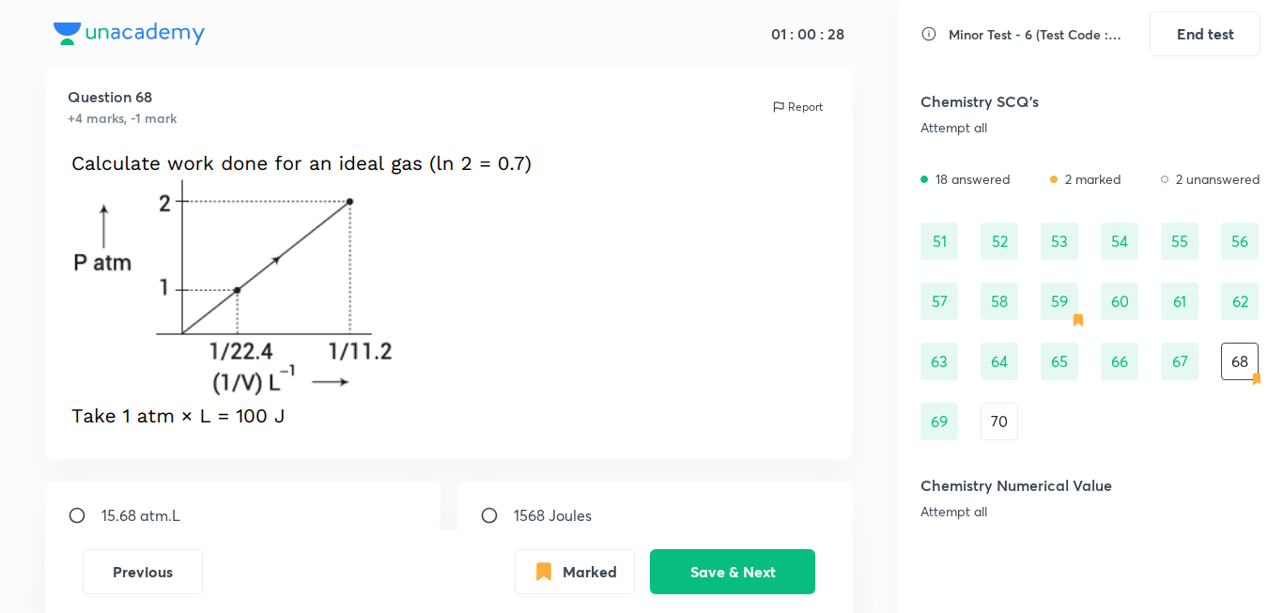
scroll to position [94, 0]
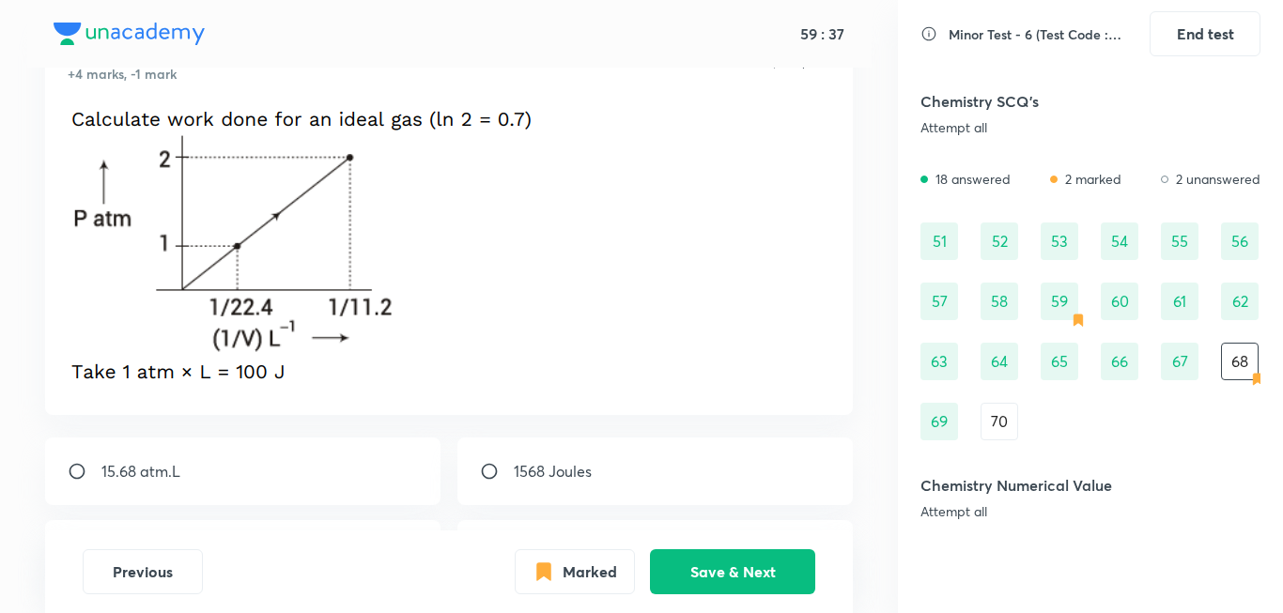
click at [1012, 420] on div "70" at bounding box center [999, 422] width 38 height 38
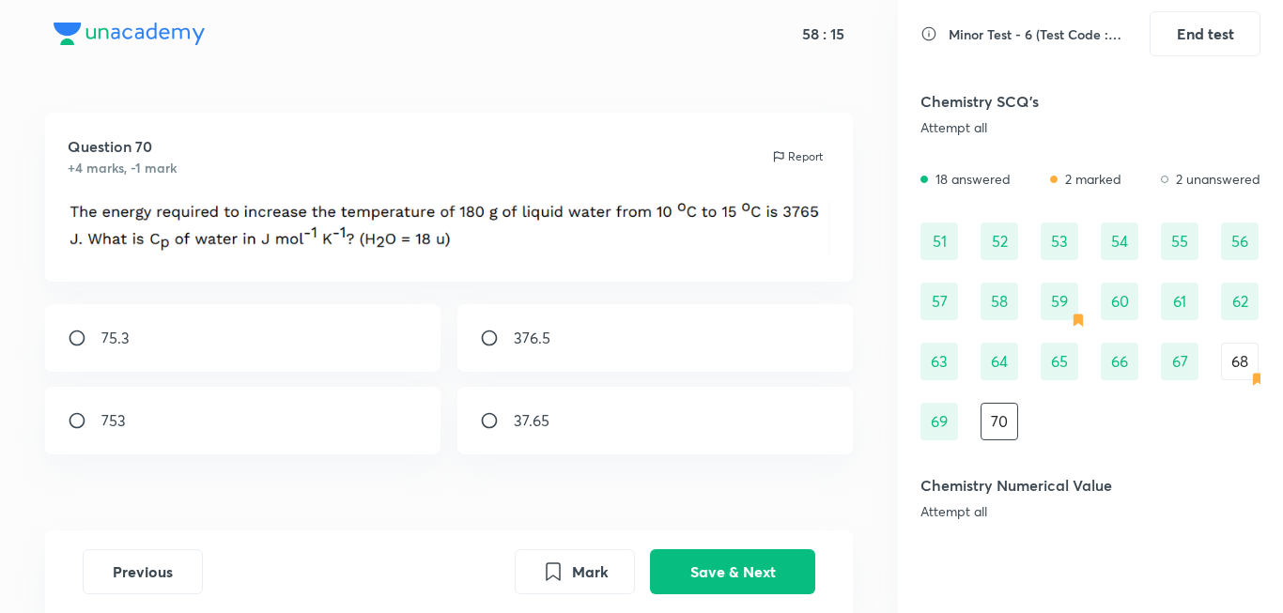
click at [250, 321] on div "75.3" at bounding box center [243, 338] width 396 height 68
radio input "true"
click at [763, 562] on button "Save & Next" at bounding box center [732, 570] width 165 height 45
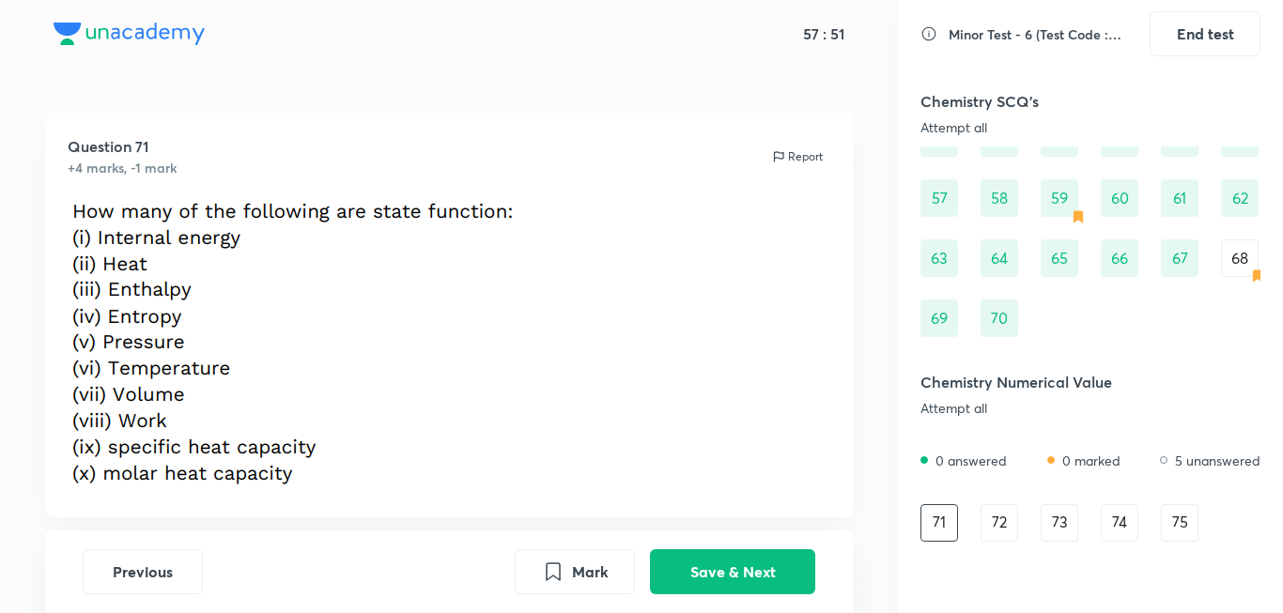
scroll to position [94, 0]
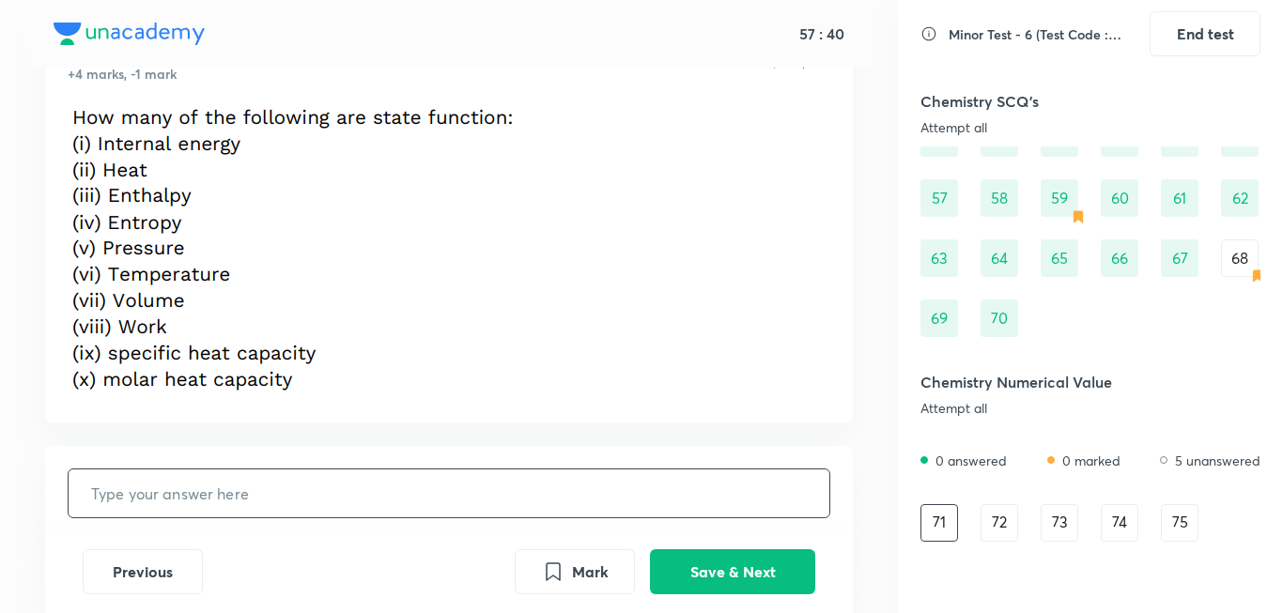
click at [159, 501] on input "text" at bounding box center [450, 494] width 762 height 48
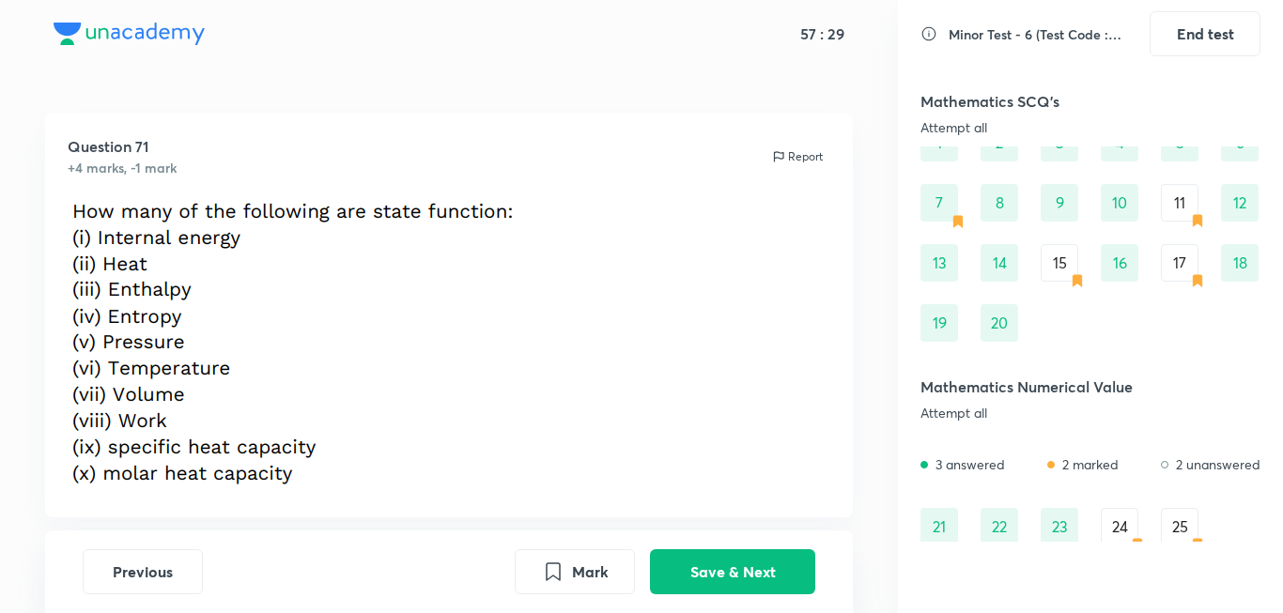
scroll to position [0, 0]
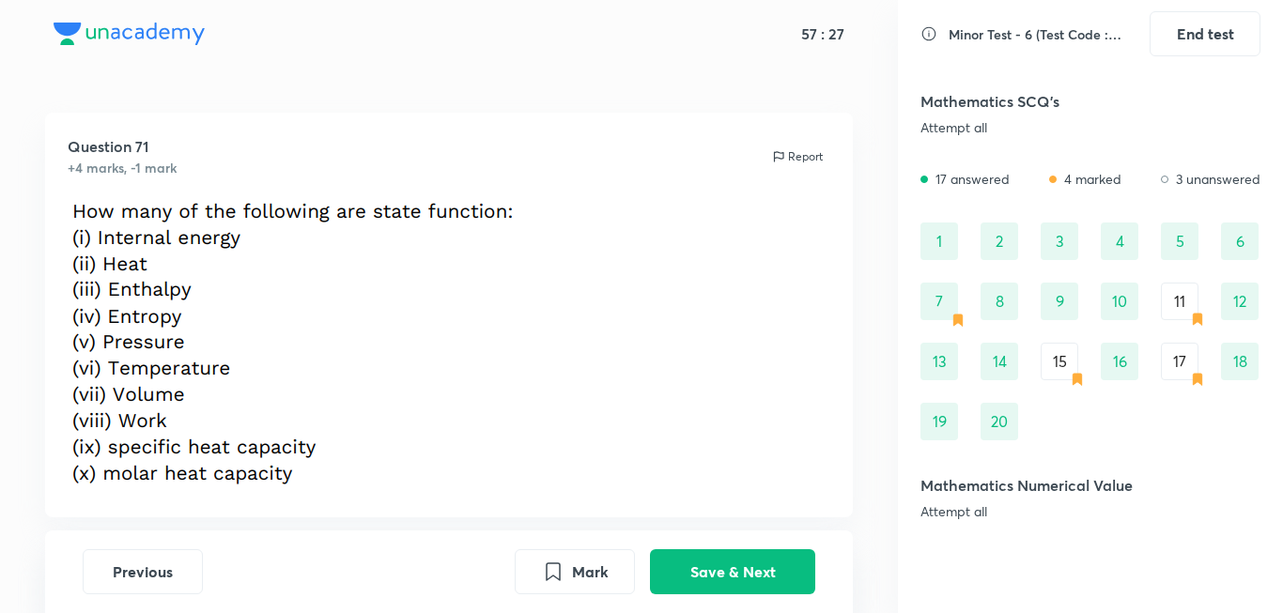
type input "8"
click at [950, 312] on div "7" at bounding box center [939, 302] width 38 height 38
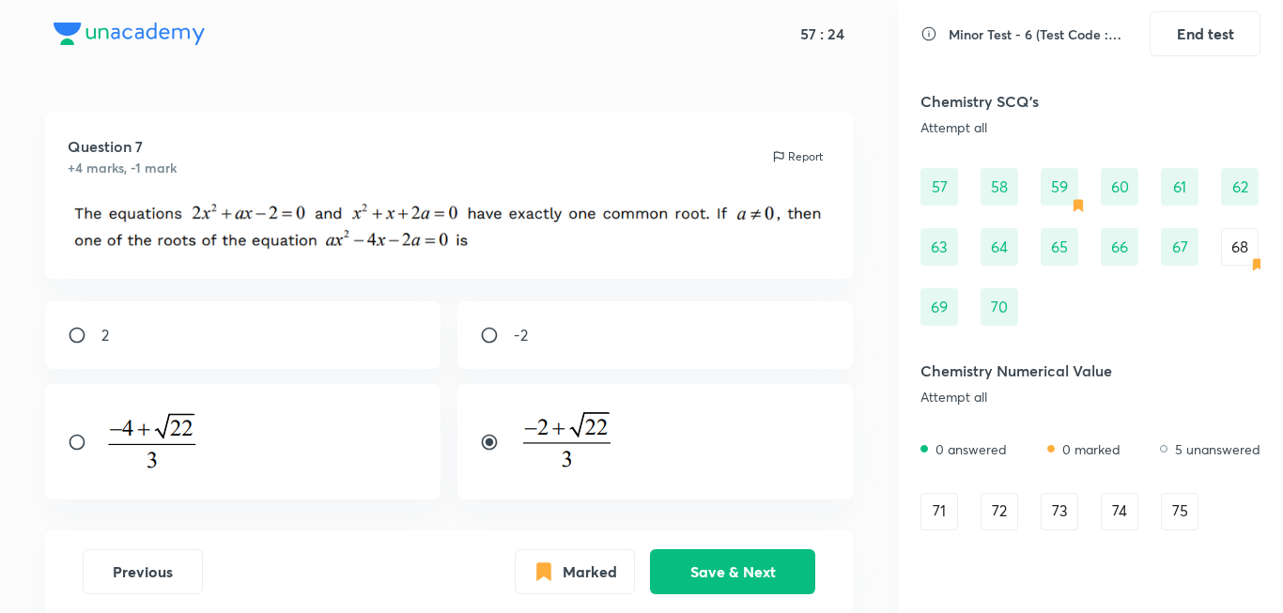
scroll to position [1321, 0]
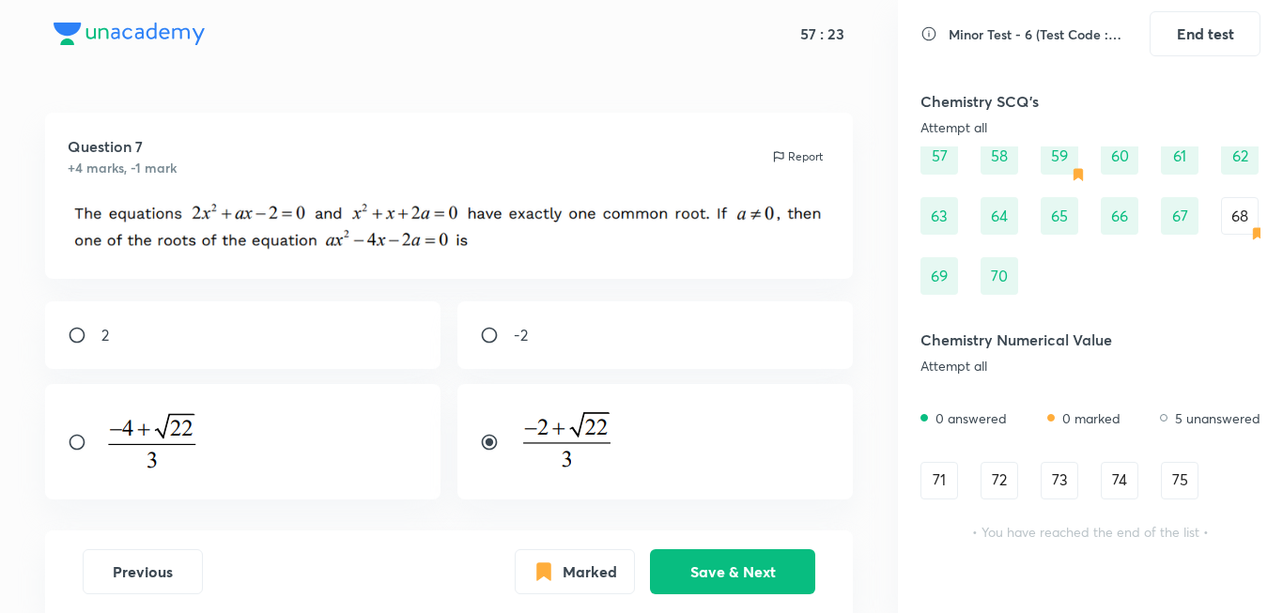
click at [934, 473] on div "71" at bounding box center [939, 481] width 38 height 38
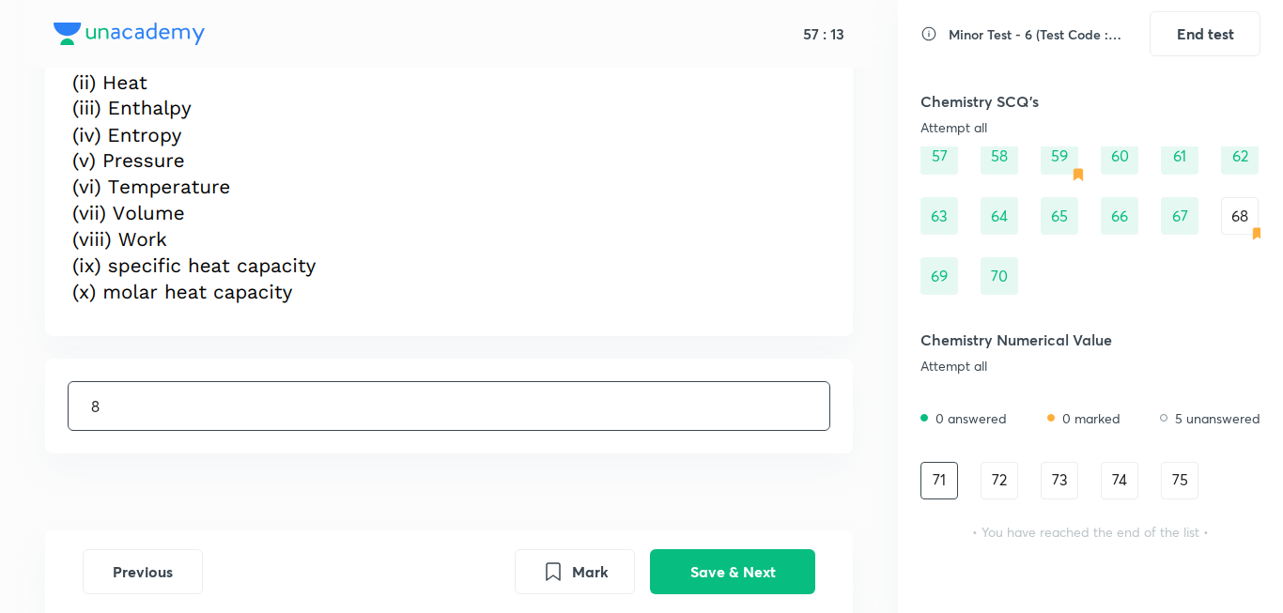
scroll to position [188, 0]
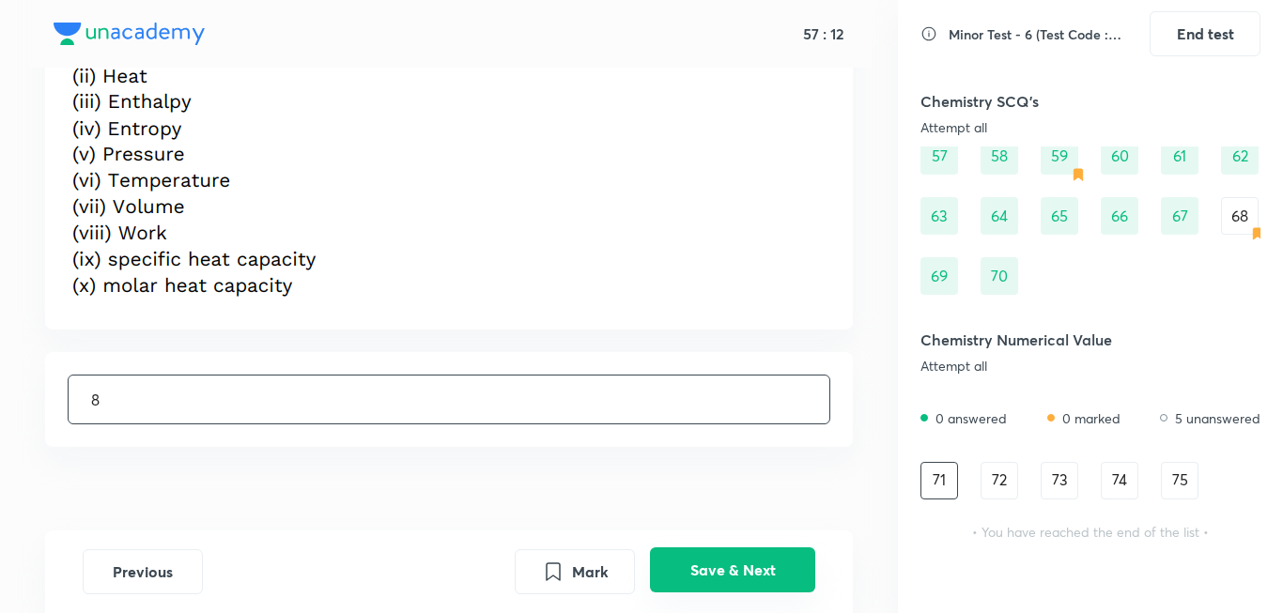
type input "8"
click at [750, 560] on button "Save & Next" at bounding box center [732, 570] width 165 height 45
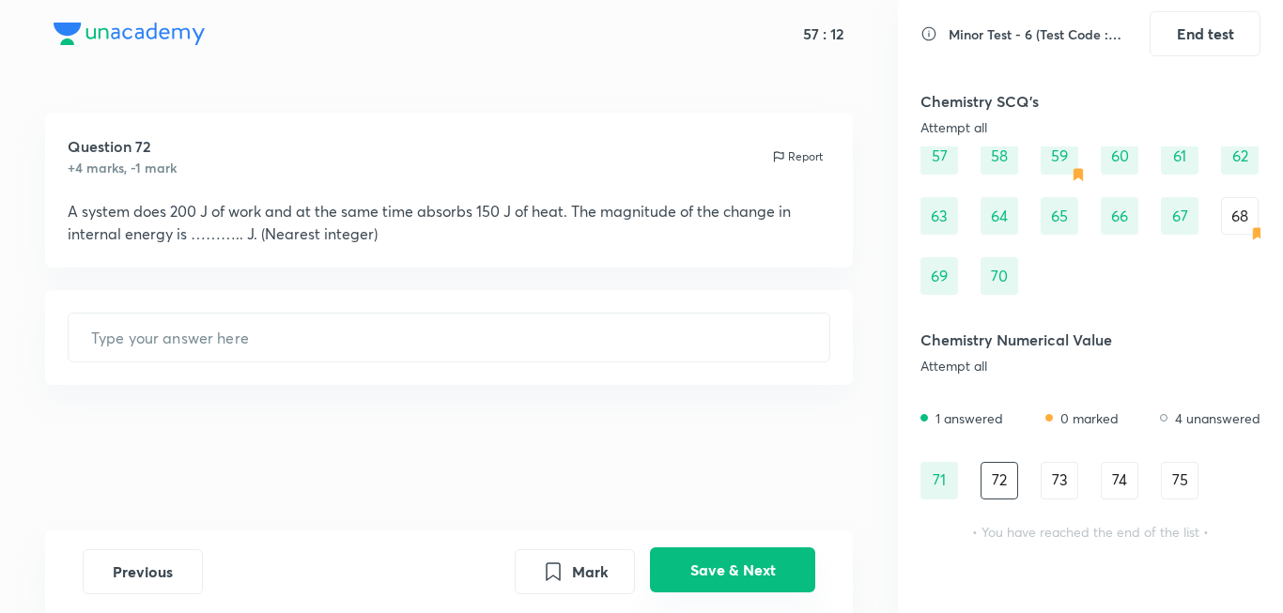
scroll to position [0, 0]
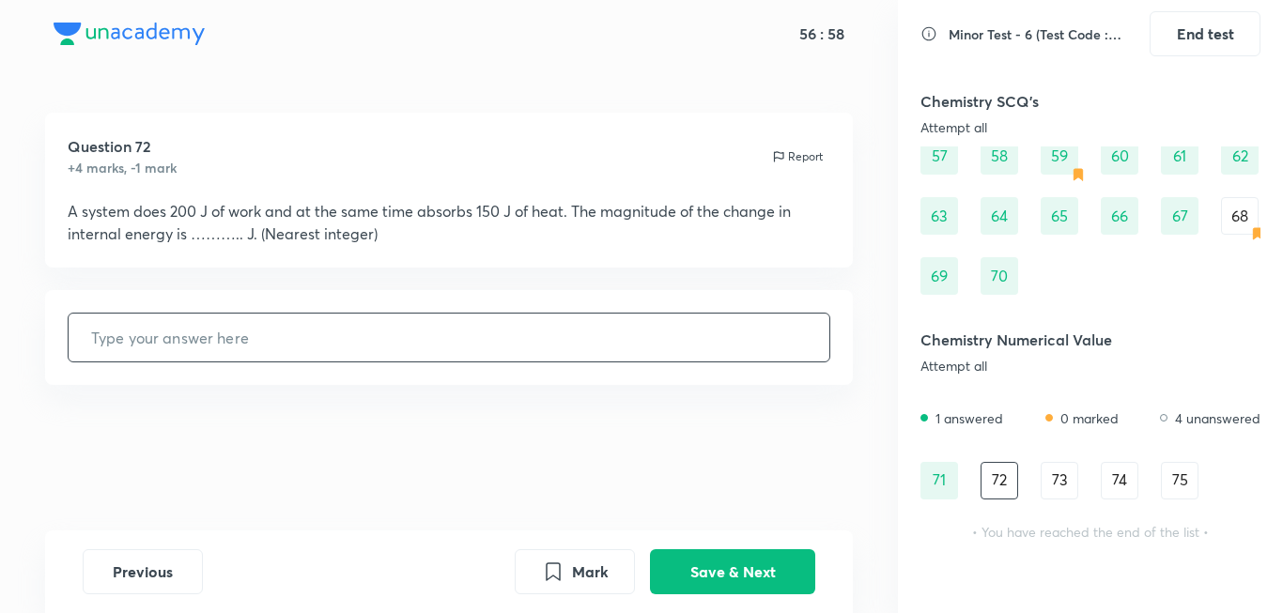
click at [672, 358] on input "text" at bounding box center [450, 338] width 762 height 48
type input "50"
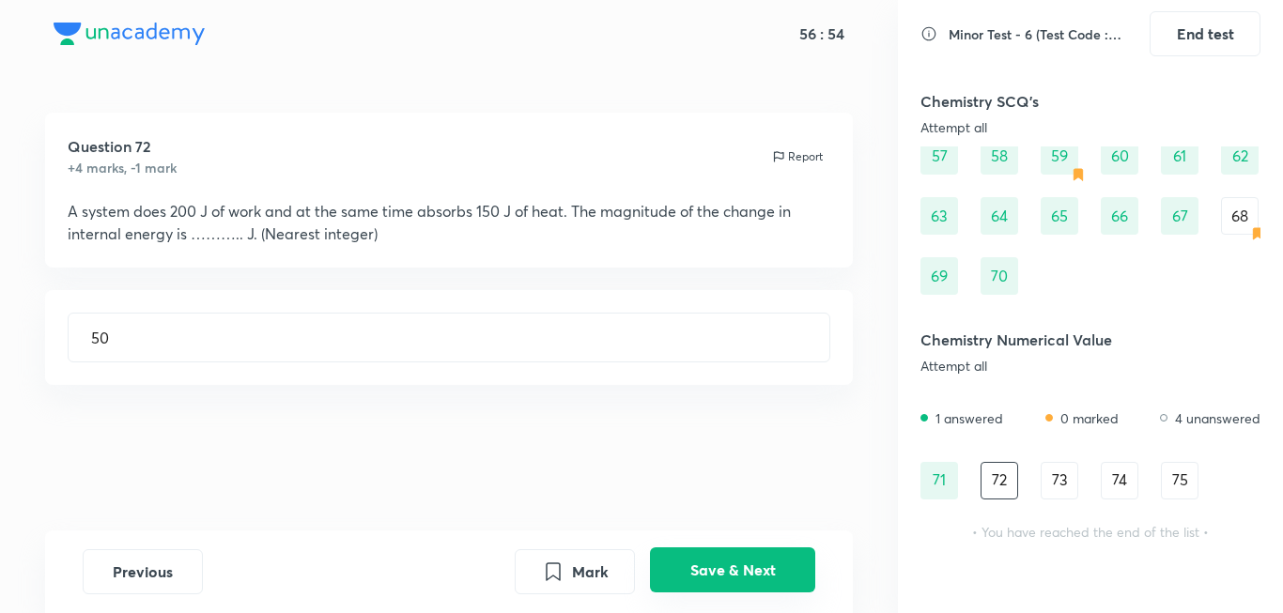
click at [747, 581] on button "Save & Next" at bounding box center [732, 570] width 165 height 45
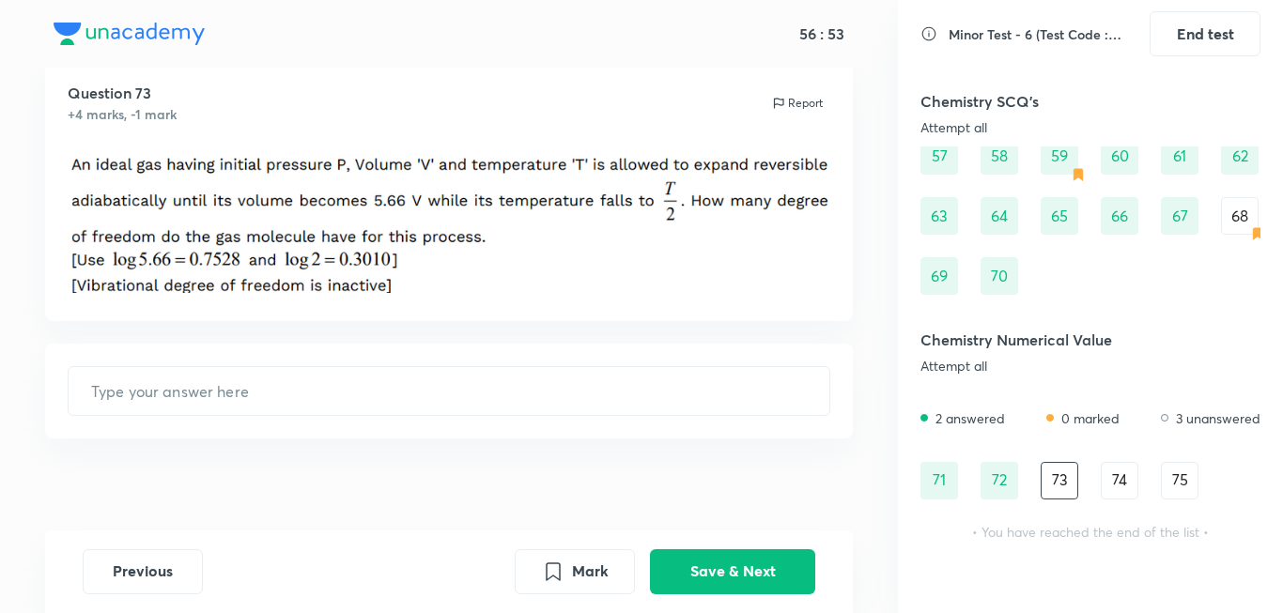
scroll to position [74, 0]
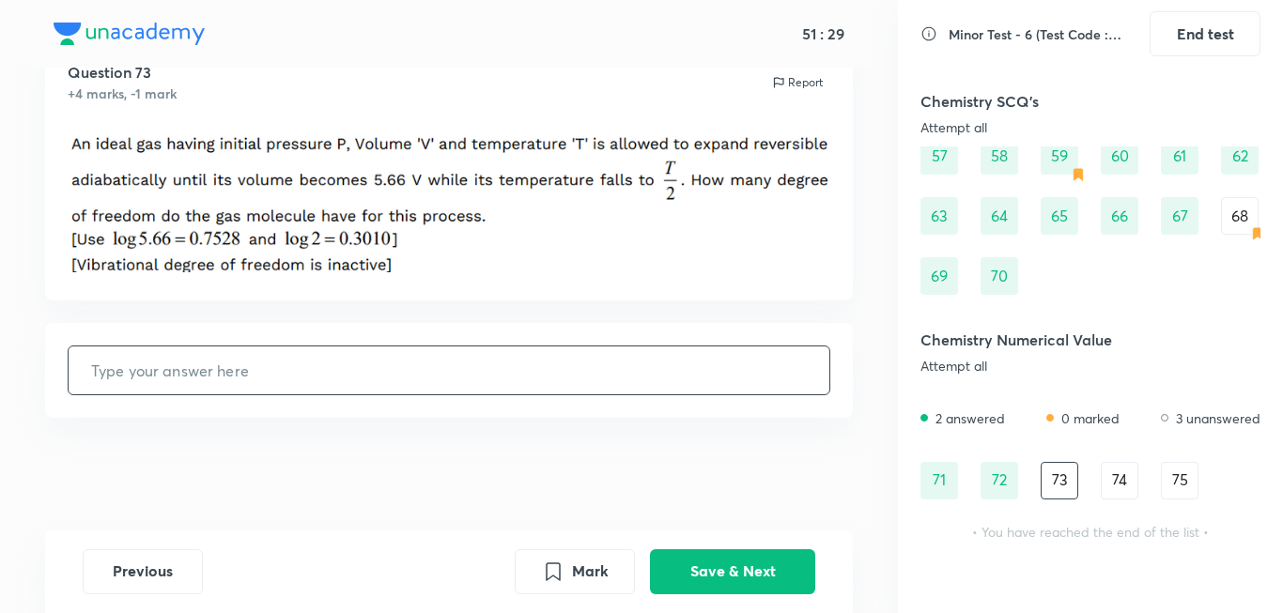
click at [594, 386] on input "text" at bounding box center [450, 371] width 762 height 48
type input "5"
click at [621, 563] on button "Mark" at bounding box center [575, 570] width 120 height 45
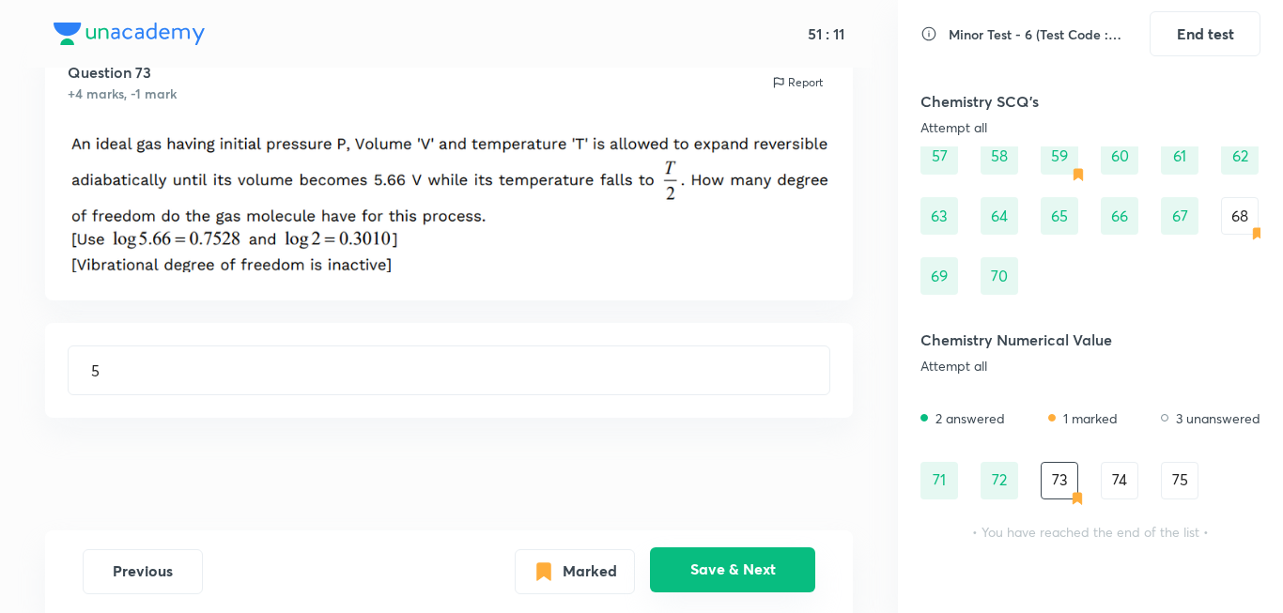
click at [671, 563] on button "Save & Next" at bounding box center [732, 570] width 165 height 45
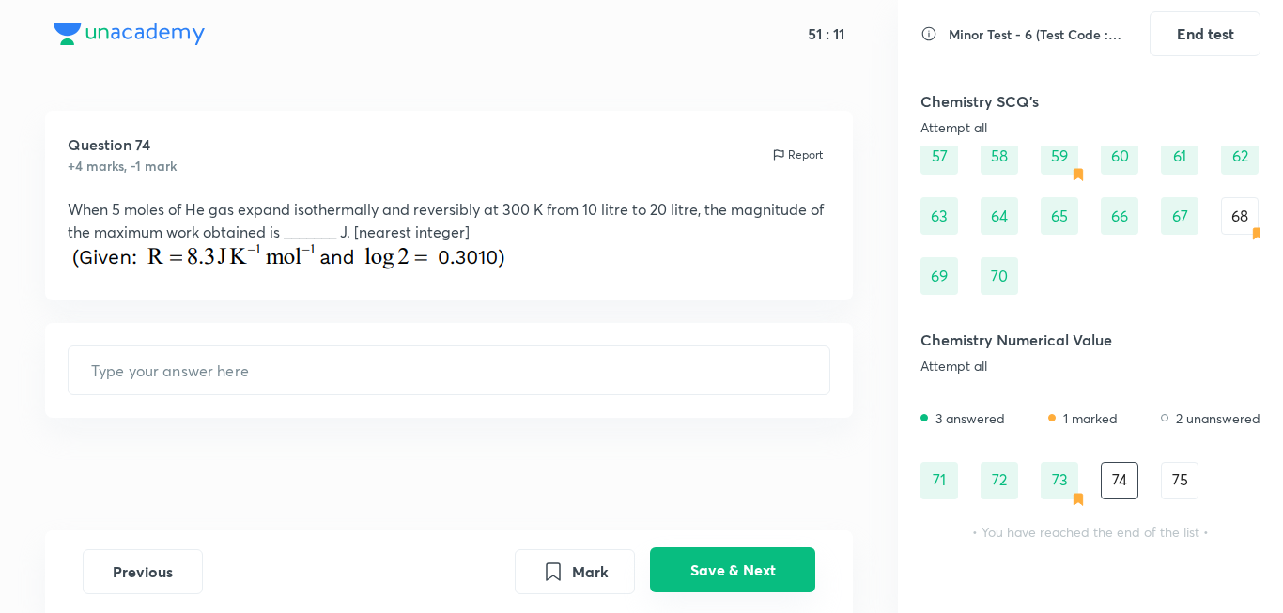
scroll to position [0, 0]
click at [939, 466] on div "71" at bounding box center [939, 481] width 38 height 38
type input "8"
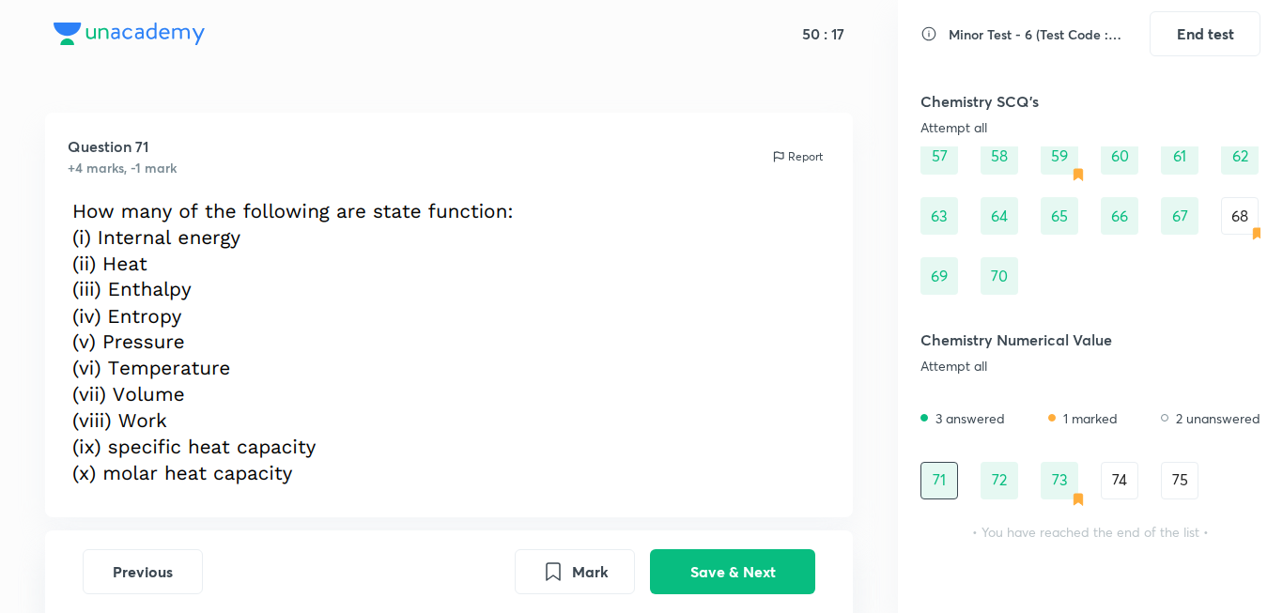
click at [1113, 479] on div "74" at bounding box center [1120, 481] width 38 height 38
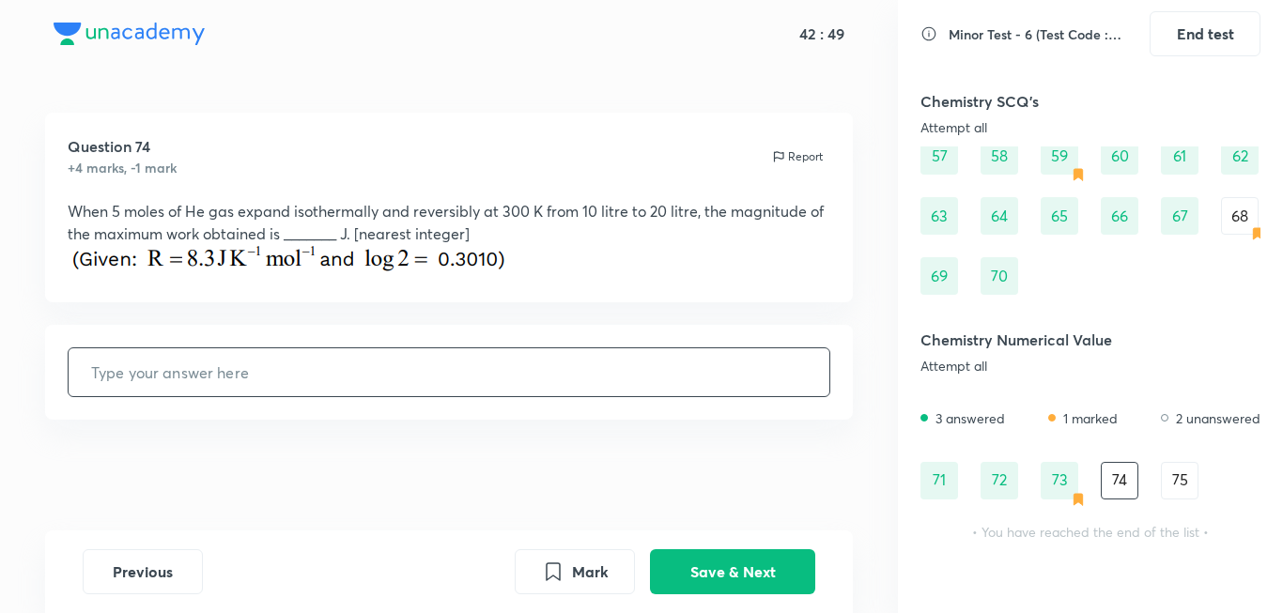
click at [536, 373] on input "text" at bounding box center [450, 372] width 762 height 48
type input "8630"
click at [702, 574] on button "Save & Next" at bounding box center [732, 570] width 165 height 45
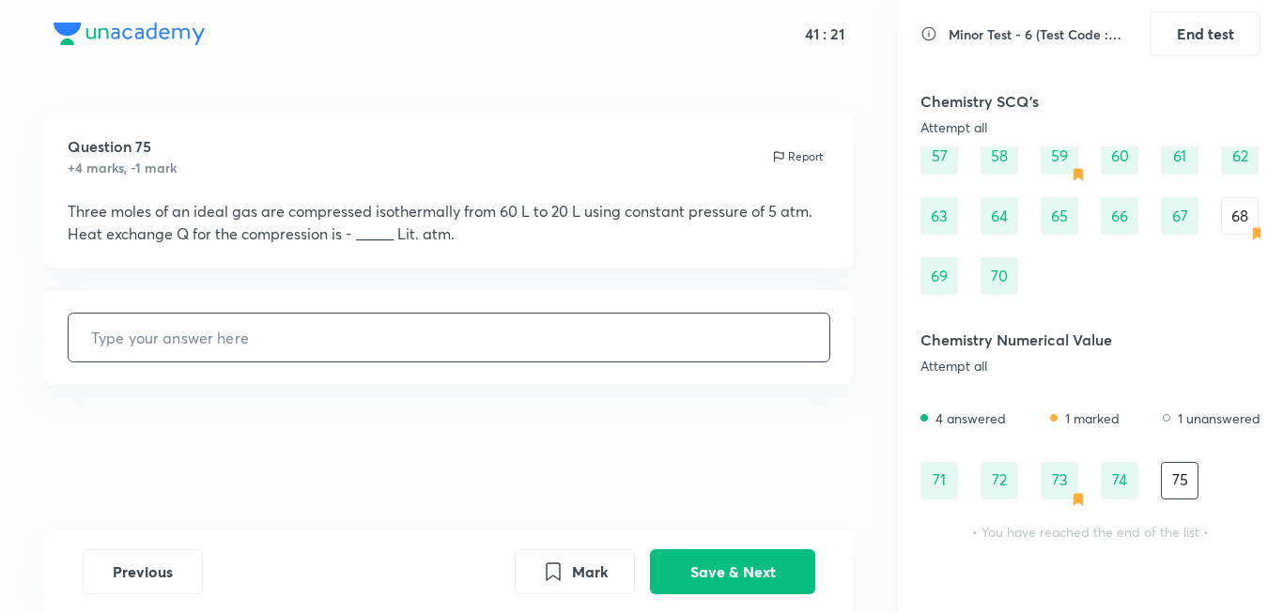
click at [555, 342] on input "text" at bounding box center [450, 338] width 762 height 48
type input "200"
click at [667, 574] on button "Save & Next" at bounding box center [732, 570] width 165 height 45
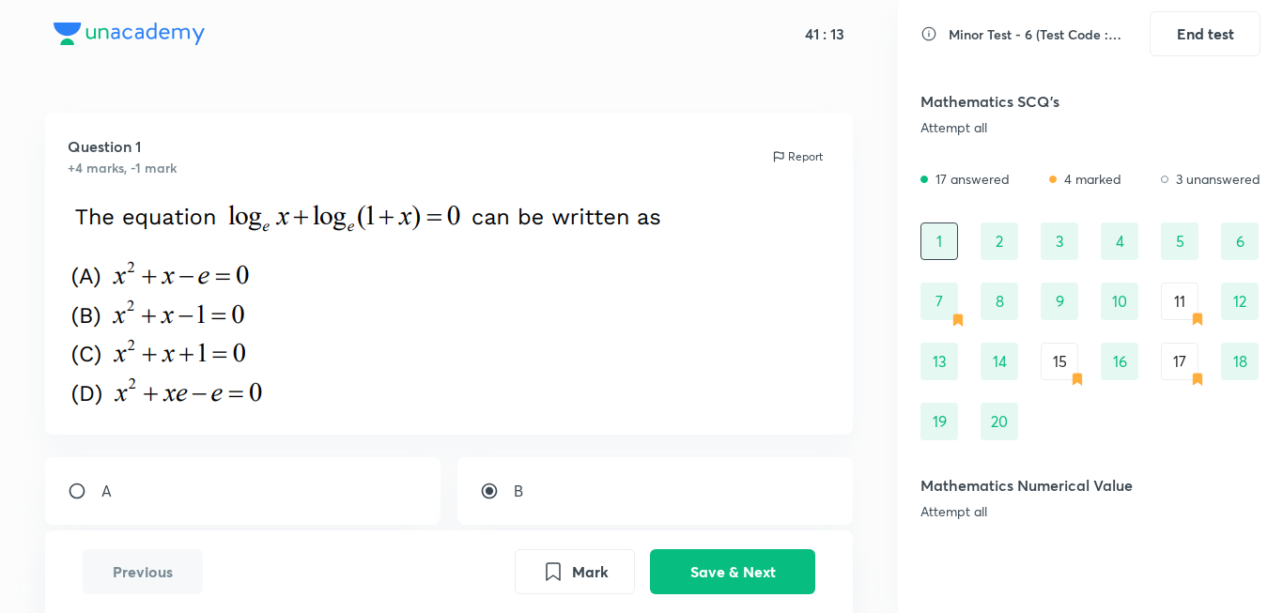
click at [1190, 296] on div "11" at bounding box center [1180, 302] width 38 height 38
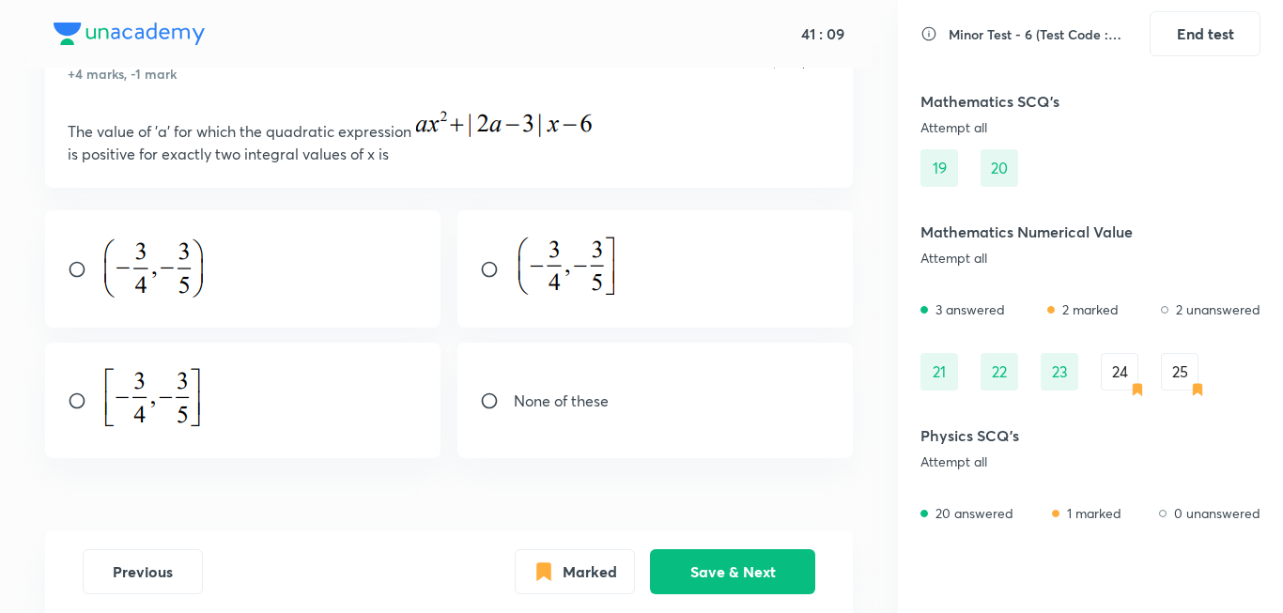
scroll to position [282, 0]
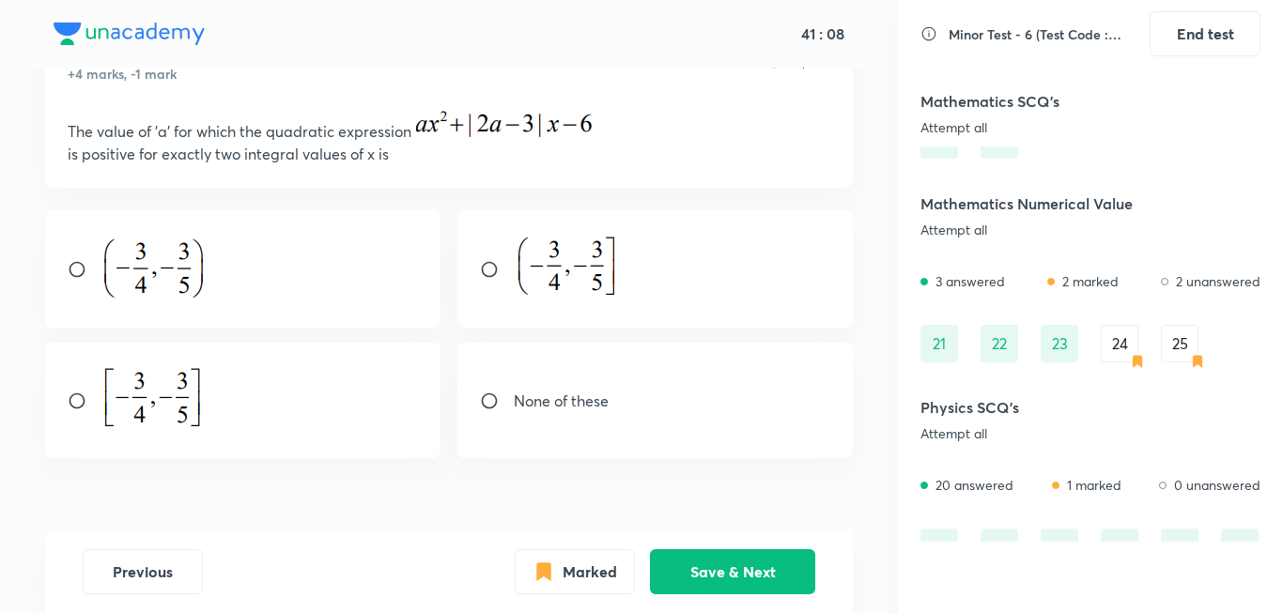
click at [1126, 345] on div "24" at bounding box center [1120, 344] width 38 height 38
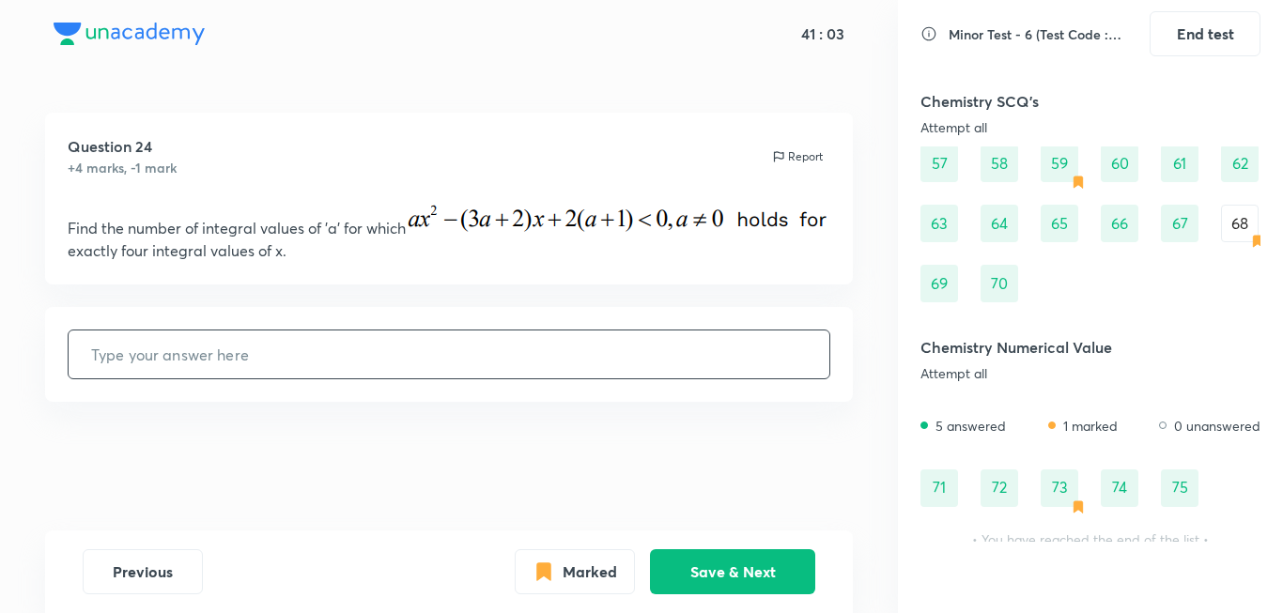
scroll to position [1321, 0]
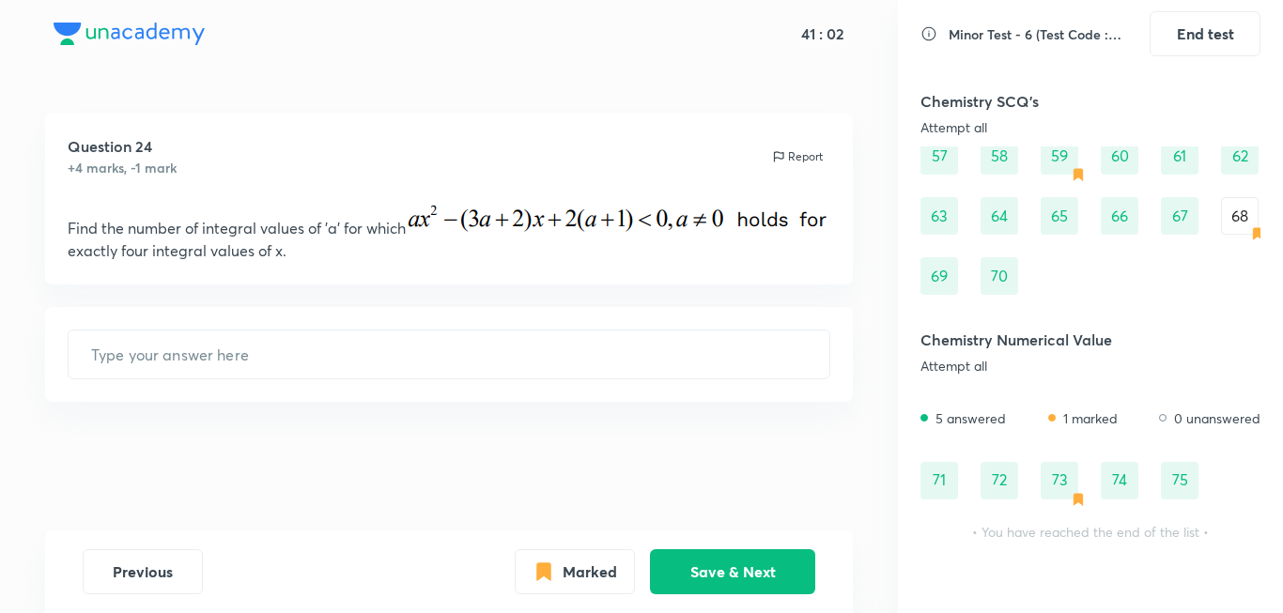
click at [1253, 224] on div "68" at bounding box center [1240, 216] width 38 height 38
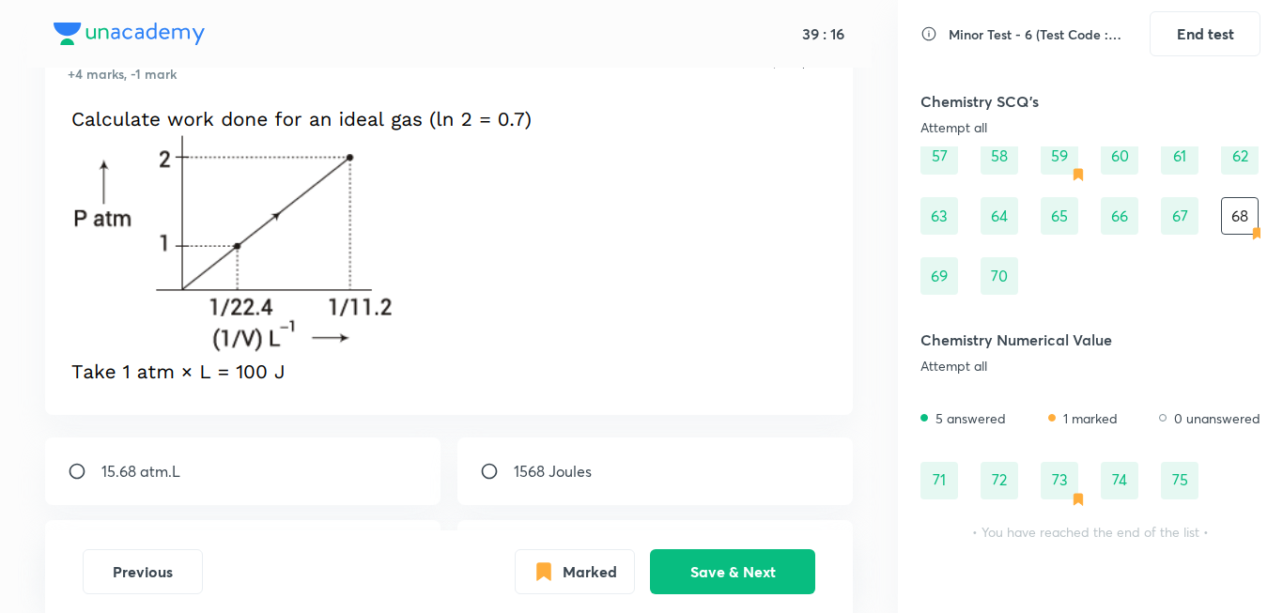
scroll to position [188, 0]
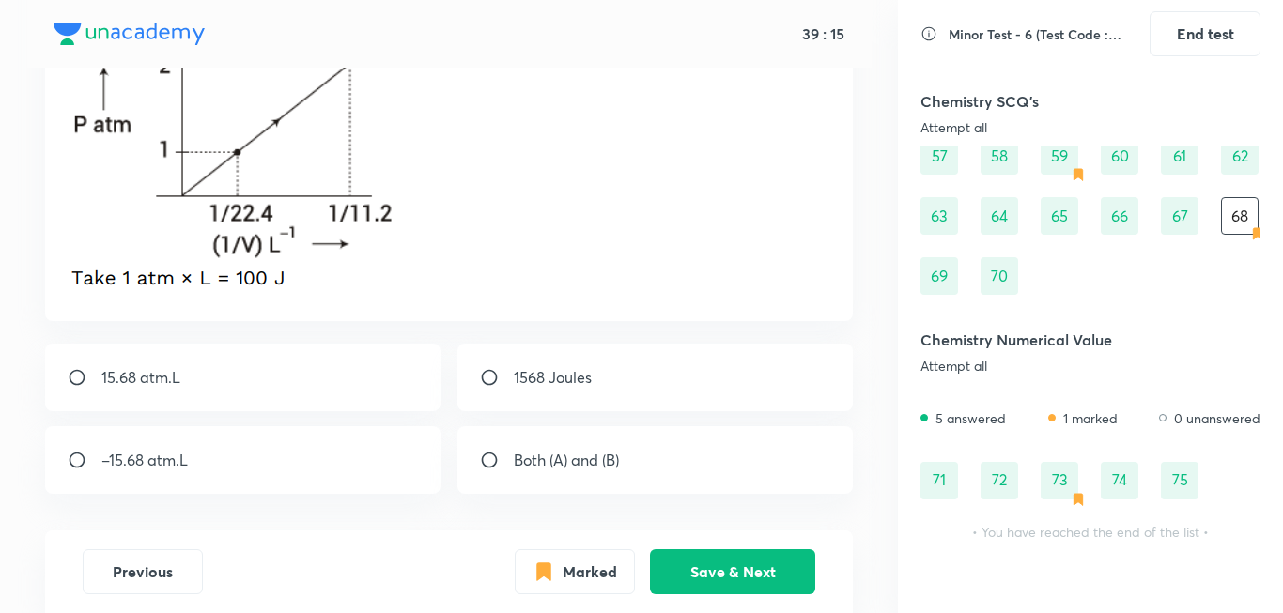
click at [616, 477] on div "Both (A) and (B)" at bounding box center [655, 460] width 396 height 68
radio input "true"
click at [739, 587] on button "Save & Next" at bounding box center [732, 570] width 165 height 45
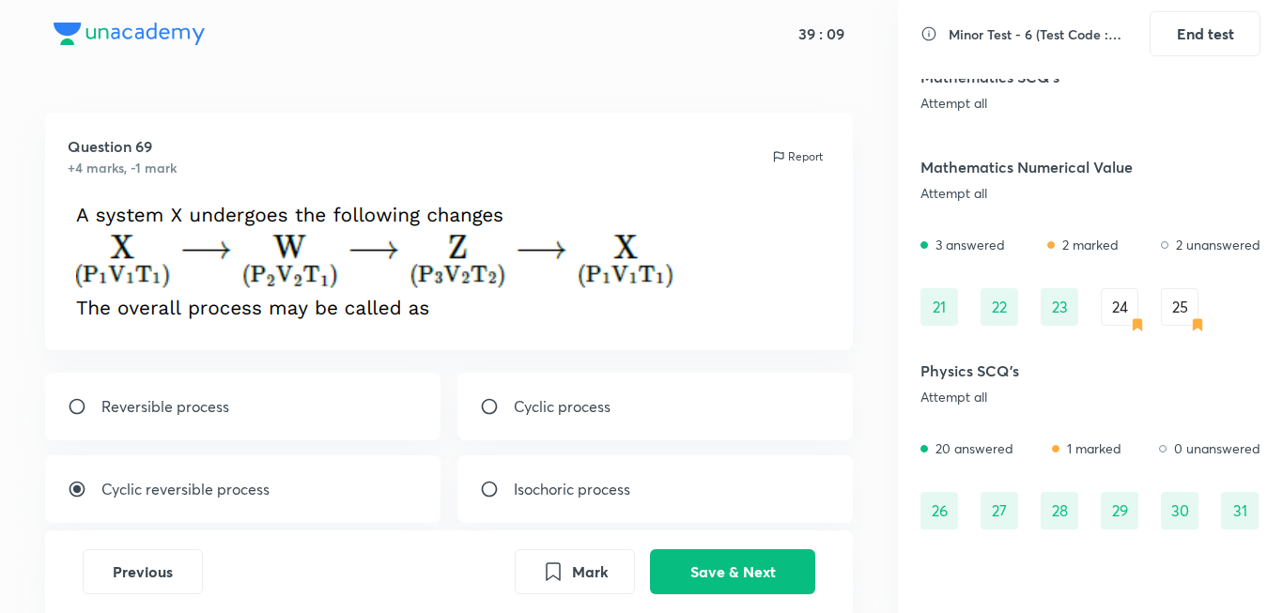
scroll to position [288, 0]
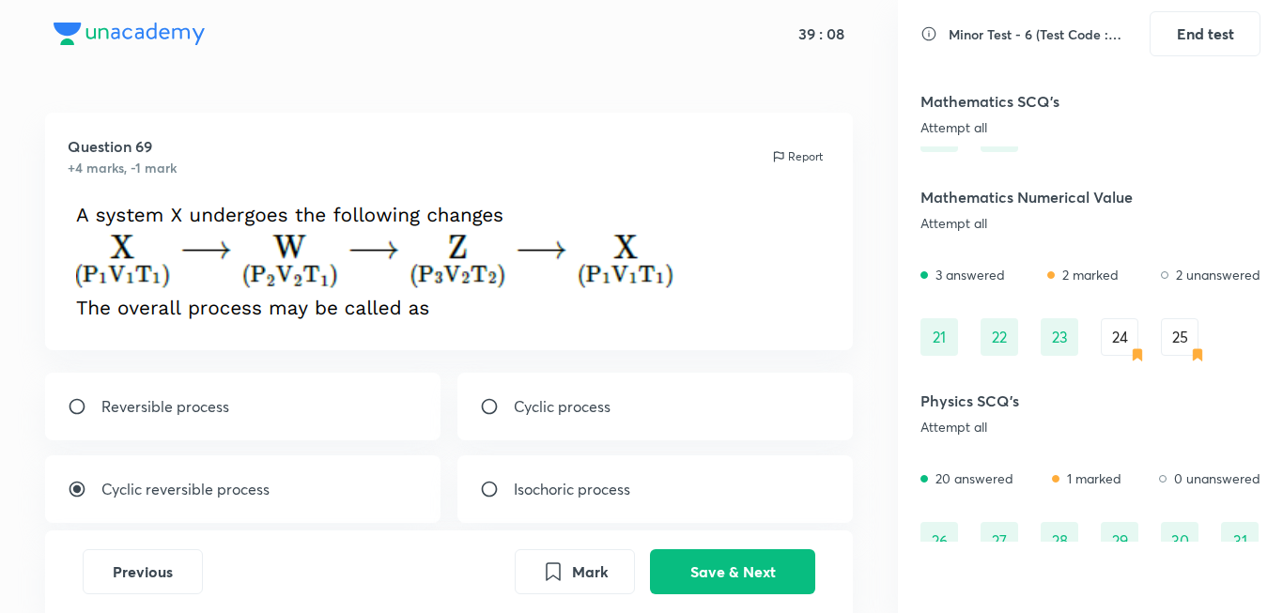
click at [1114, 348] on div "24" at bounding box center [1120, 337] width 38 height 38
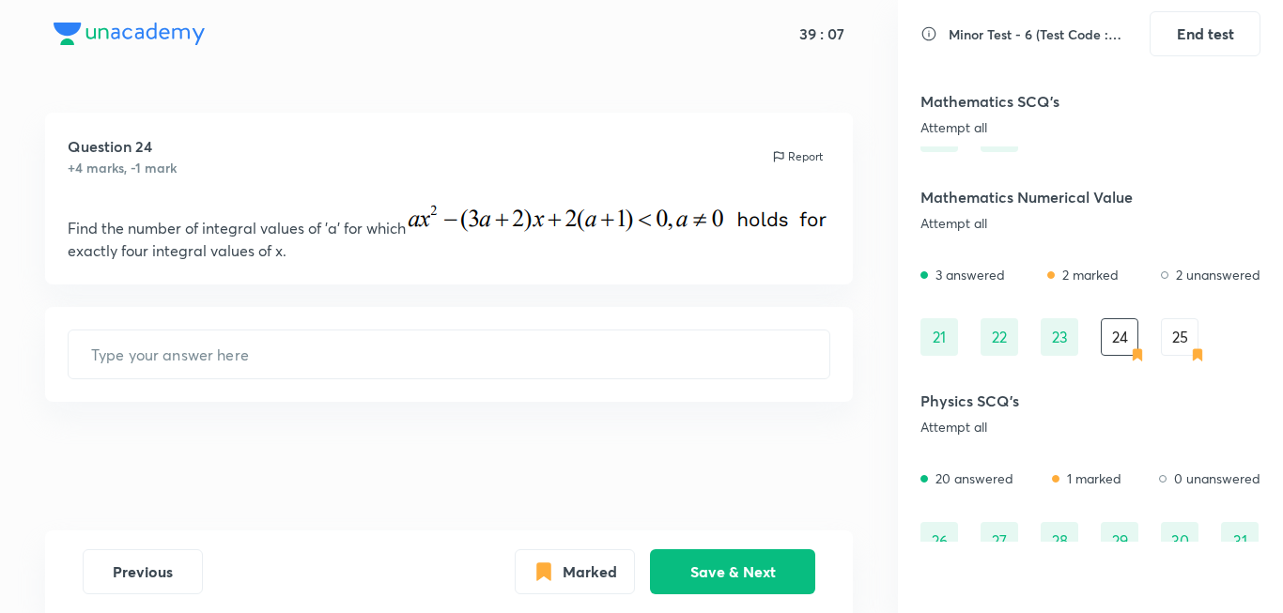
click at [1174, 346] on div "25" at bounding box center [1180, 337] width 38 height 38
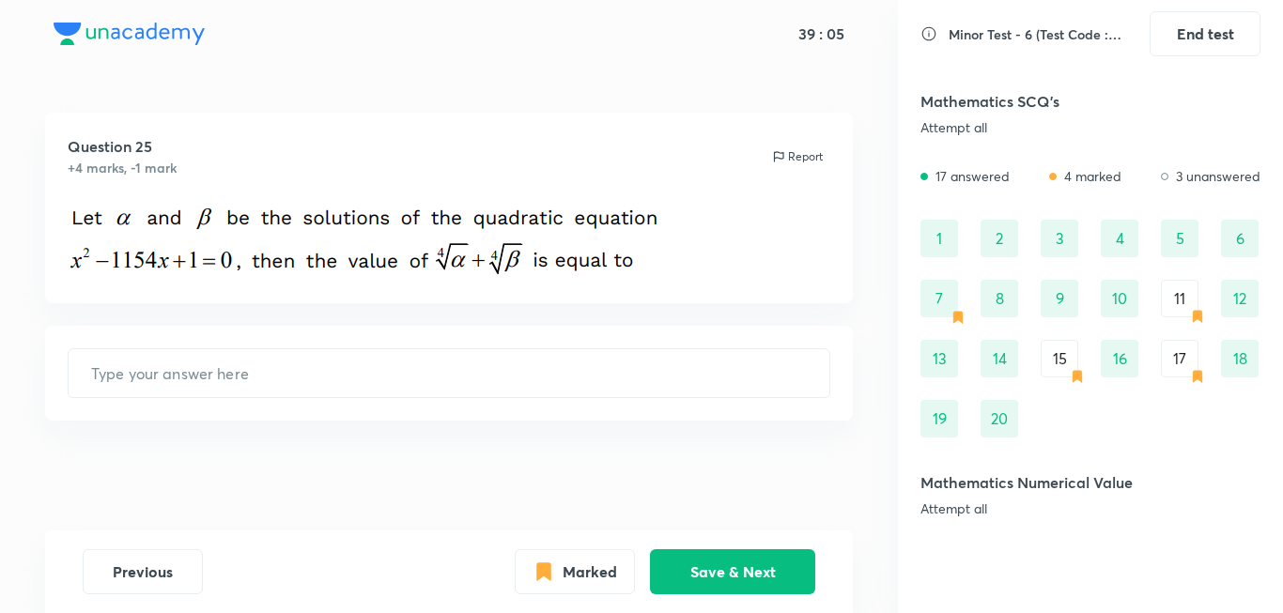
scroll to position [0, 0]
click at [1171, 310] on div "11" at bounding box center [1180, 302] width 38 height 38
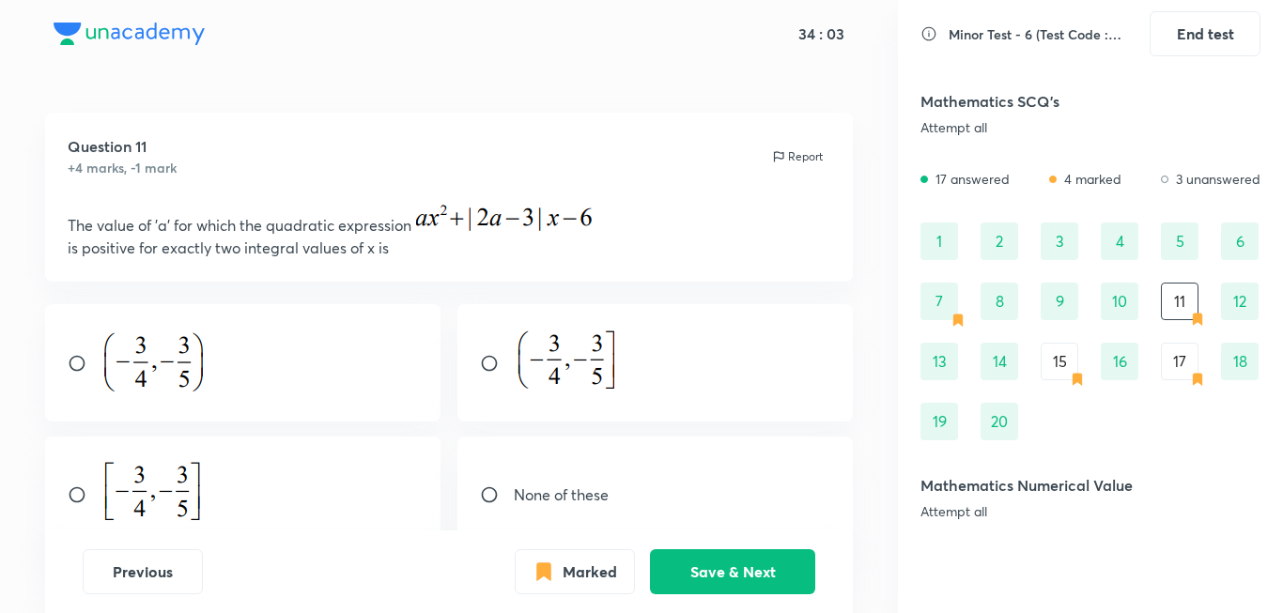
click at [1057, 365] on div "15" at bounding box center [1060, 362] width 38 height 38
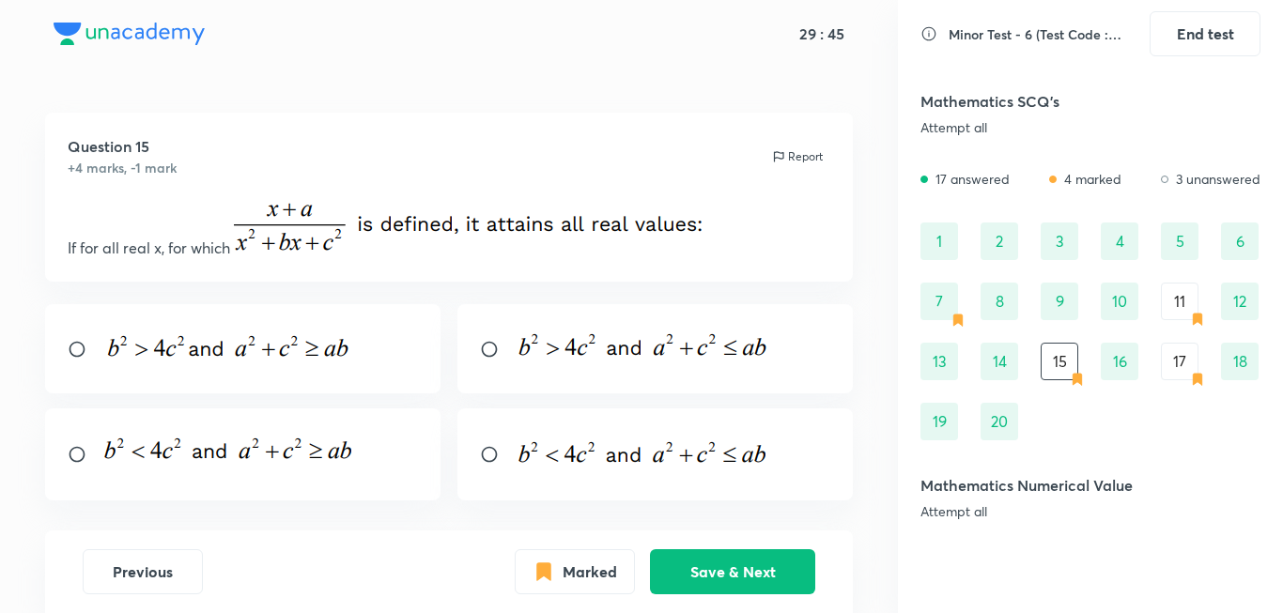
click at [1170, 365] on div "17" at bounding box center [1180, 362] width 38 height 38
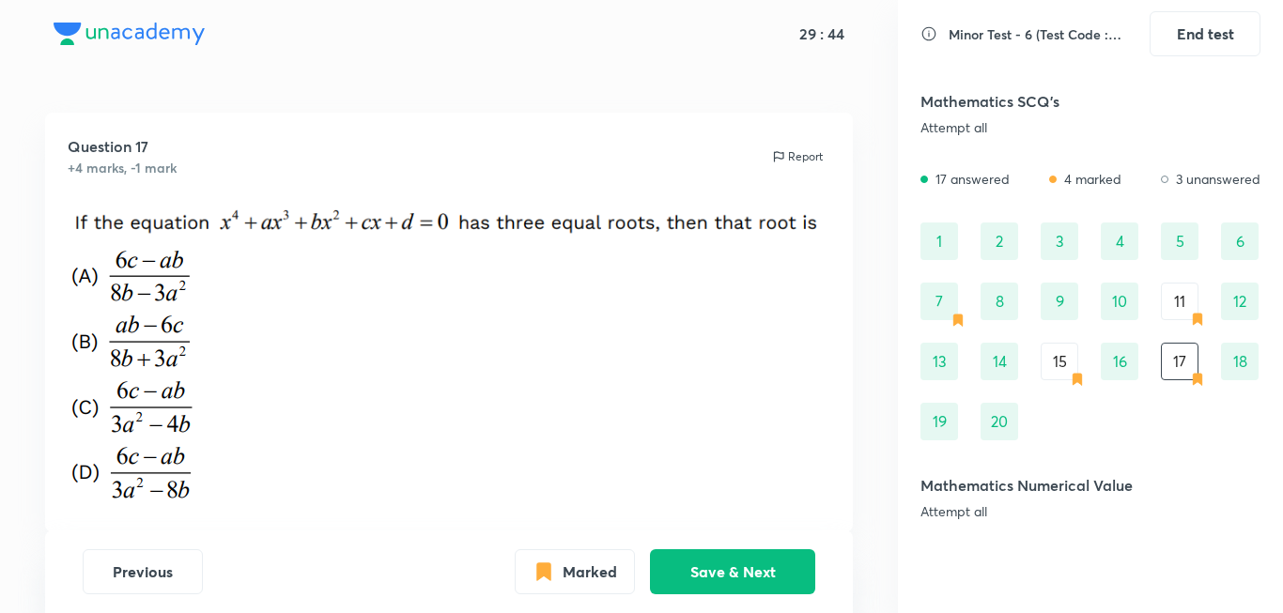
scroll to position [188, 0]
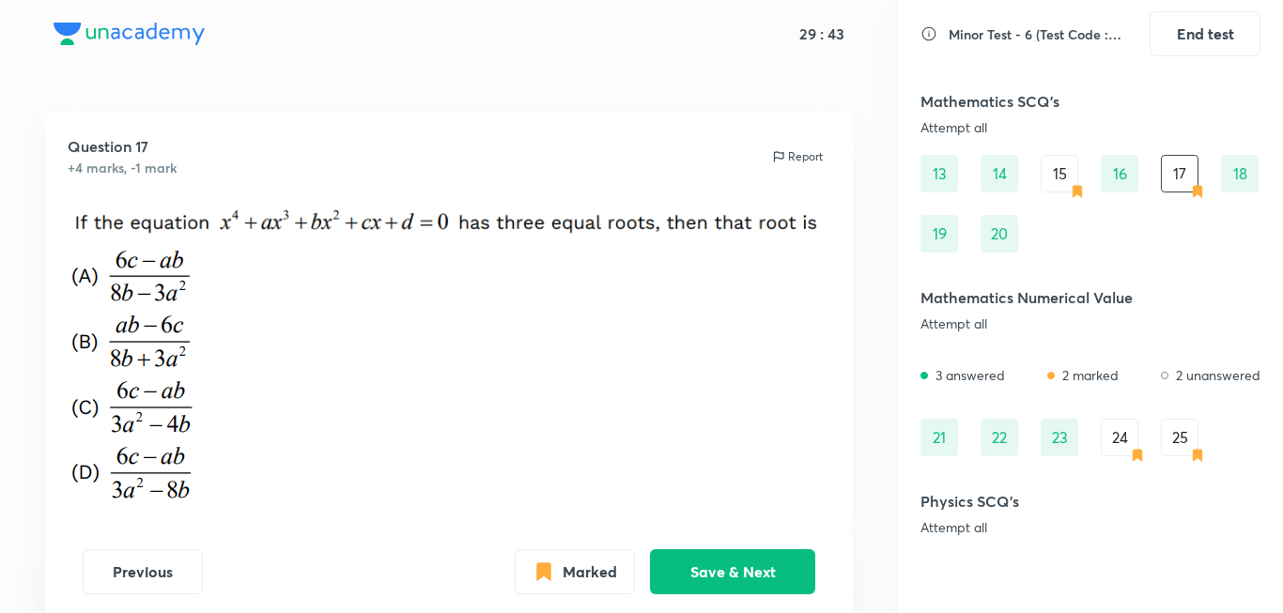
click at [1116, 432] on div "24" at bounding box center [1120, 438] width 38 height 38
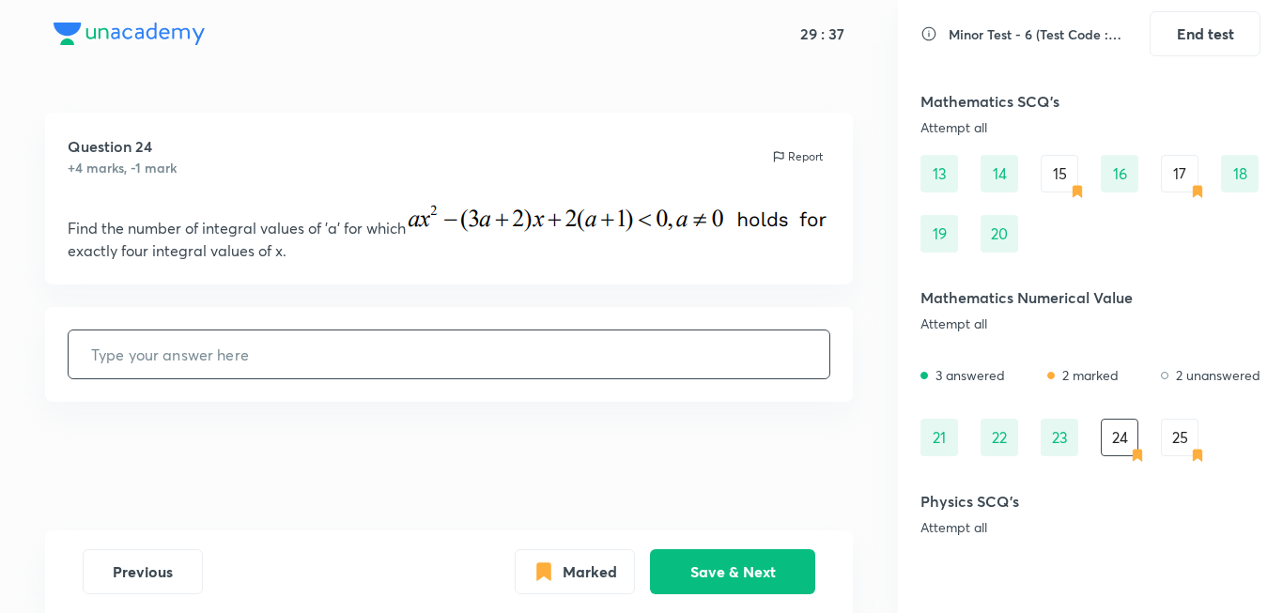
click at [1165, 429] on div "25" at bounding box center [1180, 438] width 38 height 38
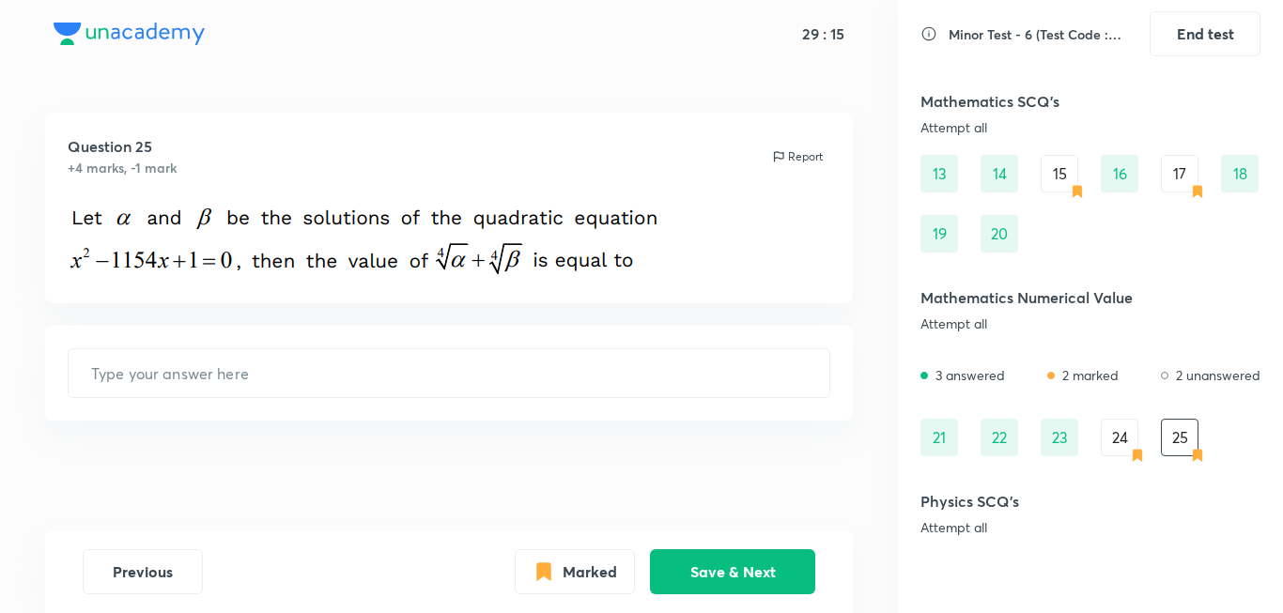
click at [1074, 181] on div "15" at bounding box center [1060, 174] width 38 height 38
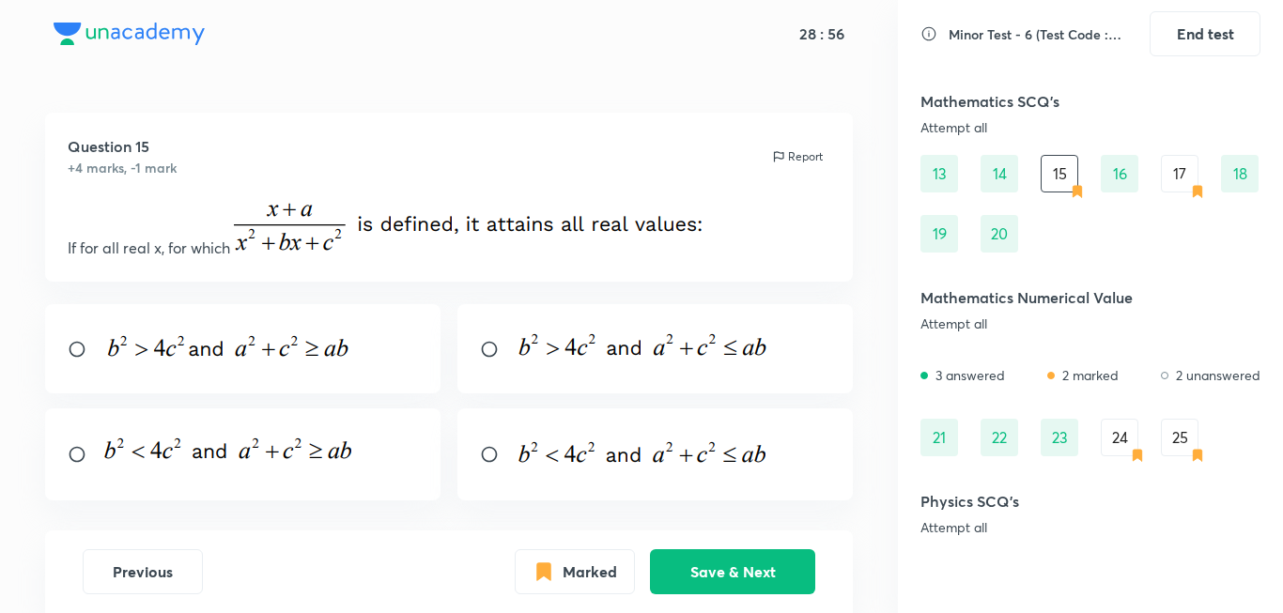
click at [1179, 163] on div "17" at bounding box center [1180, 174] width 38 height 38
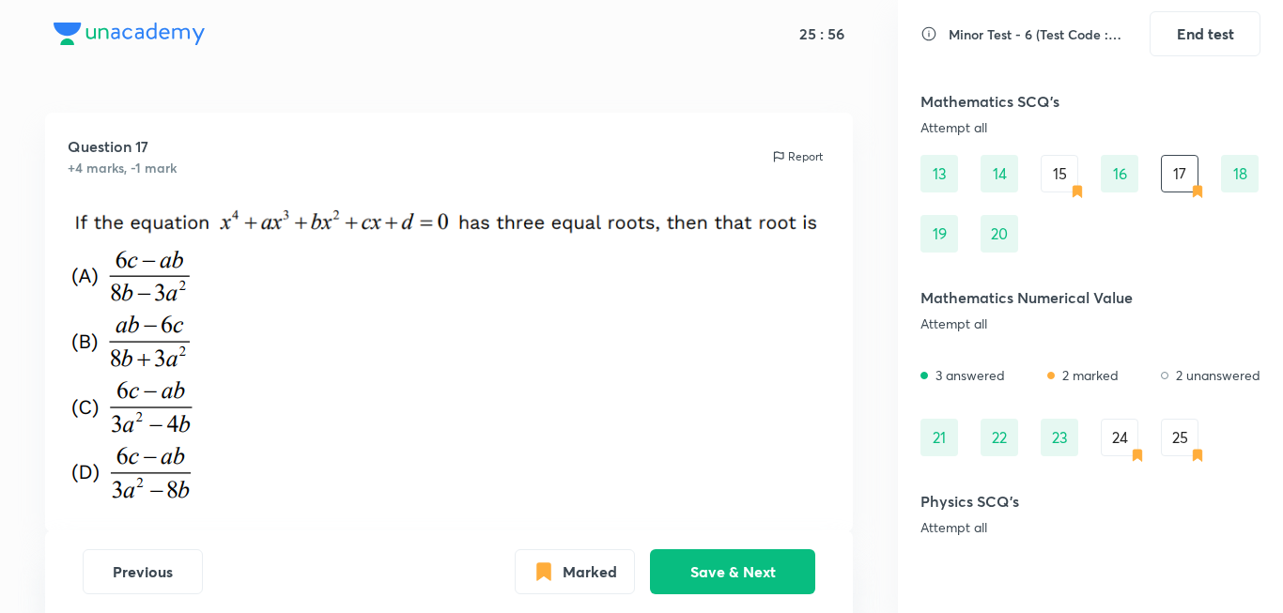
click at [1067, 162] on div "15" at bounding box center [1060, 174] width 38 height 38
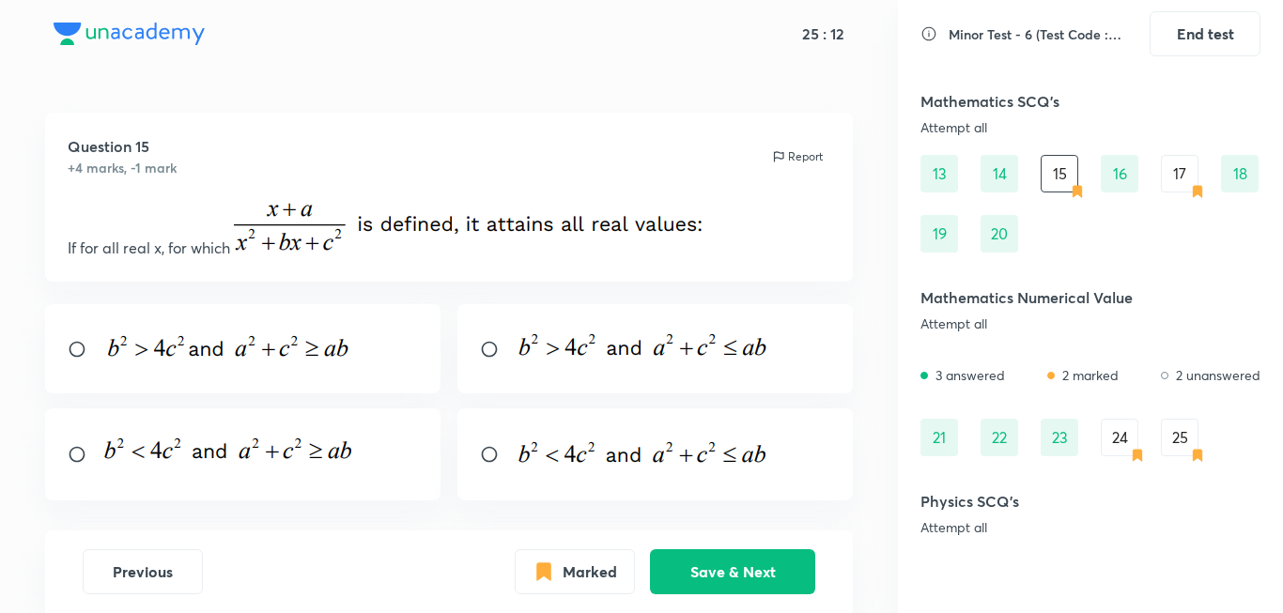
click at [512, 348] on input "radio" at bounding box center [497, 349] width 34 height 19
radio input "true"
click at [769, 554] on button "Save & Next" at bounding box center [732, 570] width 165 height 45
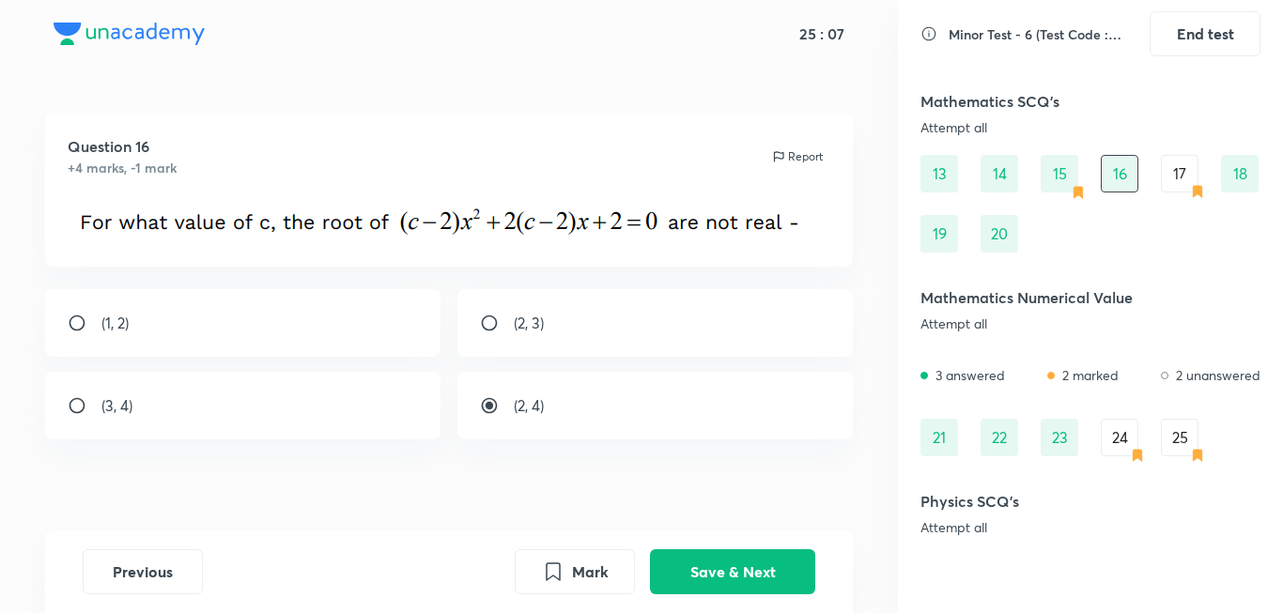
click at [1187, 170] on div "17" at bounding box center [1180, 174] width 38 height 38
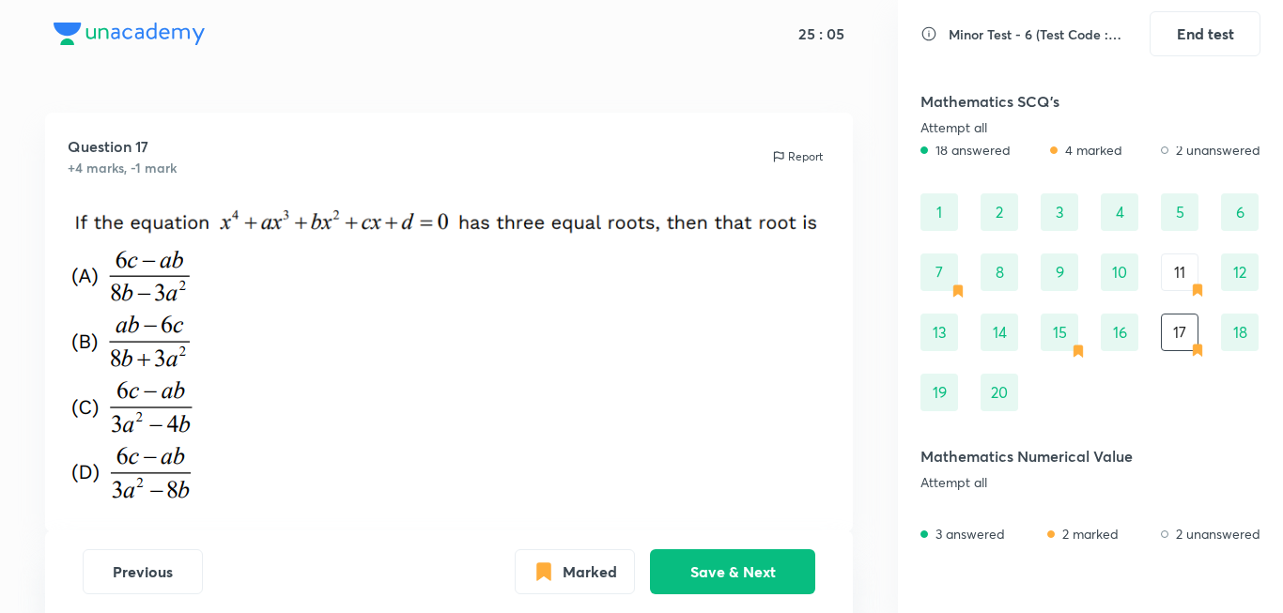
scroll to position [0, 0]
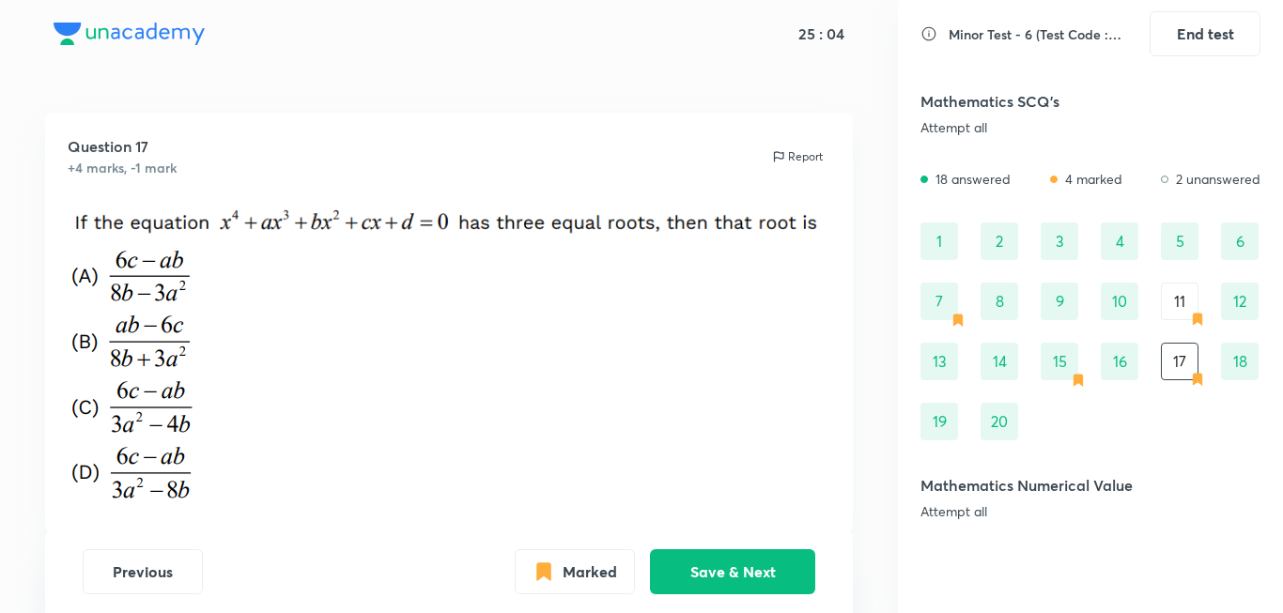
click at [1195, 299] on div "11" at bounding box center [1180, 302] width 38 height 38
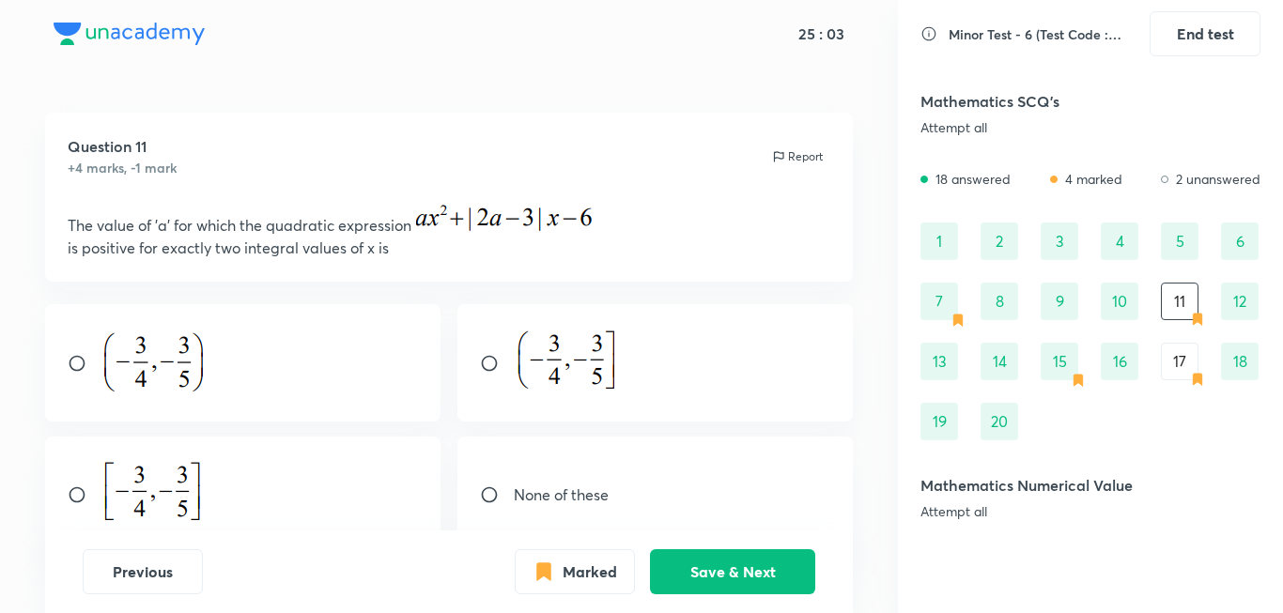
scroll to position [94, 0]
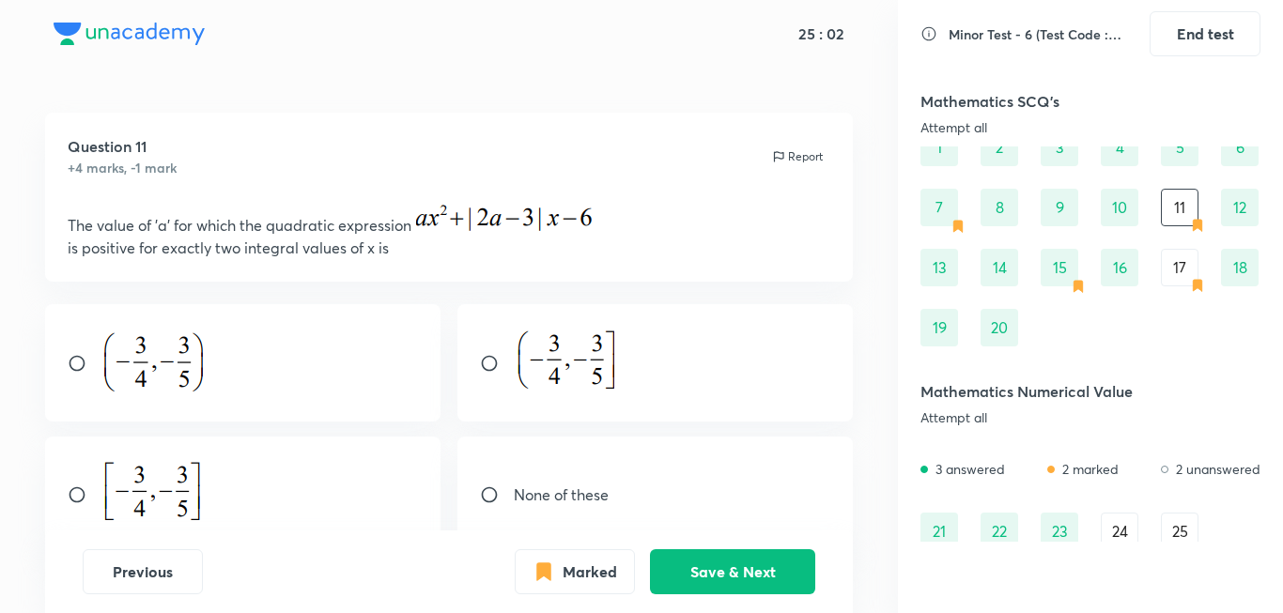
click at [1169, 279] on div "17" at bounding box center [1180, 268] width 38 height 38
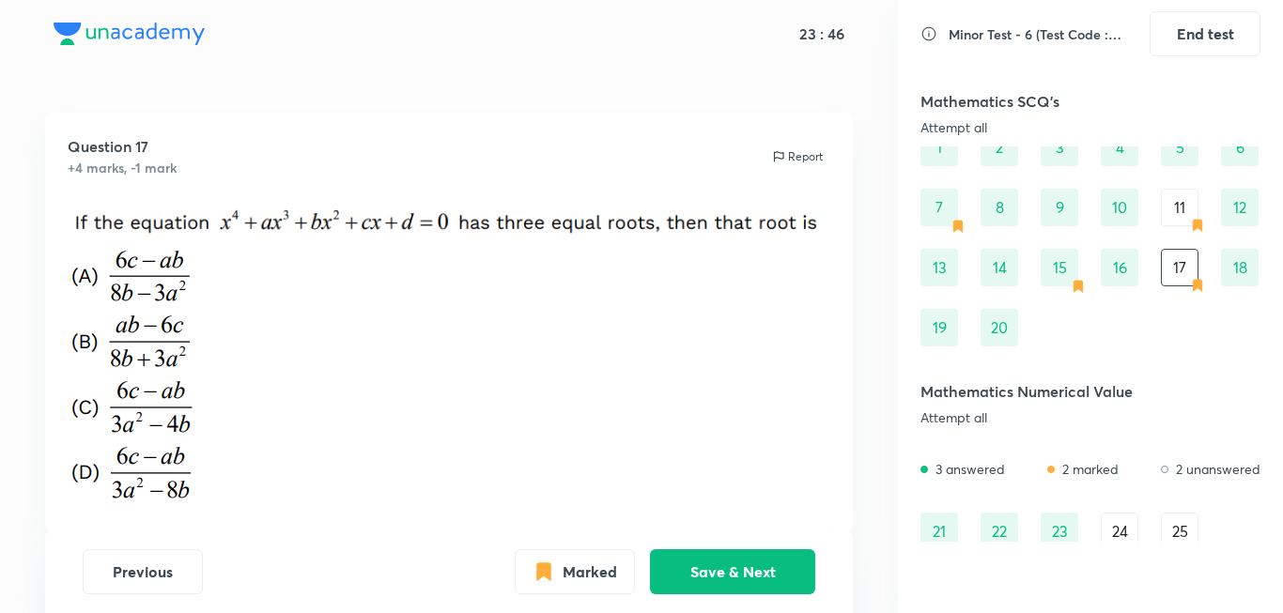
scroll to position [188, 0]
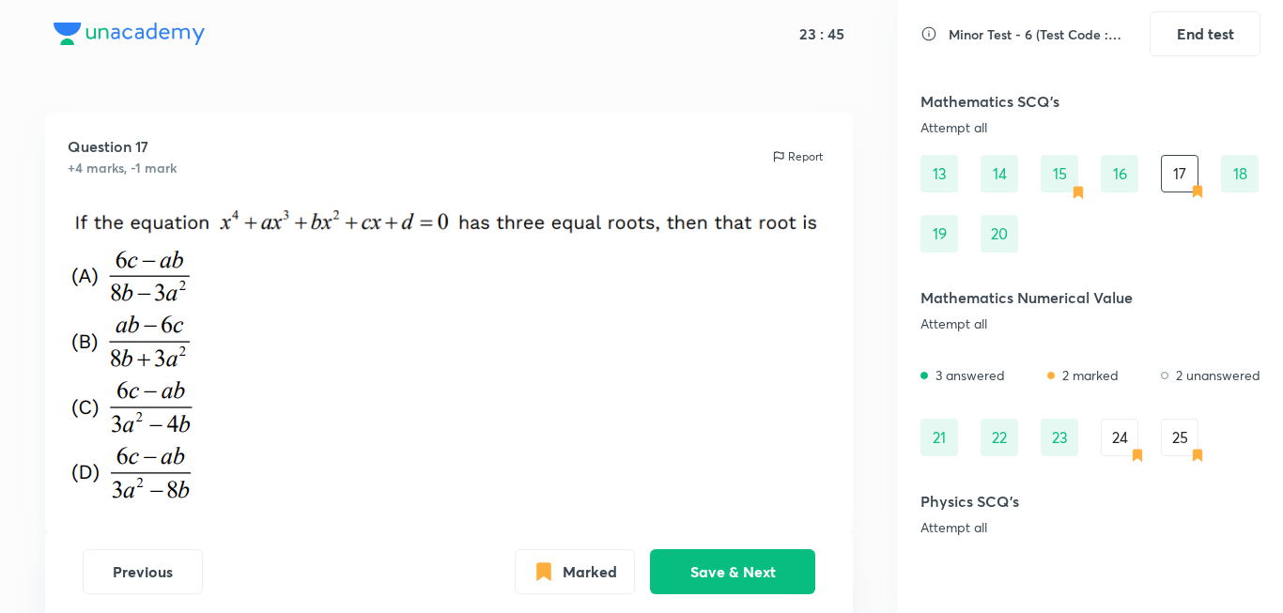
click at [1121, 436] on div "24" at bounding box center [1120, 438] width 38 height 38
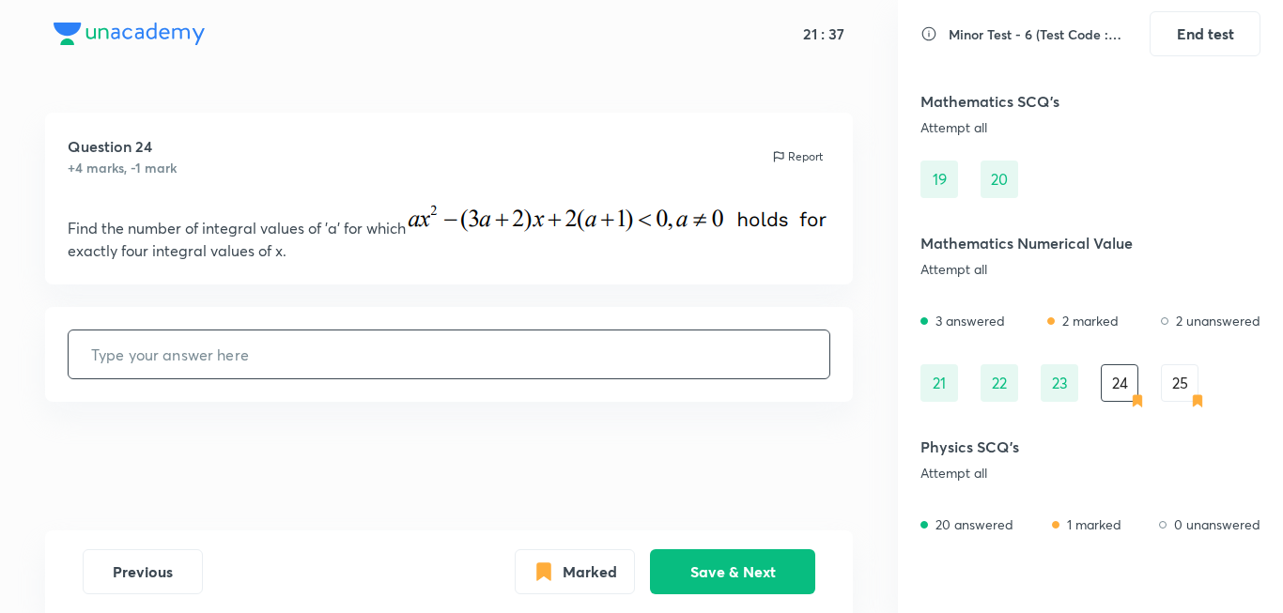
scroll to position [288, 0]
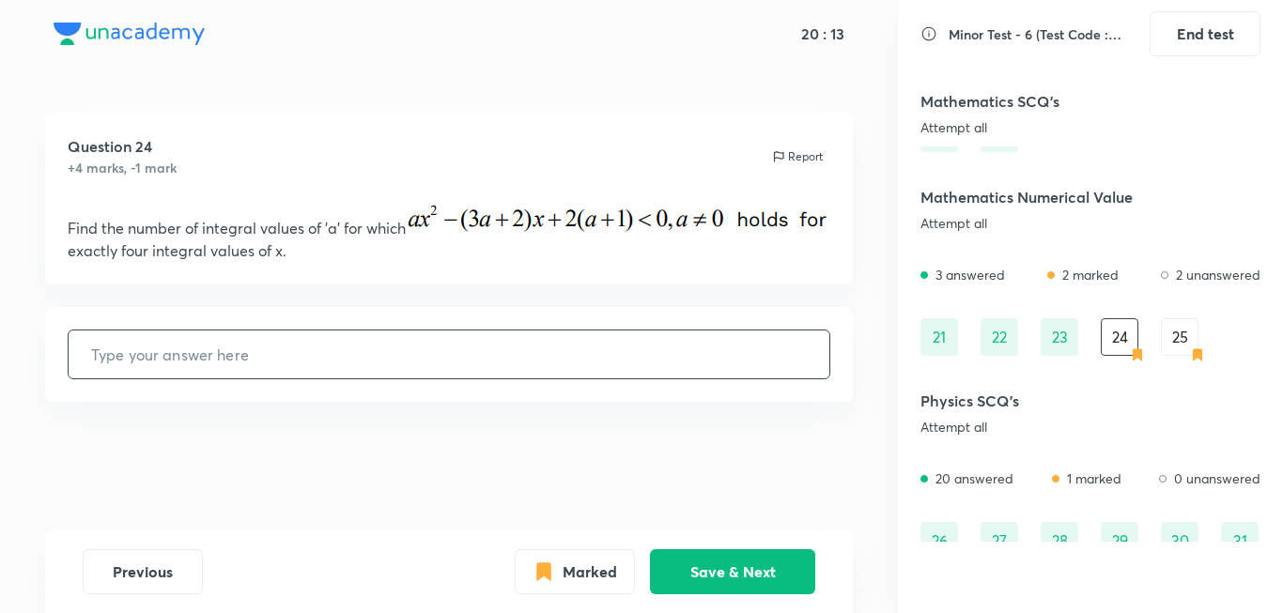
click at [1176, 337] on div "25" at bounding box center [1180, 337] width 38 height 38
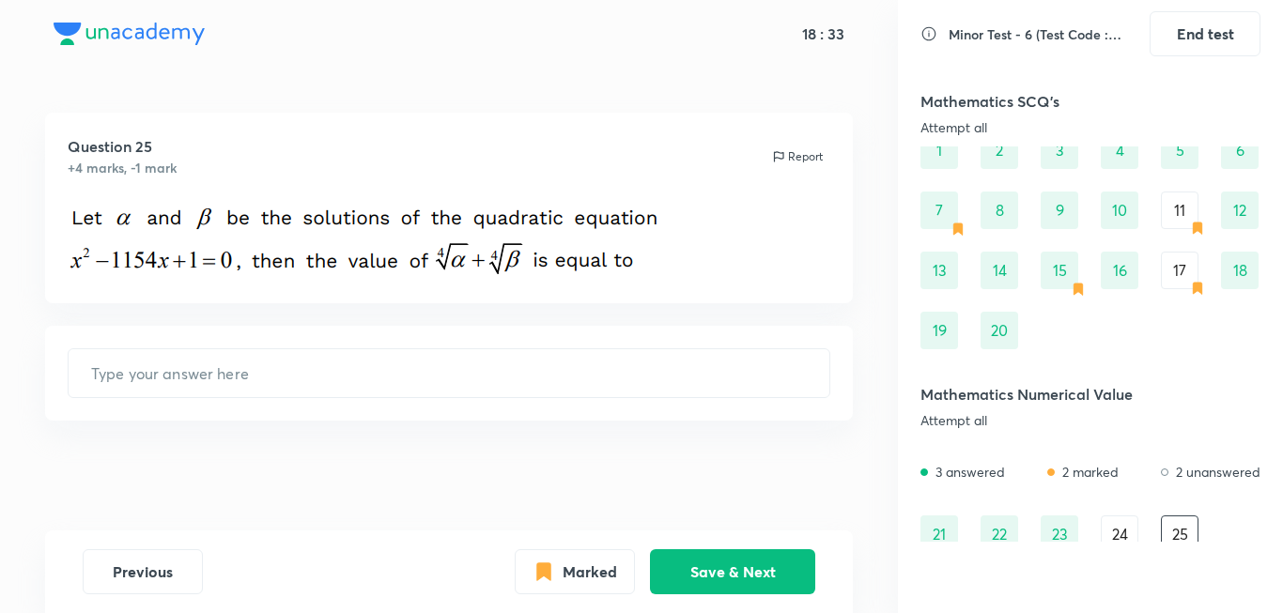
scroll to position [0, 0]
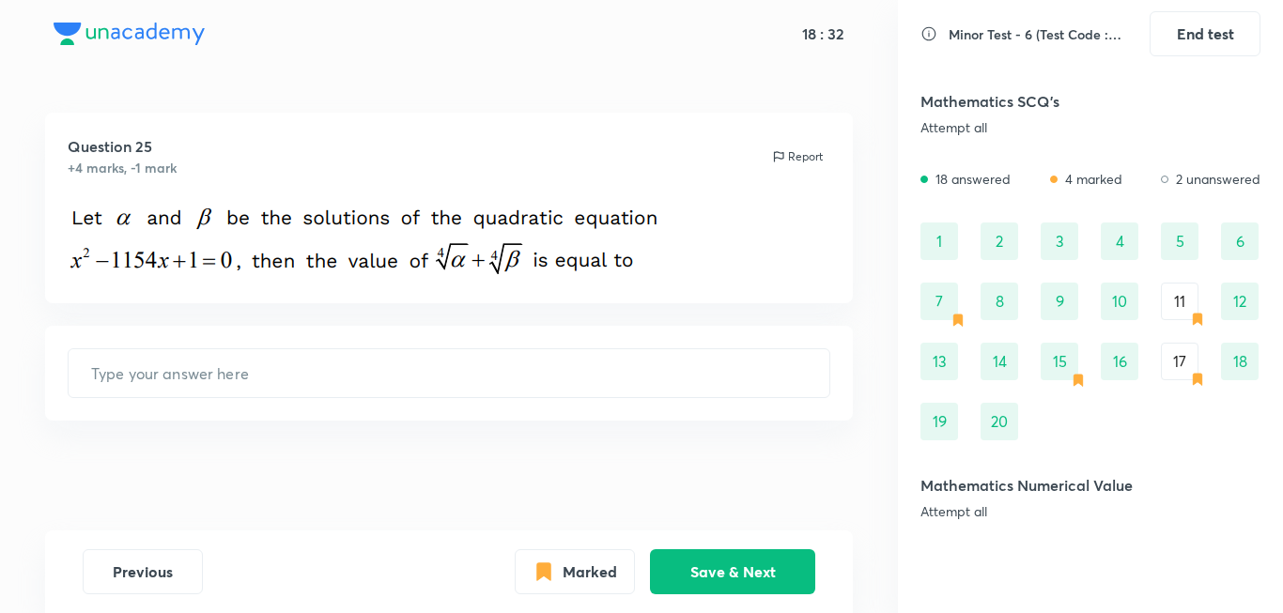
click at [1054, 350] on div "15" at bounding box center [1060, 362] width 38 height 38
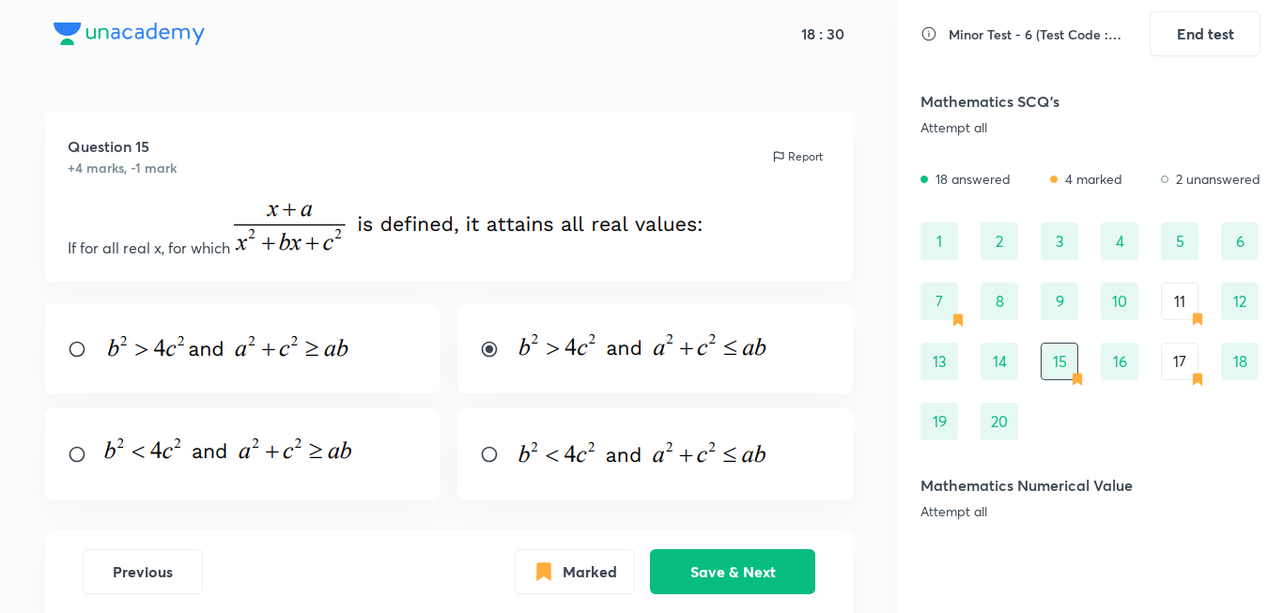
click at [1162, 294] on div "11" at bounding box center [1180, 302] width 38 height 38
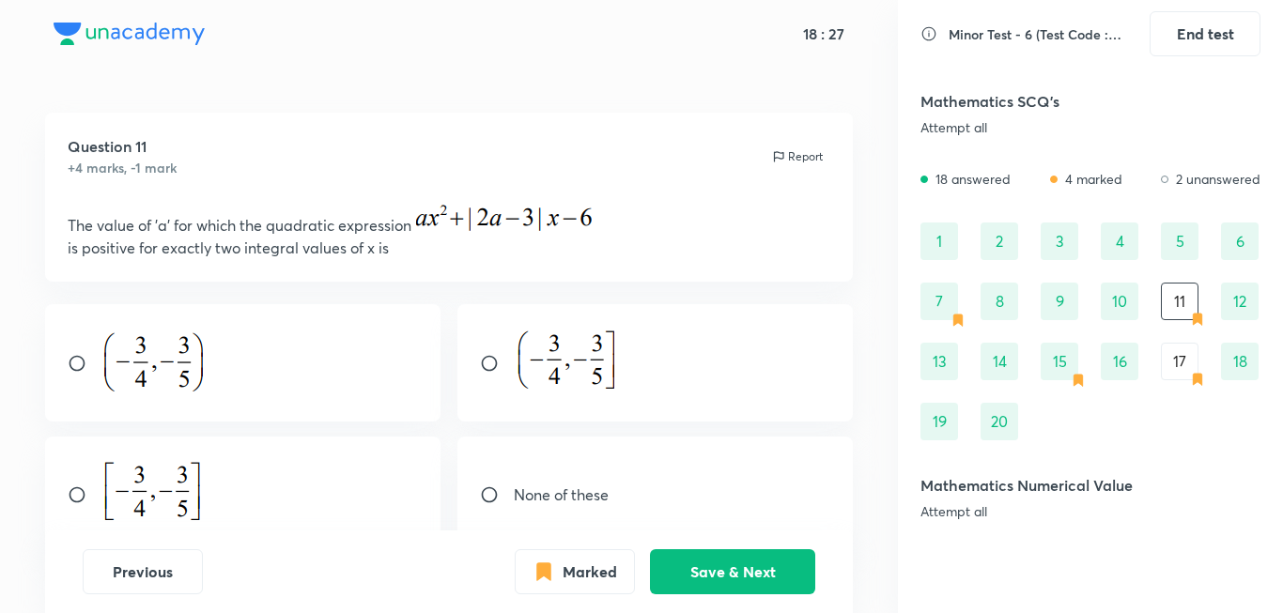
click at [1194, 362] on div "17" at bounding box center [1180, 362] width 38 height 38
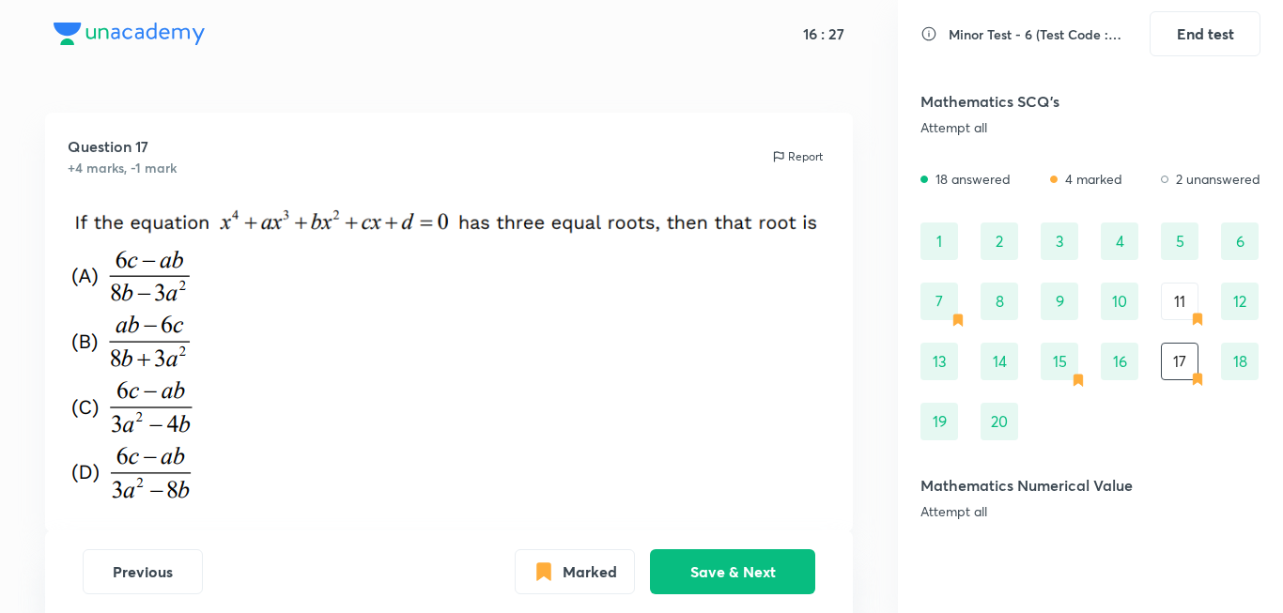
scroll to position [188, 0]
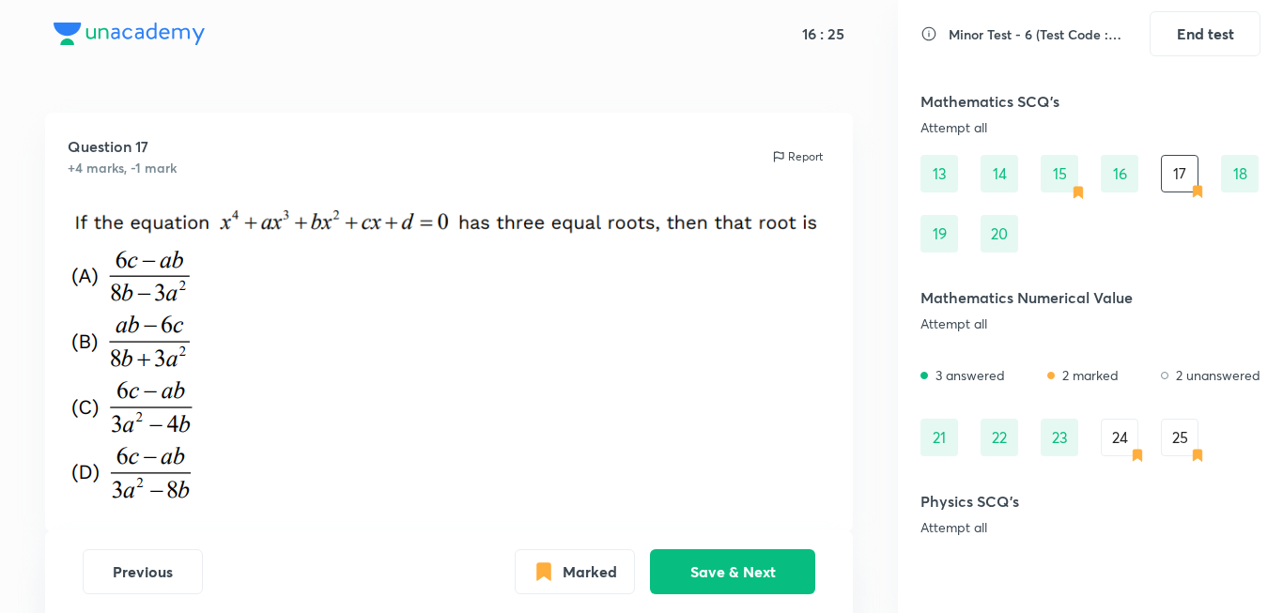
click at [1113, 455] on div "24" at bounding box center [1120, 438] width 38 height 38
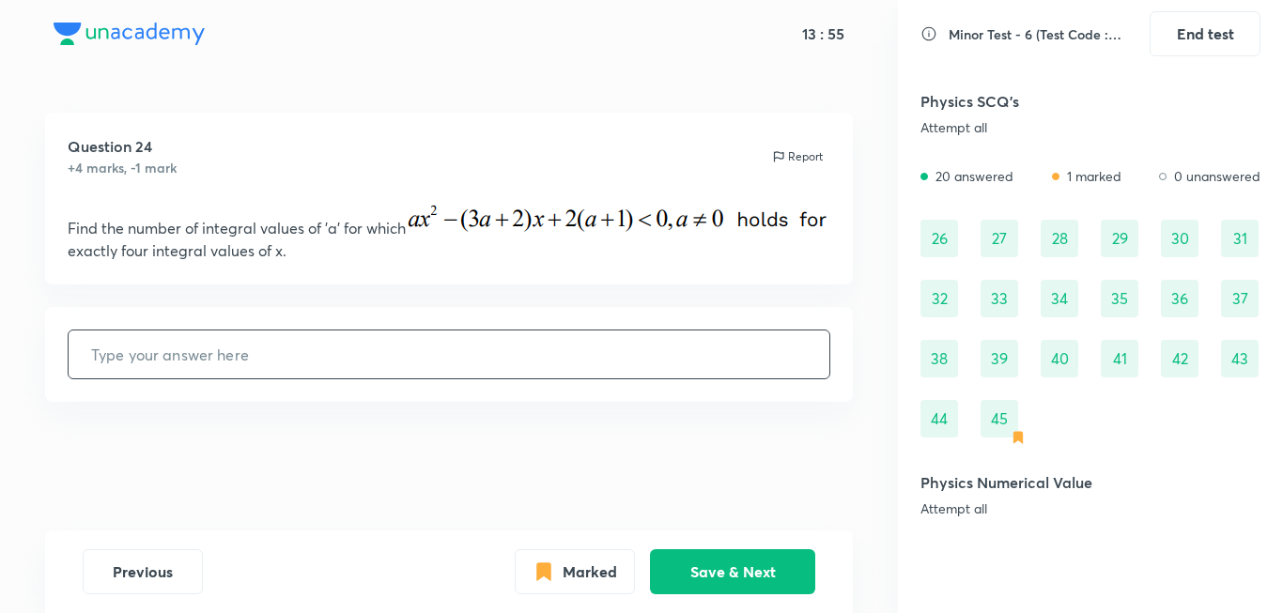
scroll to position [470, 0]
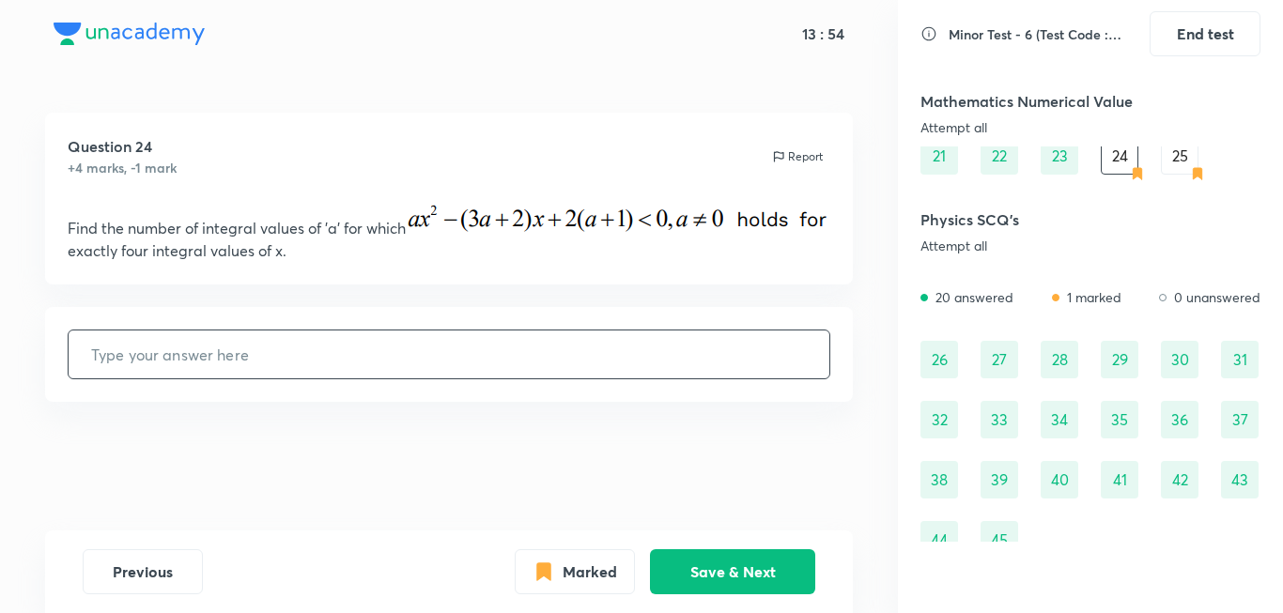
click at [1010, 524] on div "45" at bounding box center [999, 540] width 38 height 38
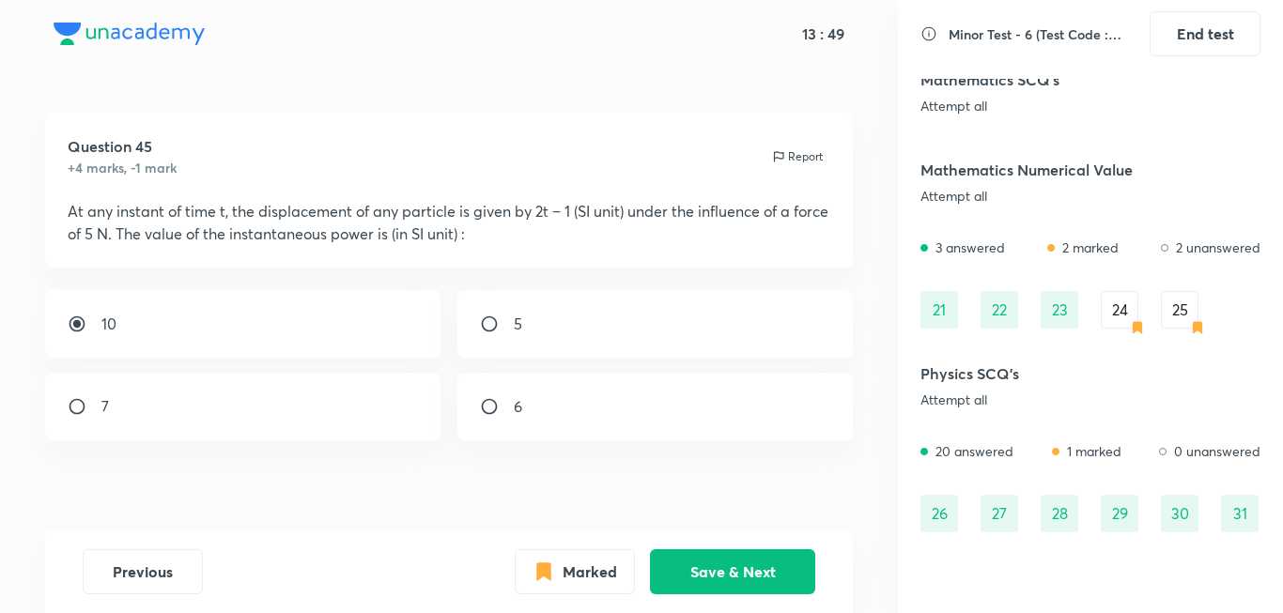
scroll to position [282, 0]
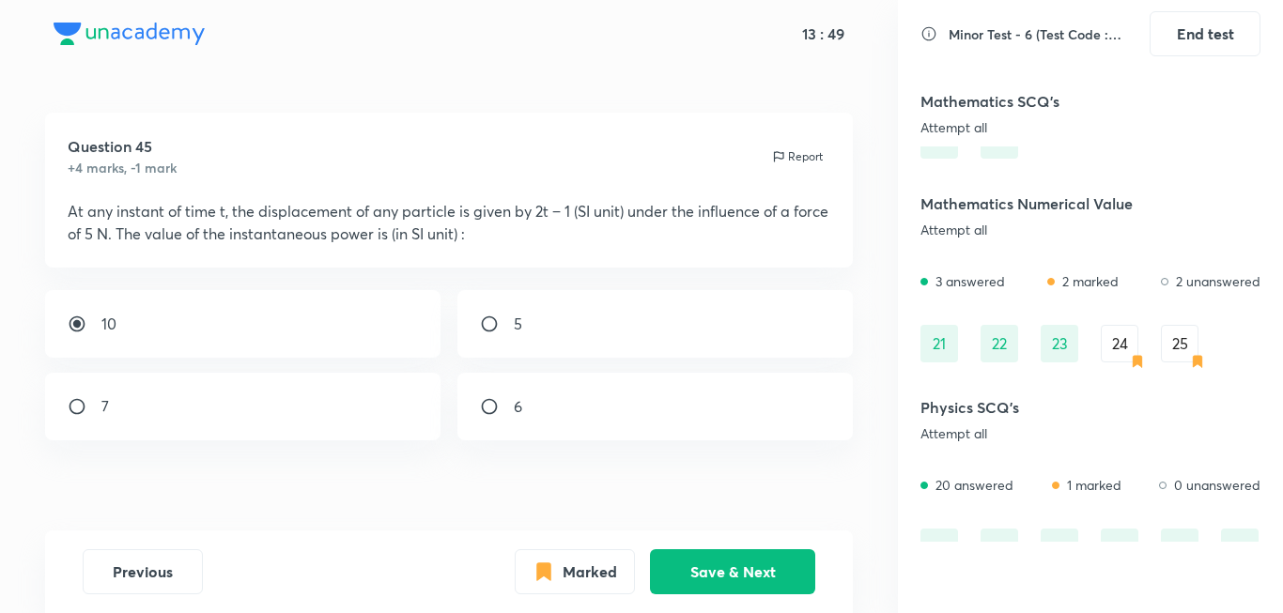
click at [1166, 338] on div "25" at bounding box center [1180, 344] width 38 height 38
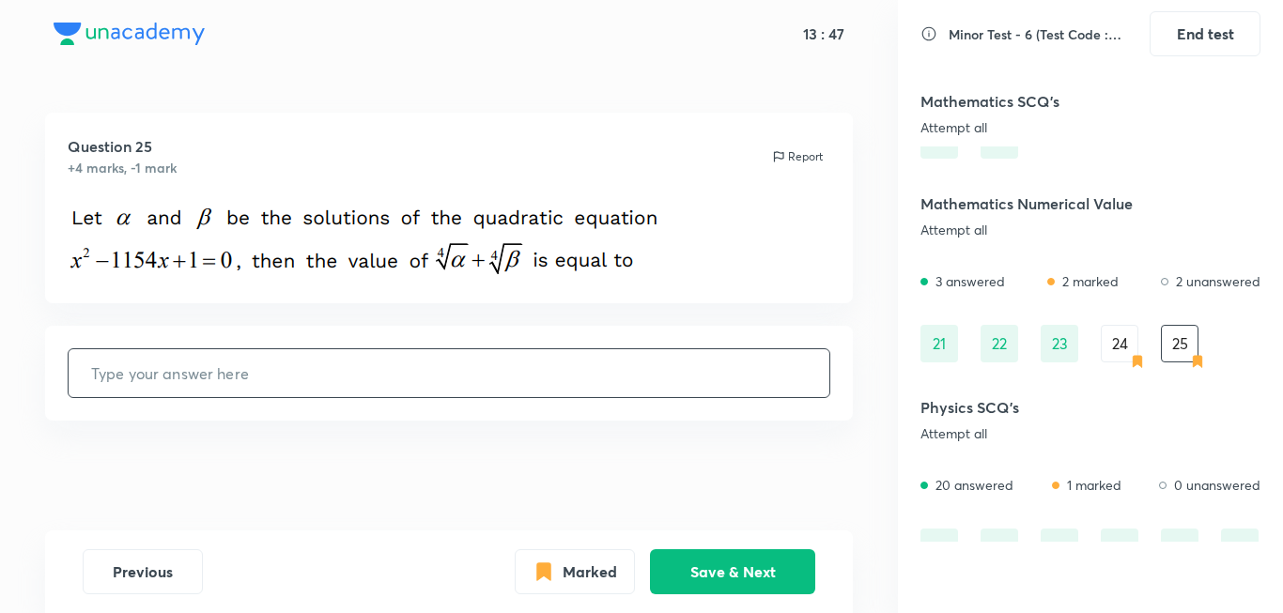
click at [1134, 340] on div "24" at bounding box center [1120, 344] width 38 height 38
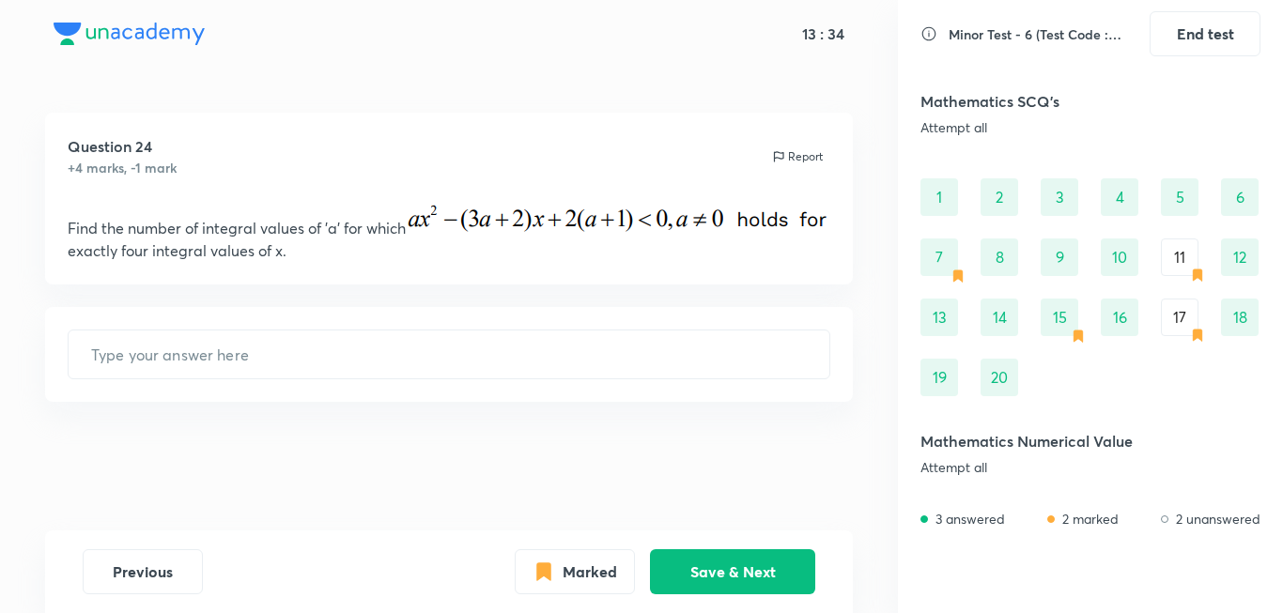
scroll to position [0, 0]
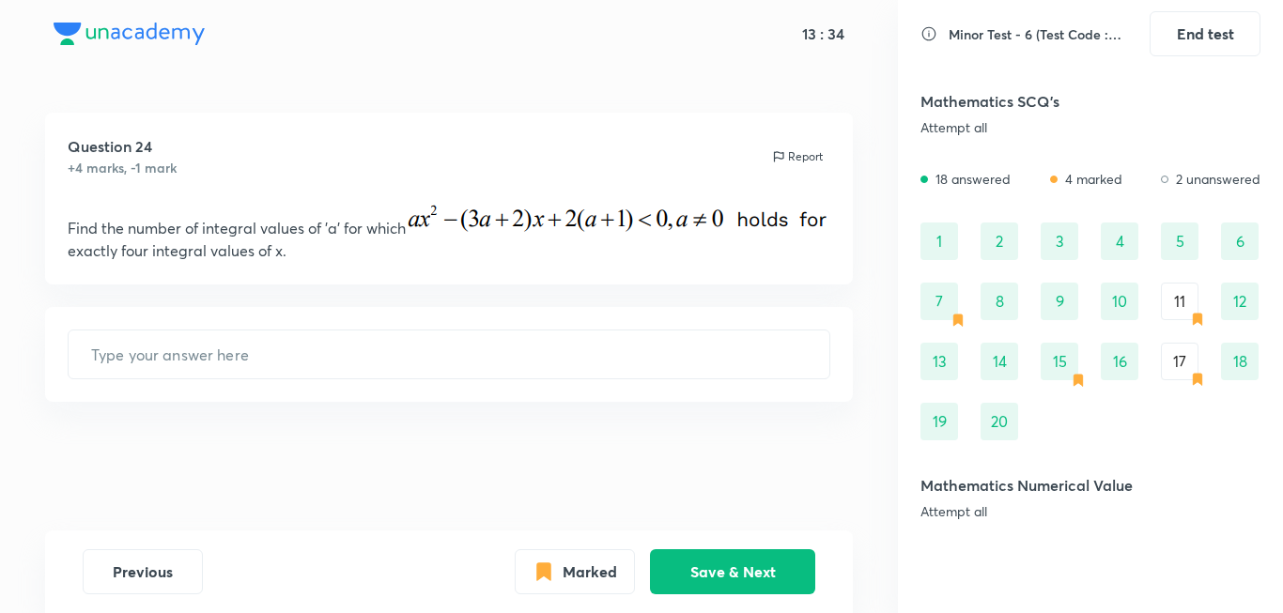
click at [1167, 308] on div "11" at bounding box center [1180, 302] width 38 height 38
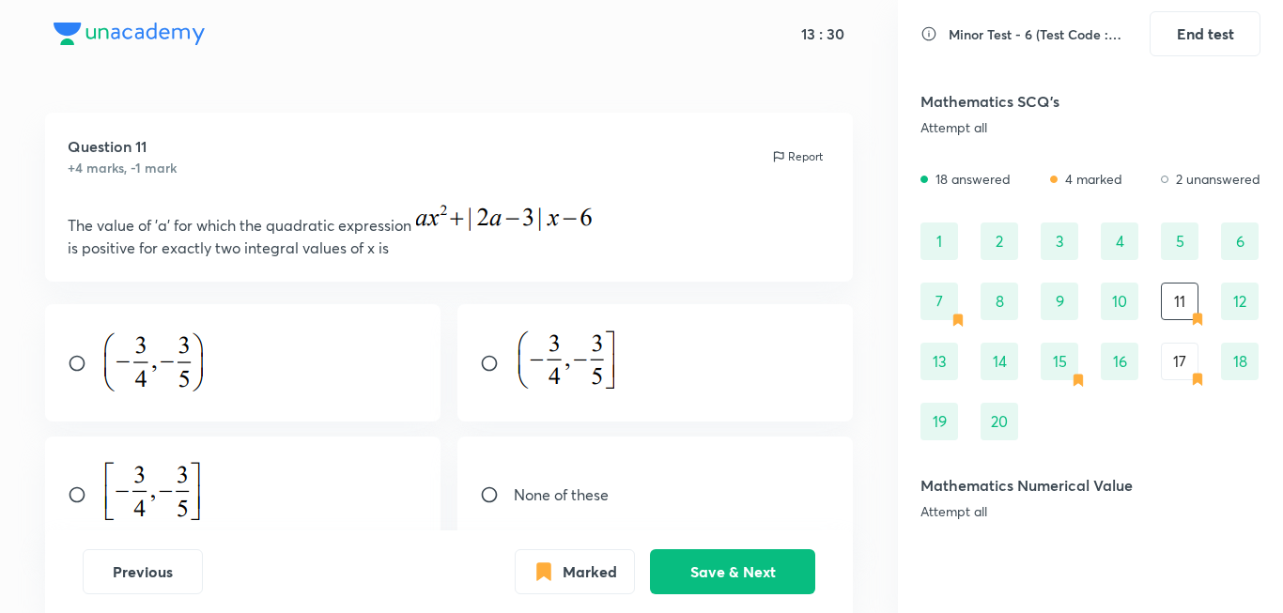
click at [1175, 346] on div "17" at bounding box center [1180, 362] width 38 height 38
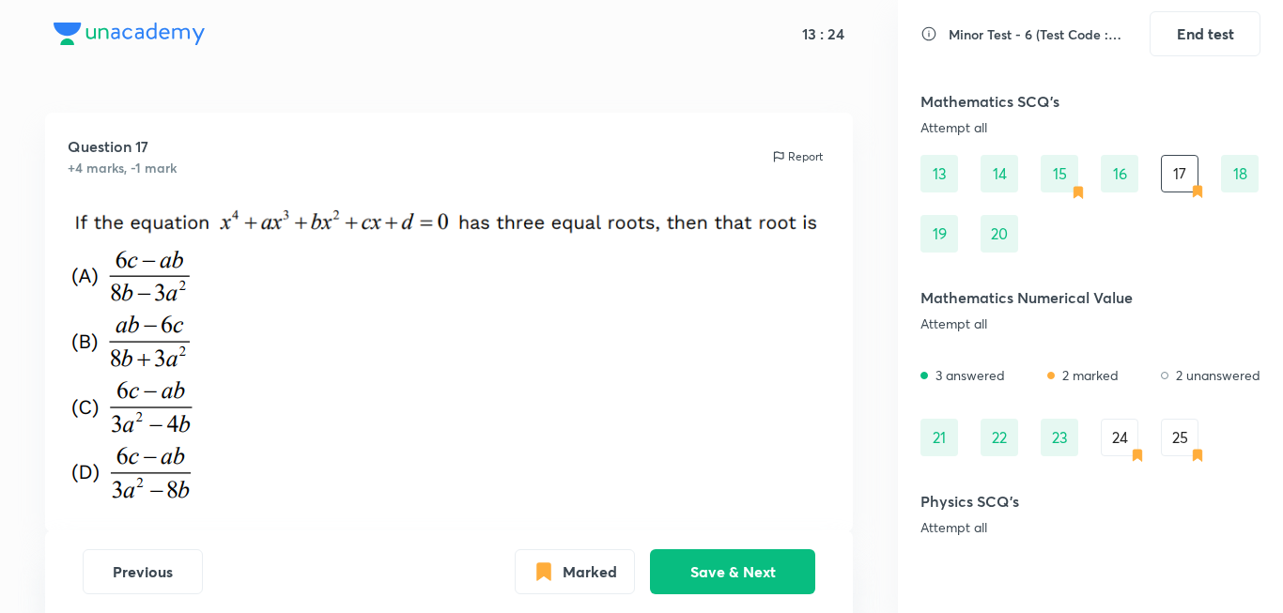
scroll to position [282, 0]
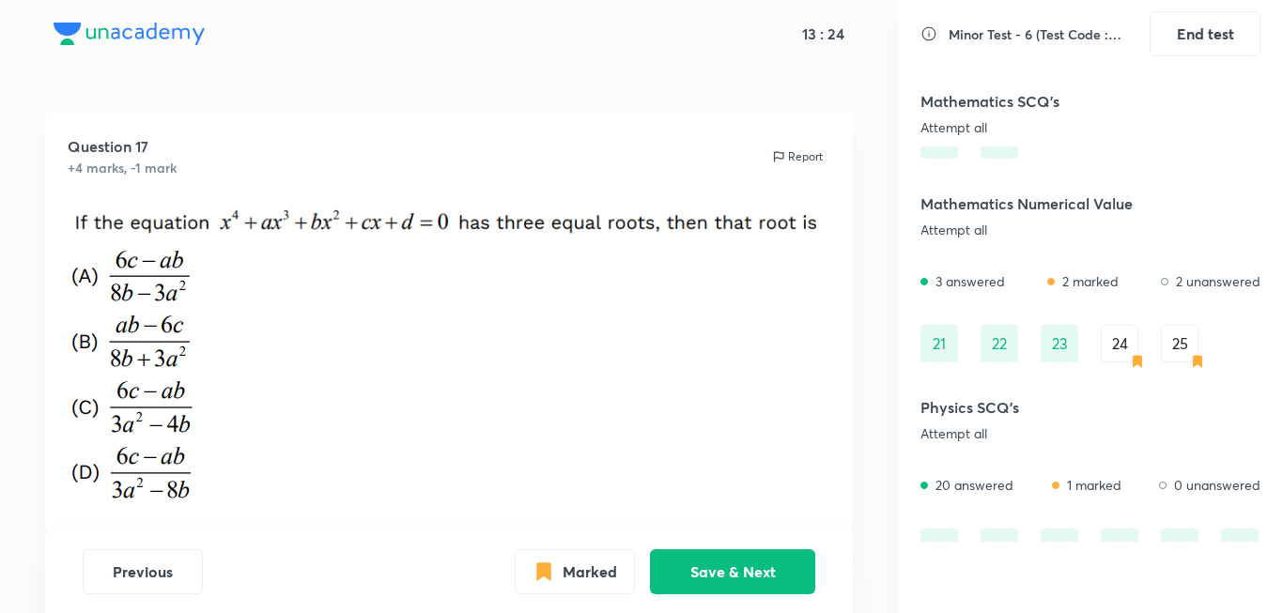
click at [1124, 329] on div "24" at bounding box center [1120, 344] width 38 height 38
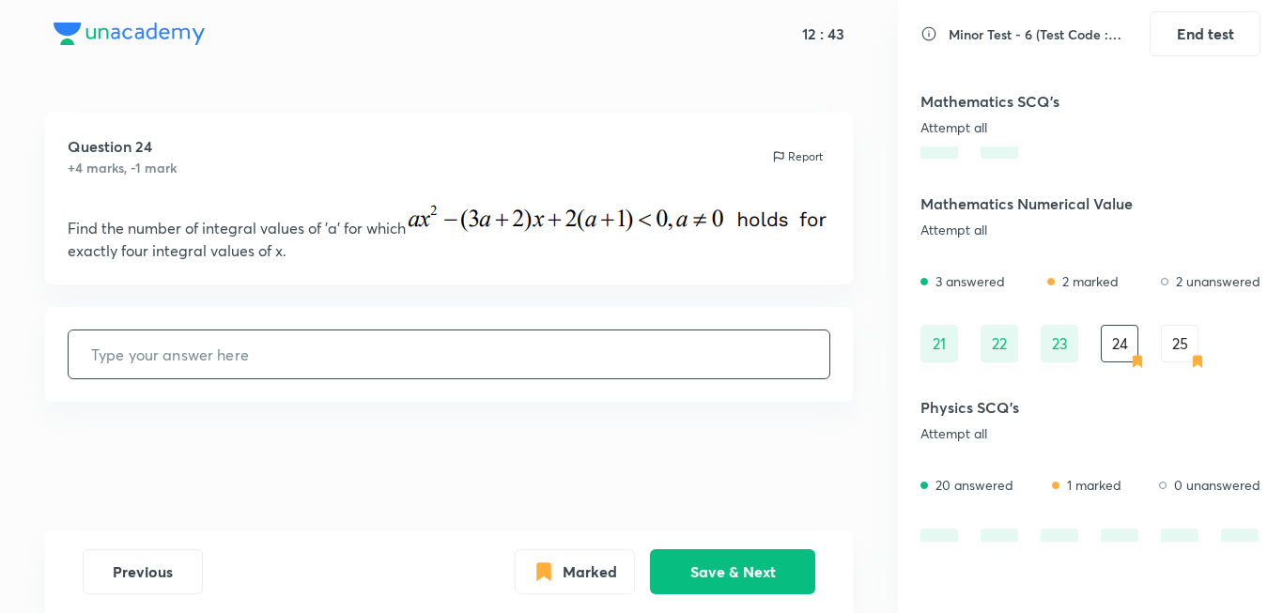
click at [1178, 353] on div "25" at bounding box center [1180, 344] width 38 height 38
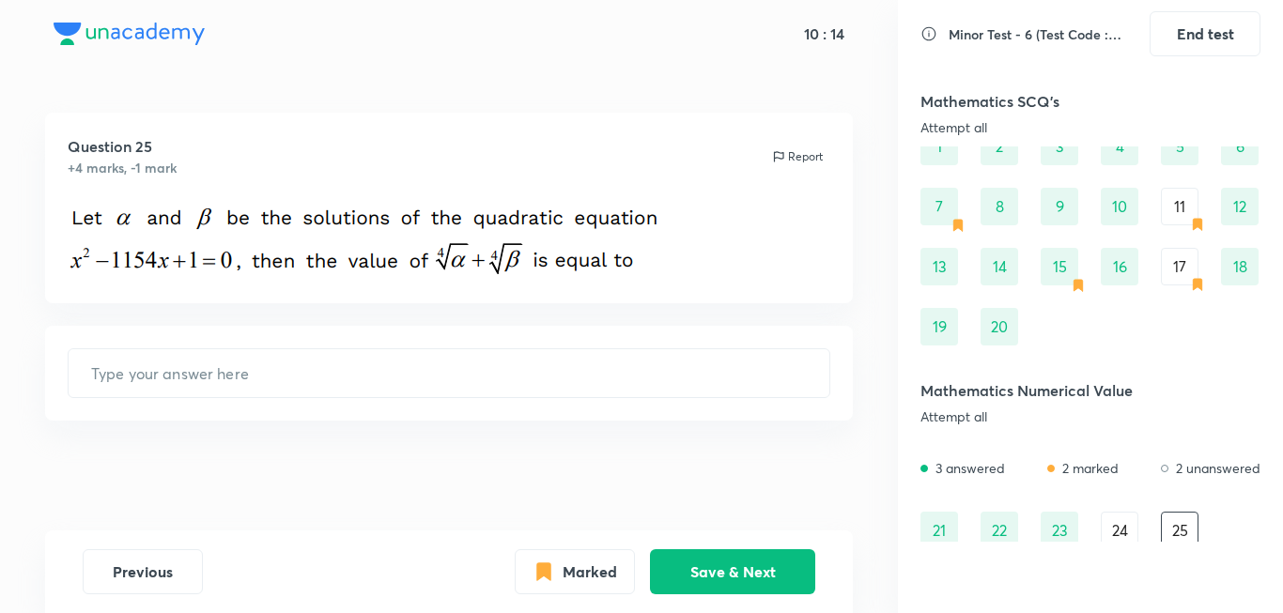
scroll to position [94, 0]
click at [1181, 271] on div "17" at bounding box center [1180, 268] width 38 height 38
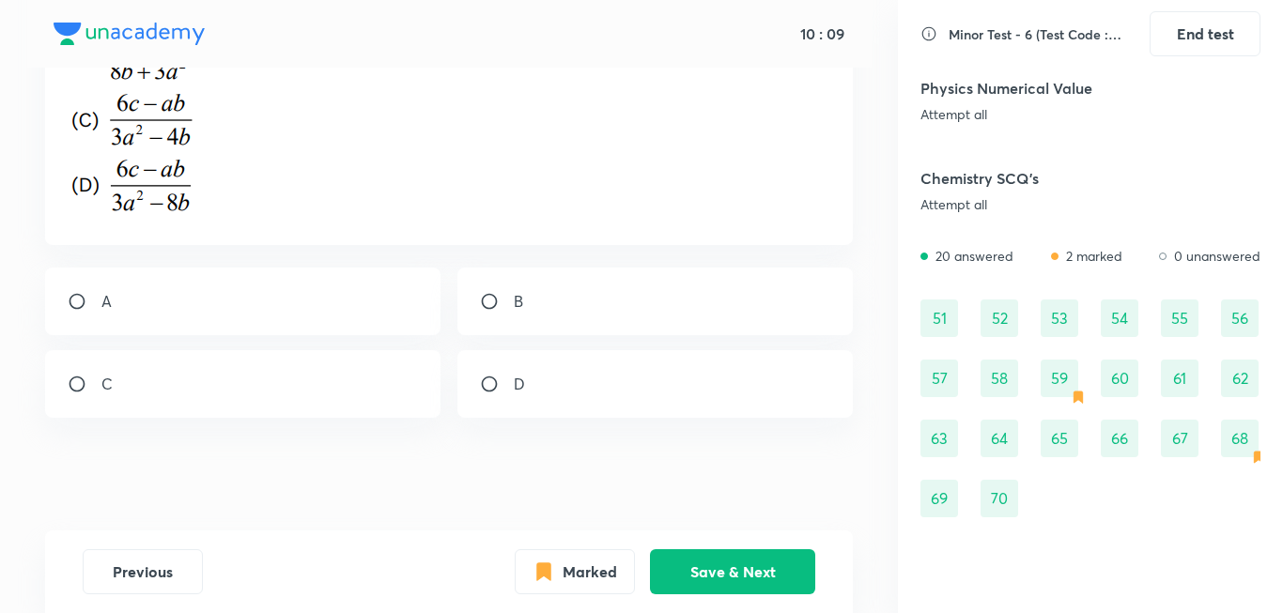
scroll to position [1221, 0]
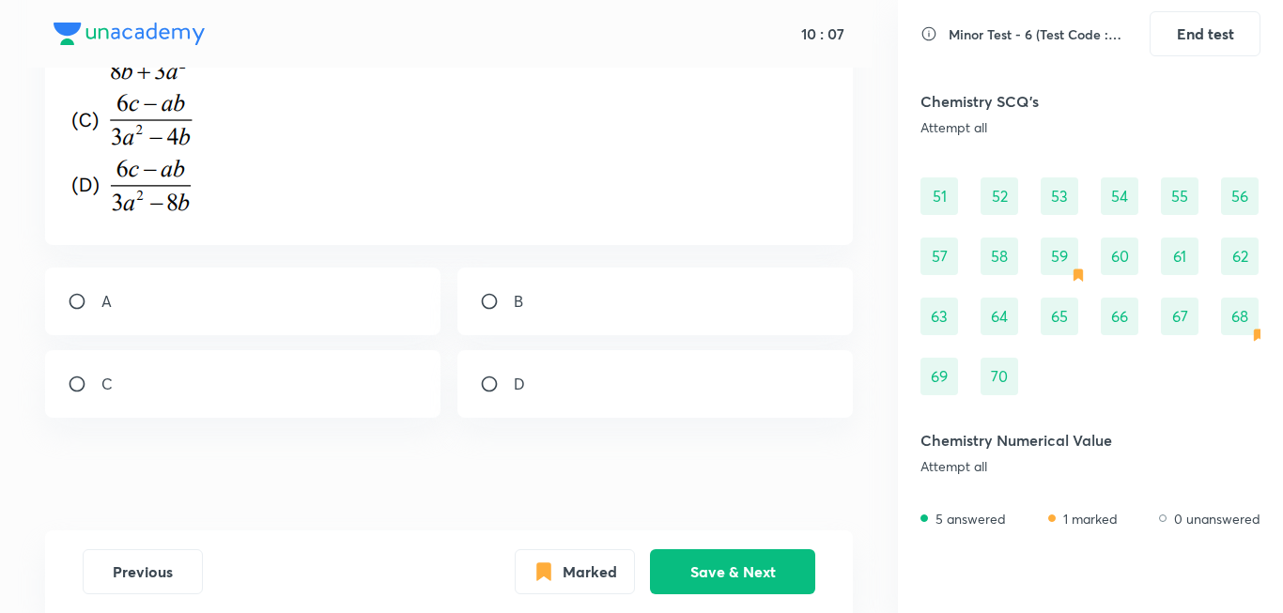
click at [1229, 330] on div "68" at bounding box center [1240, 317] width 38 height 38
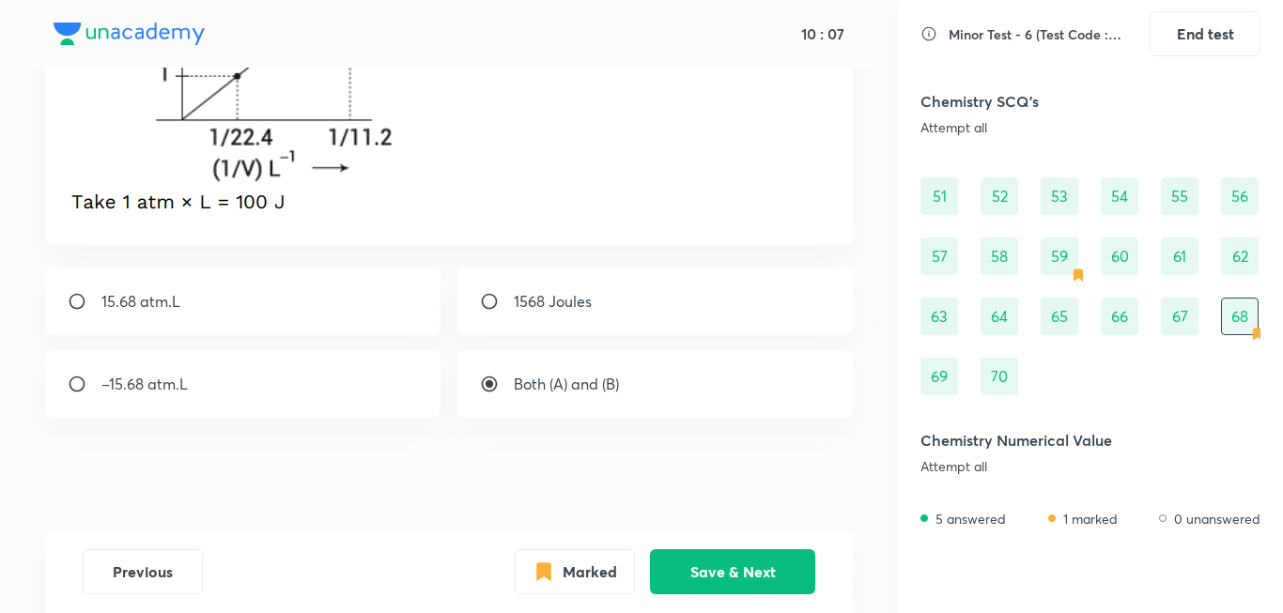
scroll to position [0, 0]
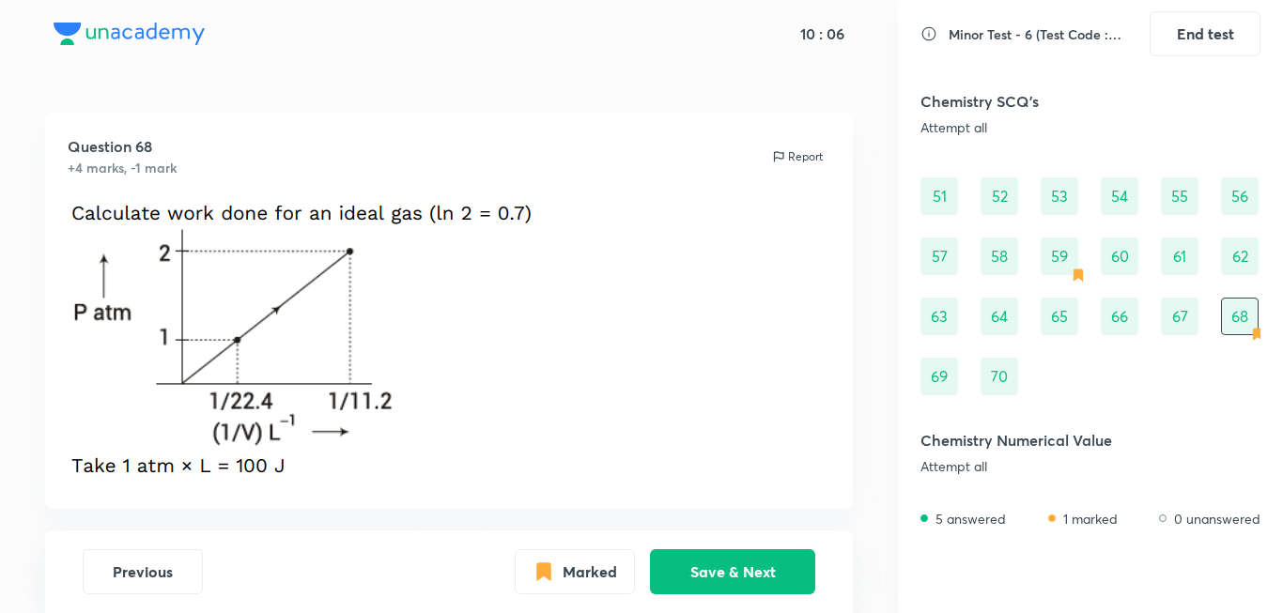
click at [1062, 259] on div "59" at bounding box center [1060, 257] width 38 height 38
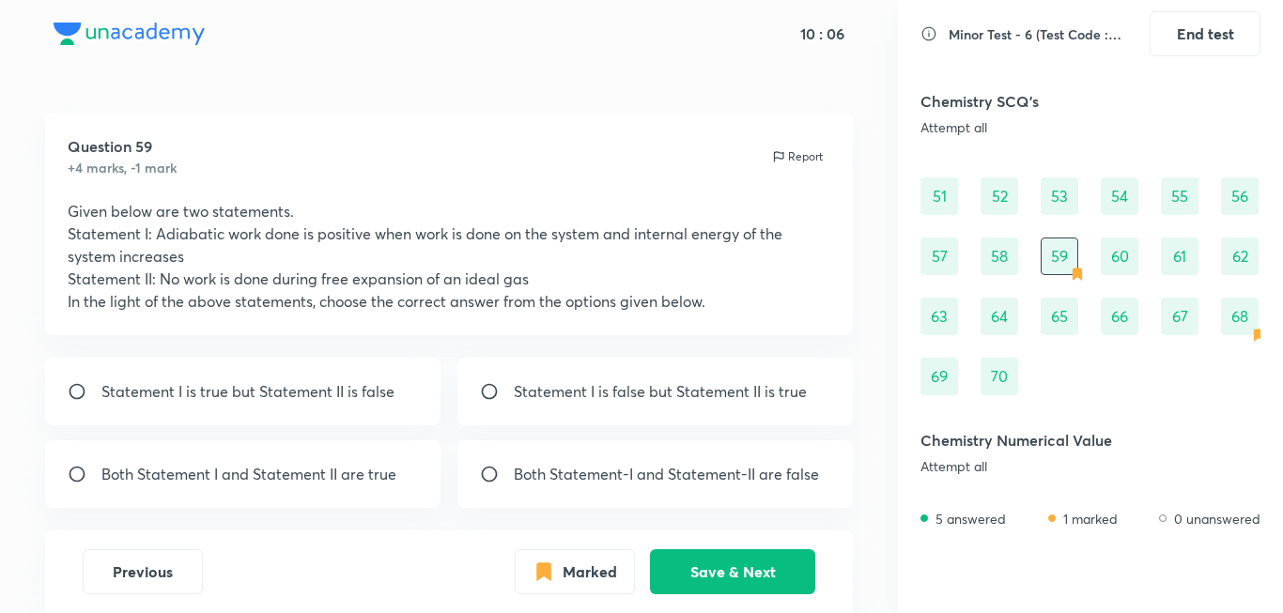
radio input "true"
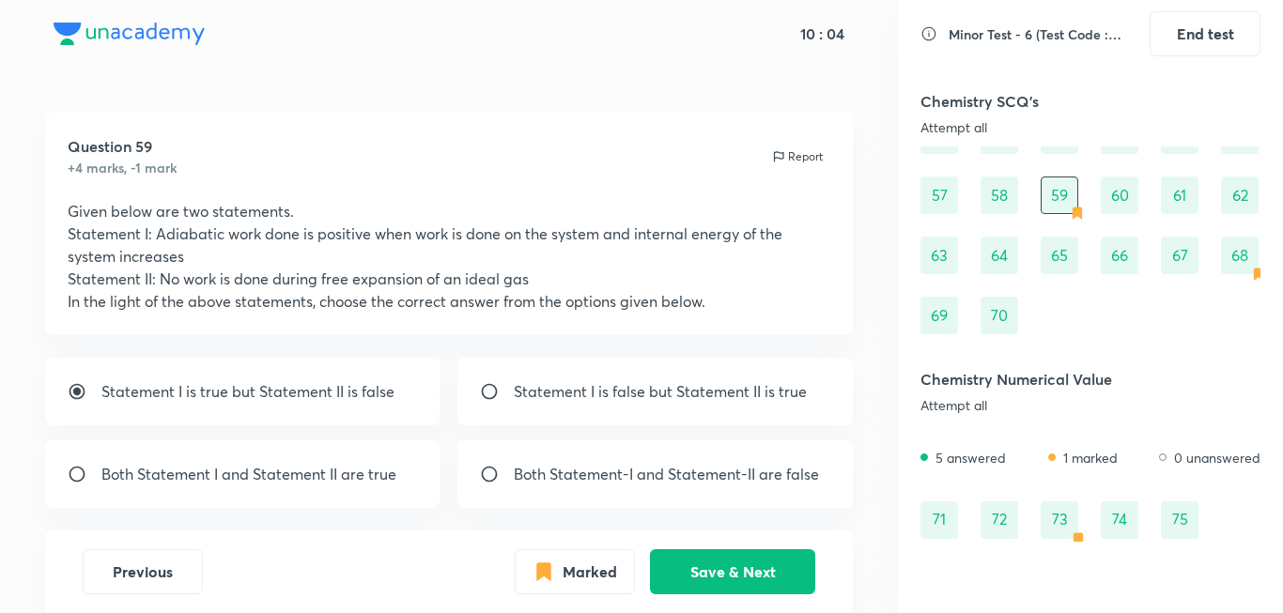
scroll to position [1321, 0]
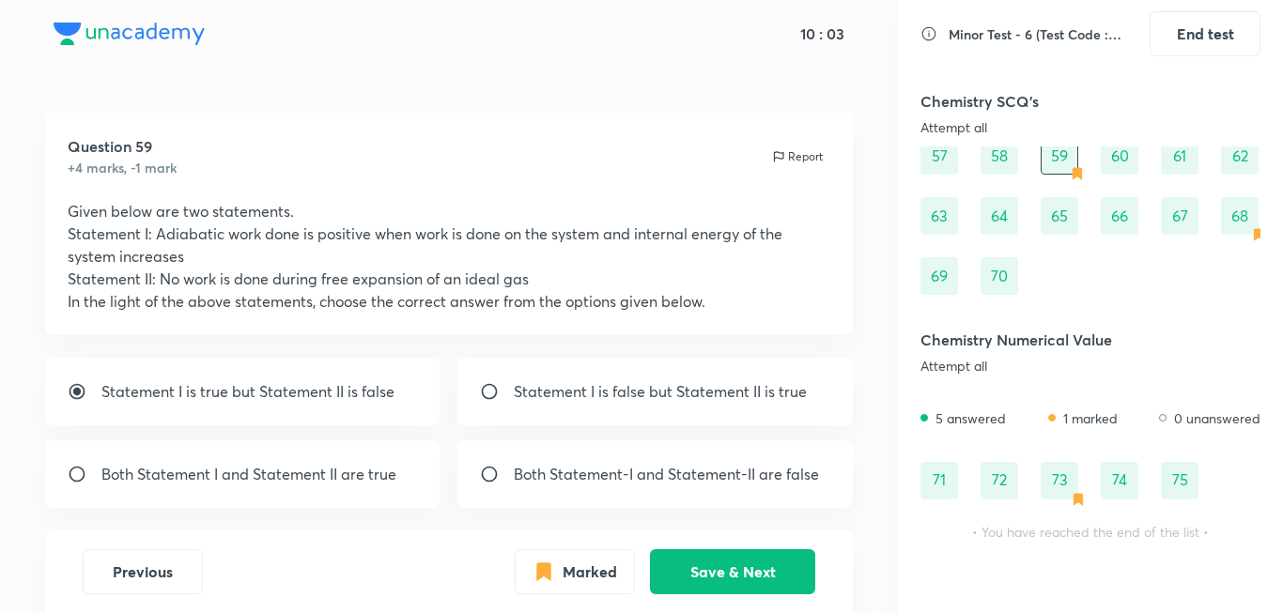
click at [1071, 469] on div "73" at bounding box center [1060, 481] width 38 height 38
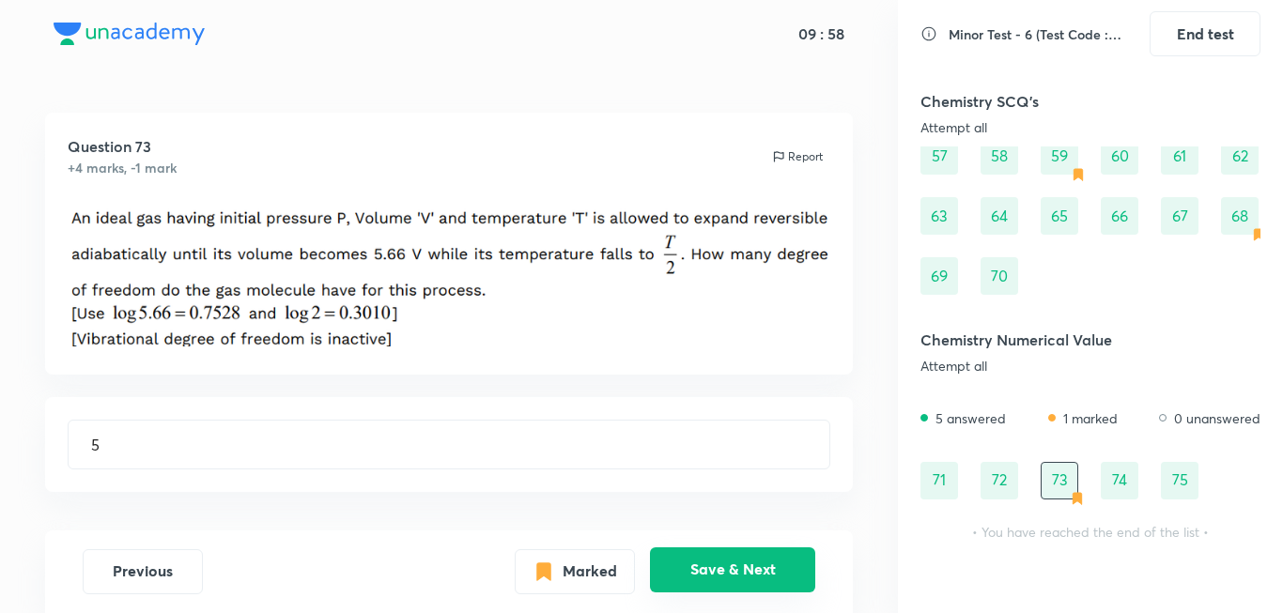
click at [813, 557] on button "Save & Next" at bounding box center [732, 570] width 165 height 45
type input "8630"
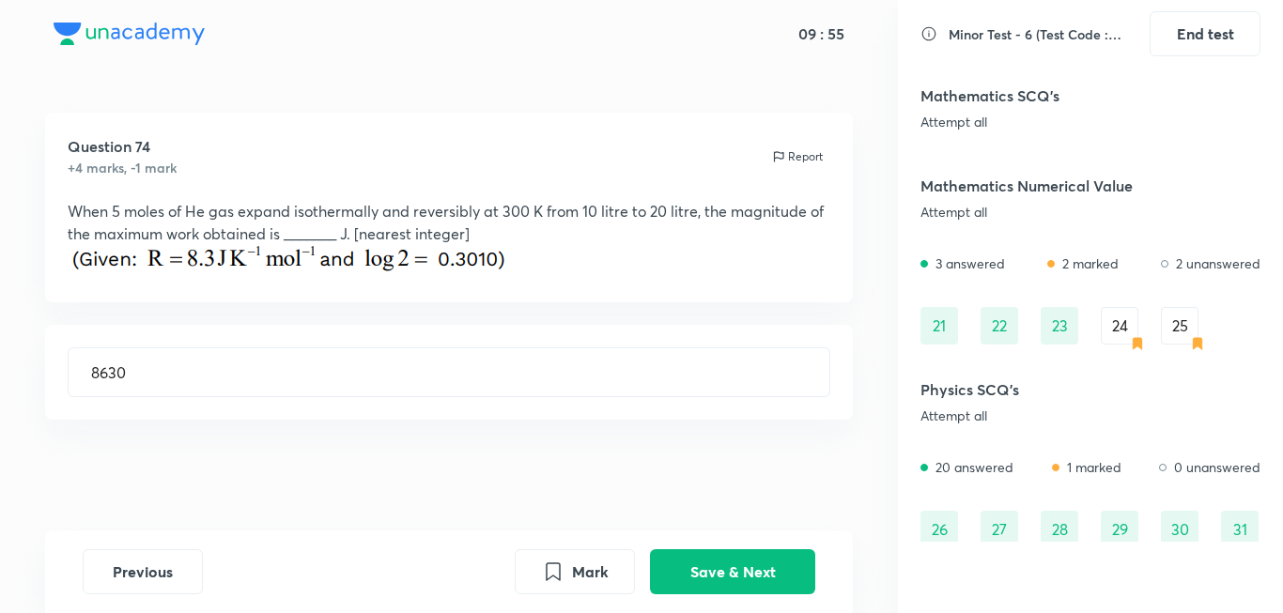
scroll to position [194, 0]
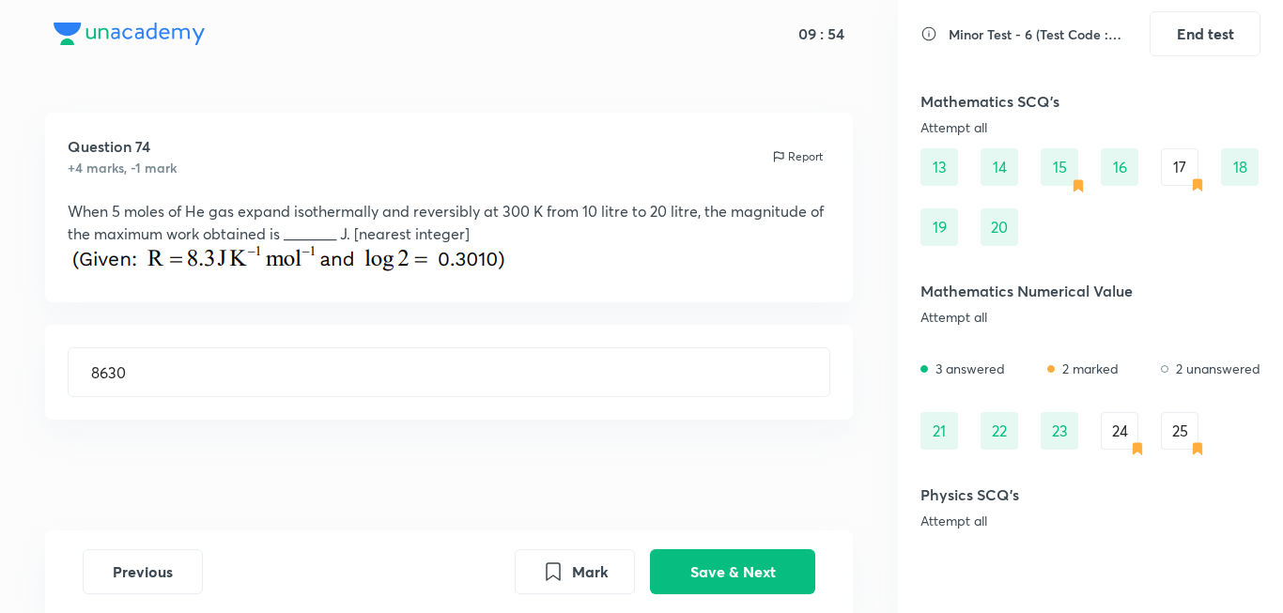
click at [1165, 424] on div "25" at bounding box center [1180, 431] width 38 height 38
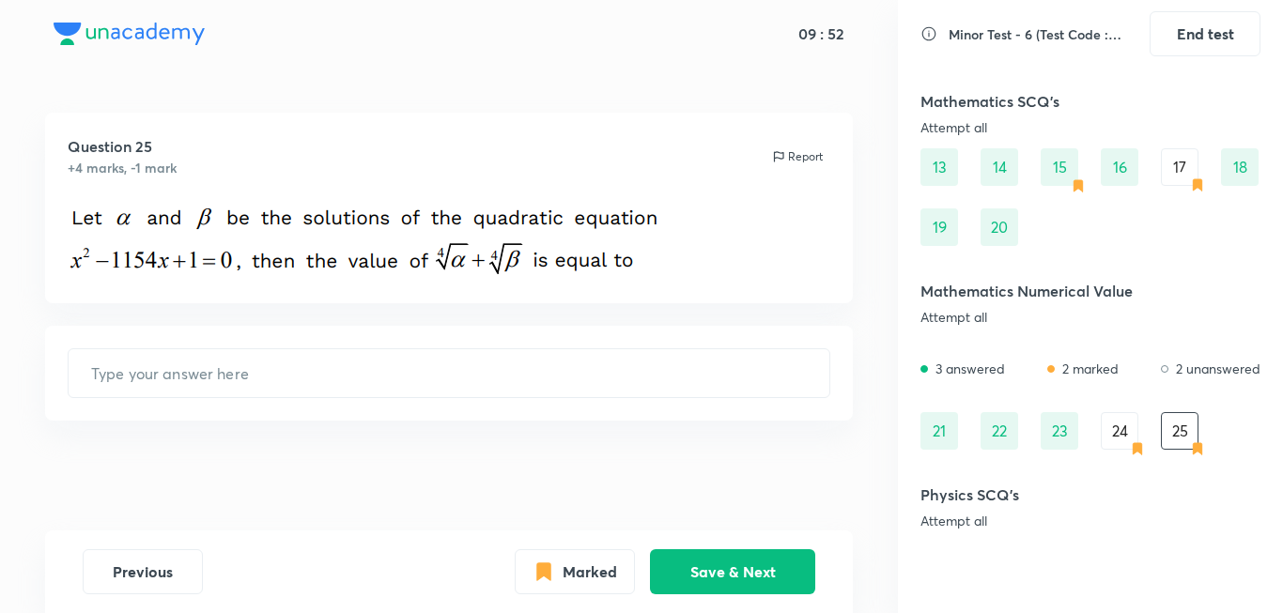
click at [1102, 423] on div "24" at bounding box center [1120, 431] width 38 height 38
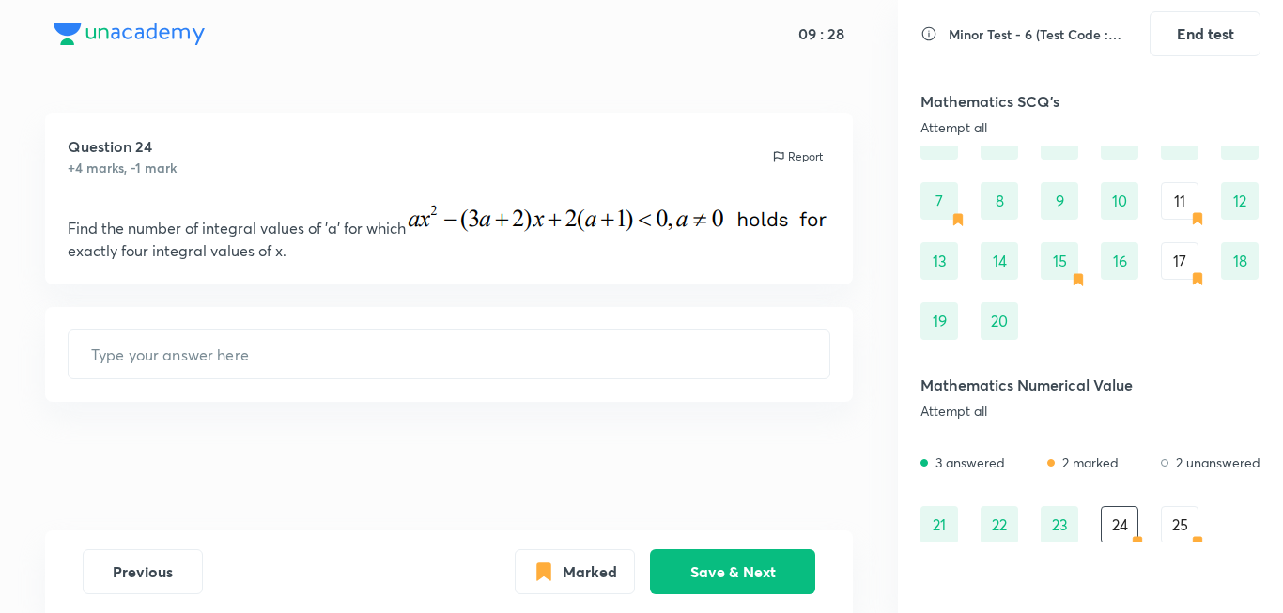
scroll to position [0, 0]
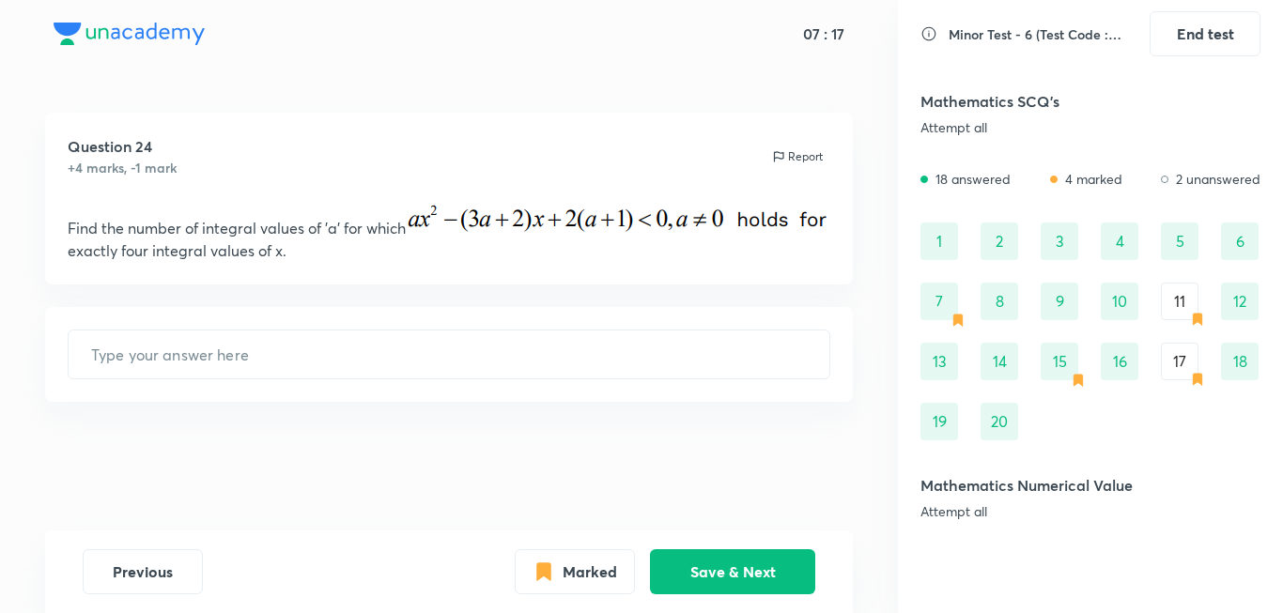
click at [1192, 352] on div "17" at bounding box center [1180, 362] width 38 height 38
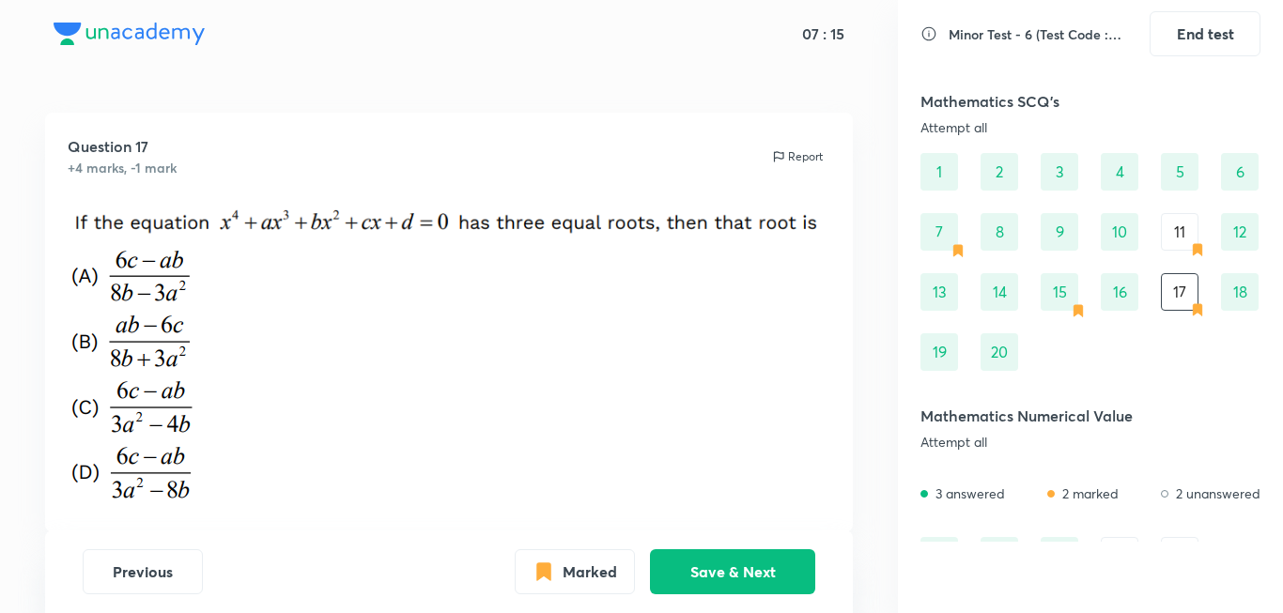
scroll to position [188, 0]
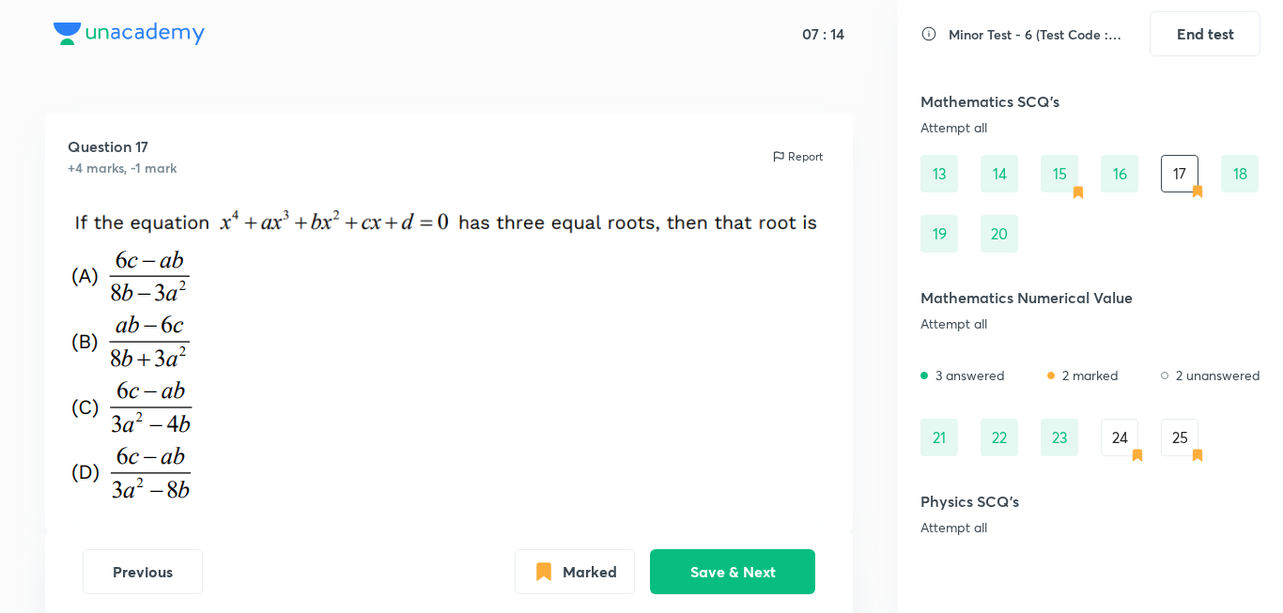
click at [1124, 442] on div "24" at bounding box center [1120, 438] width 38 height 38
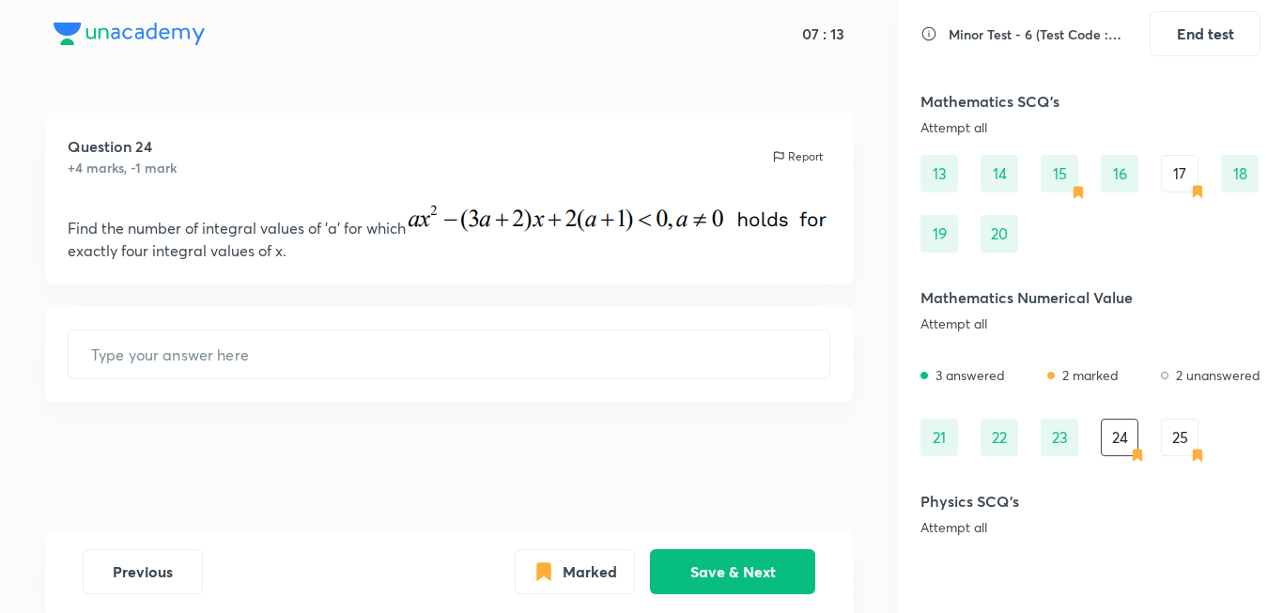
click at [1190, 427] on div "25" at bounding box center [1180, 438] width 38 height 38
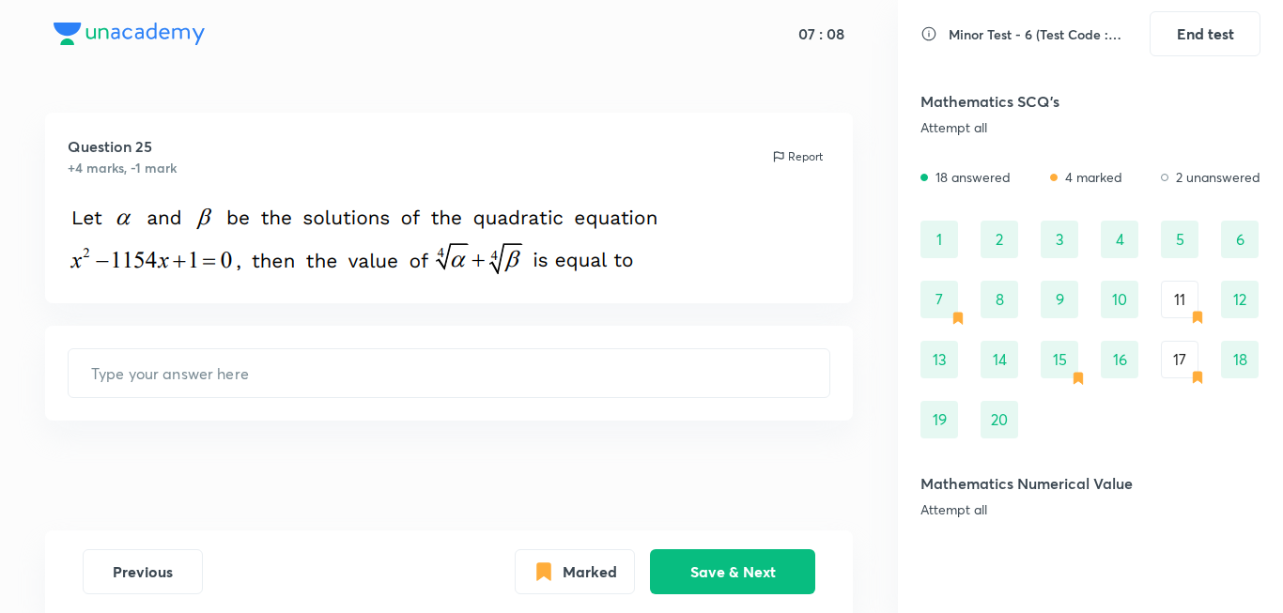
scroll to position [0, 0]
click at [1185, 362] on div "17" at bounding box center [1180, 362] width 38 height 38
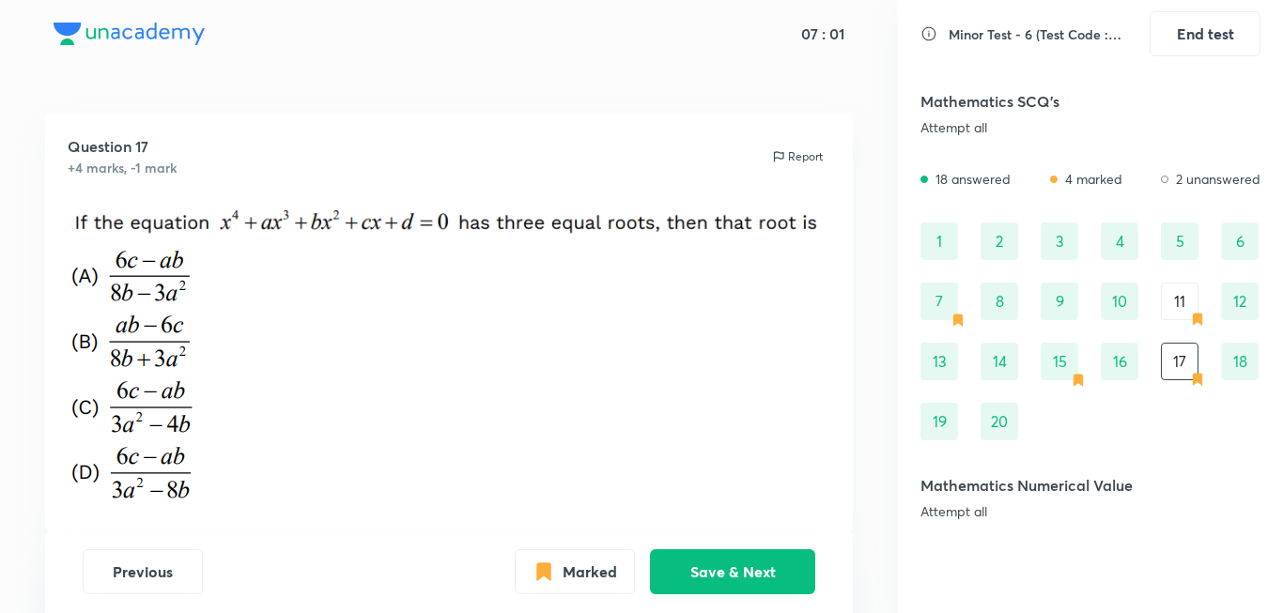
click at [1178, 301] on div "11" at bounding box center [1180, 302] width 38 height 38
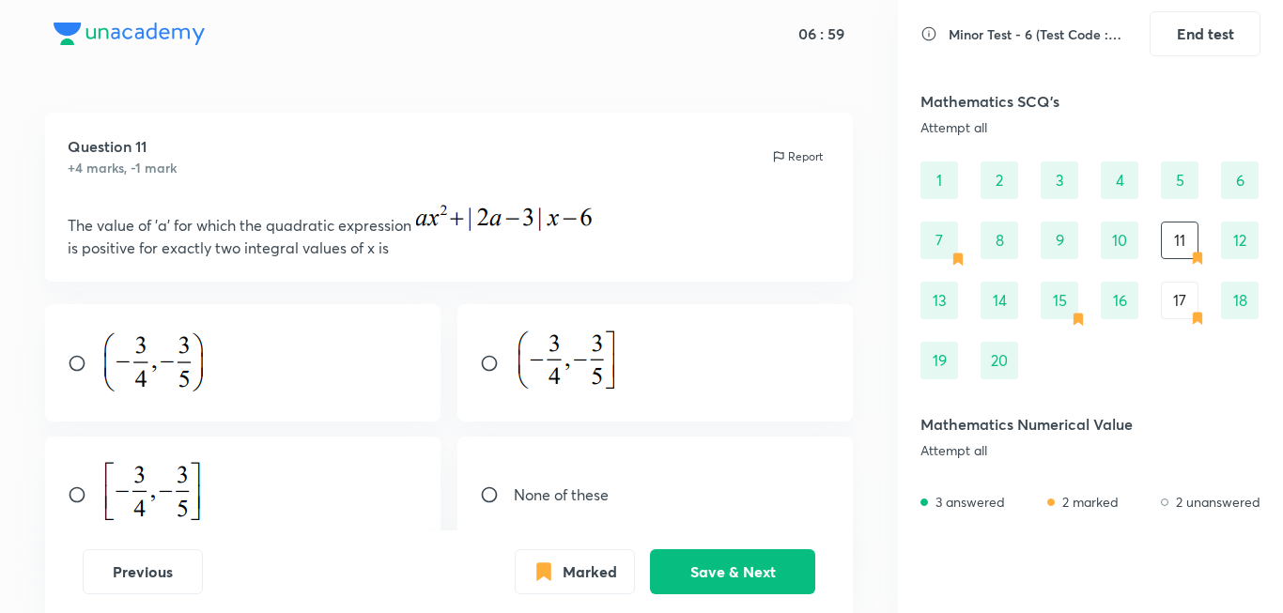
scroll to position [94, 0]
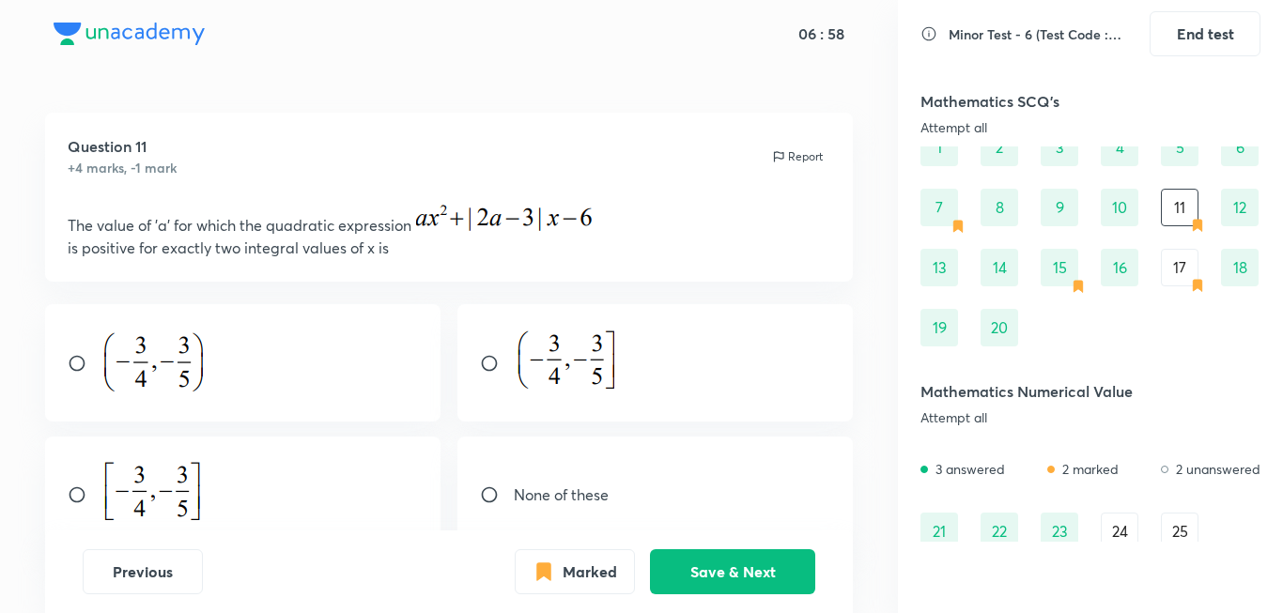
click at [1132, 529] on div "24" at bounding box center [1120, 532] width 38 height 38
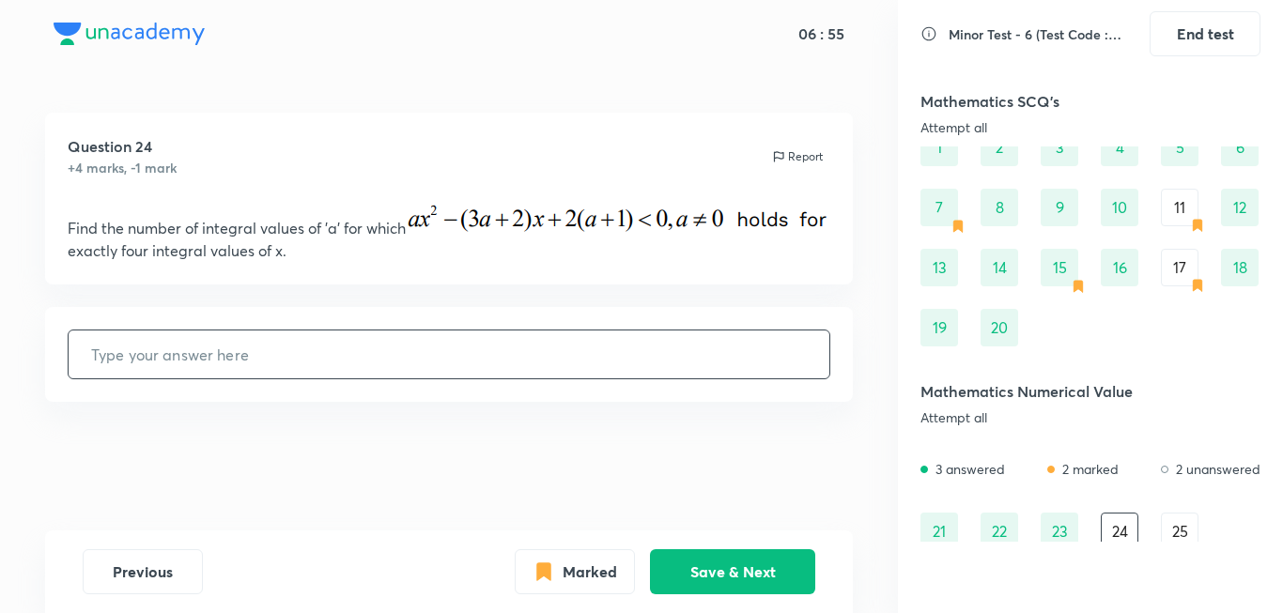
click at [1180, 540] on div "25" at bounding box center [1180, 532] width 38 height 38
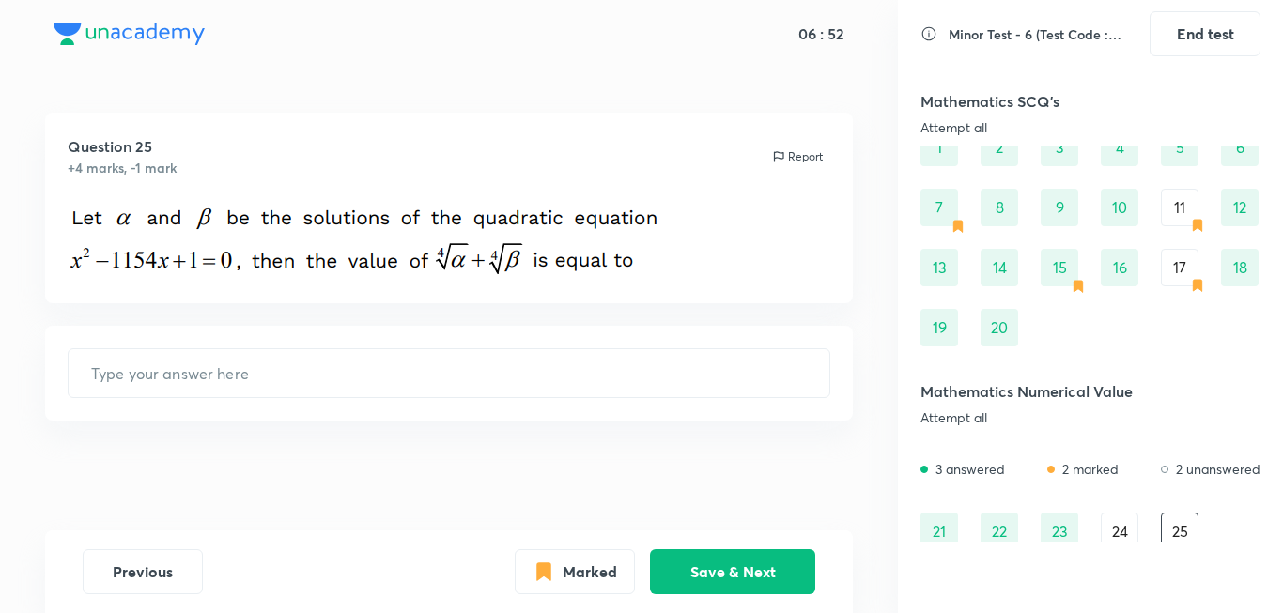
click at [1180, 268] on div "17" at bounding box center [1180, 268] width 38 height 38
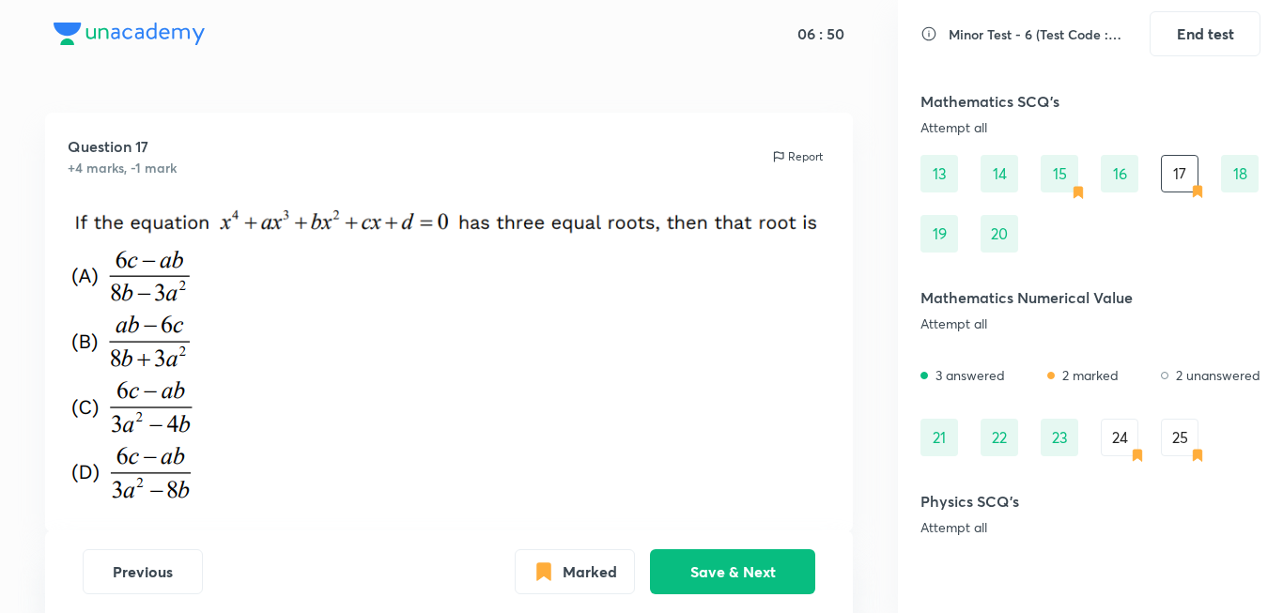
scroll to position [0, 0]
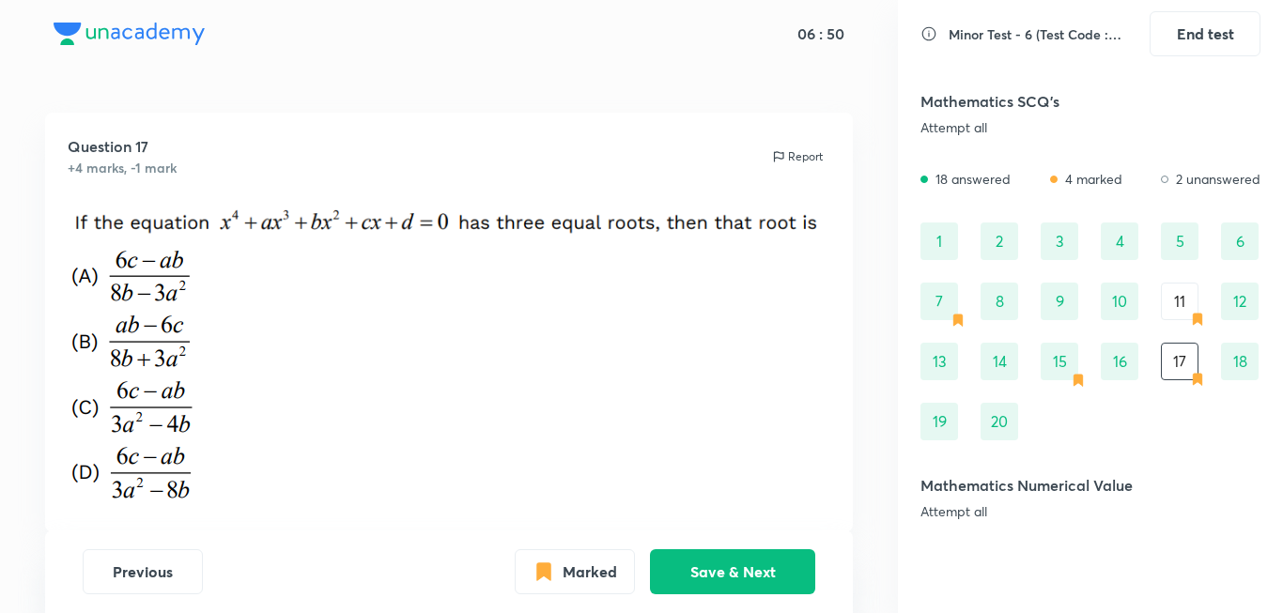
click at [933, 231] on div "1" at bounding box center [939, 242] width 38 height 38
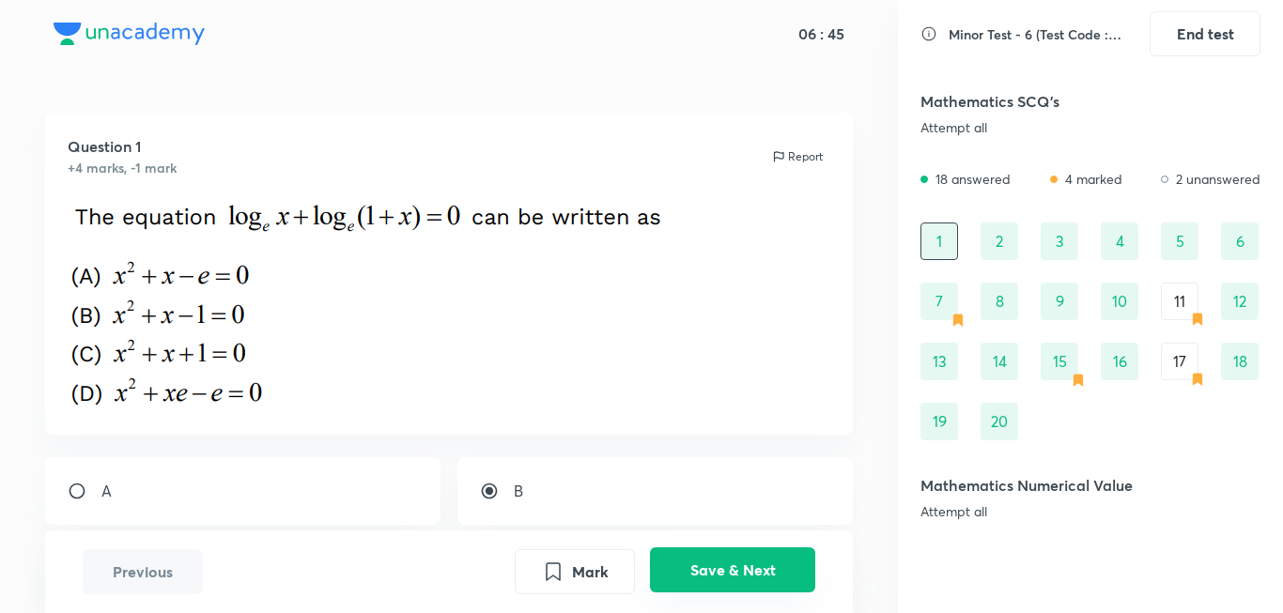
click at [776, 576] on button "Save & Next" at bounding box center [732, 570] width 165 height 45
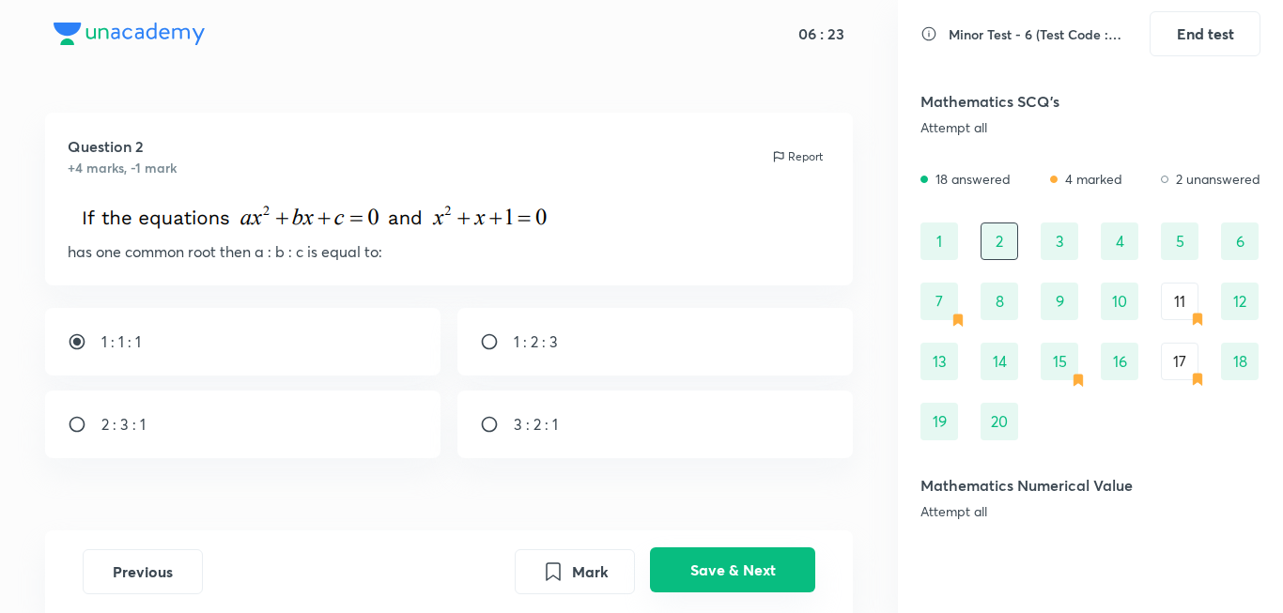
click at [774, 576] on button "Save & Next" at bounding box center [732, 570] width 165 height 45
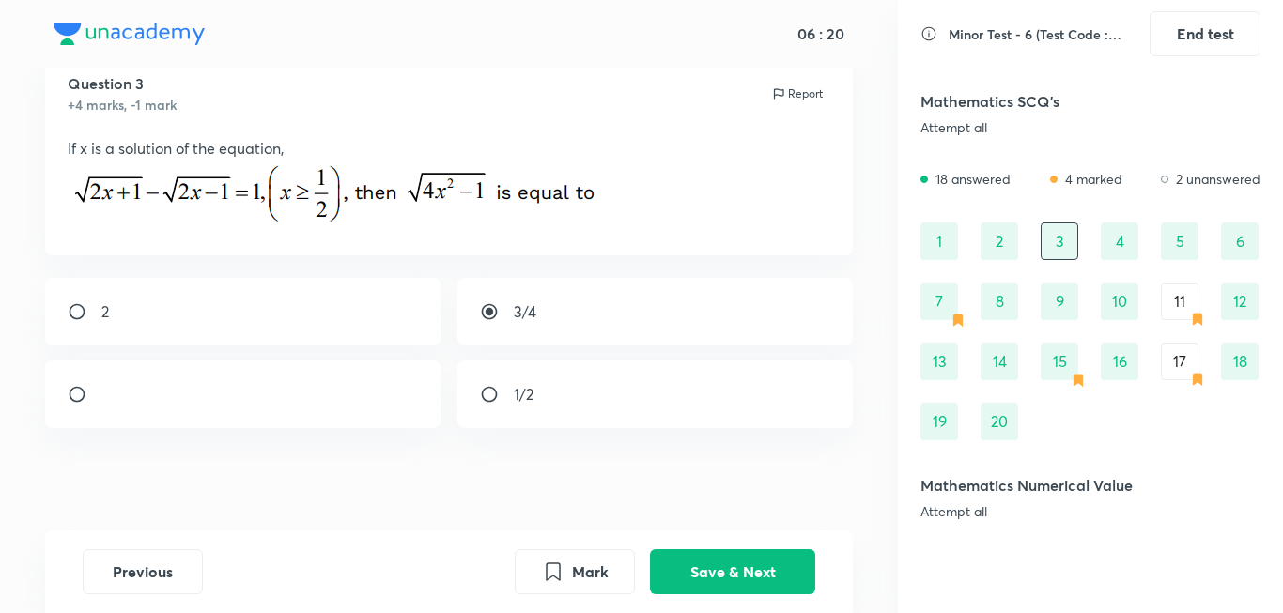
scroll to position [94, 0]
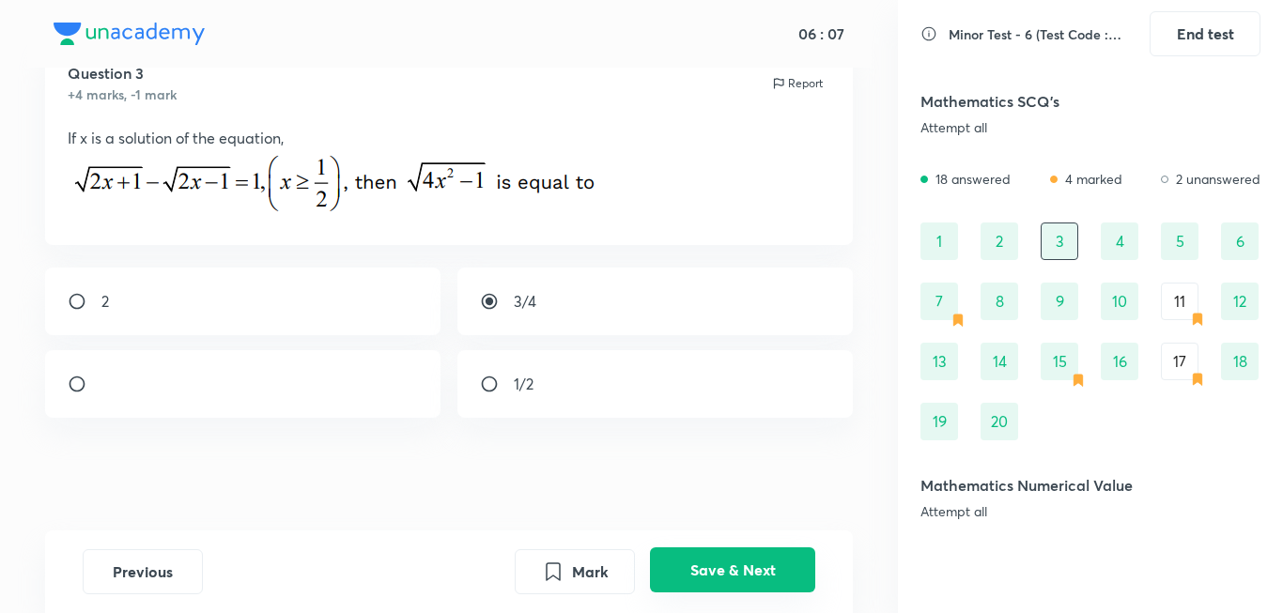
click at [743, 556] on button "Save & Next" at bounding box center [732, 570] width 165 height 45
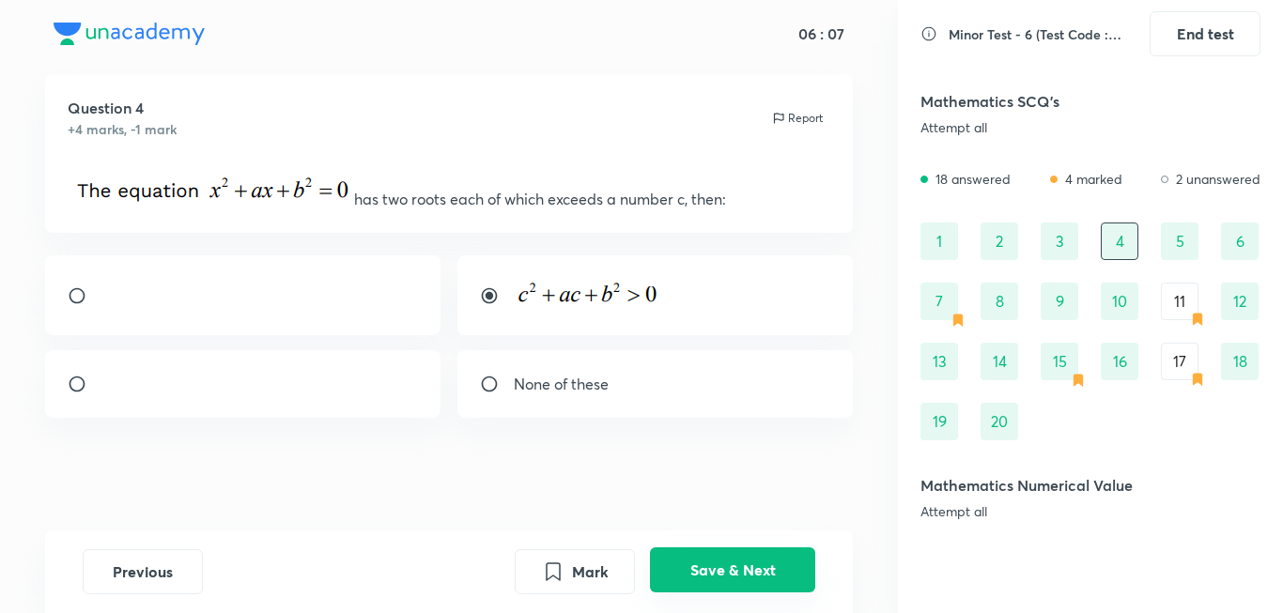
scroll to position [78, 0]
click at [791, 574] on button "Save & Next" at bounding box center [732, 570] width 165 height 45
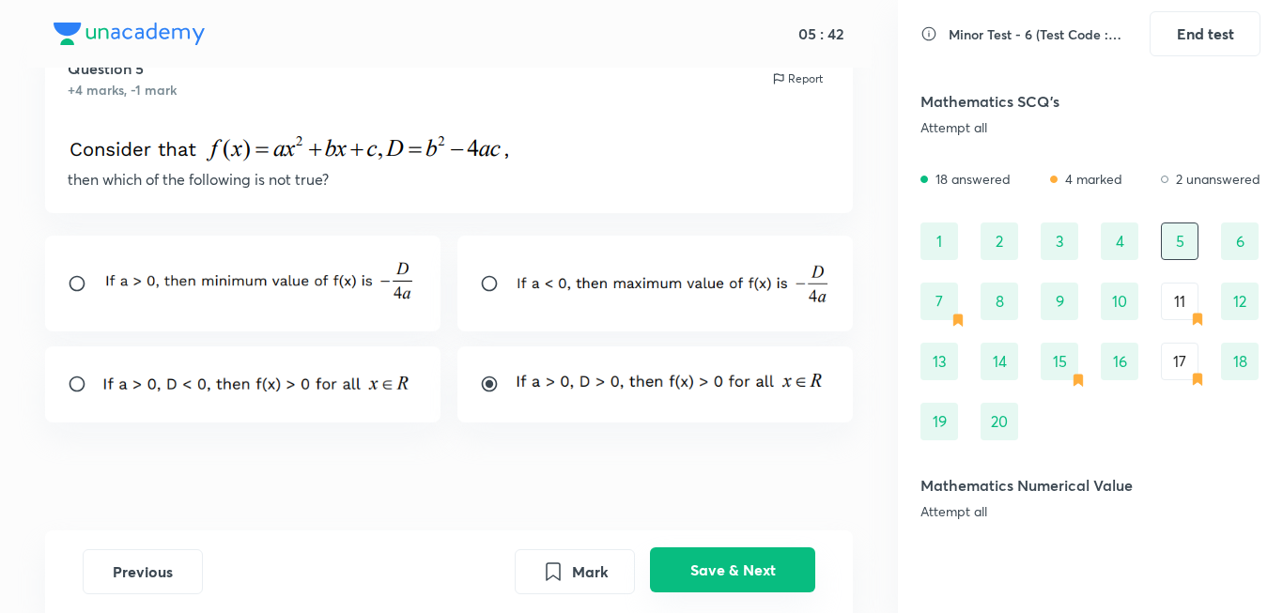
scroll to position [83, 0]
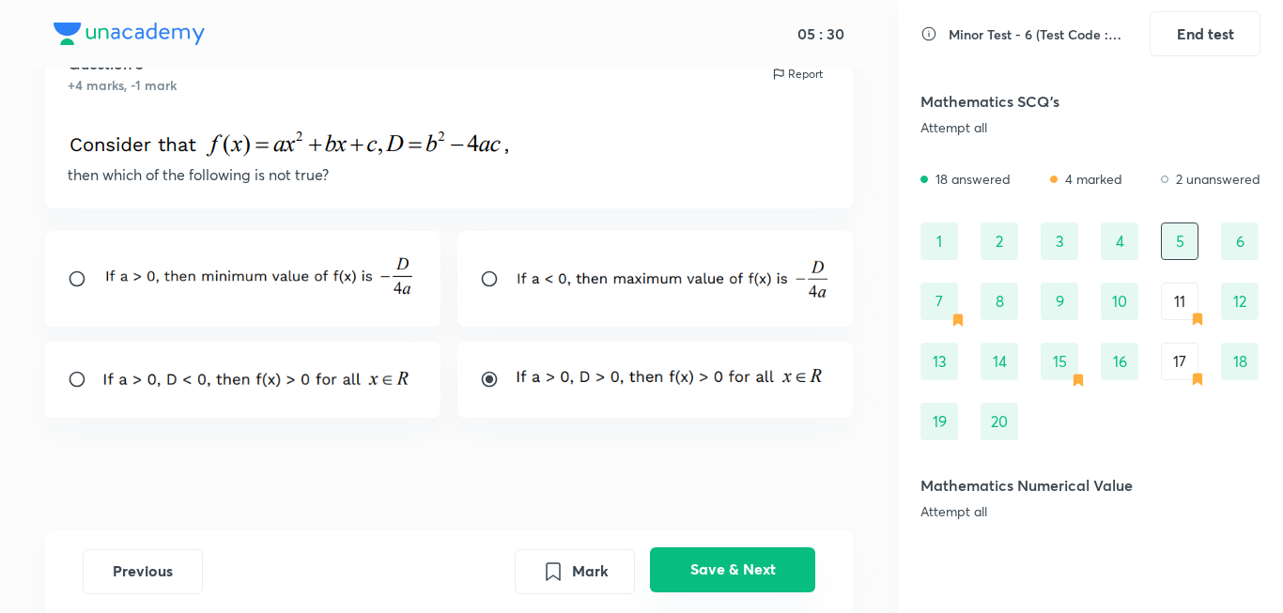
click at [791, 574] on button "Save & Next" at bounding box center [732, 570] width 165 height 45
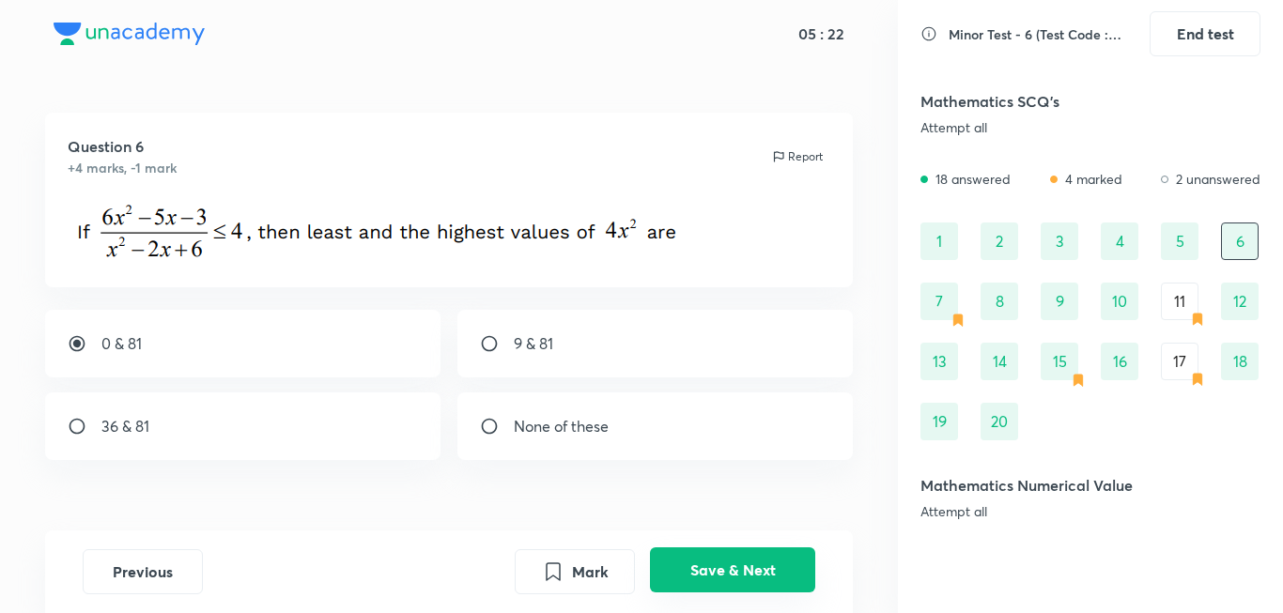
click at [791, 574] on button "Save & Next" at bounding box center [732, 570] width 165 height 45
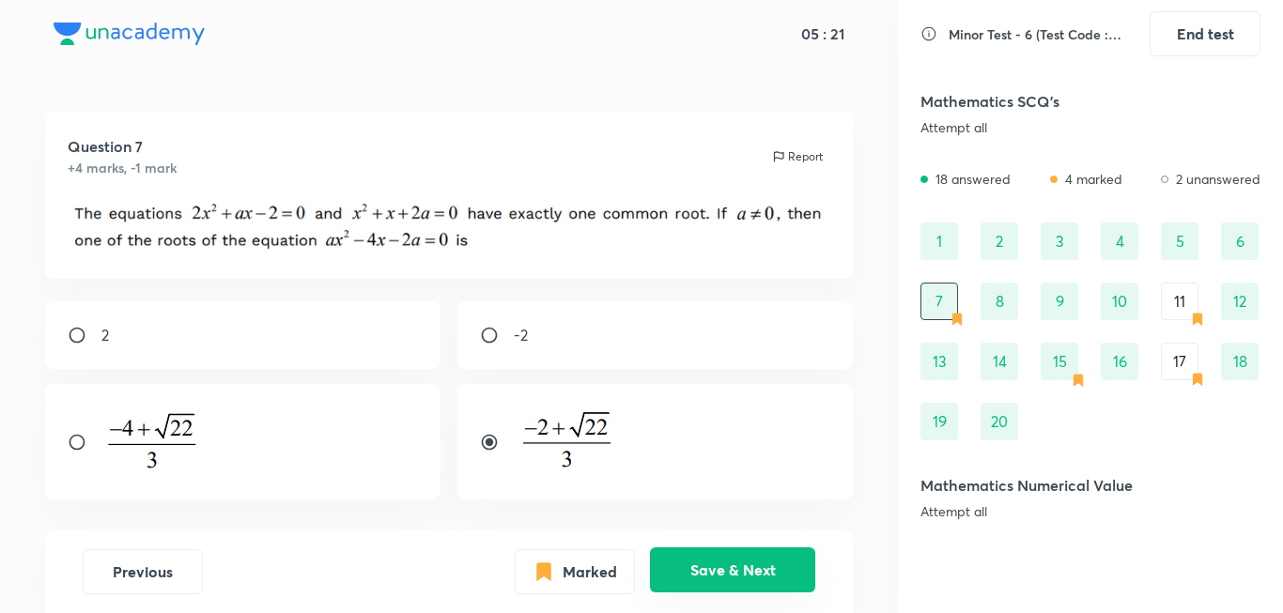
click at [791, 574] on button "Save & Next" at bounding box center [732, 570] width 165 height 45
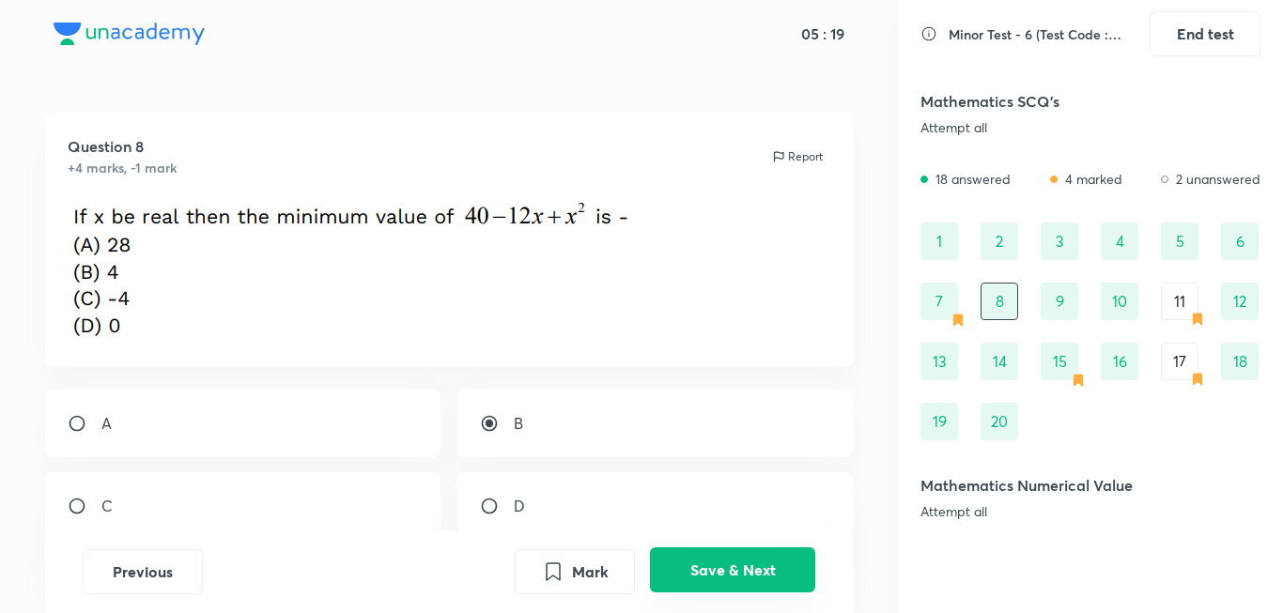
click at [791, 574] on button "Save & Next" at bounding box center [732, 570] width 165 height 45
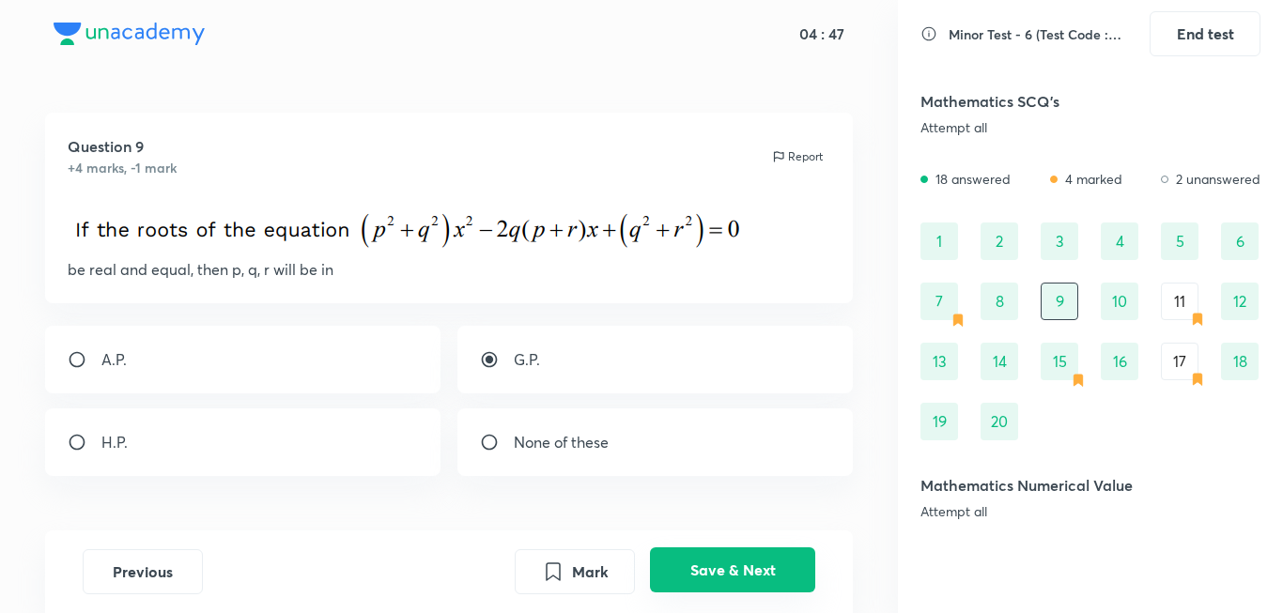
click at [789, 573] on button "Save & Next" at bounding box center [732, 570] width 165 height 45
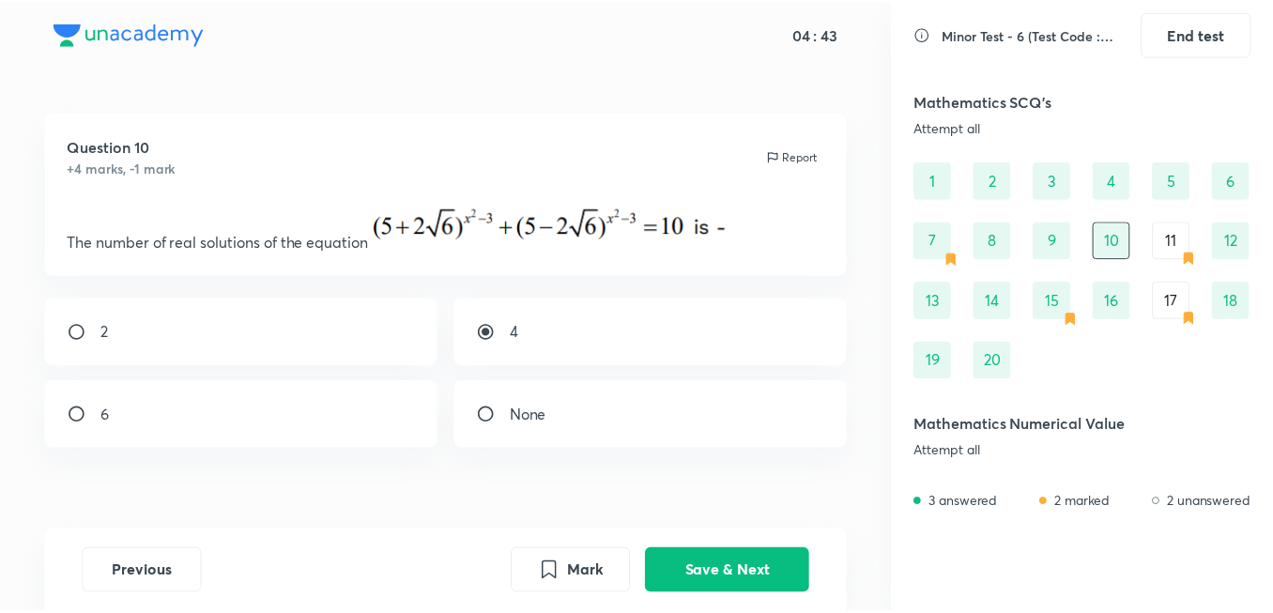
scroll to position [94, 0]
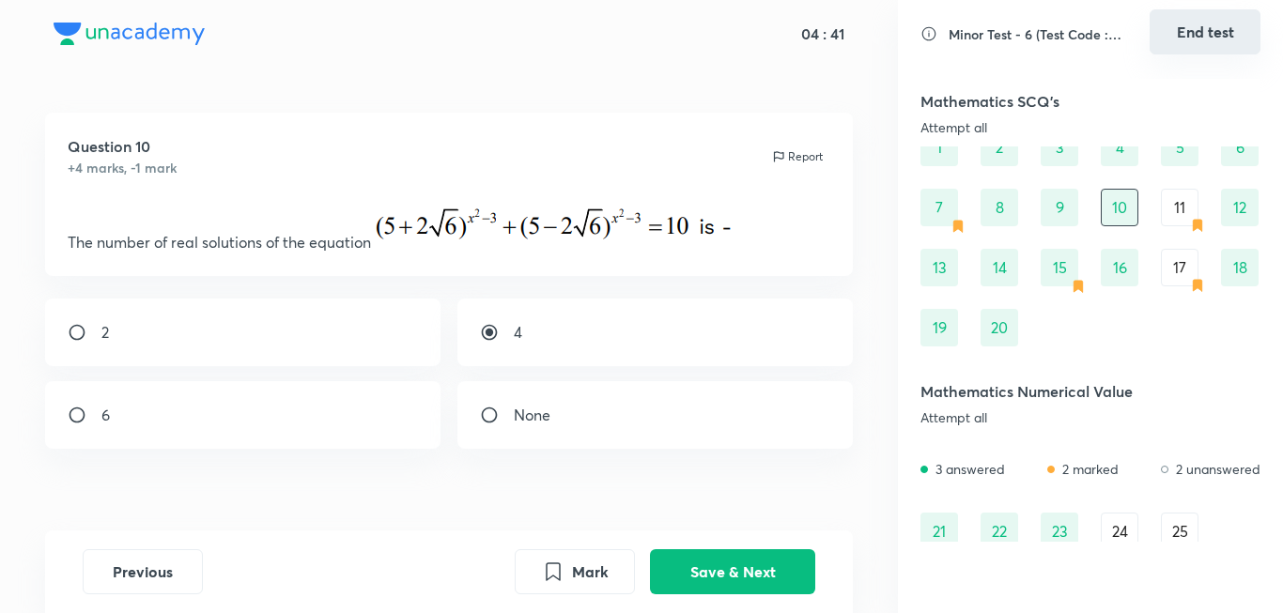
click at [1185, 51] on button "End test" at bounding box center [1204, 31] width 111 height 45
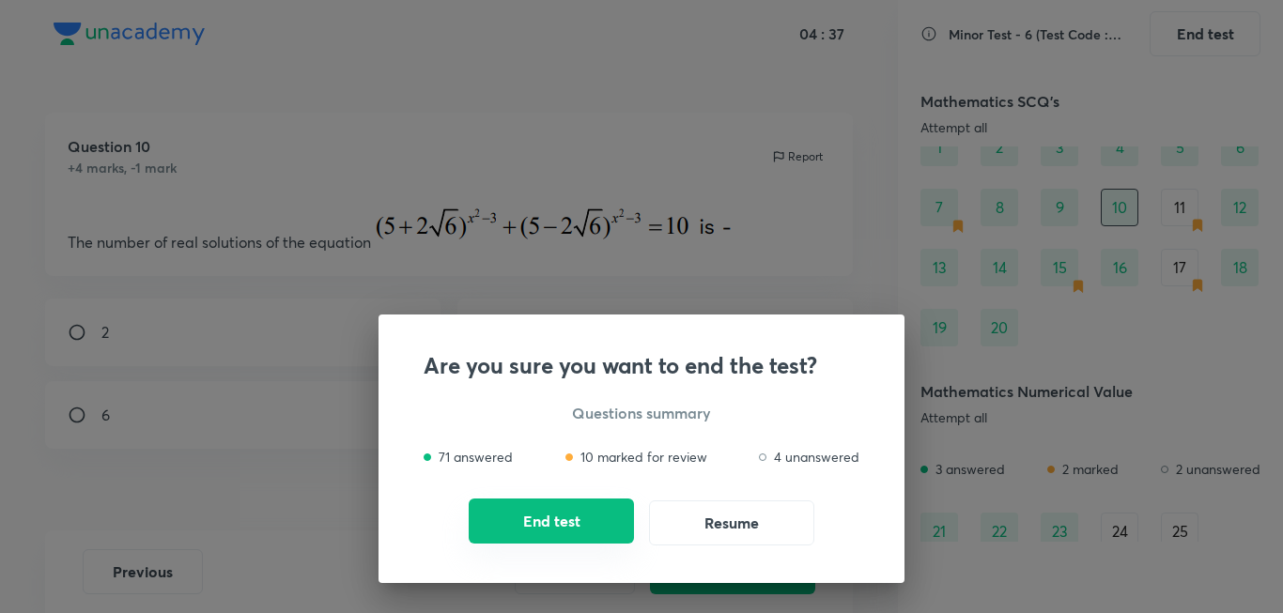
click at [576, 513] on button "End test" at bounding box center [551, 521] width 165 height 45
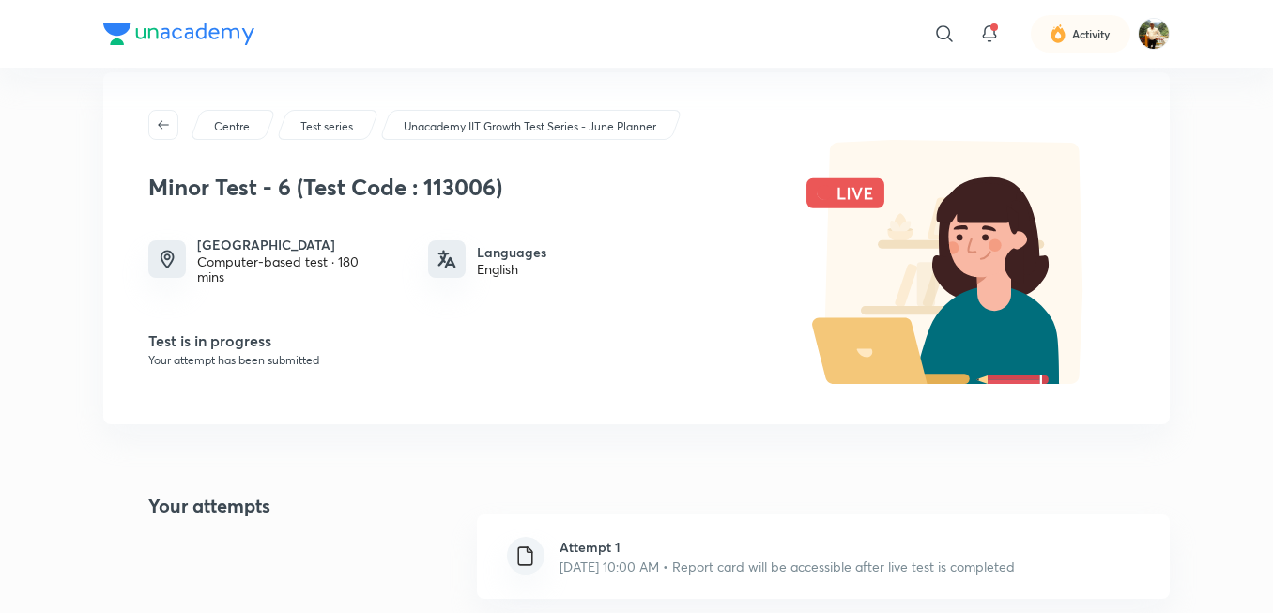
scroll to position [0, 0]
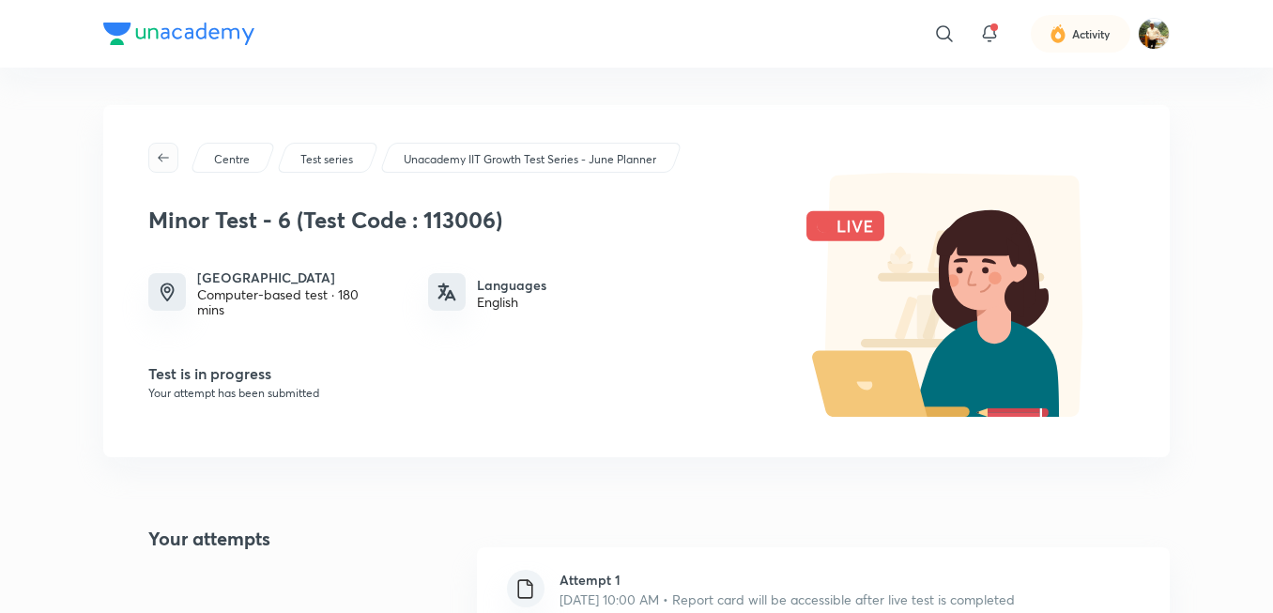
click at [156, 149] on button "button" at bounding box center [163, 158] width 30 height 30
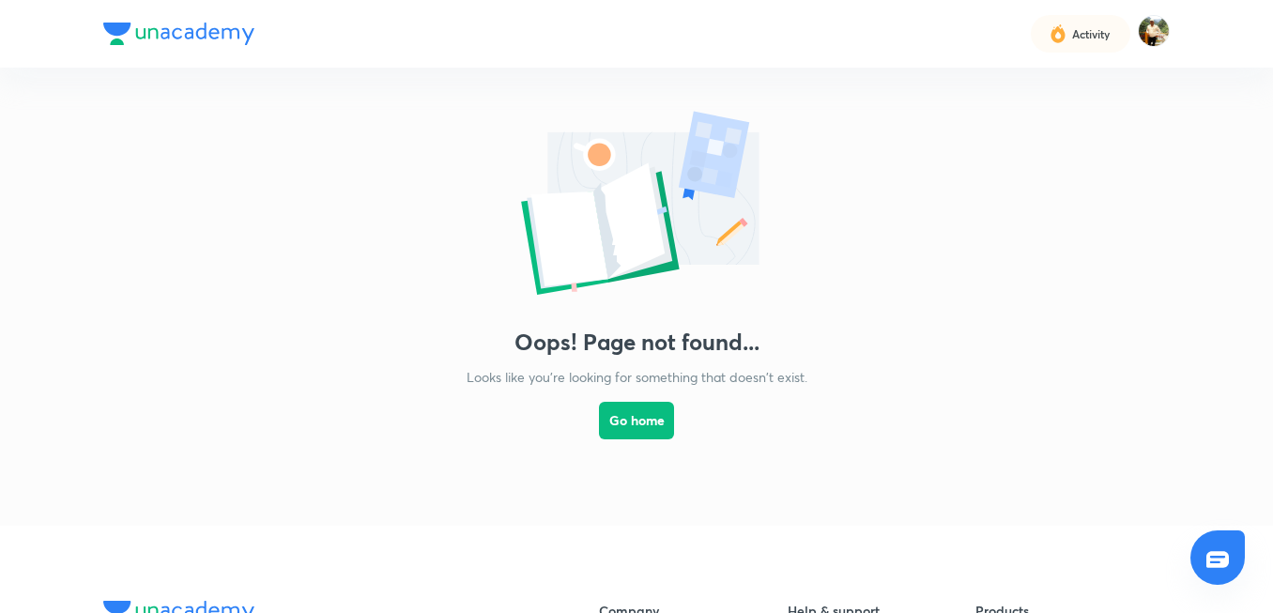
click at [126, 43] on img at bounding box center [178, 34] width 151 height 23
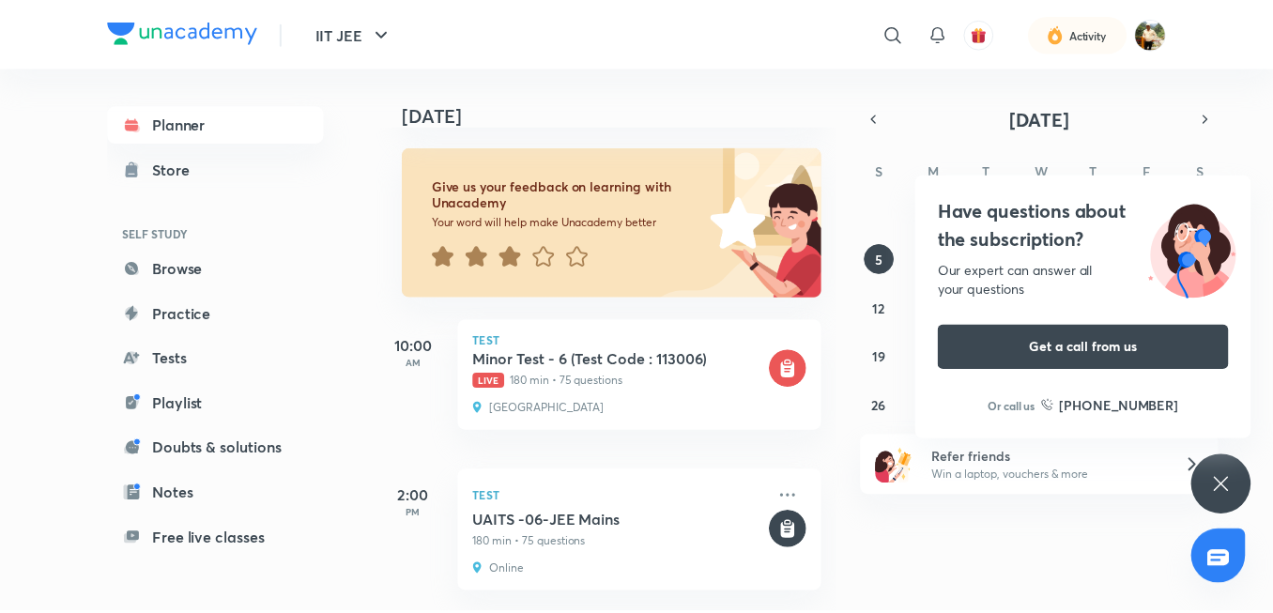
scroll to position [103, 0]
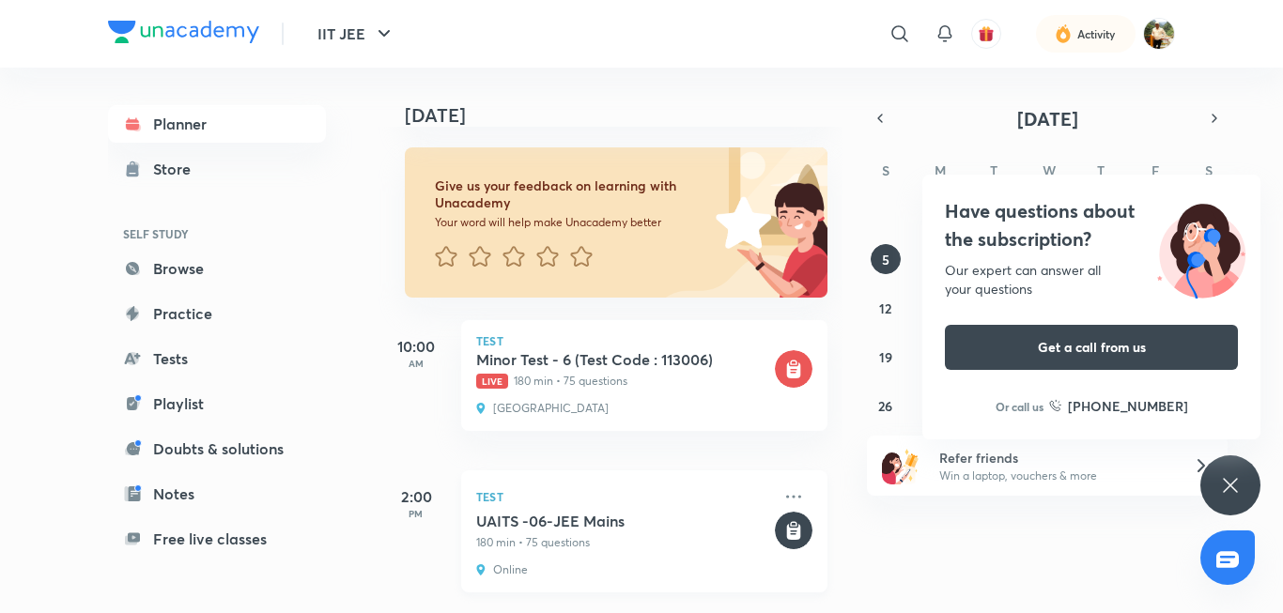
click at [677, 515] on h5 "UAITS -06-JEE Mains" at bounding box center [623, 521] width 295 height 19
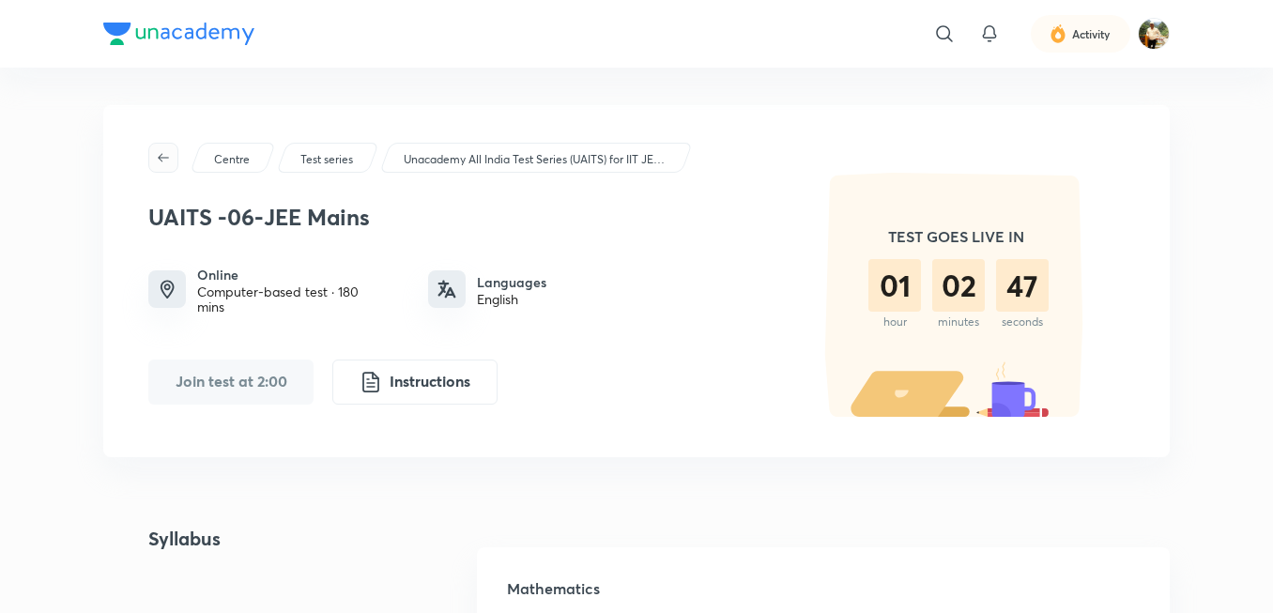
click at [164, 151] on icon "button" at bounding box center [163, 157] width 15 height 15
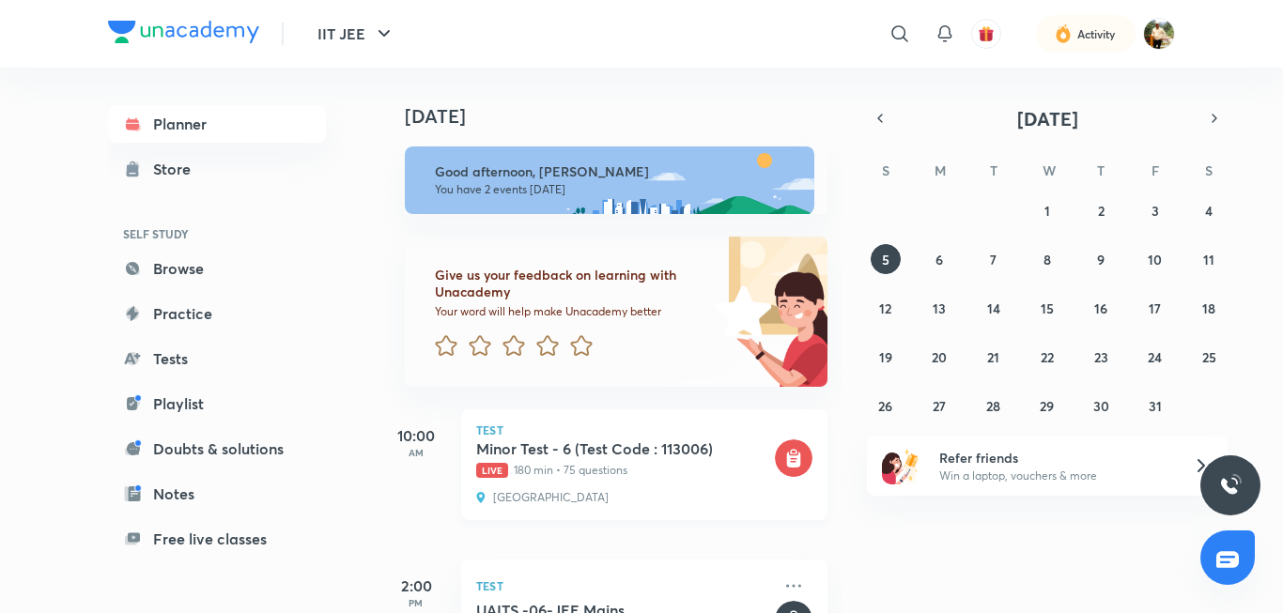
click at [543, 459] on div "Minor Test - 6 (Test Code : 113006) Live 180 min • 75 questions" at bounding box center [623, 459] width 295 height 39
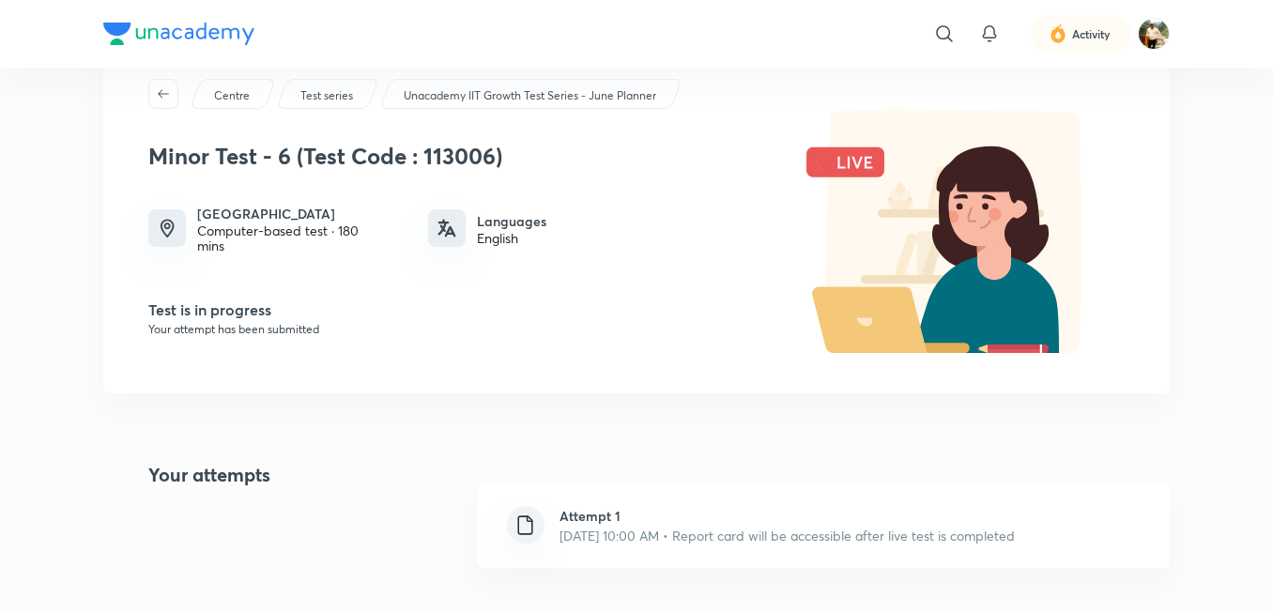
scroll to position [188, 0]
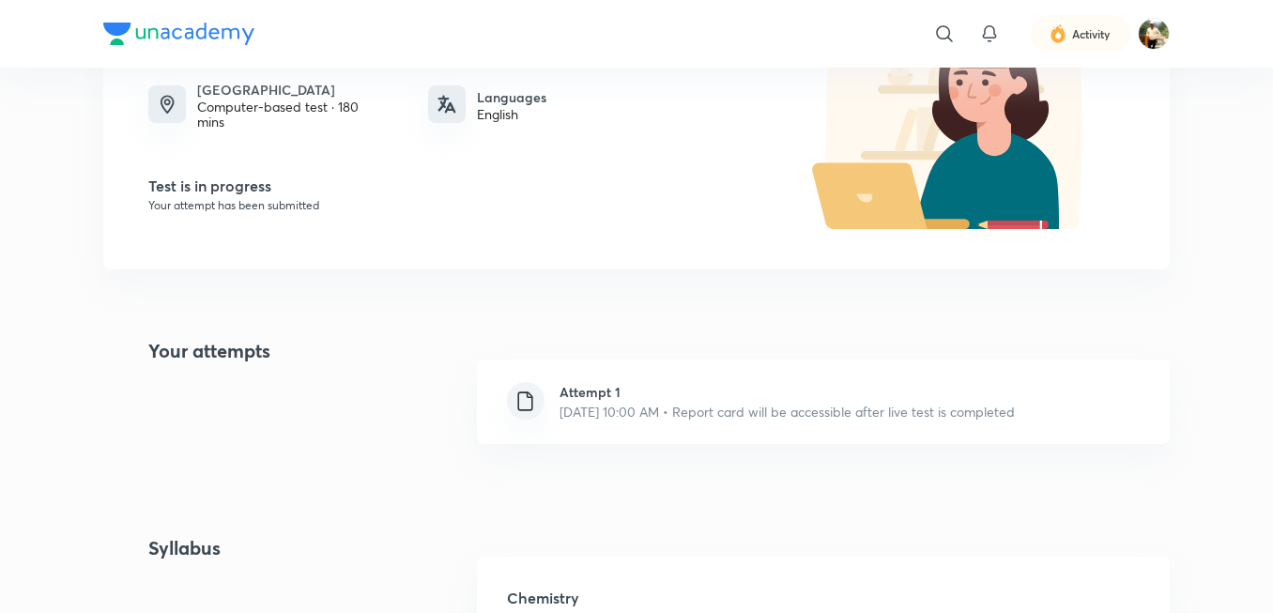
click at [564, 396] on h6 "Attempt 1" at bounding box center [787, 392] width 455 height 20
drag, startPoint x: 596, startPoint y: 417, endPoint x: 609, endPoint y: 469, distance: 53.3
click at [609, 473] on div "Centre Test series Unacademy IIT Growth Test Series - June Planner Minor Test -…" at bounding box center [636, 407] width 1067 height 980
click at [375, 426] on div "Your attempts Attempt 1 Oct 5, 2025, 10:00 AM • Report card will be accessible …" at bounding box center [636, 402] width 1067 height 130
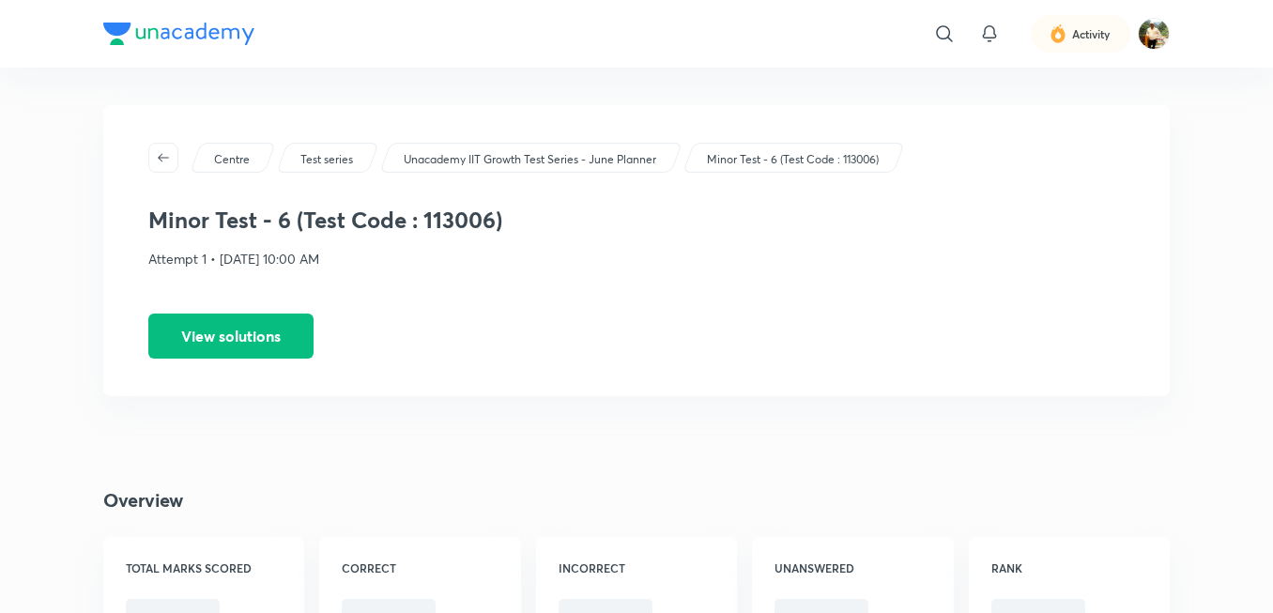
scroll to position [188, 0]
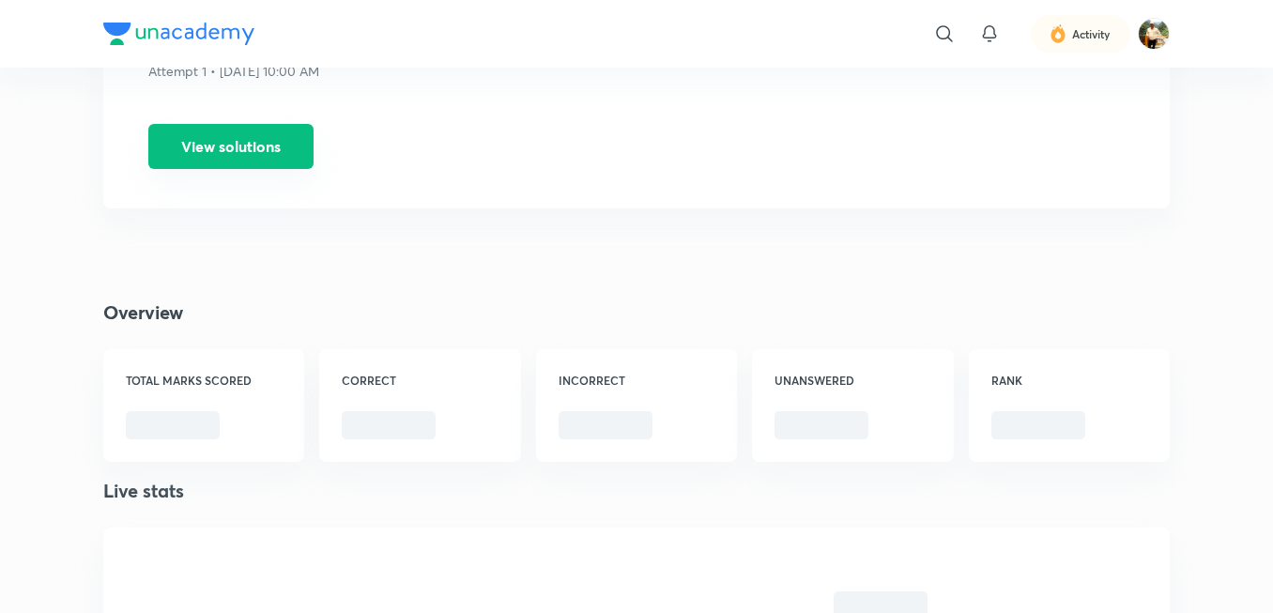
click at [264, 149] on button "View solutions" at bounding box center [230, 146] width 165 height 45
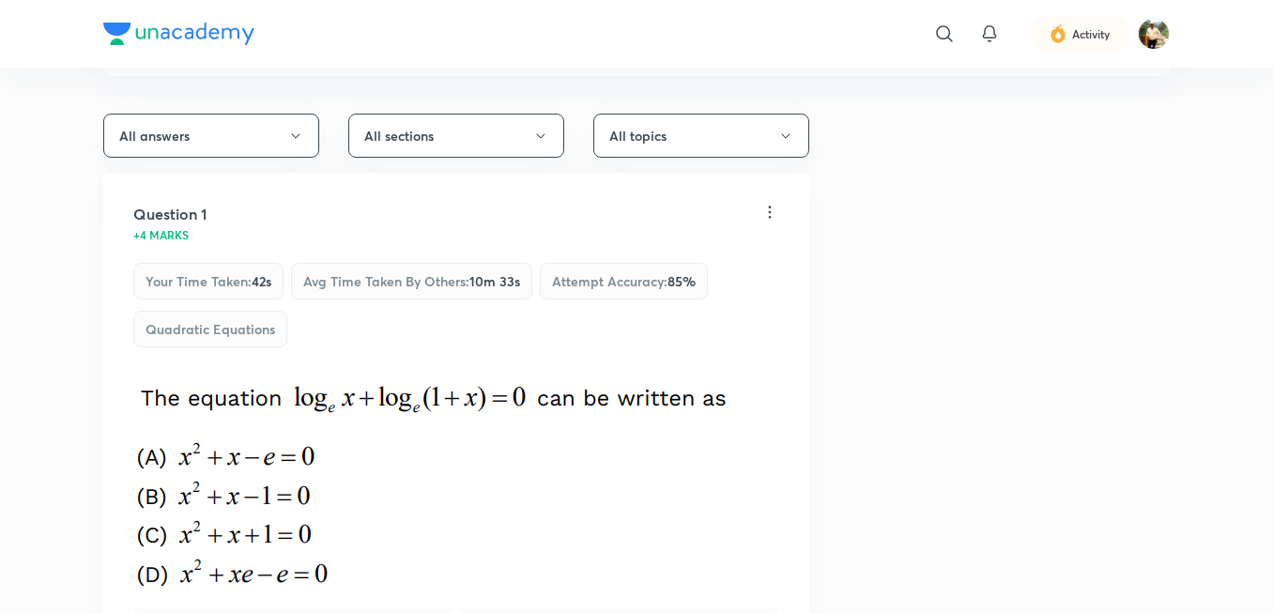
scroll to position [188, 0]
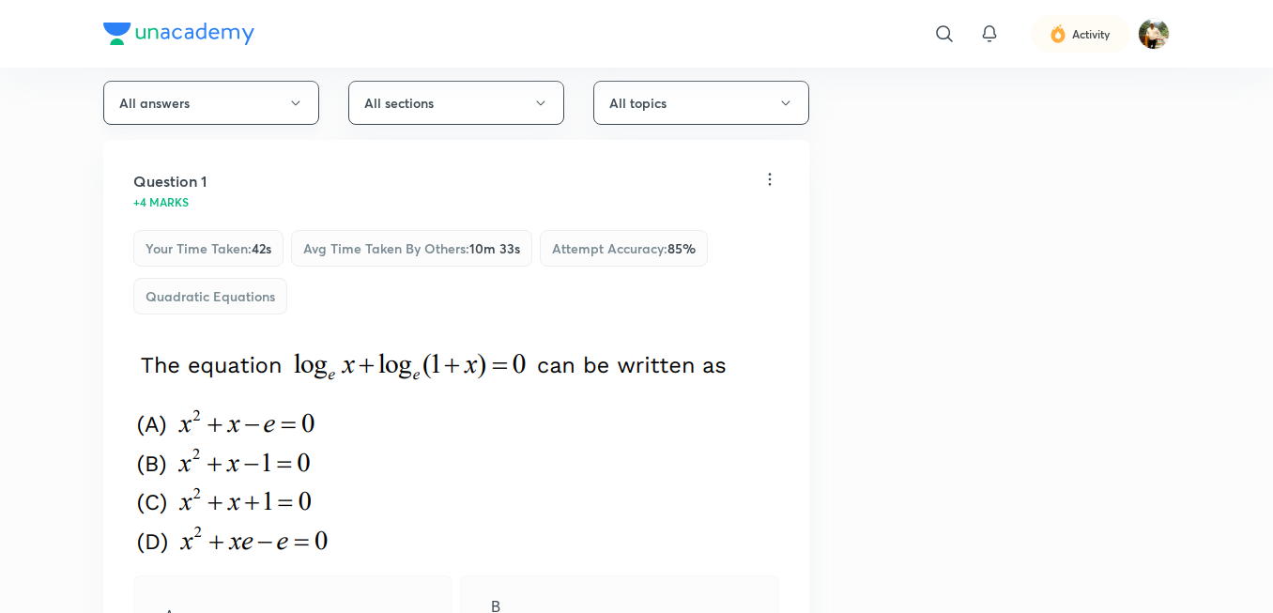
click at [275, 112] on button "All answers" at bounding box center [211, 103] width 216 height 44
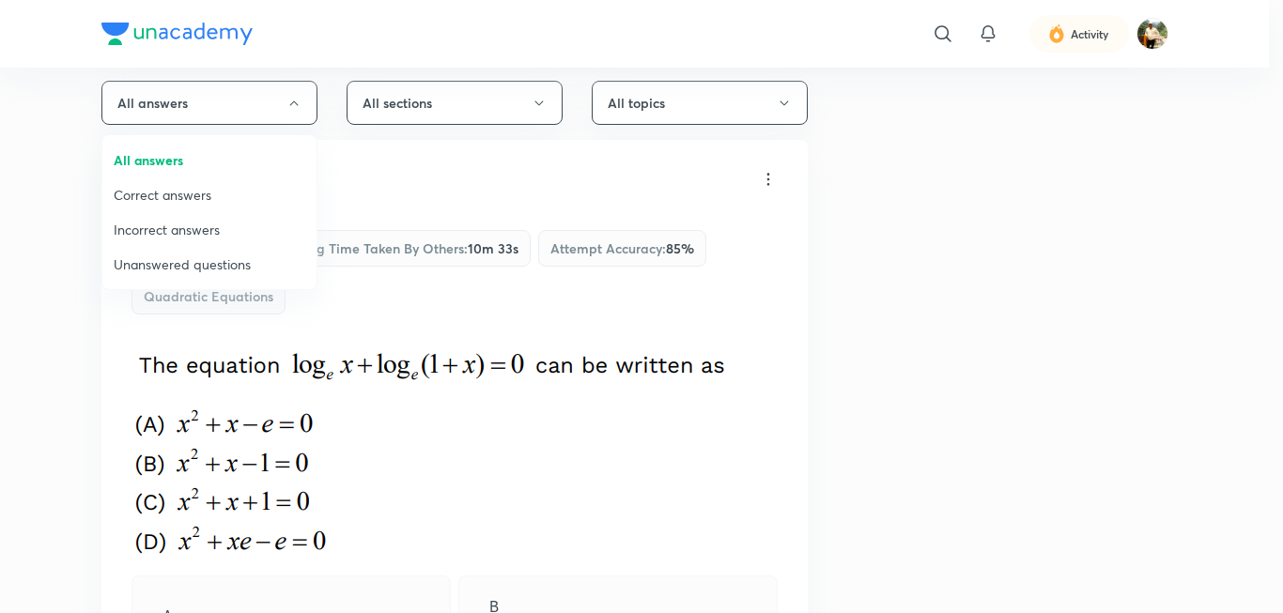
click at [208, 235] on span "Incorrect answers" at bounding box center [210, 230] width 192 height 20
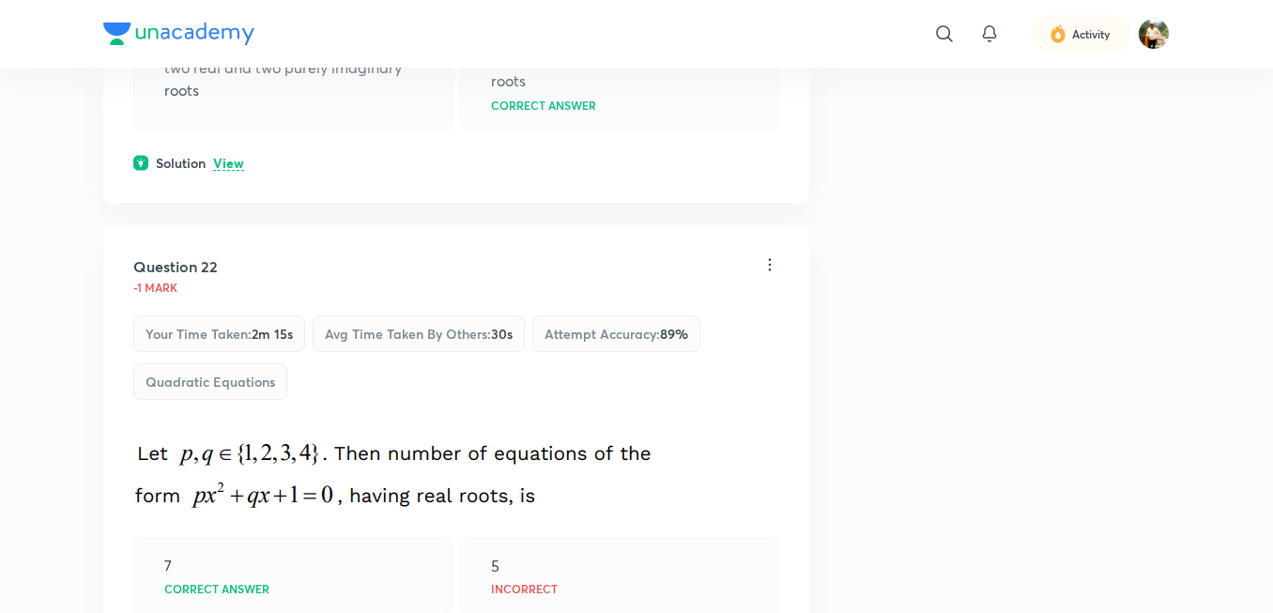
scroll to position [470, 0]
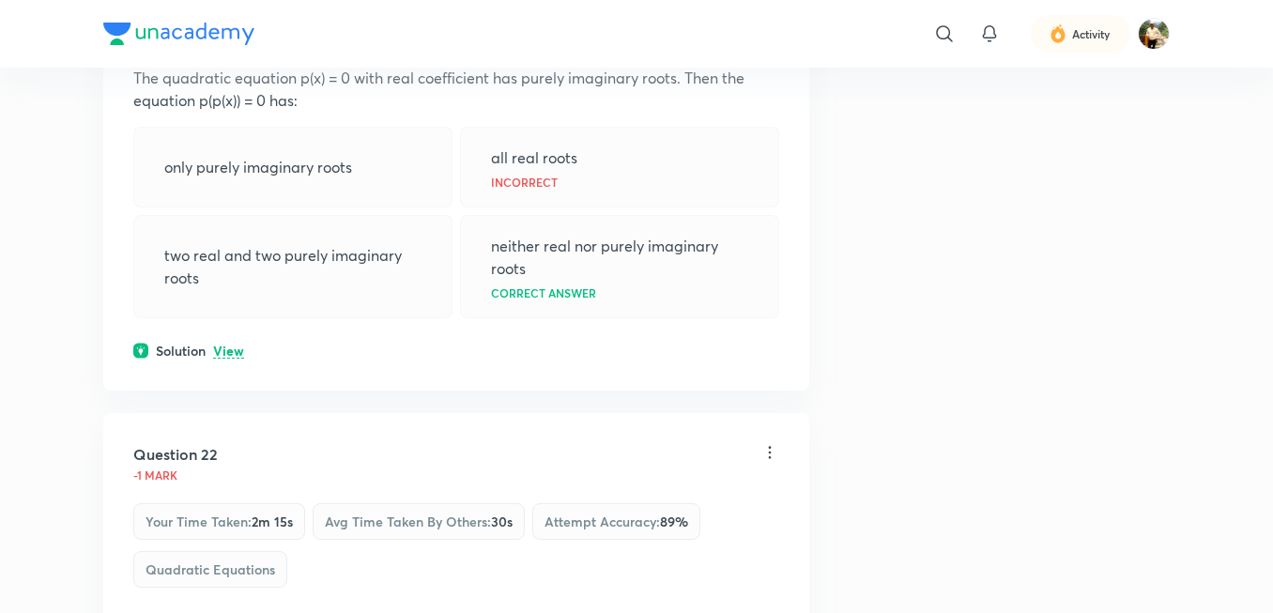
click at [217, 349] on p "View" at bounding box center [228, 352] width 31 height 14
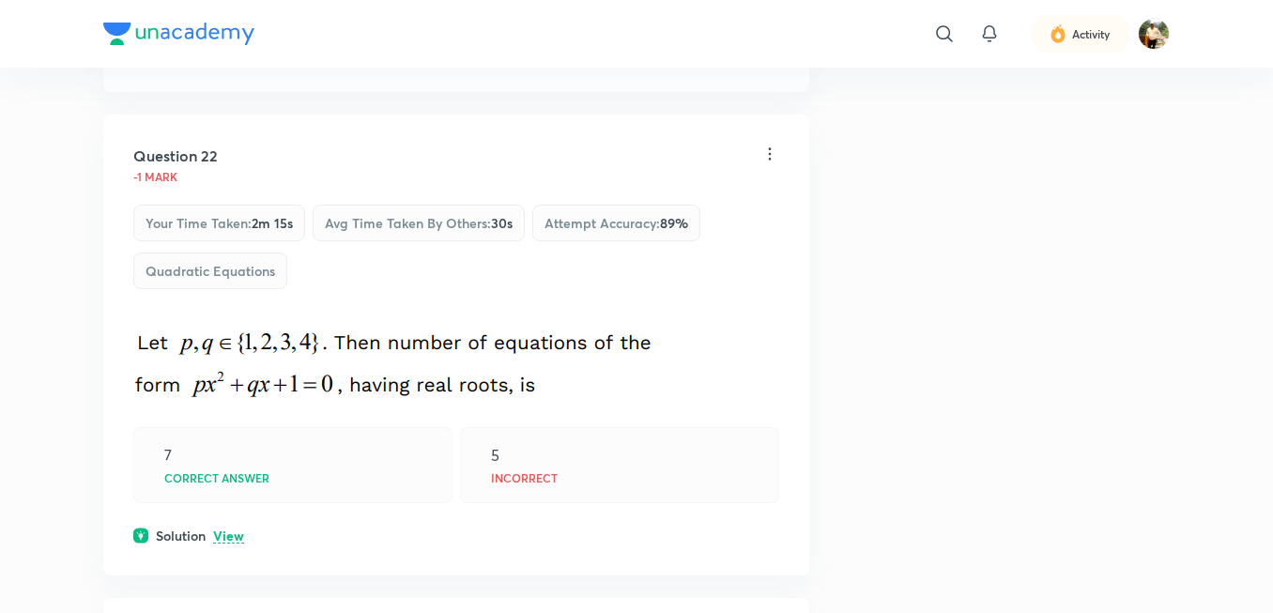
scroll to position [845, 0]
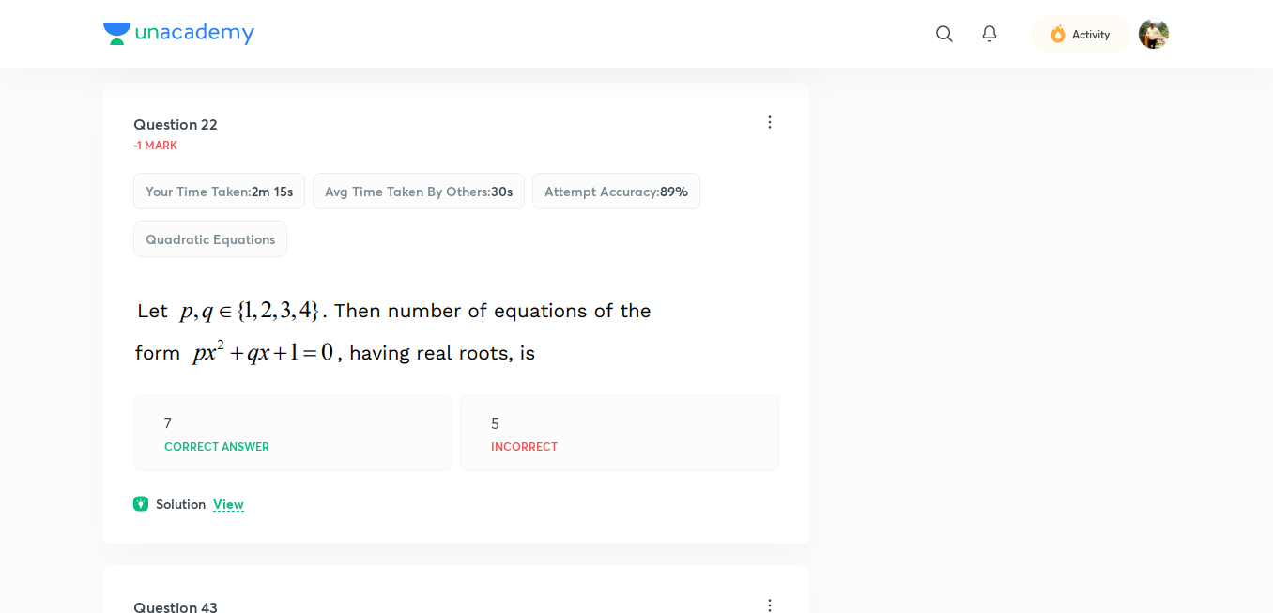
click at [218, 508] on p "View" at bounding box center [228, 505] width 31 height 14
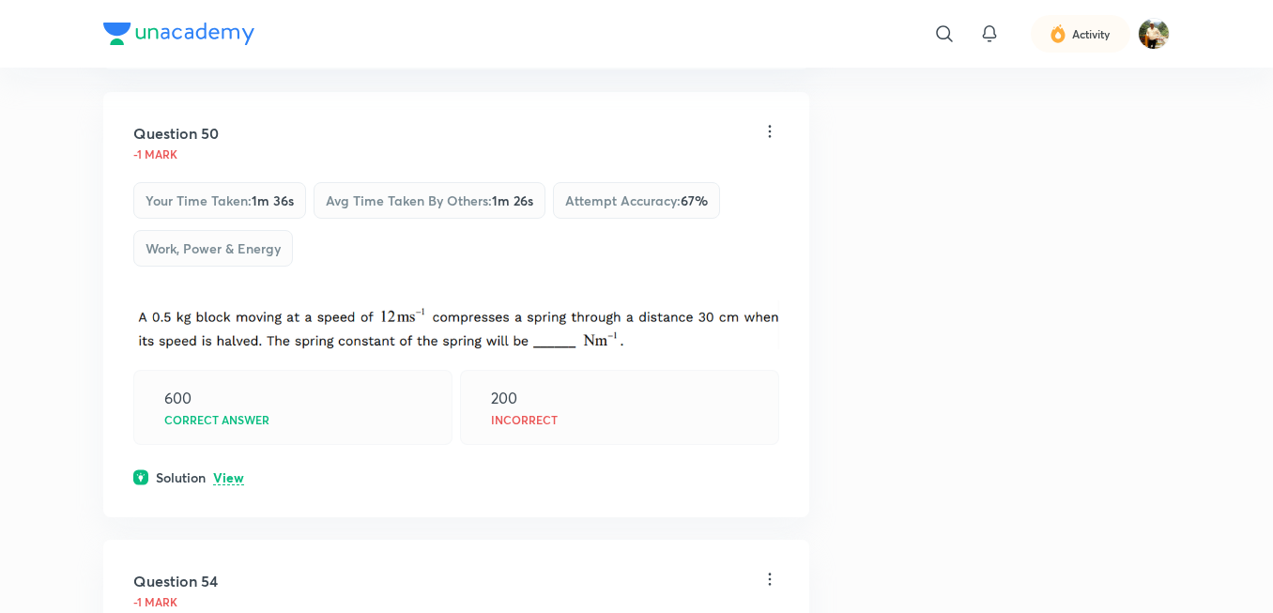
scroll to position [2442, 0]
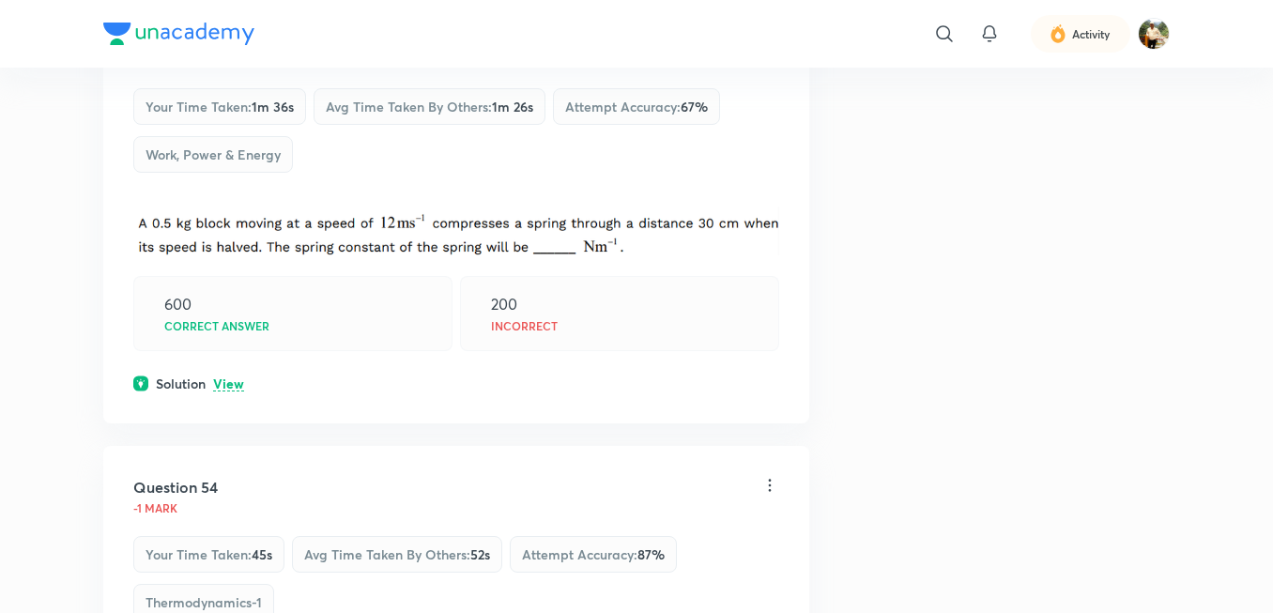
click at [232, 378] on p "View" at bounding box center [228, 385] width 31 height 14
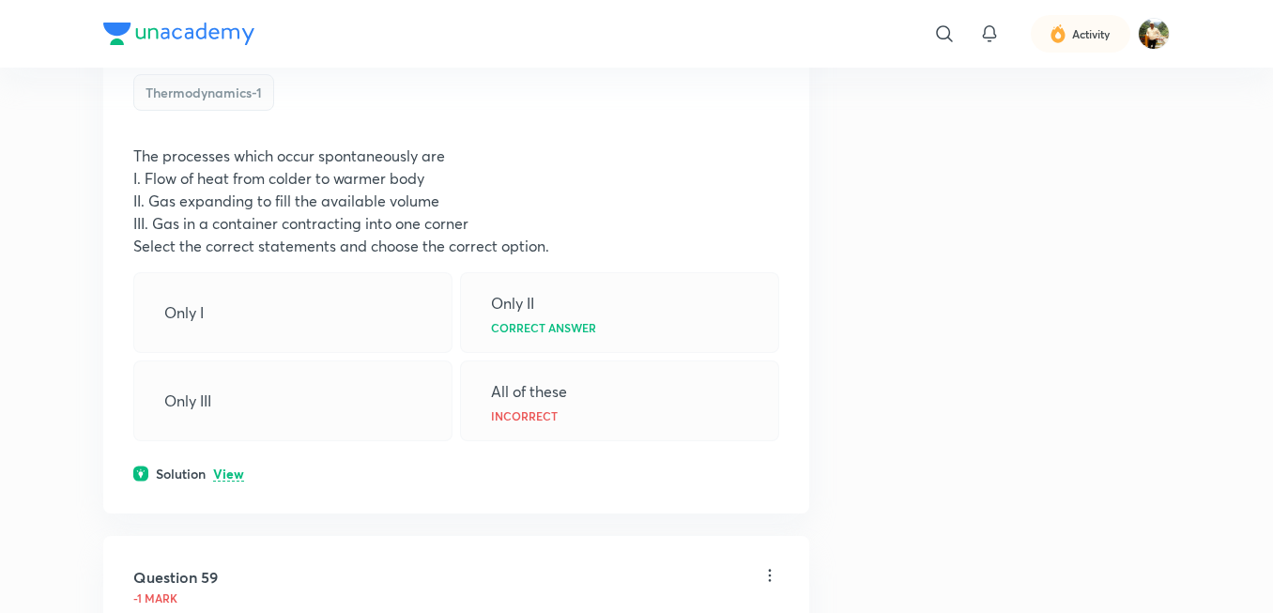
scroll to position [3193, 0]
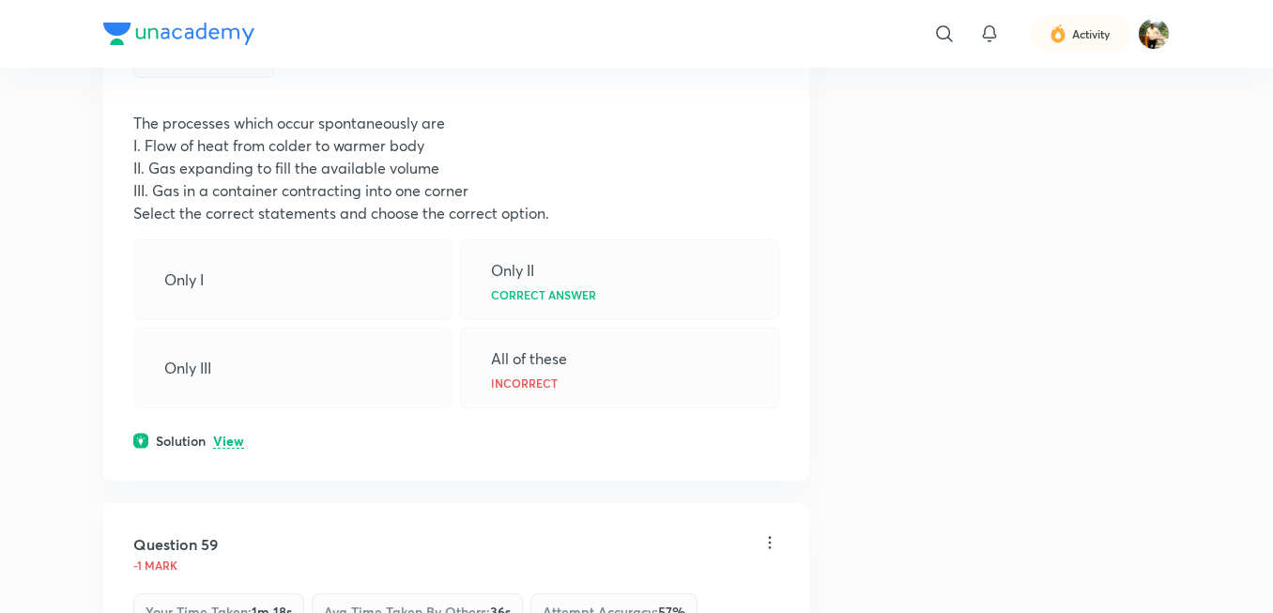
click at [239, 436] on p "View" at bounding box center [228, 442] width 31 height 14
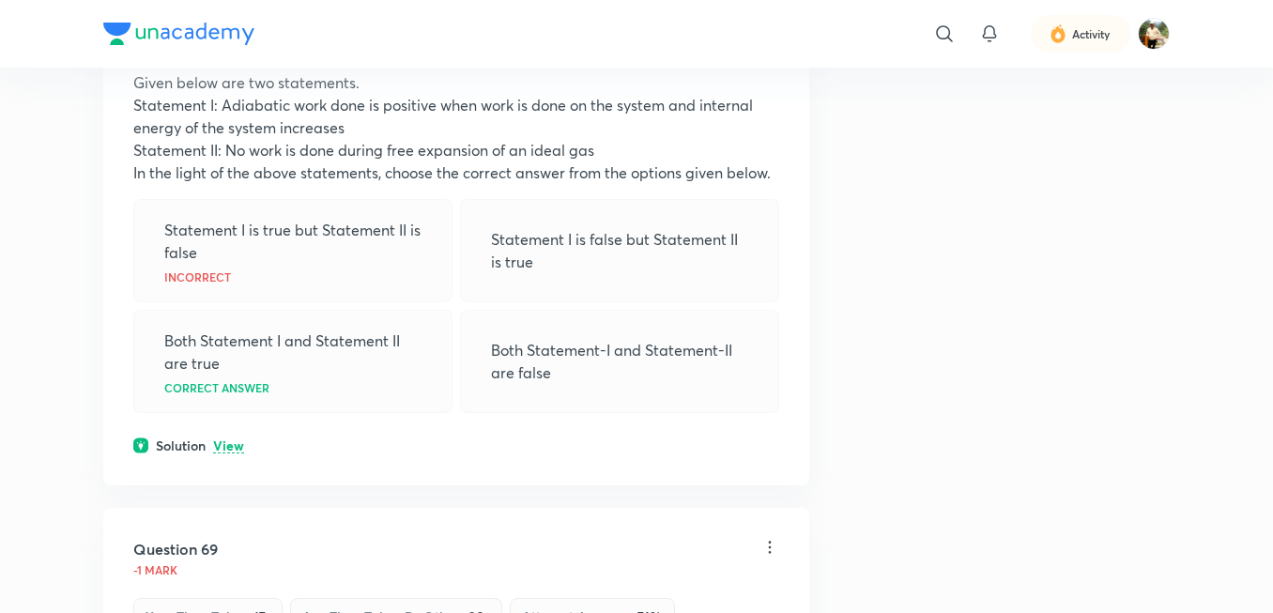
scroll to position [4038, 0]
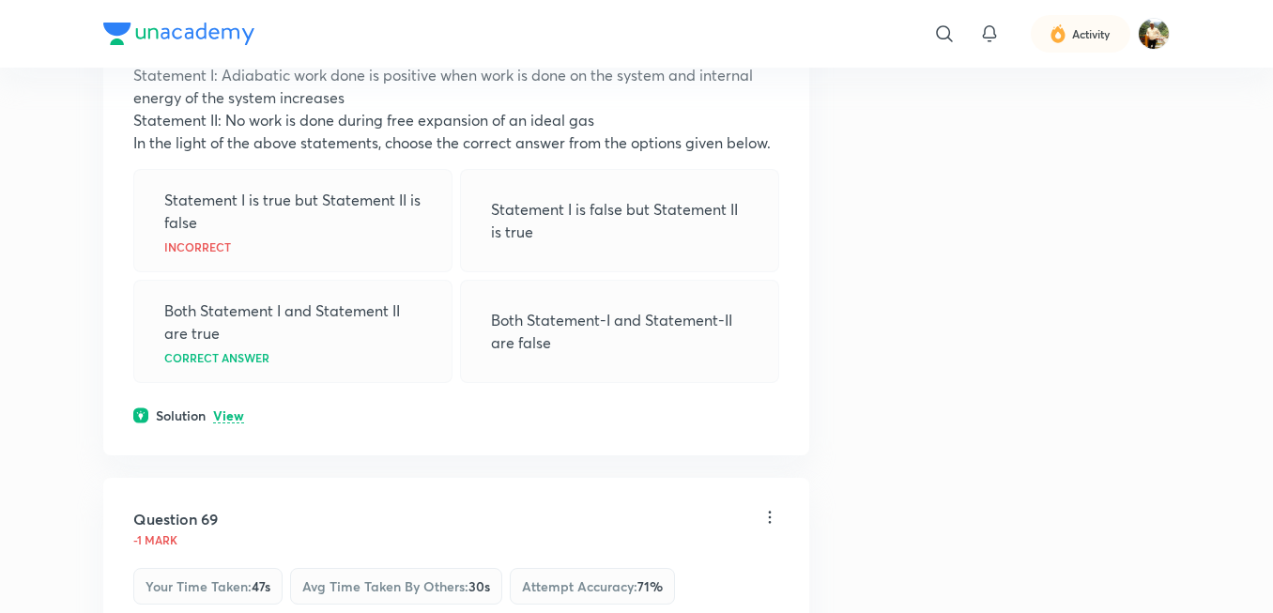
click at [234, 413] on p "View" at bounding box center [228, 416] width 31 height 14
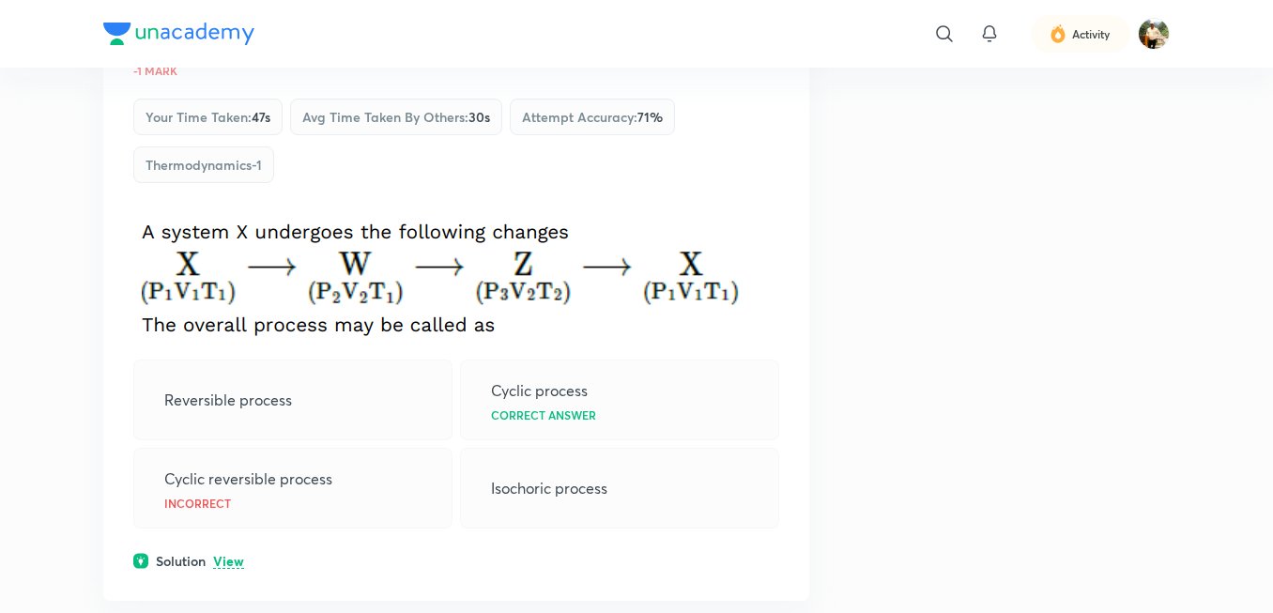
scroll to position [4883, 0]
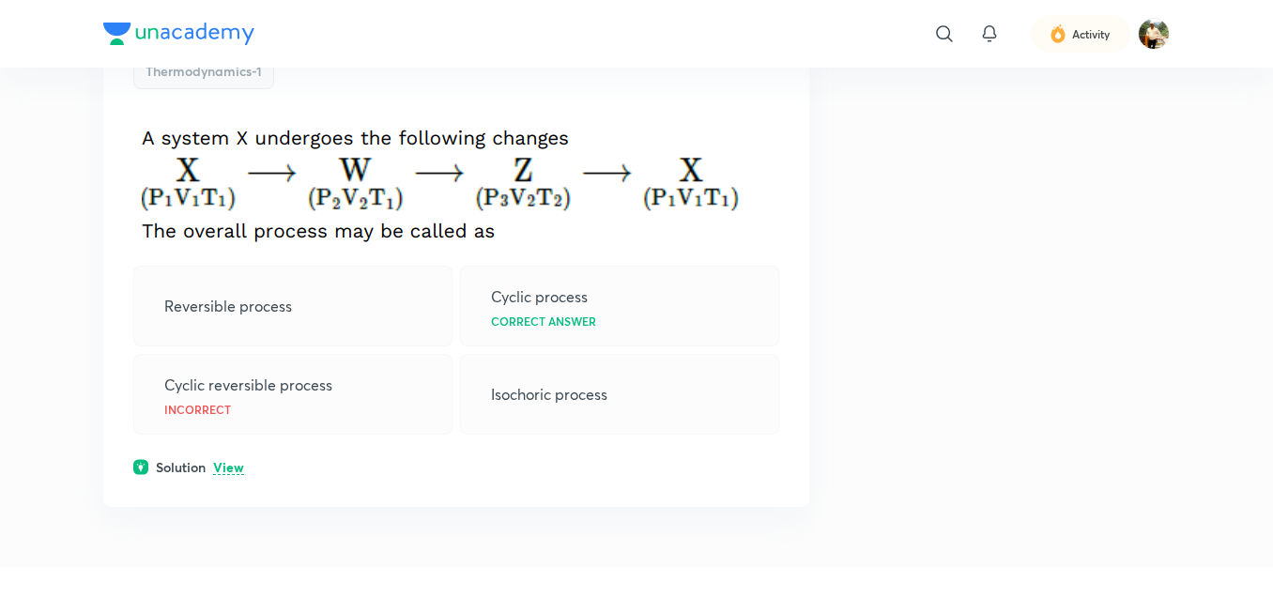
click at [228, 474] on p "View" at bounding box center [228, 468] width 31 height 14
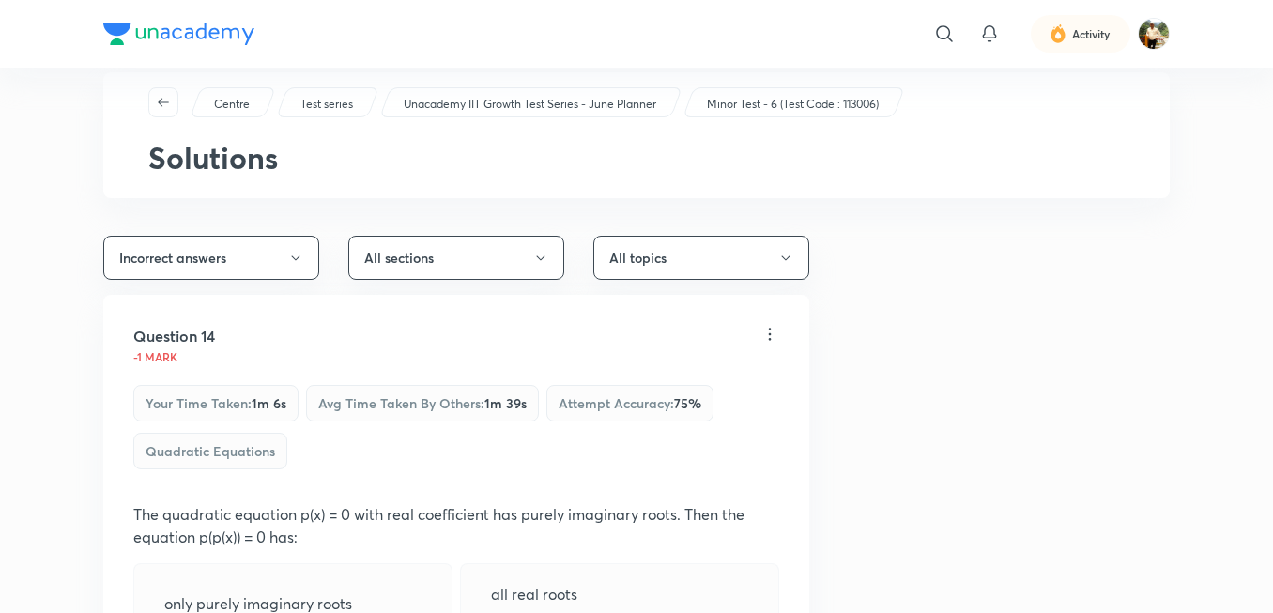
scroll to position [0, 0]
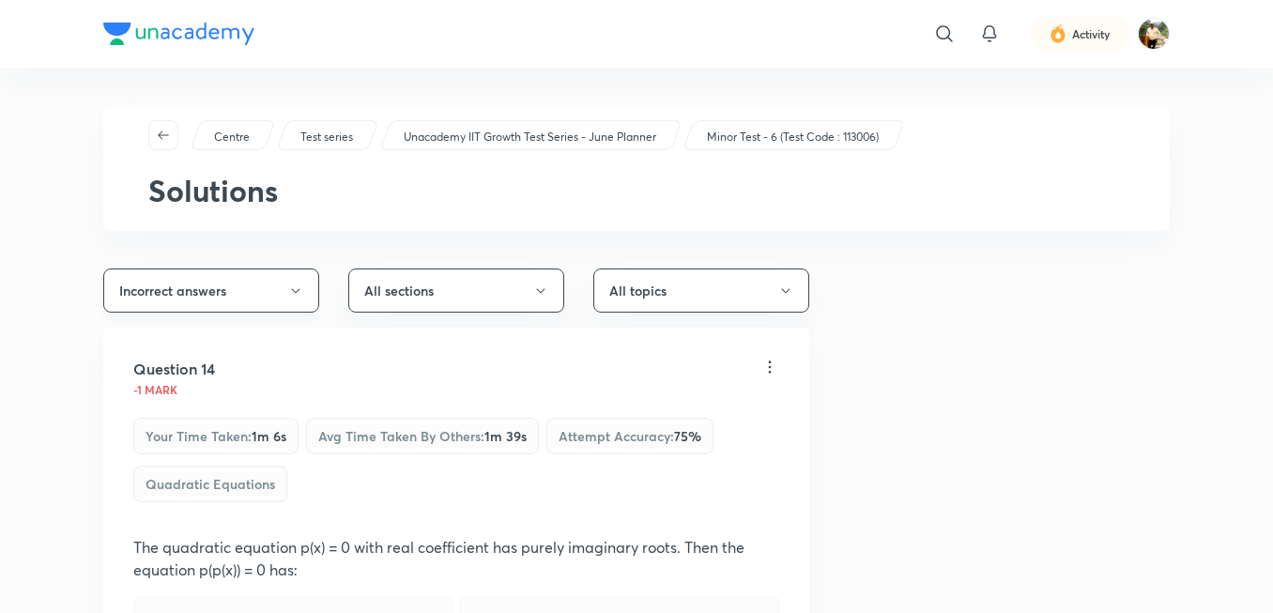
click at [296, 293] on icon "button" at bounding box center [295, 290] width 8 height 5
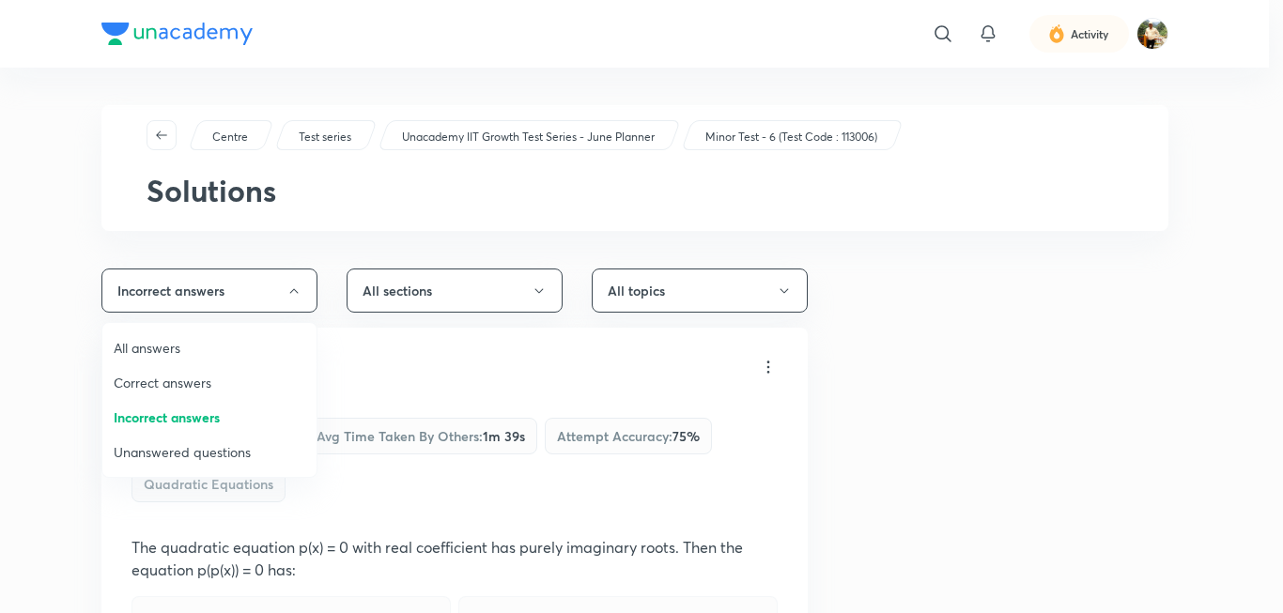
click at [235, 445] on span "Unanswered questions" at bounding box center [210, 452] width 192 height 20
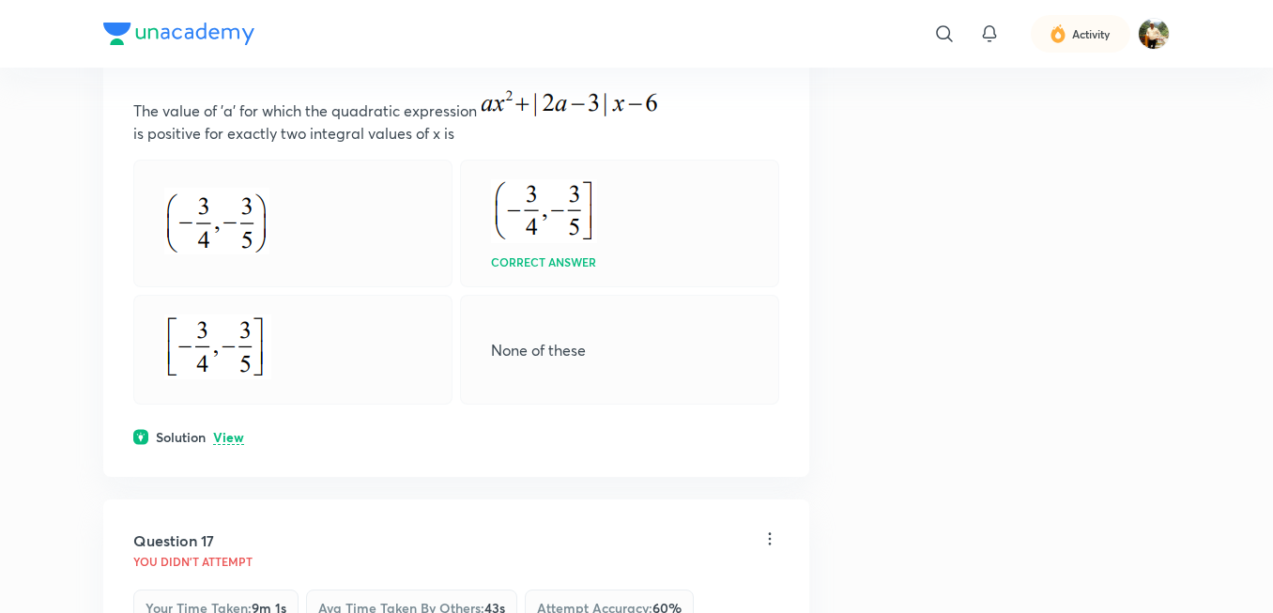
scroll to position [470, 0]
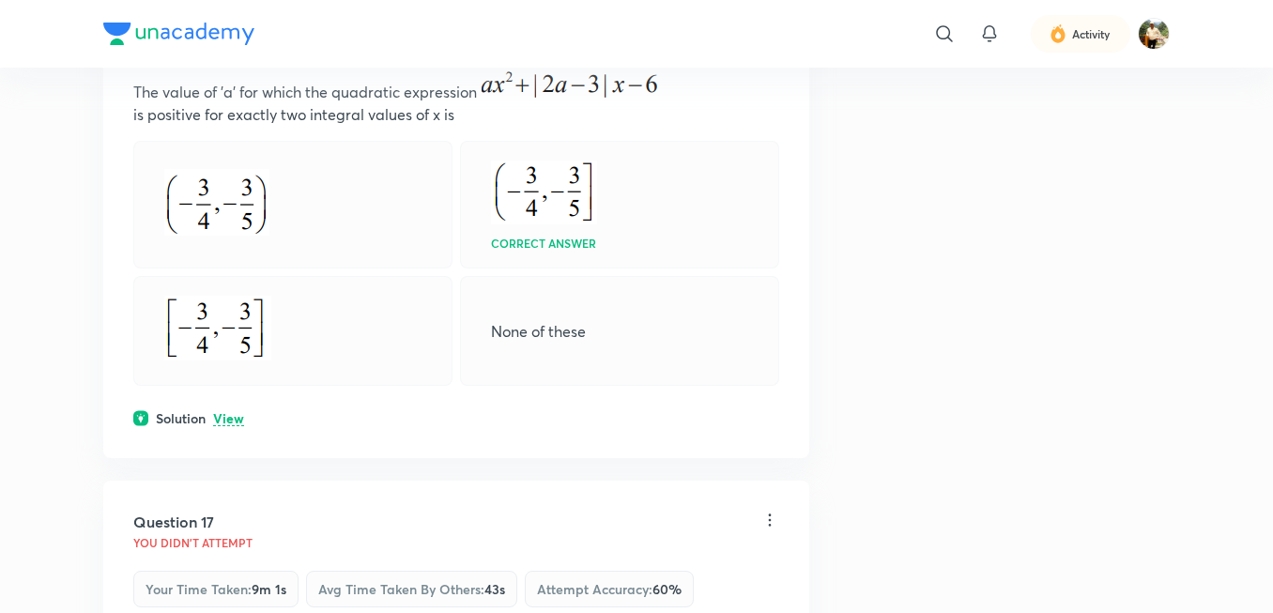
click at [238, 422] on p "View" at bounding box center [228, 419] width 31 height 14
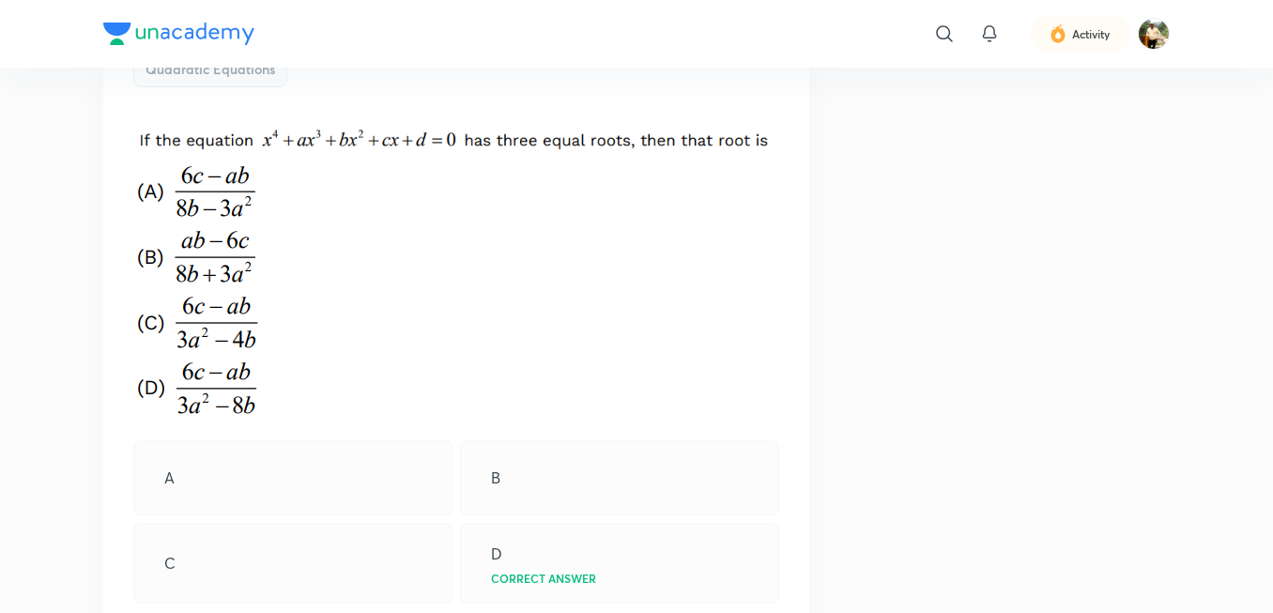
scroll to position [1972, 0]
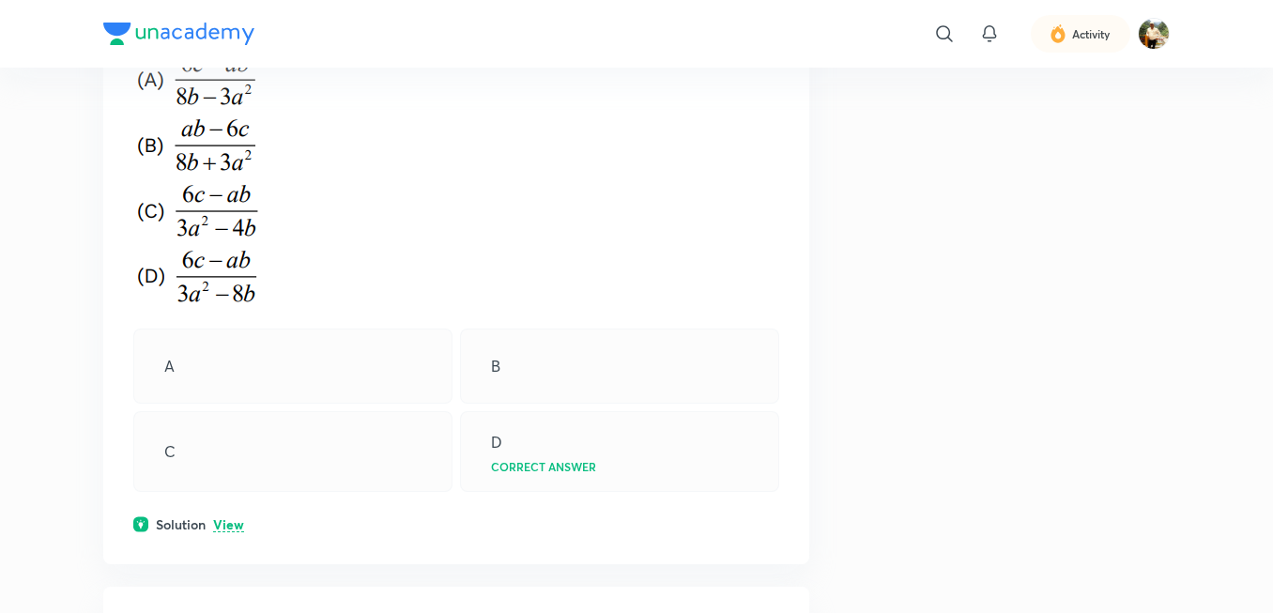
click at [212, 517] on div "Solution View" at bounding box center [456, 525] width 646 height 20
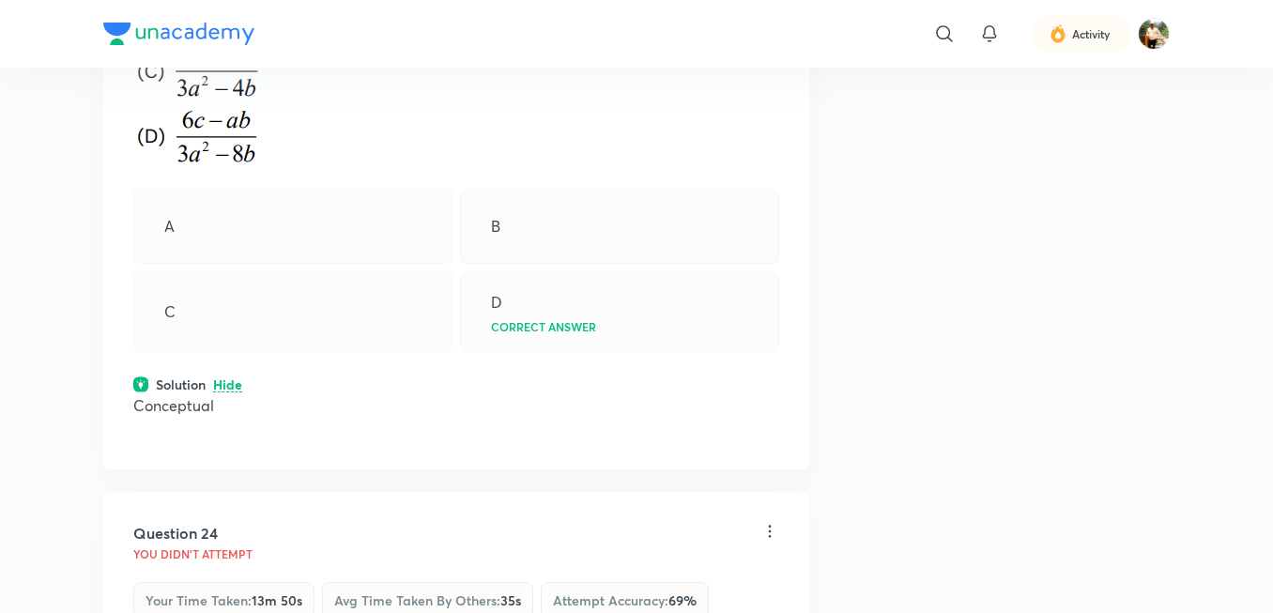
scroll to position [2160, 0]
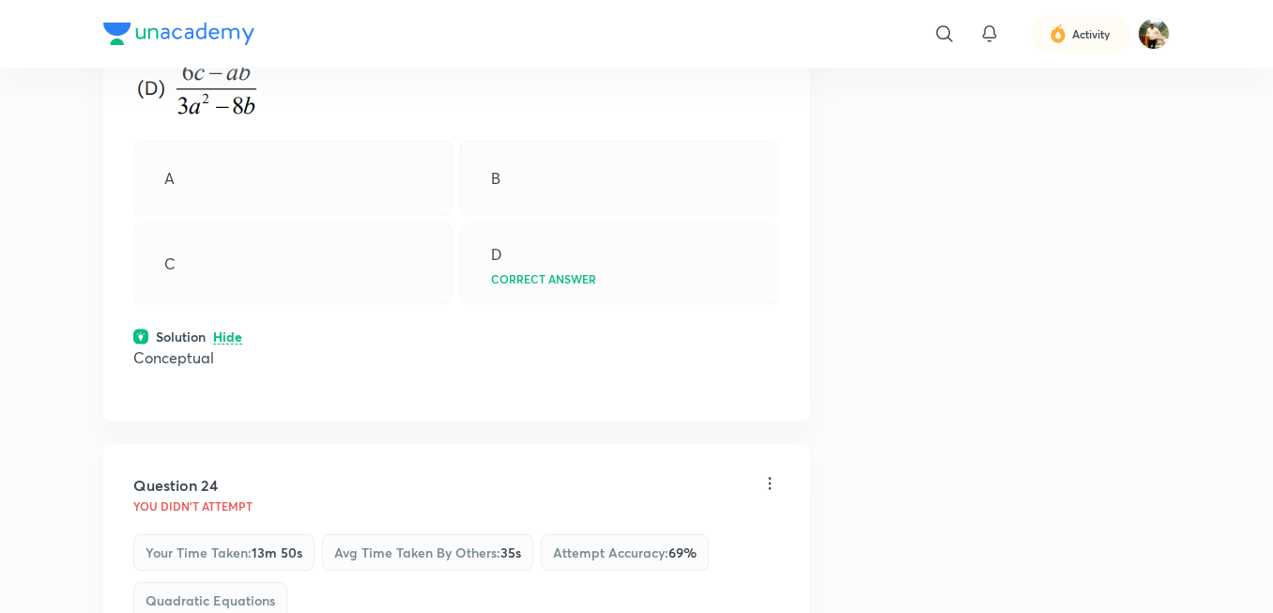
click at [232, 337] on p "Hide" at bounding box center [227, 338] width 29 height 14
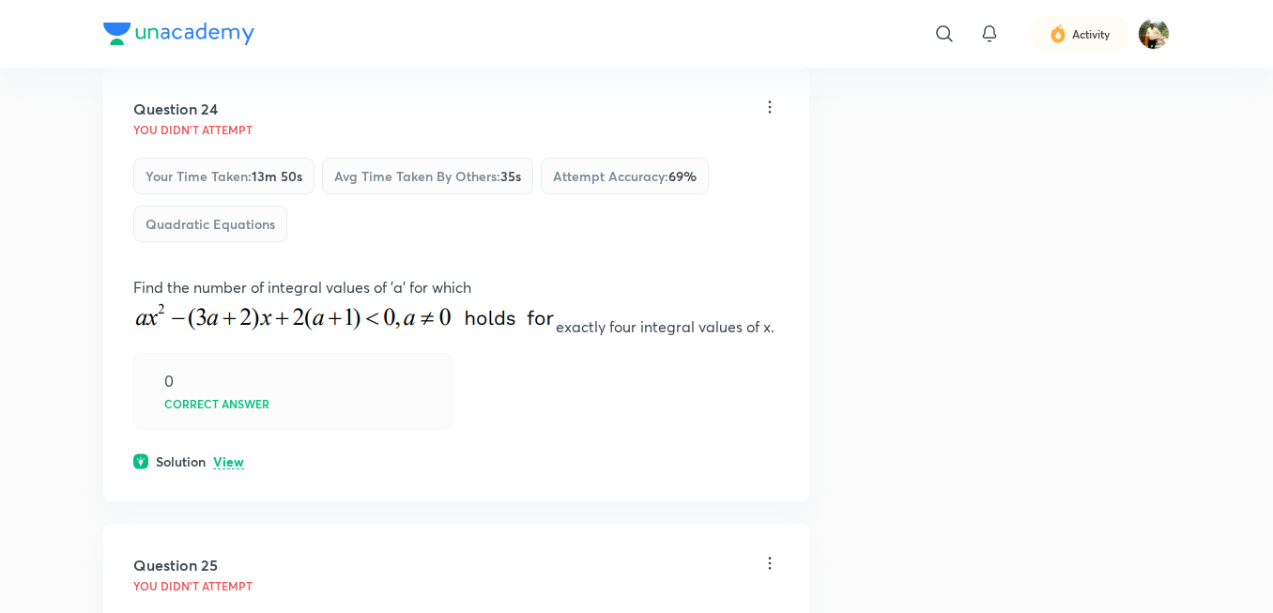
scroll to position [2536, 0]
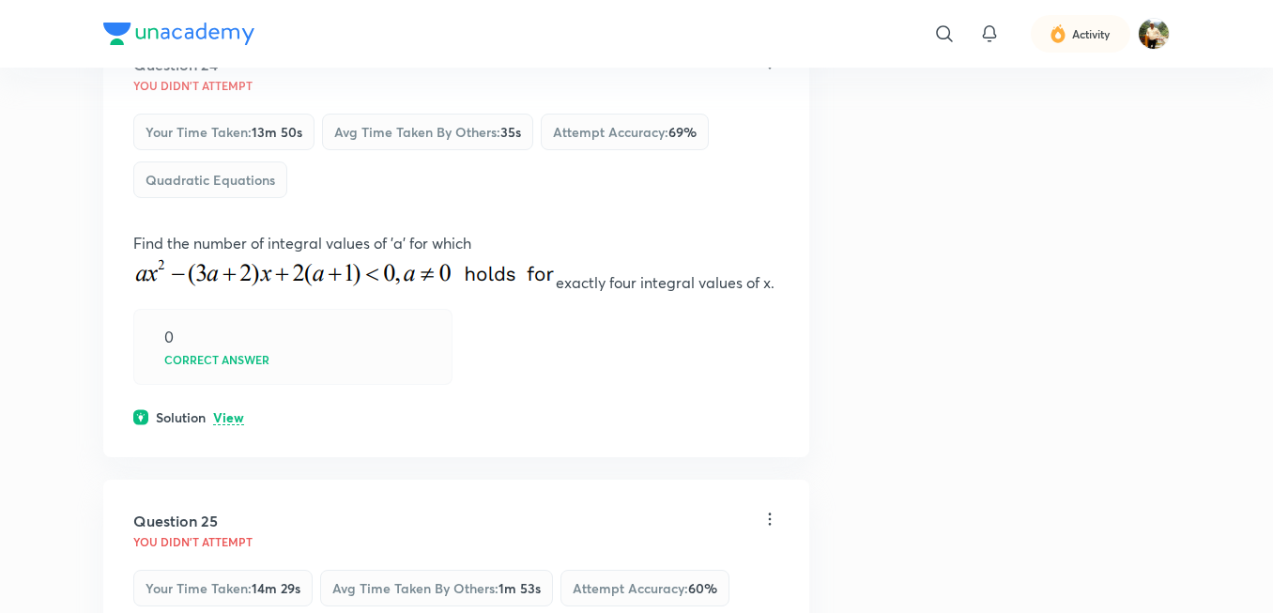
click at [224, 424] on p "View" at bounding box center [228, 418] width 31 height 14
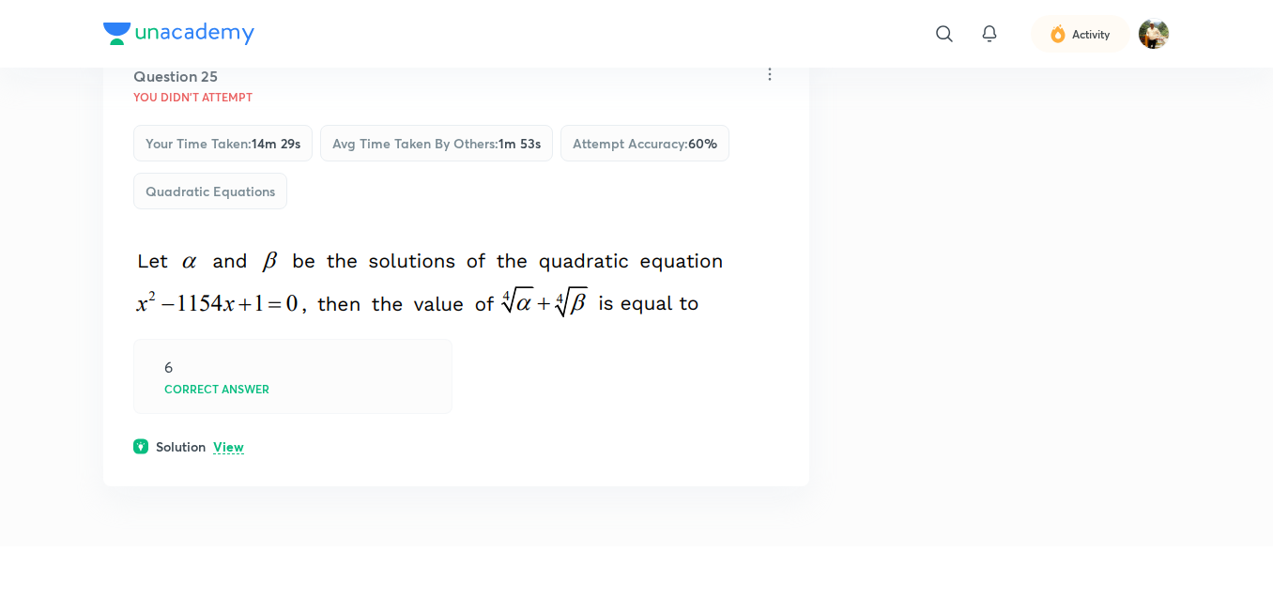
scroll to position [3569, 0]
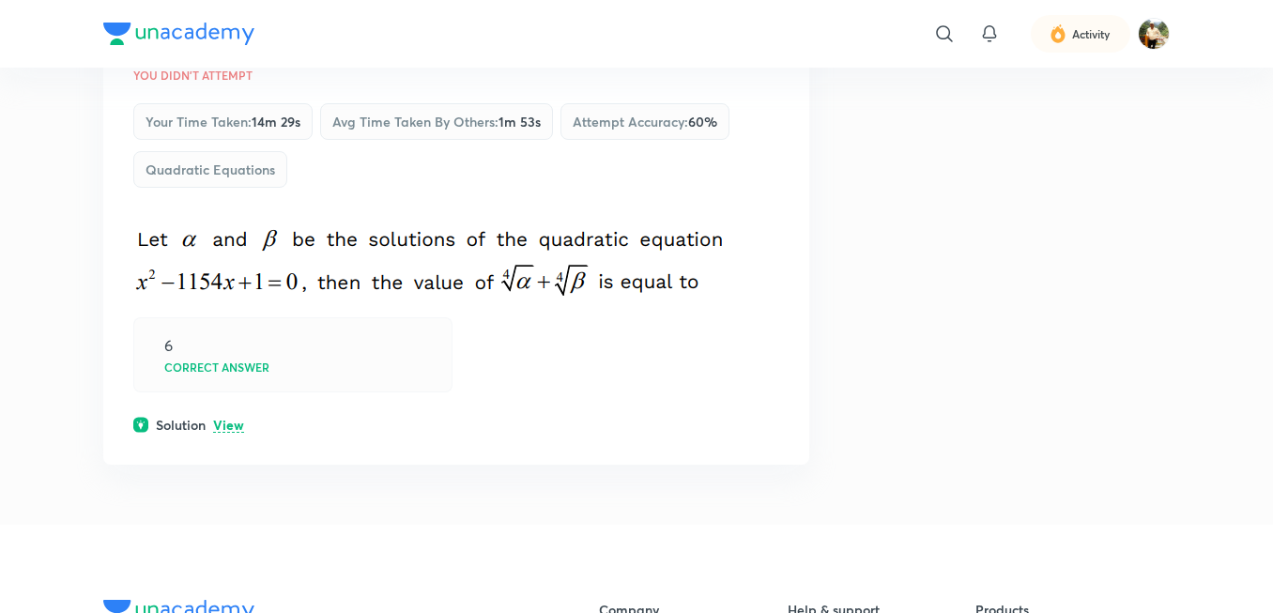
click at [223, 421] on p "View" at bounding box center [228, 426] width 31 height 14
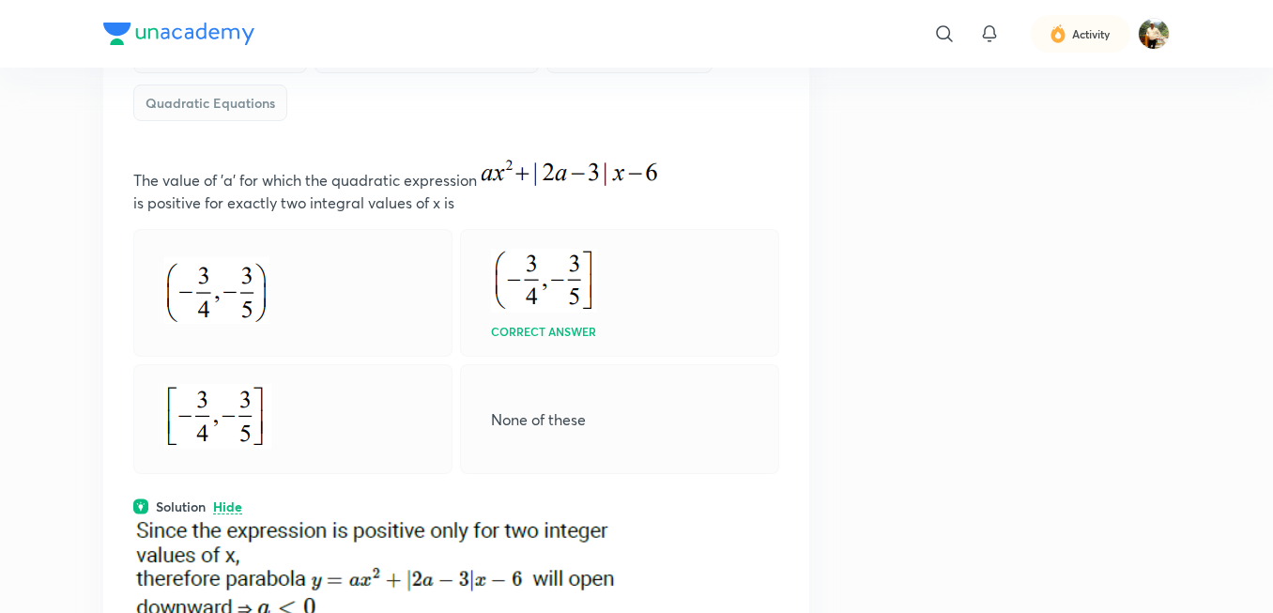
scroll to position [470, 0]
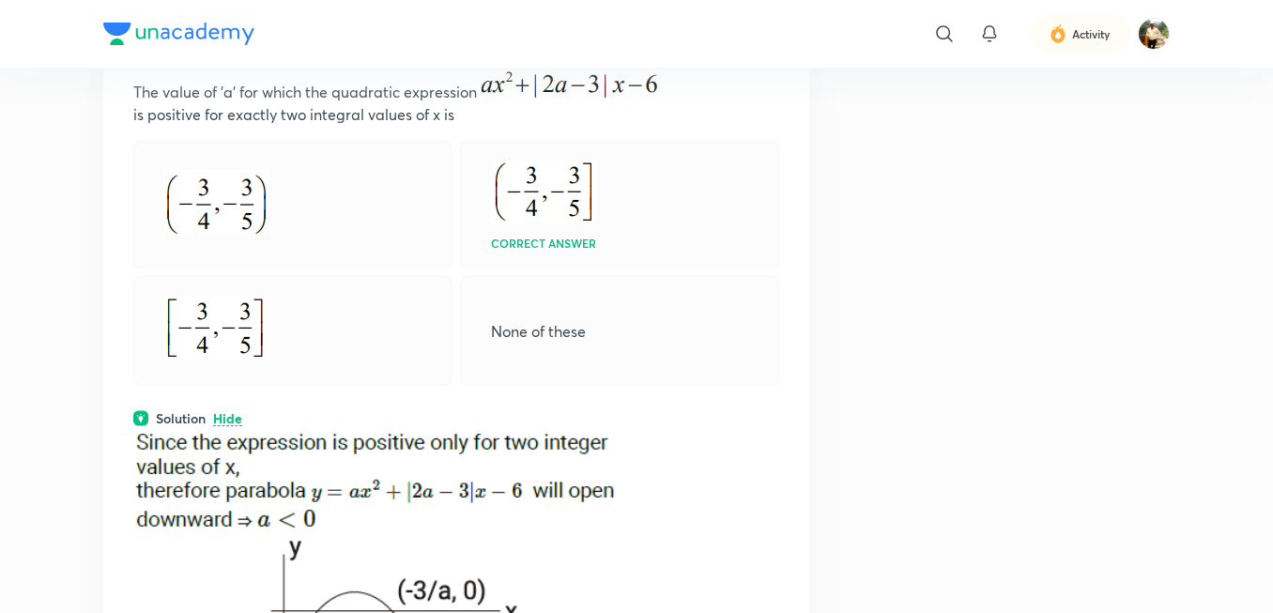
click at [235, 414] on p "Hide" at bounding box center [227, 419] width 29 height 14
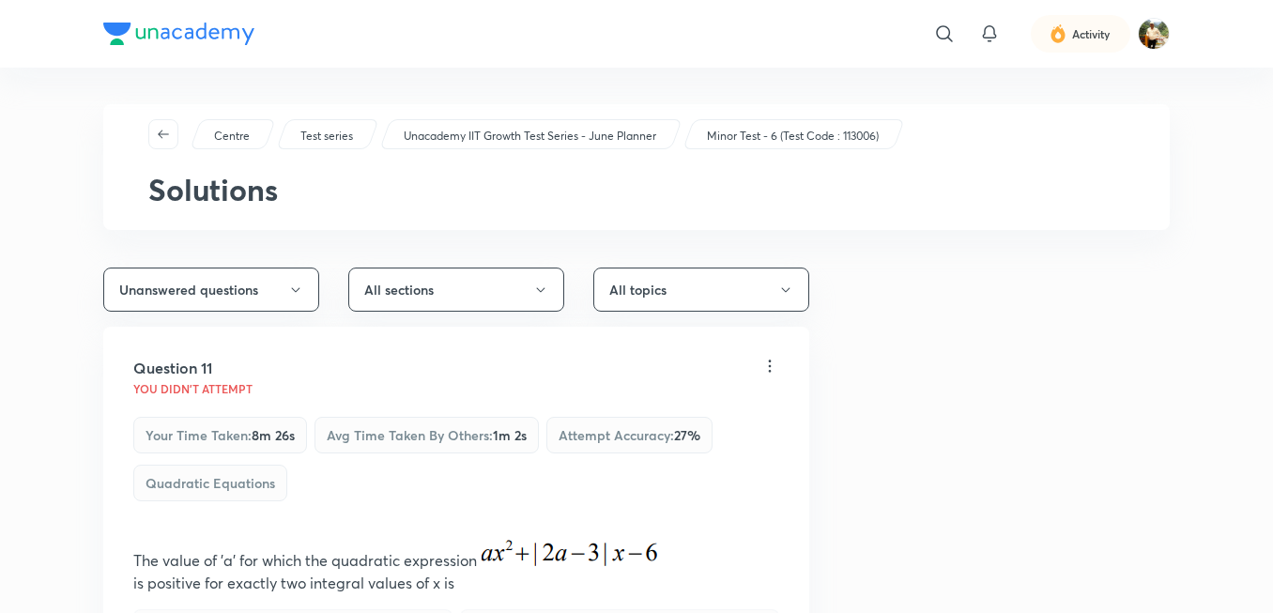
scroll to position [0, 0]
click at [282, 301] on button "Unanswered questions" at bounding box center [211, 291] width 216 height 44
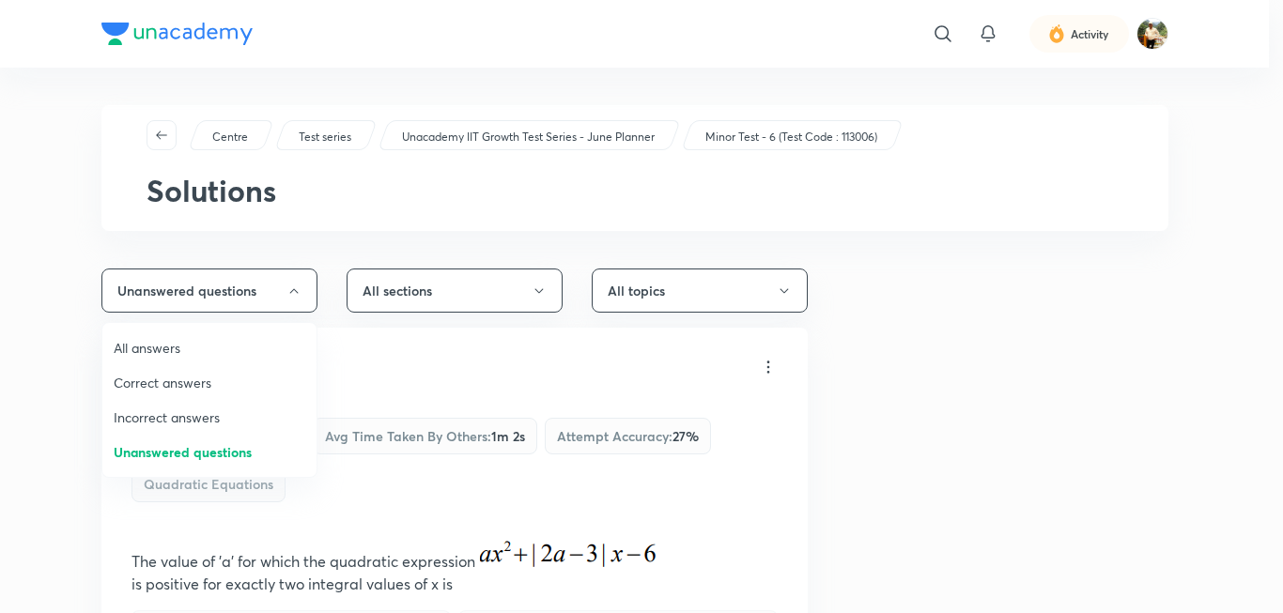
click at [215, 413] on span "Incorrect answers" at bounding box center [210, 418] width 192 height 20
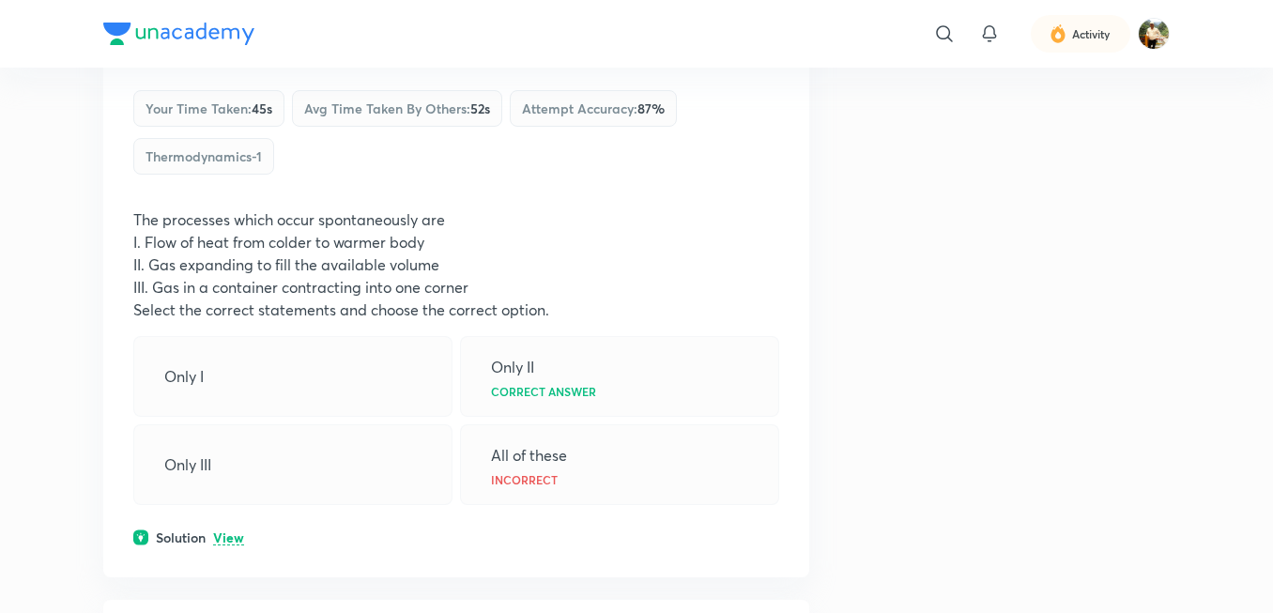
scroll to position [2667, 0]
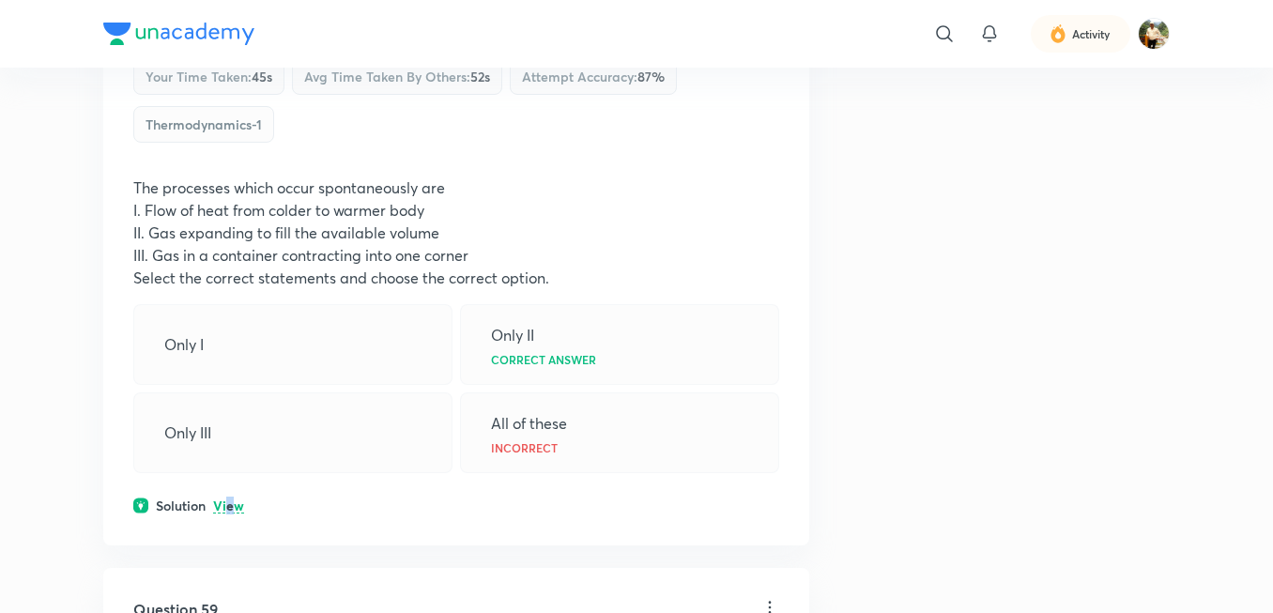
drag, startPoint x: 232, startPoint y: 506, endPoint x: 236, endPoint y: 495, distance: 11.9
click at [233, 505] on p "View" at bounding box center [228, 507] width 31 height 14
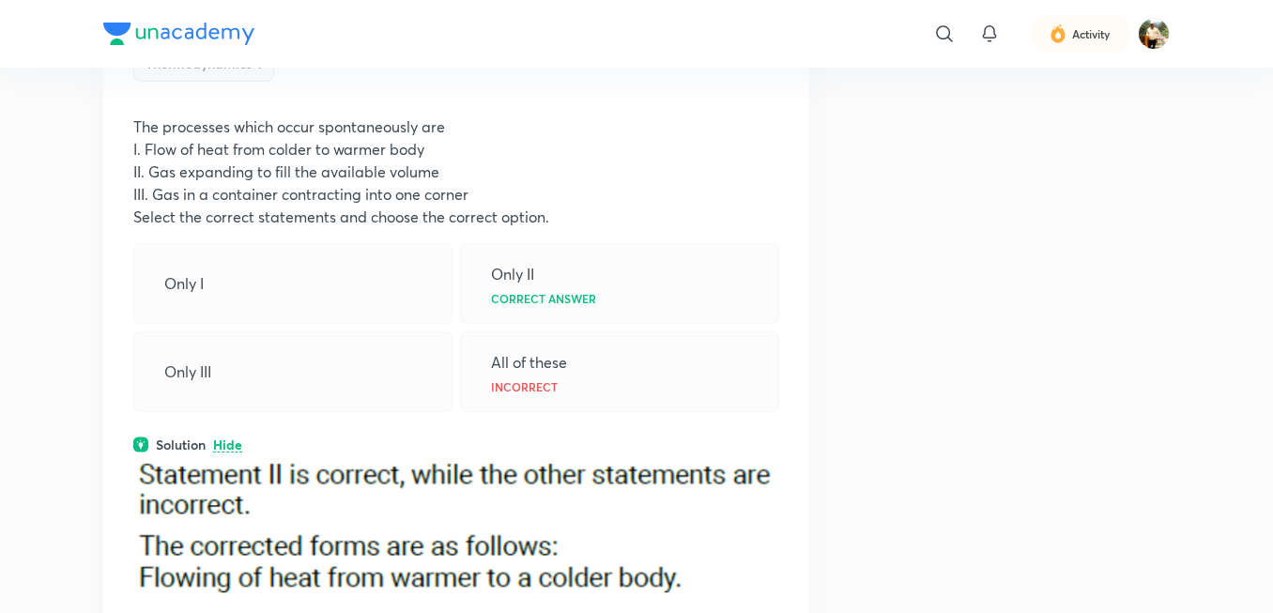
scroll to position [2761, 0]
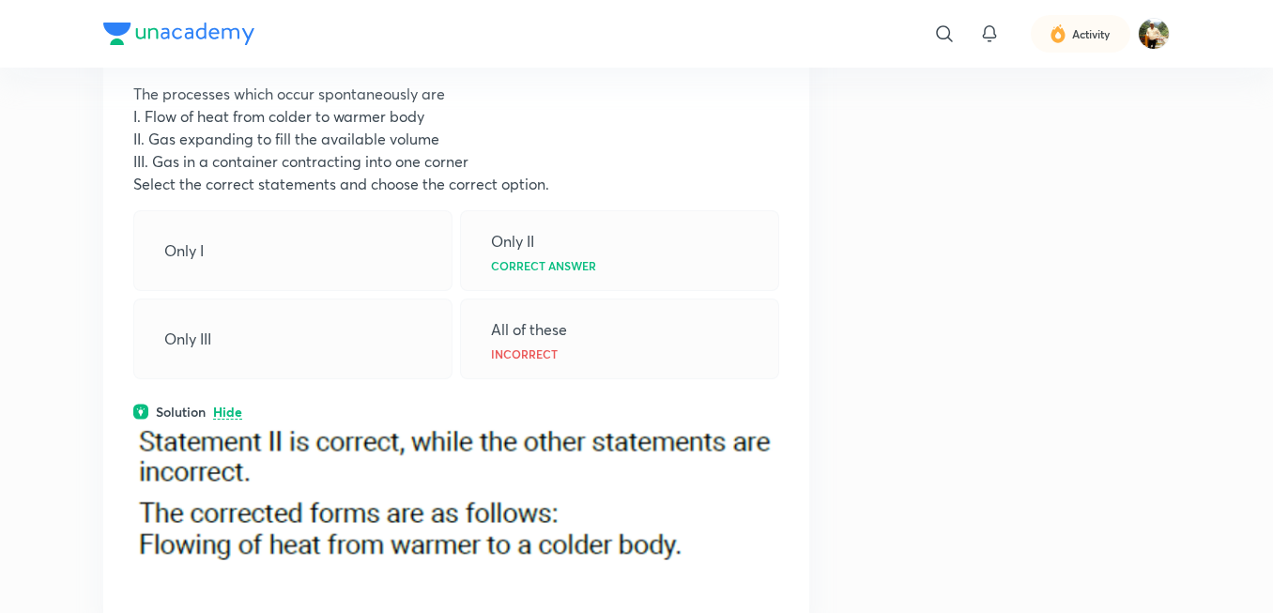
click at [235, 417] on p "Hide" at bounding box center [227, 413] width 29 height 14
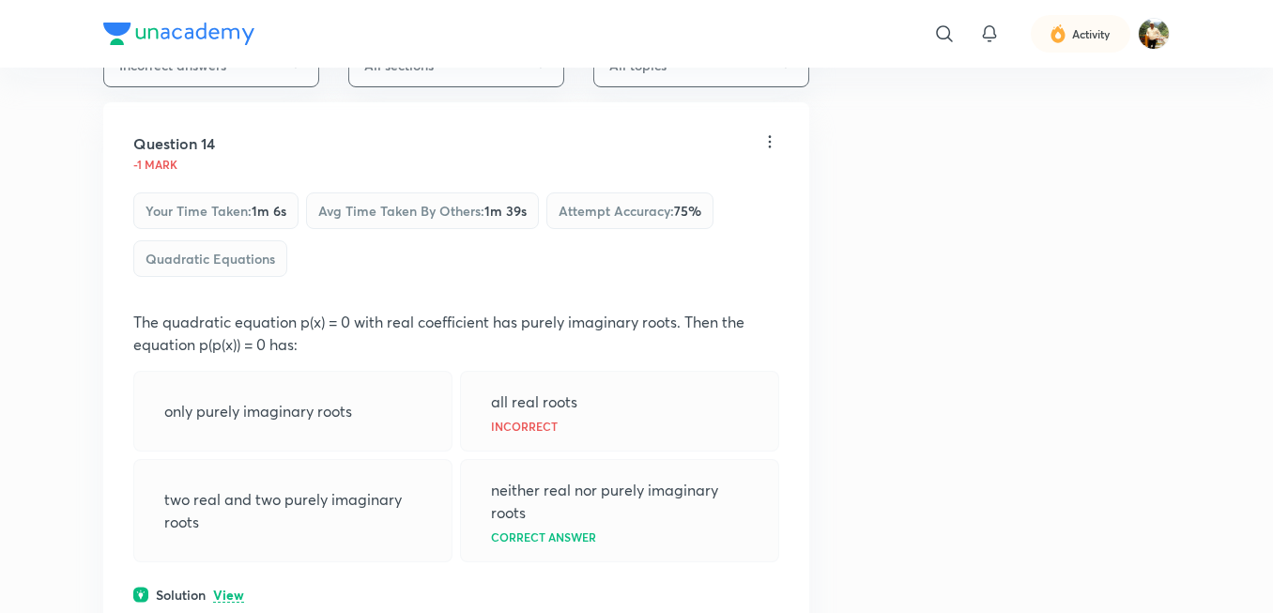
scroll to position [0, 0]
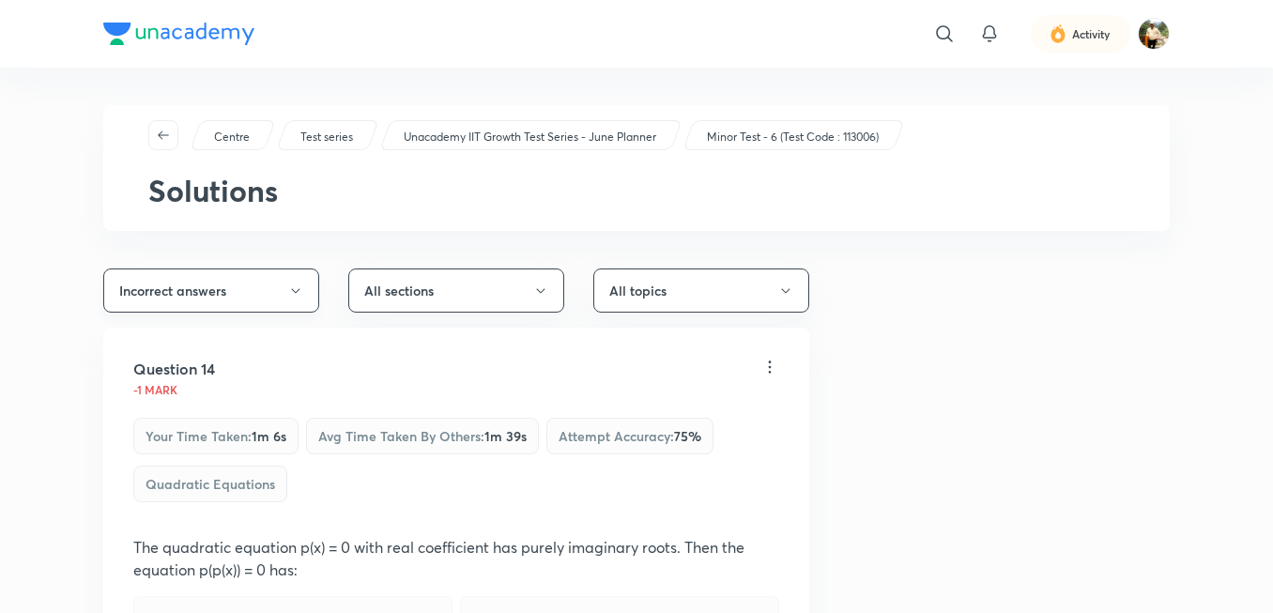
click at [278, 299] on button "Incorrect answers" at bounding box center [211, 291] width 216 height 44
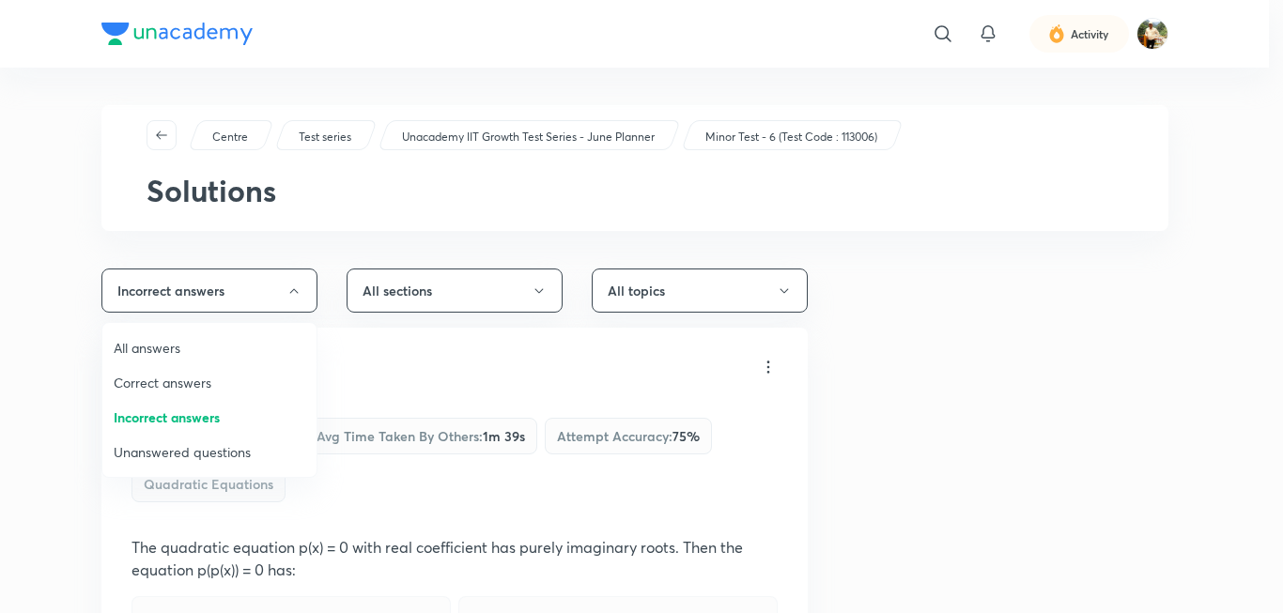
click at [185, 380] on span "Correct answers" at bounding box center [210, 383] width 192 height 20
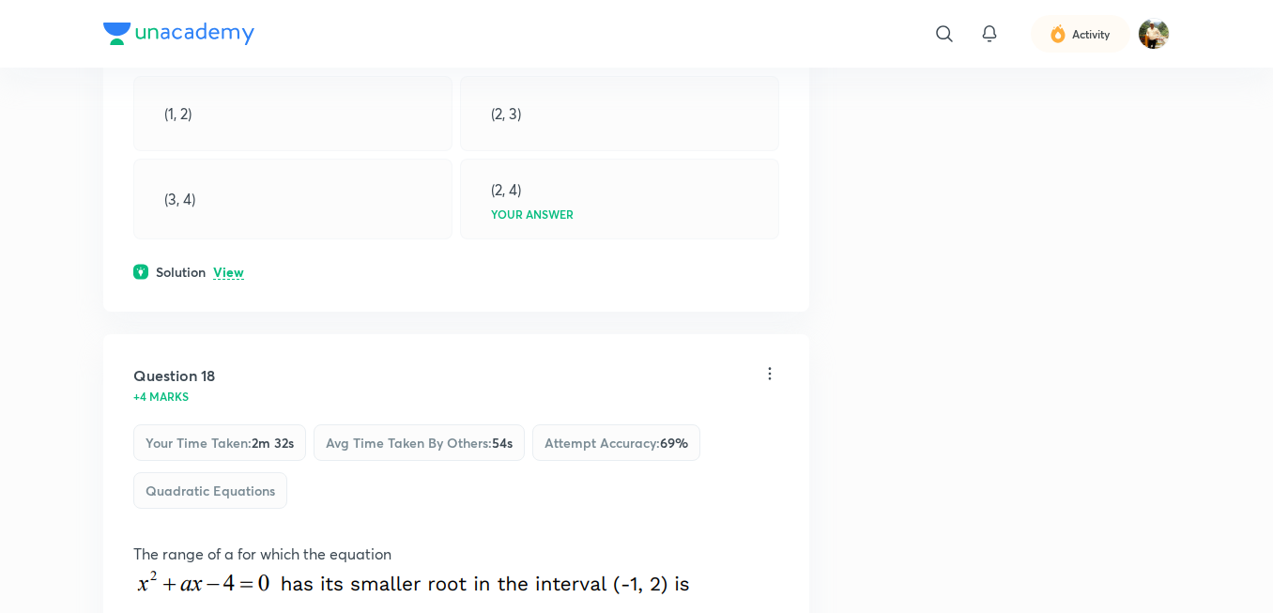
scroll to position [7983, 0]
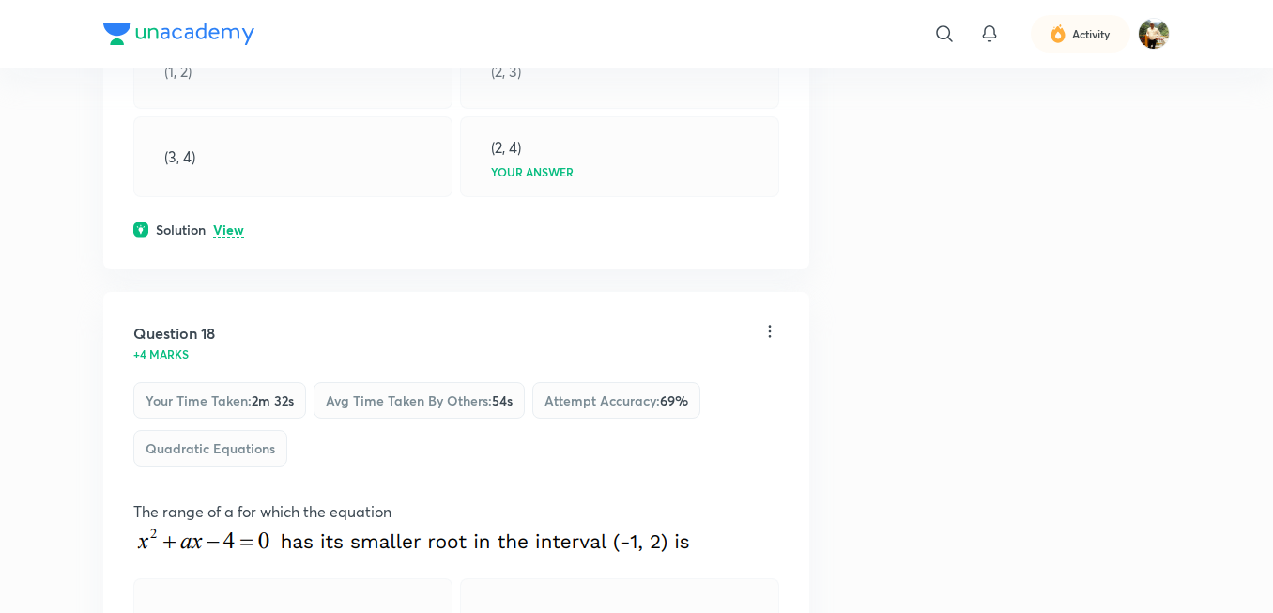
click at [236, 238] on p "View" at bounding box center [228, 231] width 31 height 14
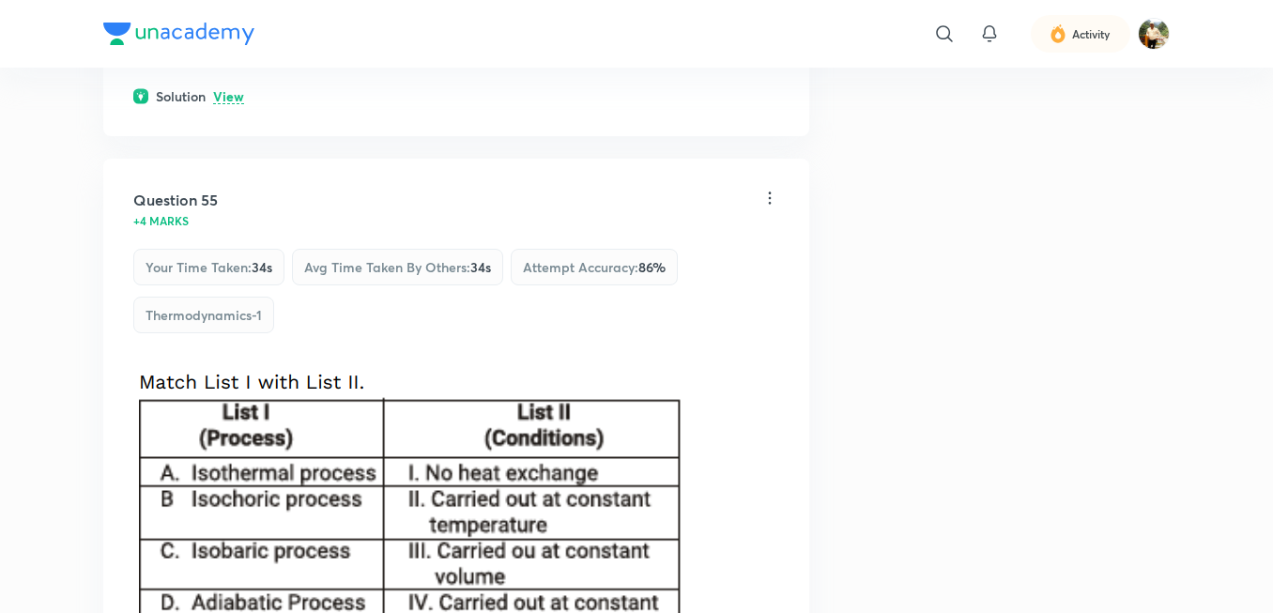
scroll to position [26671, 0]
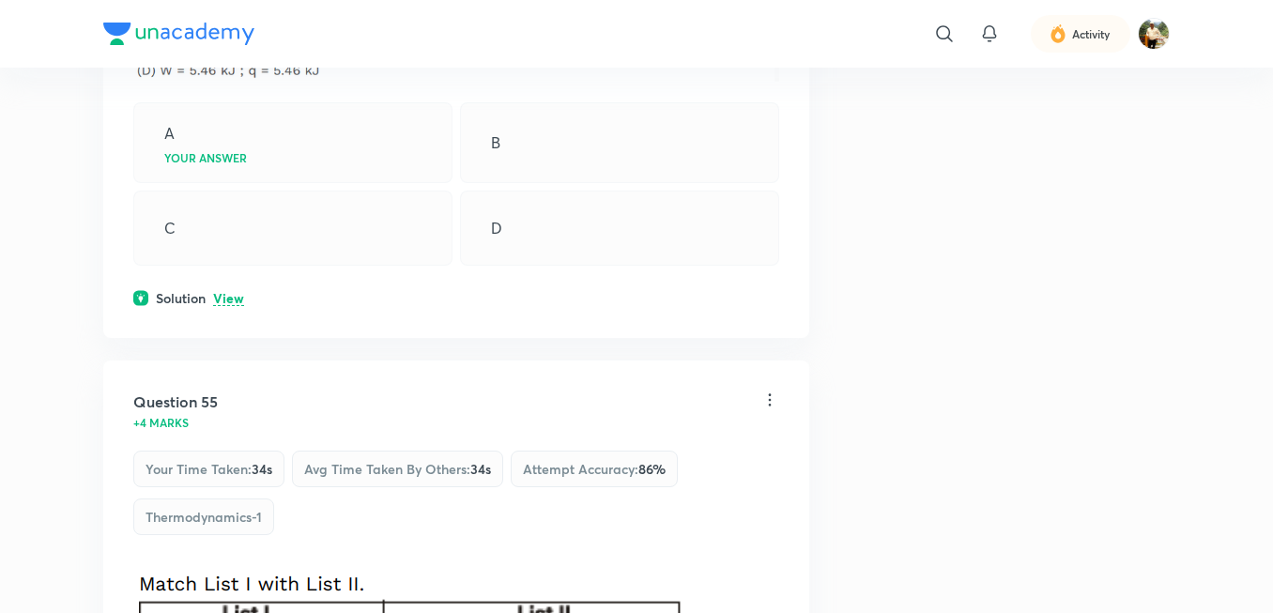
click at [237, 306] on p "View" at bounding box center [228, 299] width 31 height 14
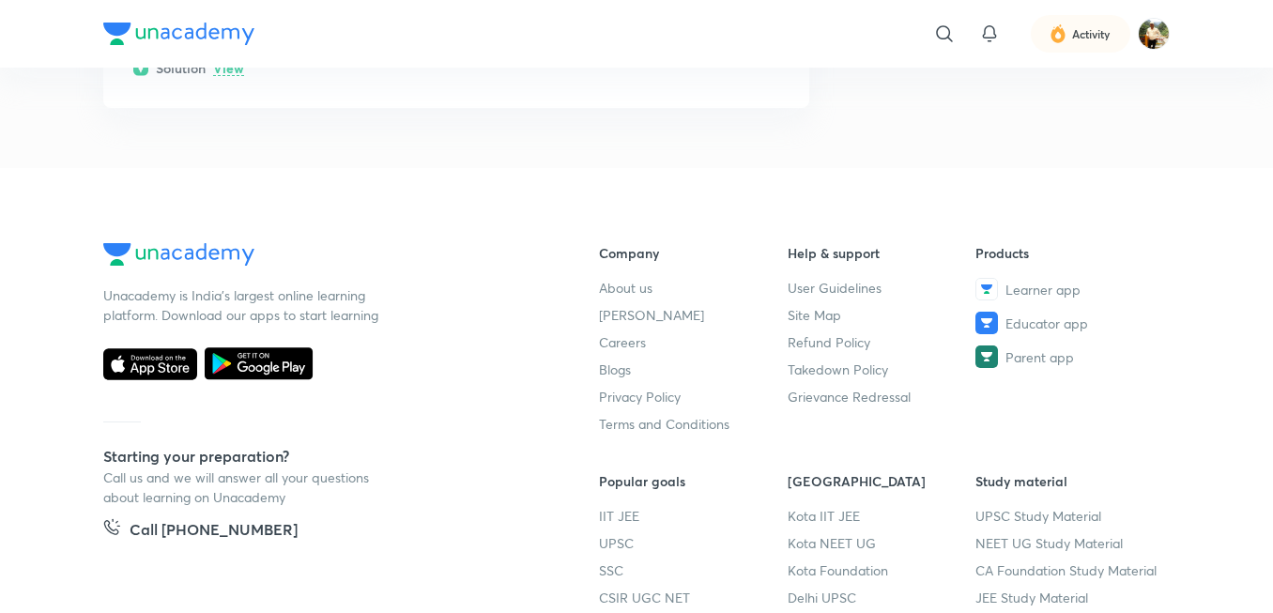
scroll to position [39213, 0]
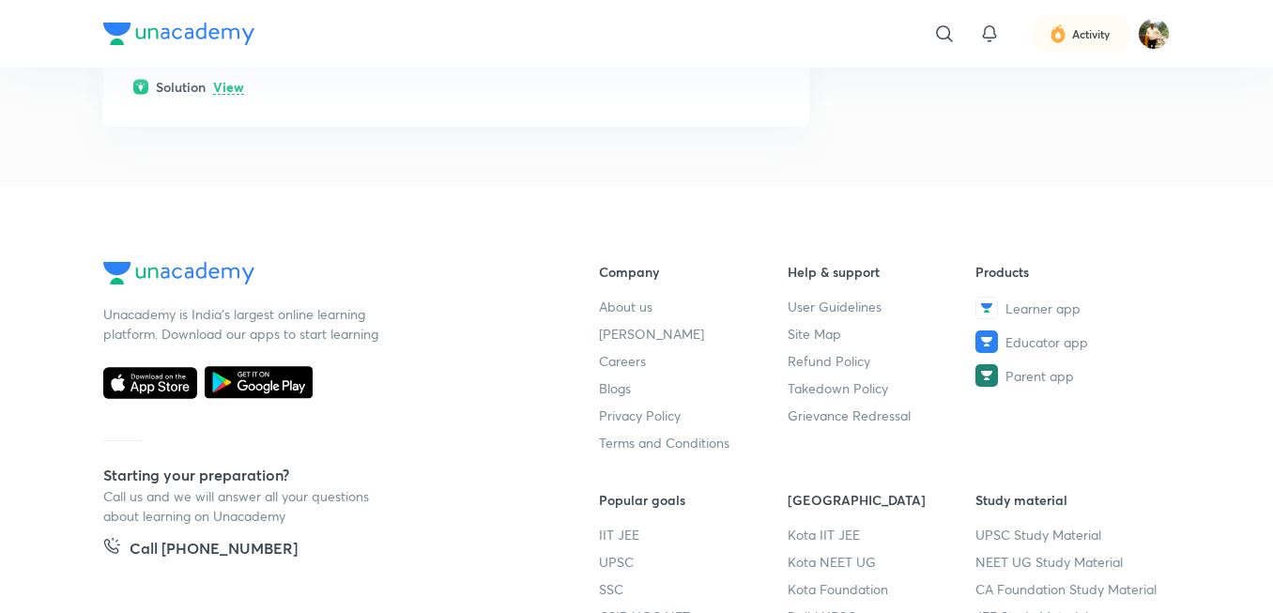
click at [206, 37] on img at bounding box center [178, 34] width 151 height 23
